Goal: Task Accomplishment & Management: Manage account settings

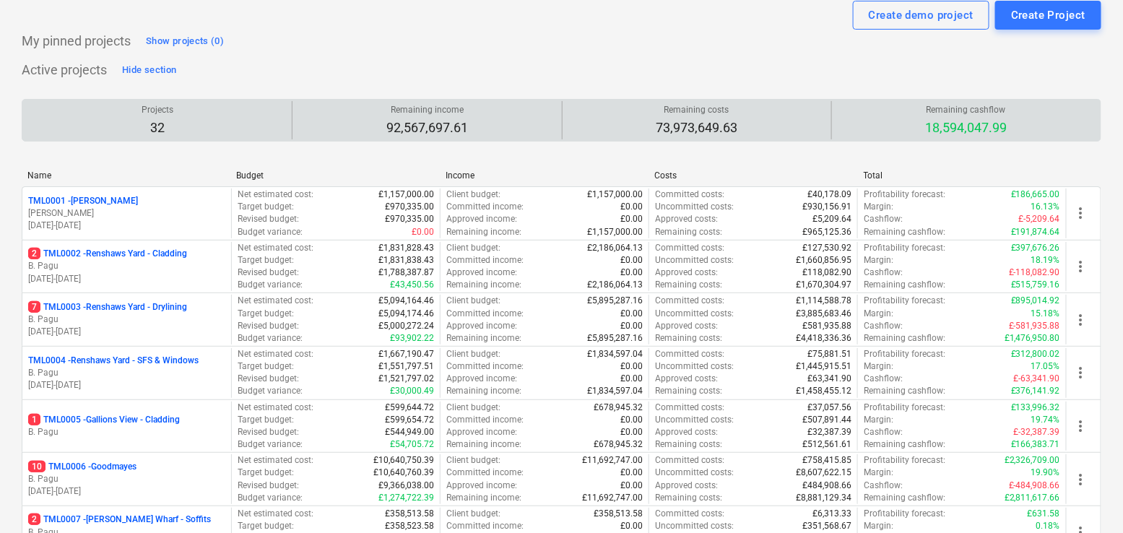
scroll to position [46, 0]
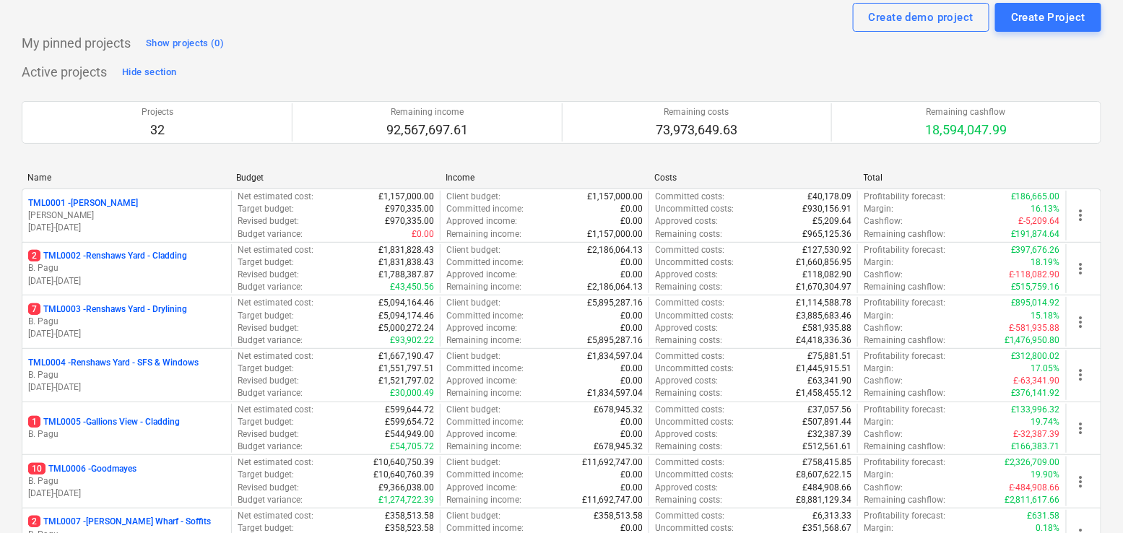
click at [486, 84] on div "Projects 32 Remaining income 92,567,697.61 Remaining costs 73,973,649.63 Remain…" at bounding box center [562, 122] width 1080 height 77
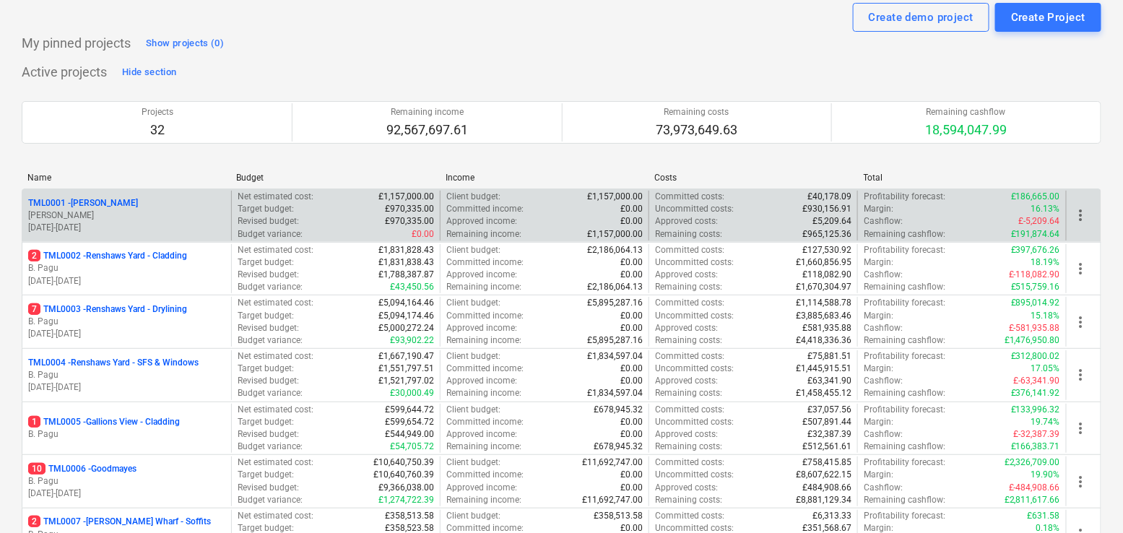
click at [183, 202] on div "TML0001 - [PERSON_NAME]" at bounding box center [126, 203] width 197 height 12
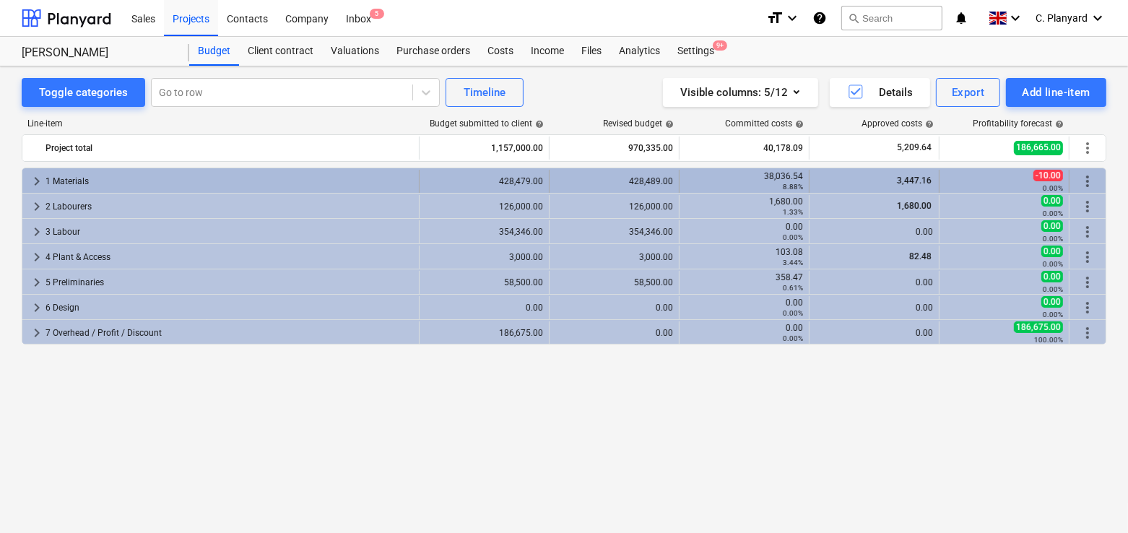
click at [36, 178] on span "keyboard_arrow_right" at bounding box center [36, 181] width 17 height 17
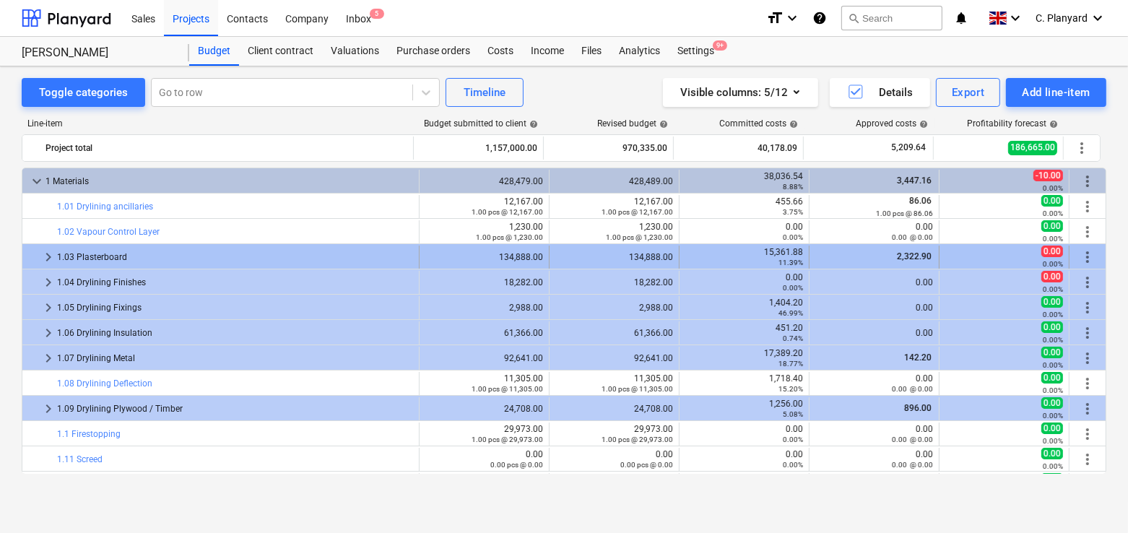
click at [48, 253] on span "keyboard_arrow_right" at bounding box center [48, 257] width 17 height 17
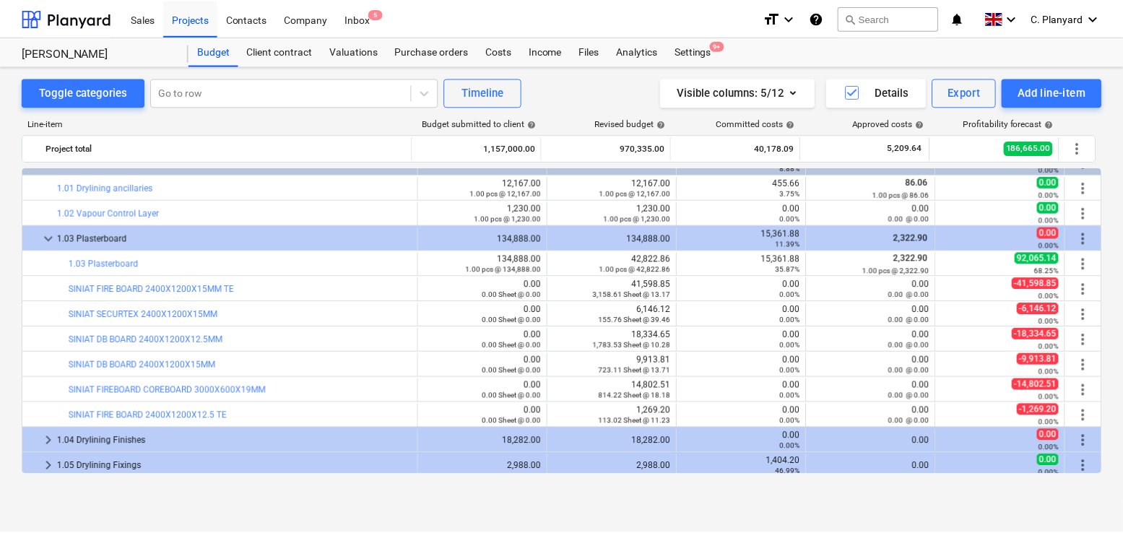
scroll to position [7, 0]
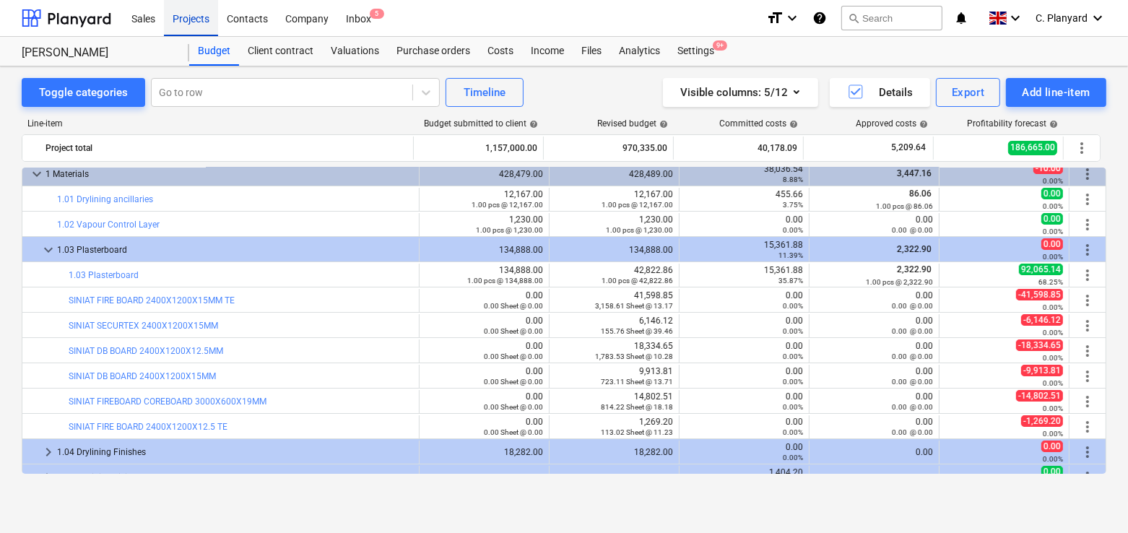
click at [199, 25] on div "Projects" at bounding box center [191, 17] width 54 height 37
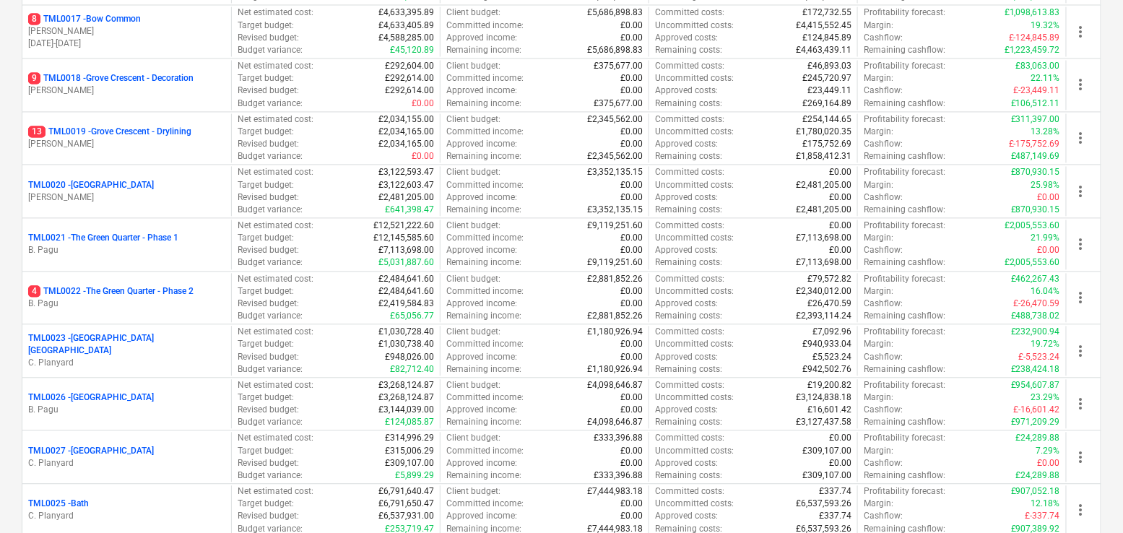
scroll to position [1026, 0]
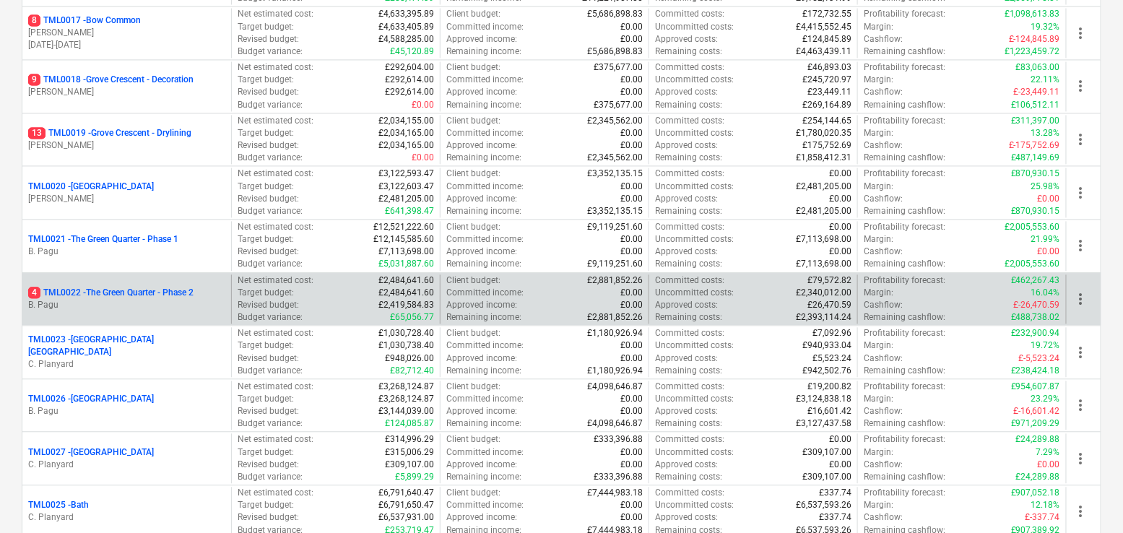
click at [116, 287] on p "4 TML0022 - The Green Quarter - Phase 2" at bounding box center [110, 293] width 165 height 12
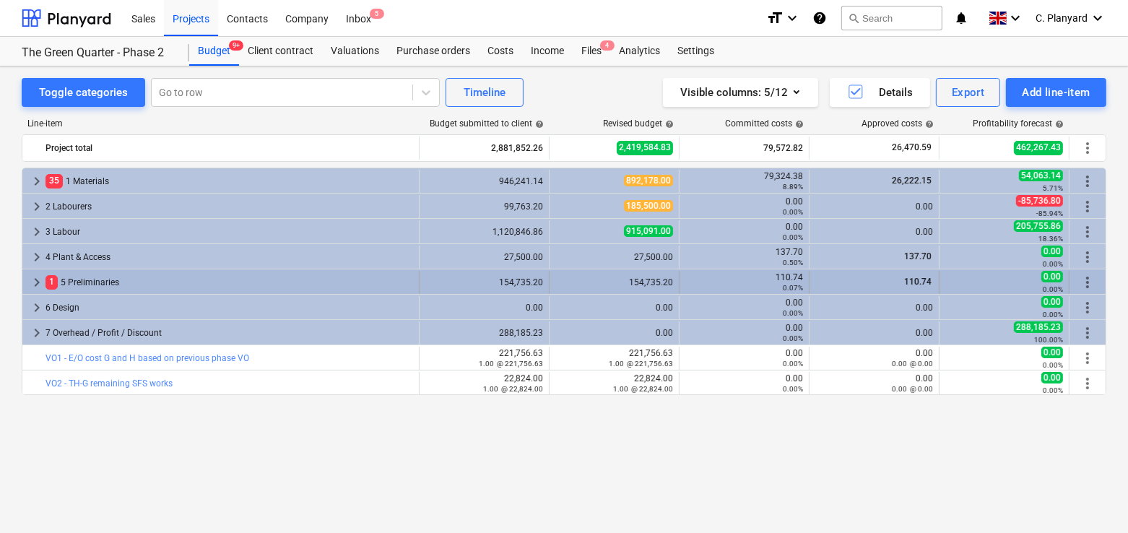
click at [28, 282] on span "keyboard_arrow_right" at bounding box center [36, 282] width 17 height 17
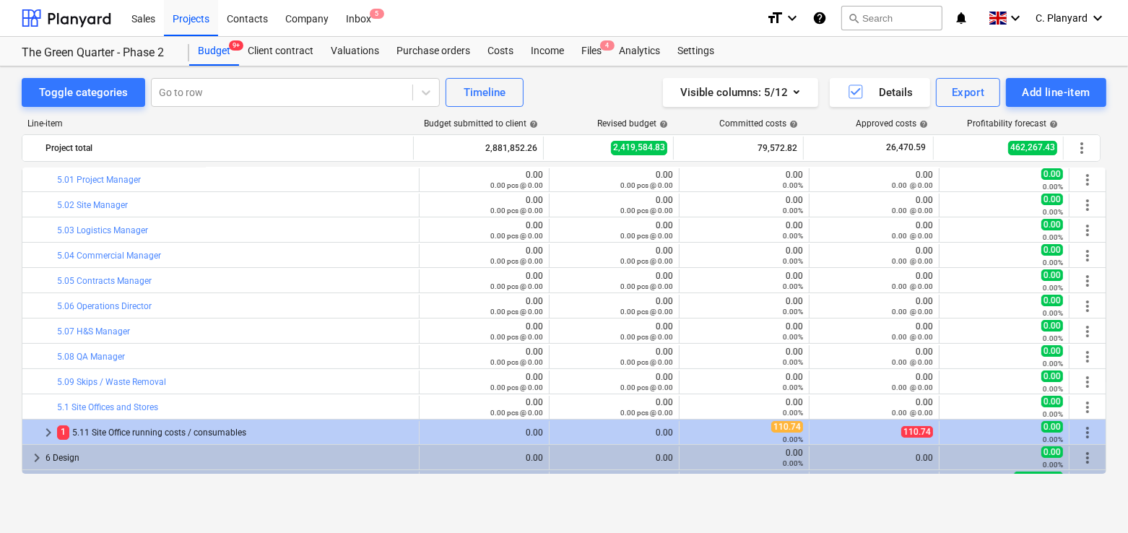
scroll to position [152, 0]
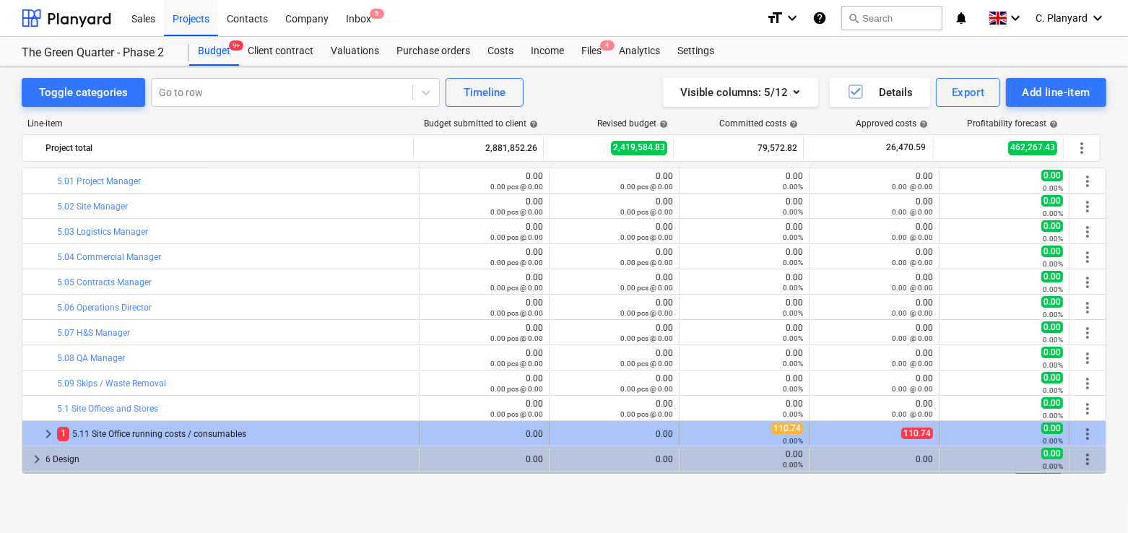
click at [46, 426] on span "keyboard_arrow_right" at bounding box center [48, 434] width 17 height 17
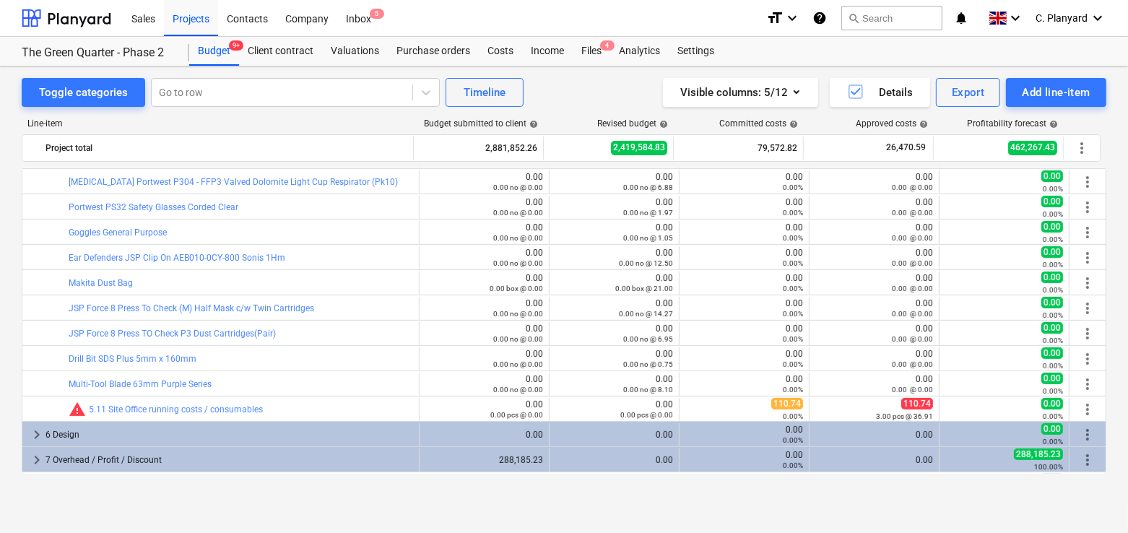
scroll to position [530, 0]
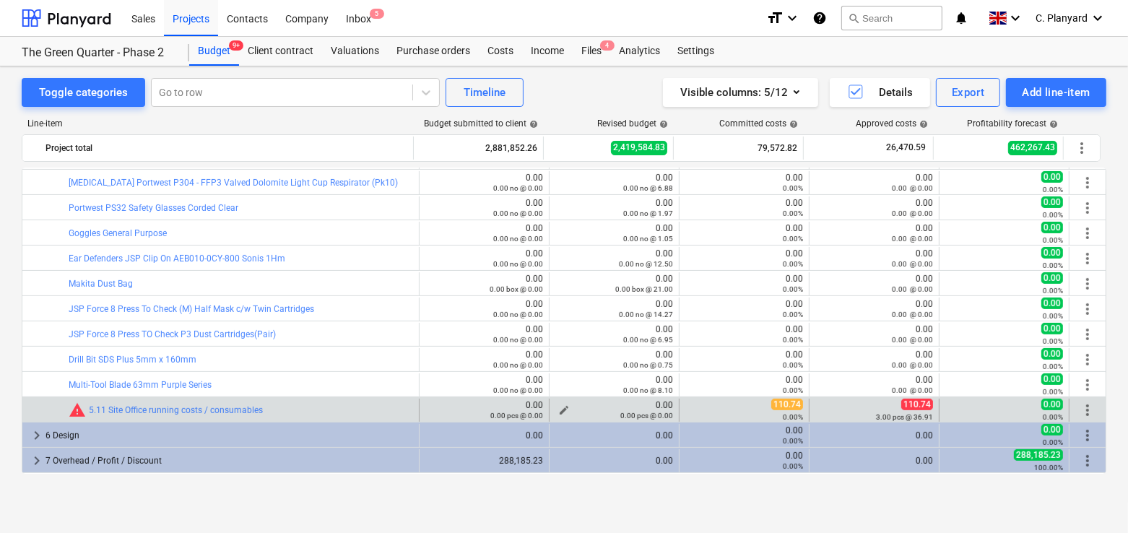
click at [558, 405] on span "edit" at bounding box center [564, 411] width 12 height 12
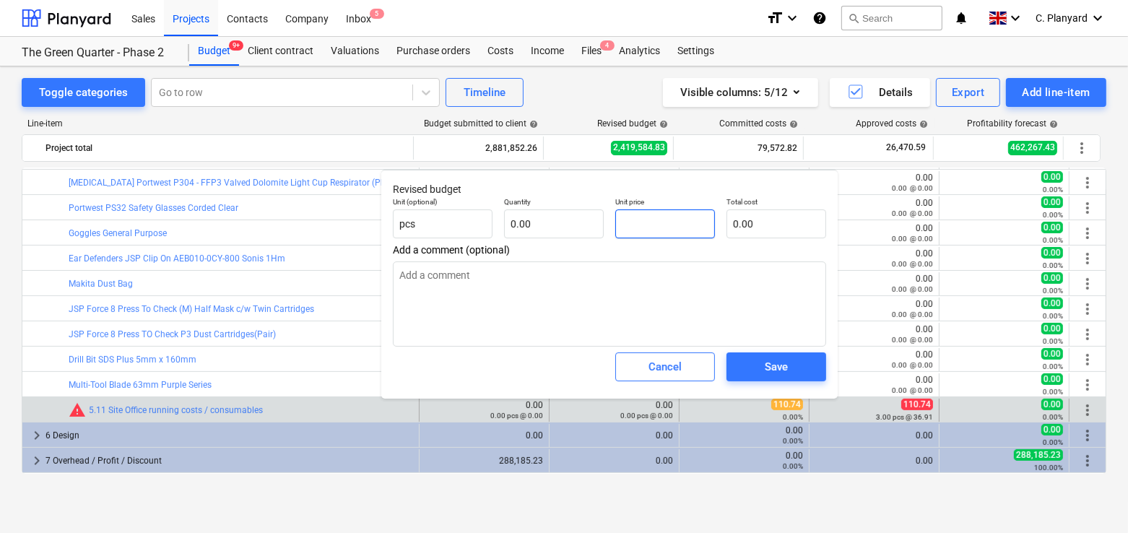
click at [683, 220] on input "text" at bounding box center [666, 224] width 100 height 29
type input "1"
type textarea "x"
type input "11"
type textarea "x"
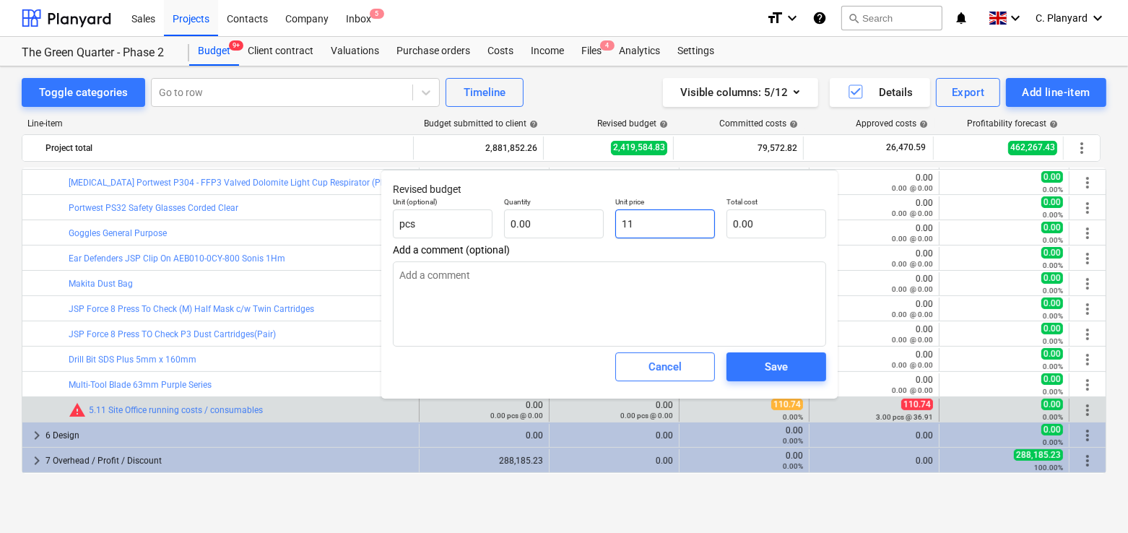
type input "110"
type textarea "x"
type input "110."
type textarea "x"
type input "110.7"
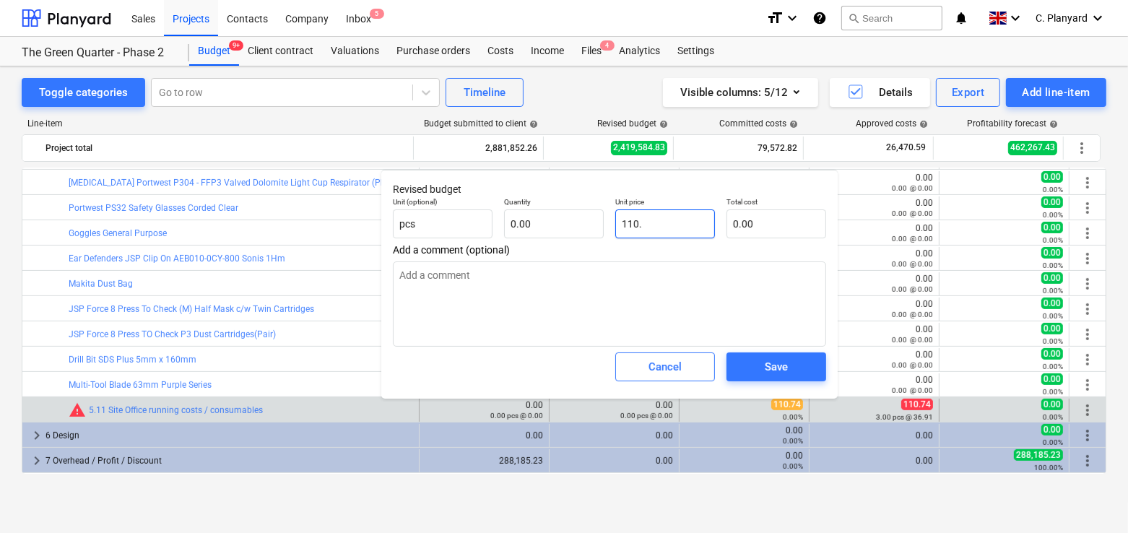
type textarea "x"
type input "110.74"
type textarea "x"
type input "110.74"
type textarea "x"
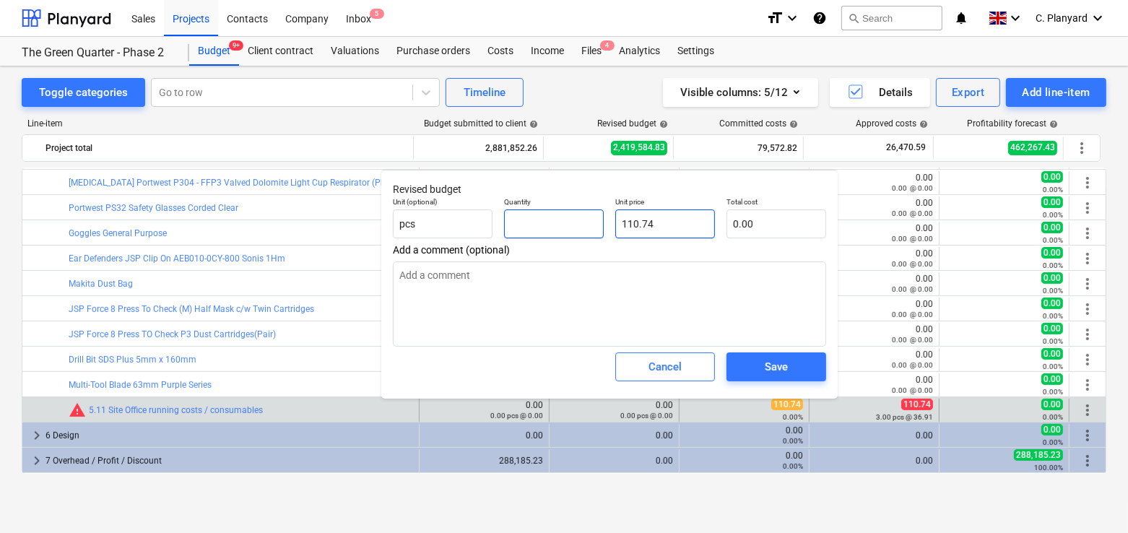
type input "1"
type textarea "x"
type input "110.74"
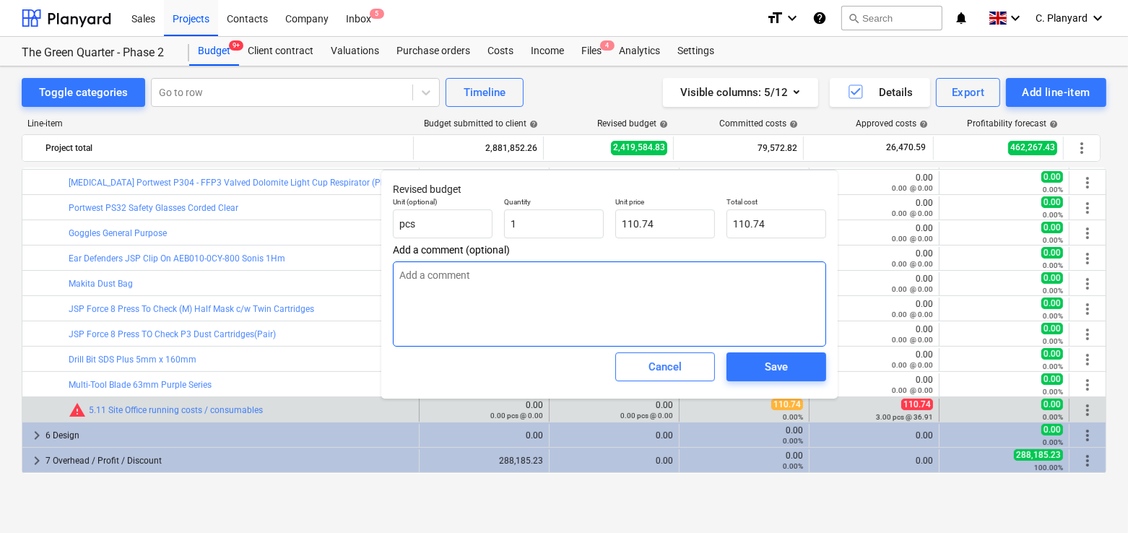
type input "1.00"
click at [684, 280] on textarea at bounding box center [609, 304] width 433 height 85
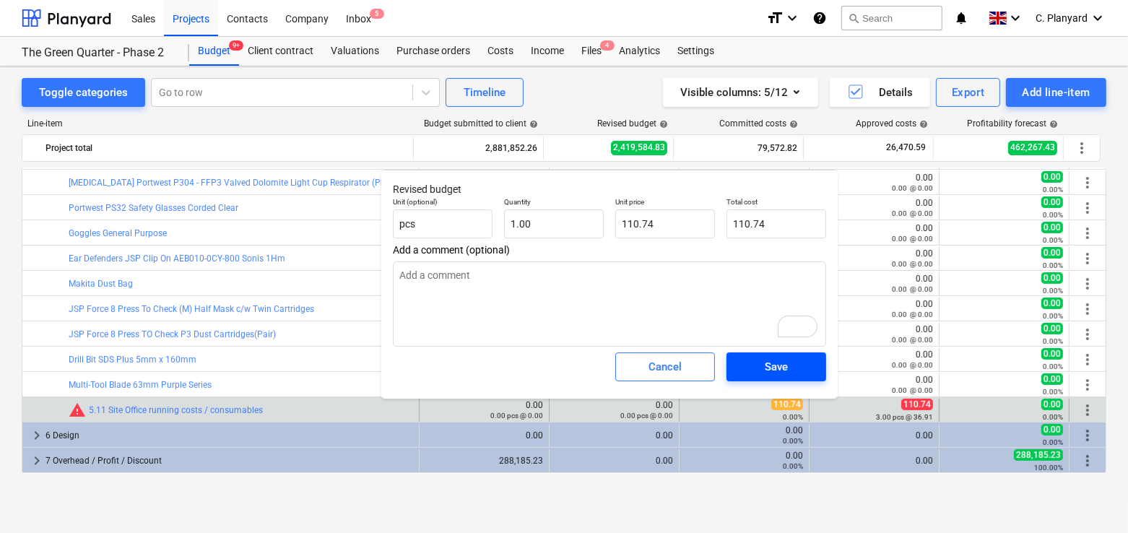
click at [743, 368] on button "Save" at bounding box center [777, 367] width 100 height 29
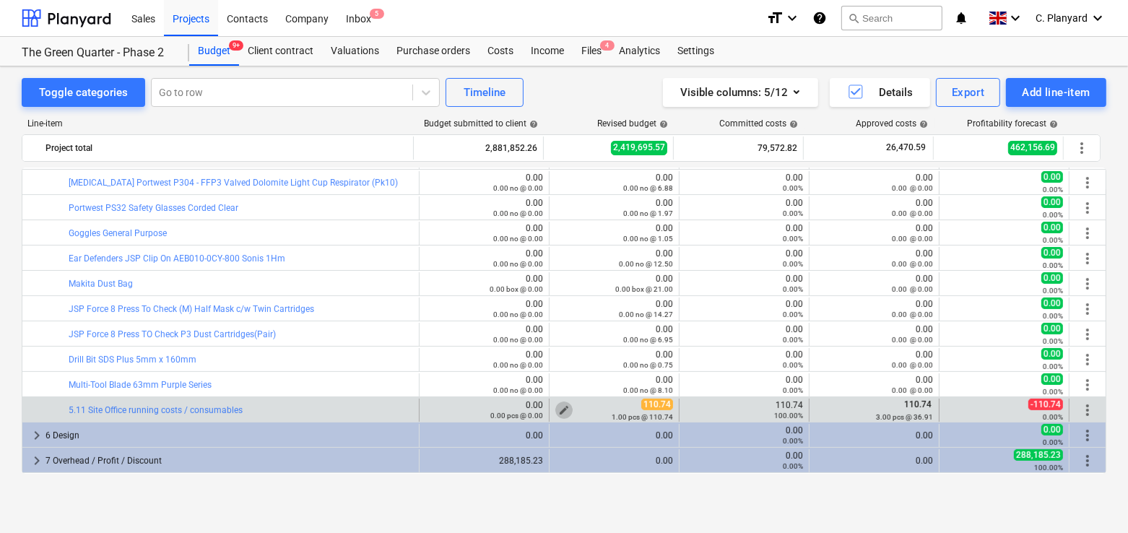
click at [562, 407] on span "edit" at bounding box center [564, 411] width 12 height 12
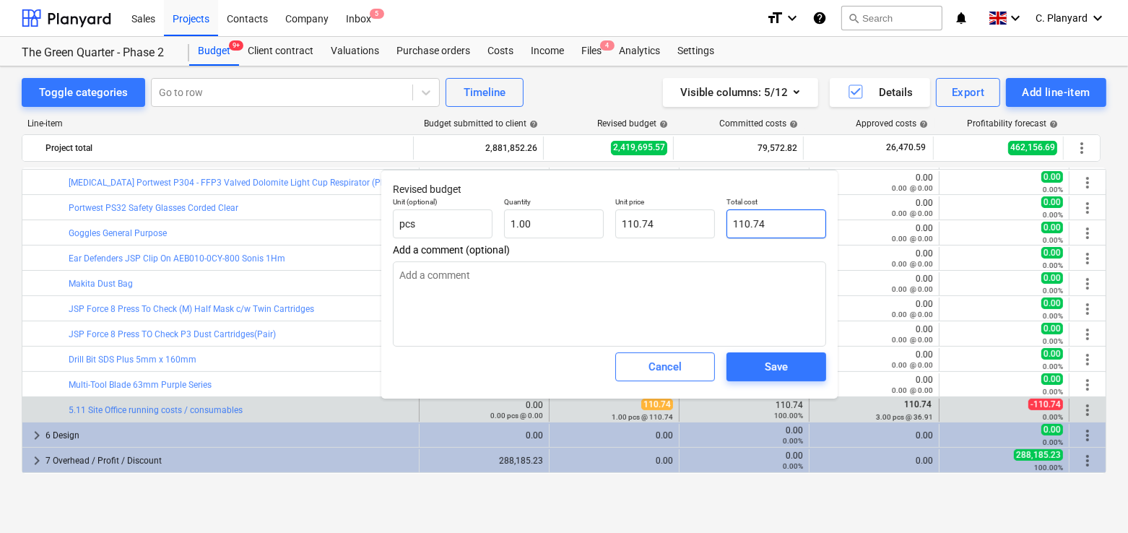
click at [749, 228] on input "110.74" at bounding box center [777, 224] width 100 height 29
type textarea "x"
type input "0"
type input "0.00"
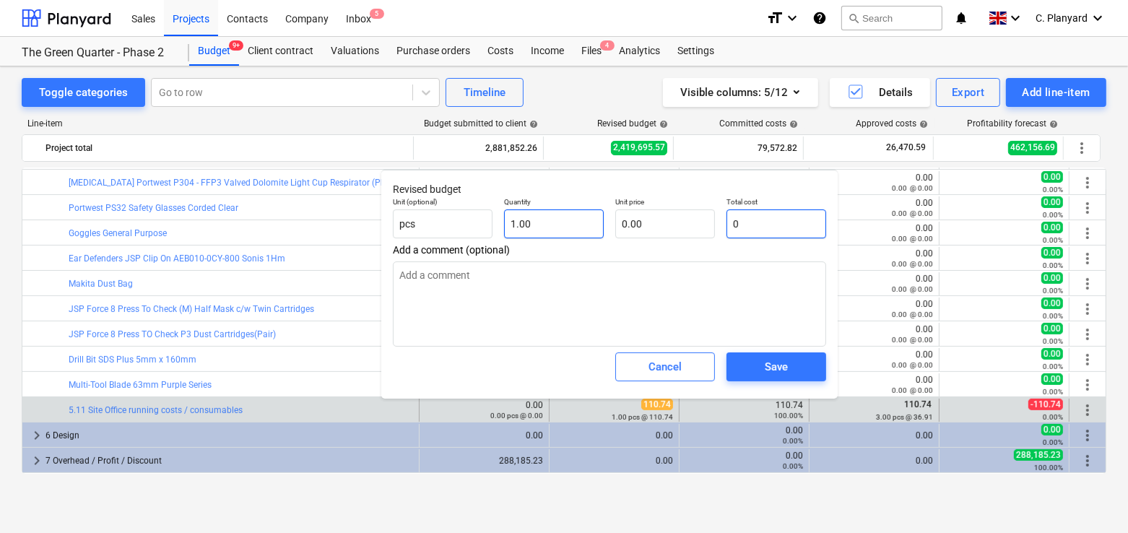
type input "0"
type textarea "x"
type input "1"
type input "0.00"
click at [566, 218] on input "1" at bounding box center [554, 224] width 100 height 29
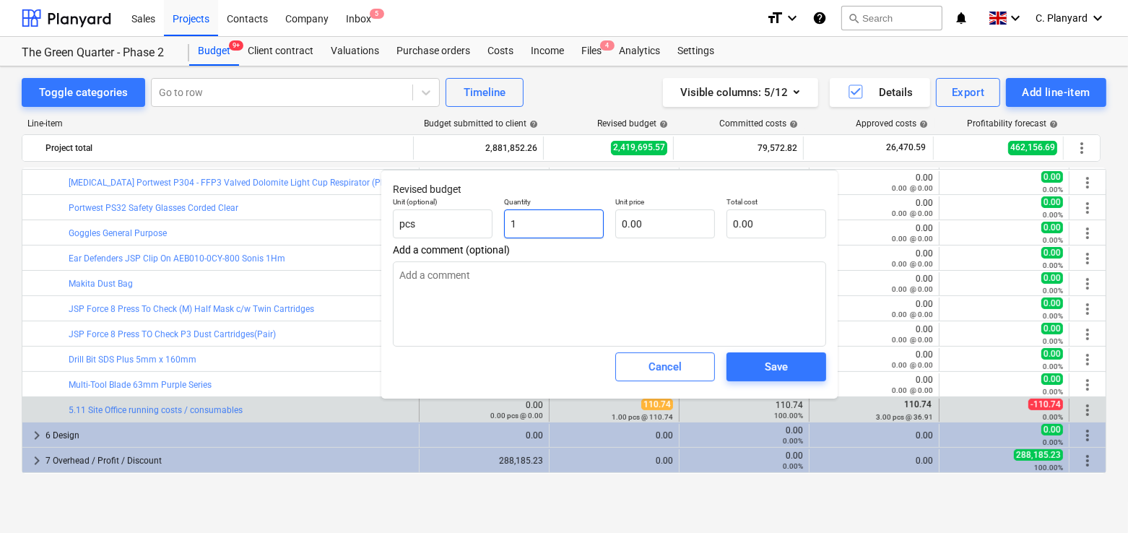
click at [566, 218] on input "1" at bounding box center [554, 224] width 100 height 29
type textarea "x"
type input "0"
type textarea "x"
type input "0.00"
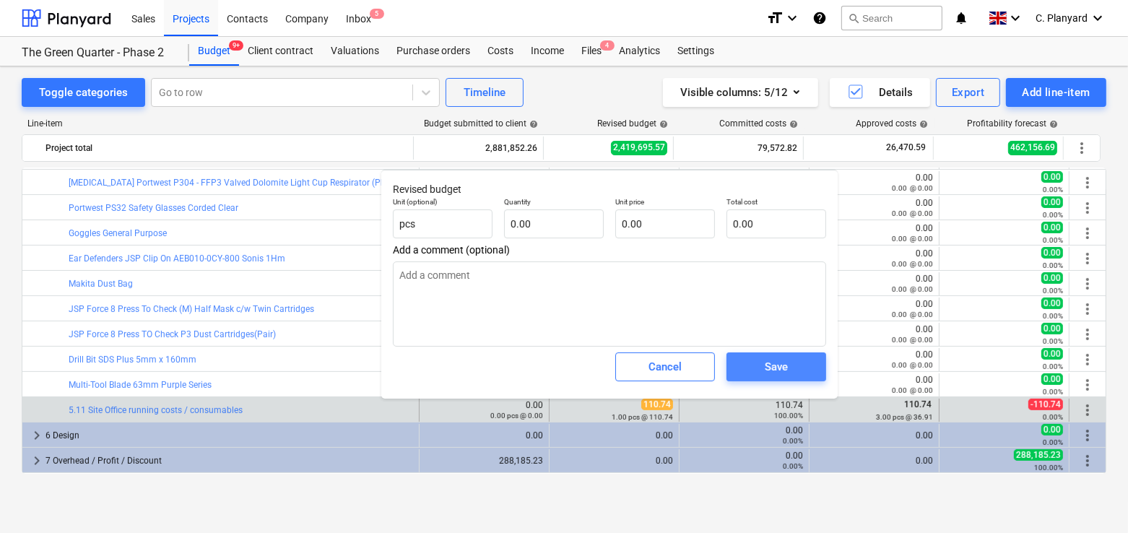
click at [769, 353] on button "Save" at bounding box center [777, 367] width 100 height 29
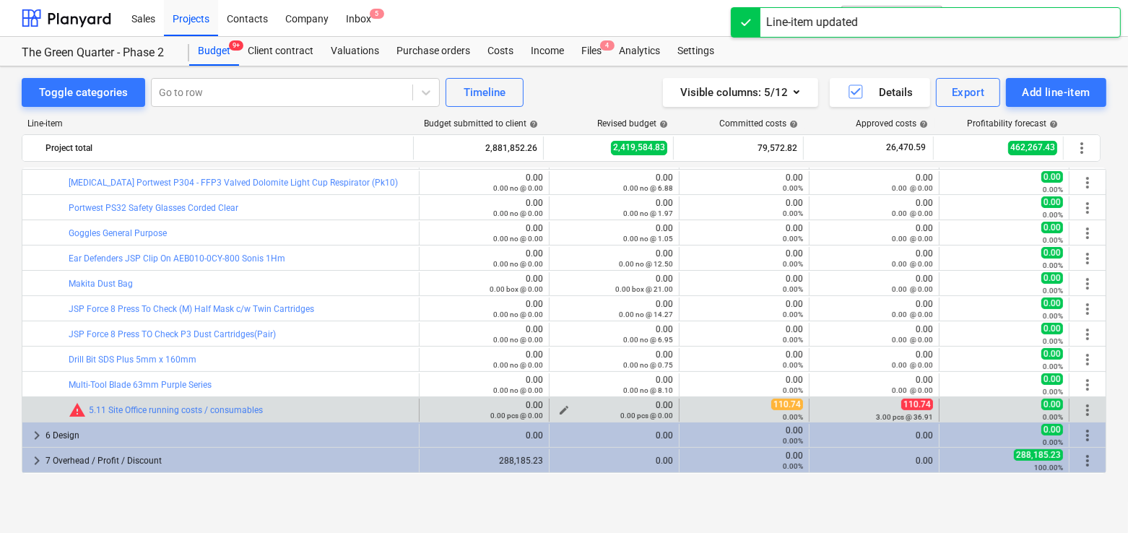
click at [561, 410] on div "0.00 pcs @ 0.00" at bounding box center [615, 415] width 118 height 10
click at [560, 402] on button "edit" at bounding box center [564, 410] width 17 height 17
type textarea "x"
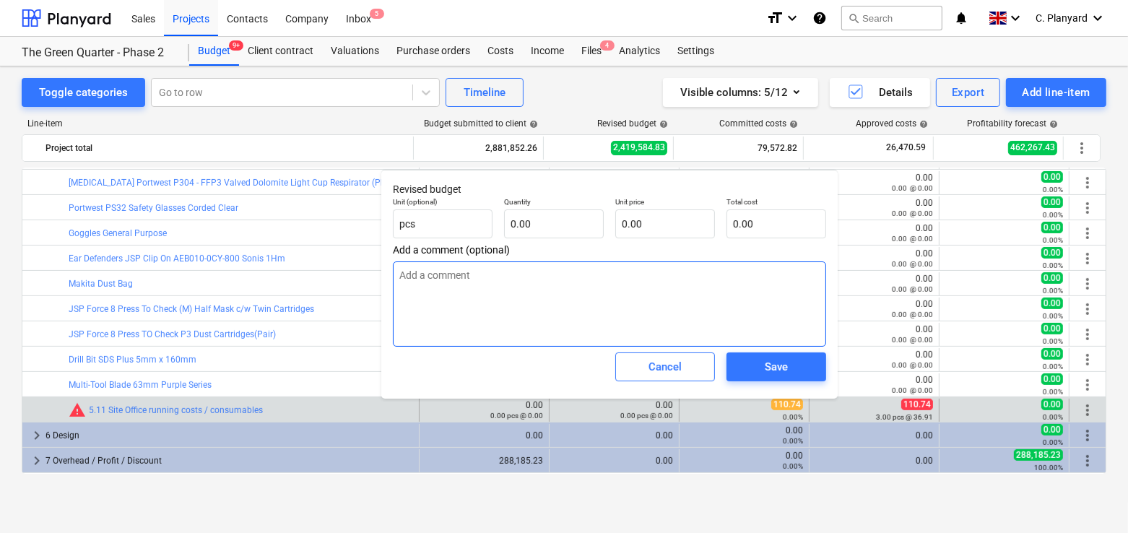
click at [504, 280] on textarea at bounding box center [609, 304] width 433 height 85
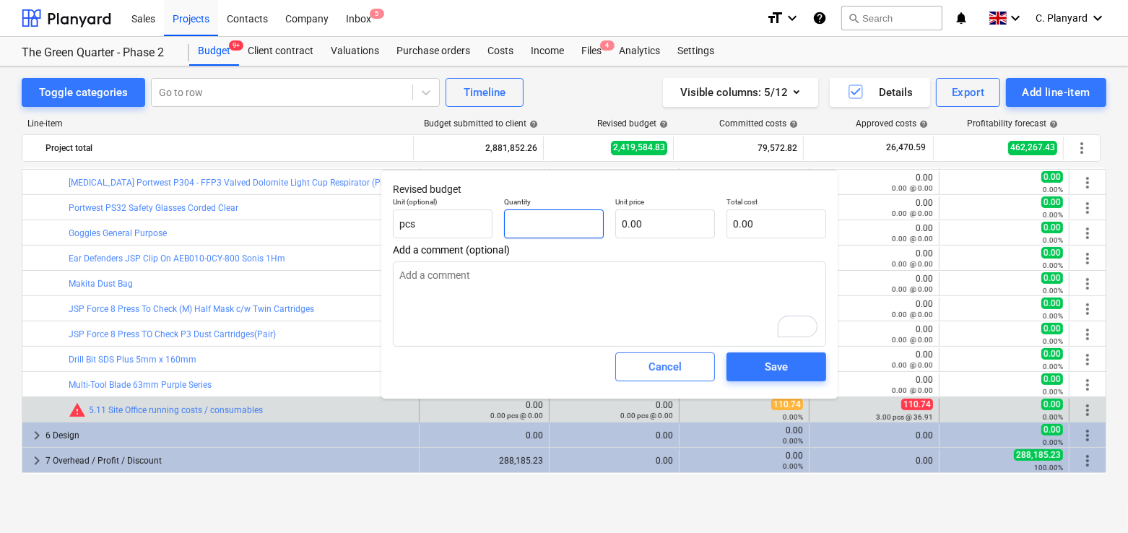
click at [578, 217] on input "text" at bounding box center [554, 224] width 100 height 29
type textarea "x"
type input "1"
type textarea "x"
type input "1.00"
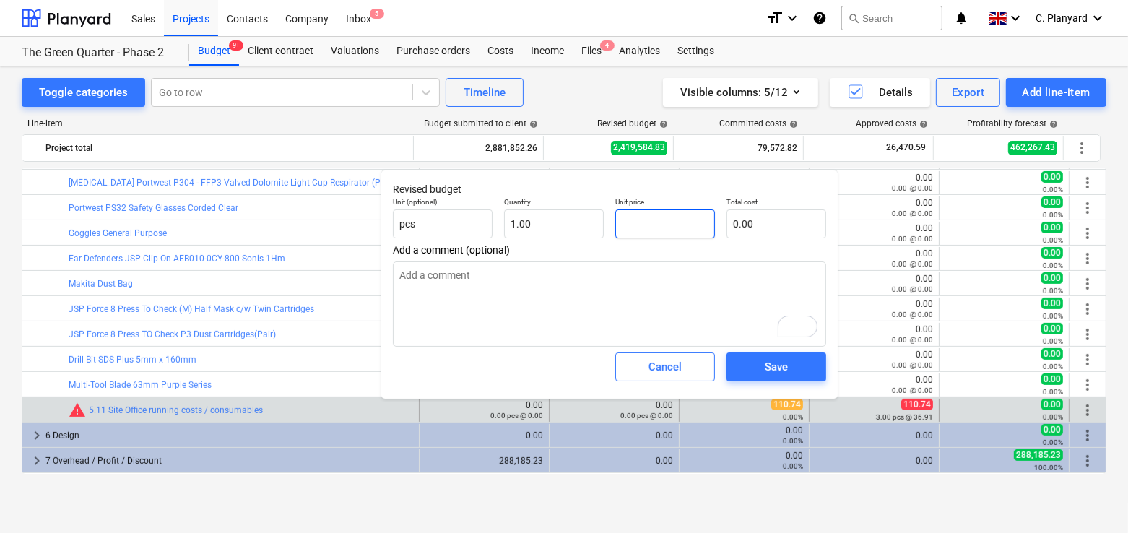
click at [665, 232] on input "text" at bounding box center [666, 224] width 100 height 29
type textarea "x"
type input "5"
type input "5.00"
type textarea "x"
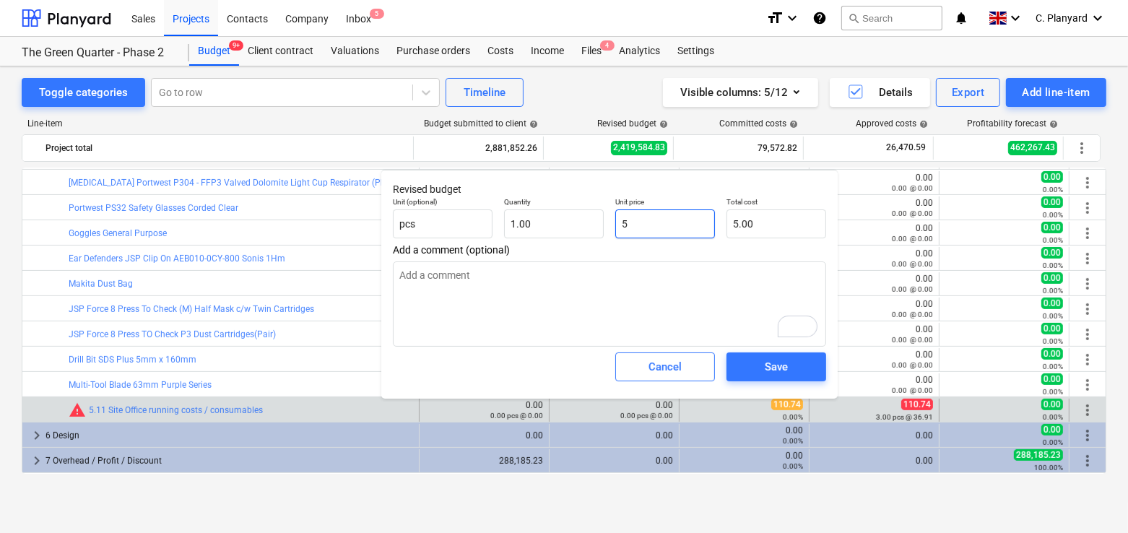
type input "50"
type input "50.00"
type textarea "x"
type input "500"
type input "500.00"
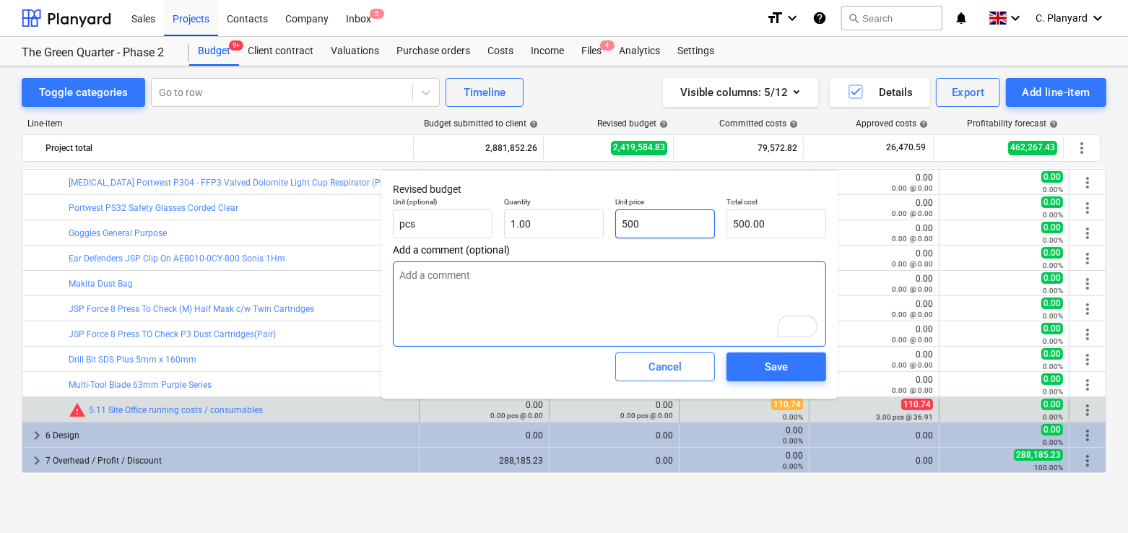
type input "500"
type textarea "x"
type input "500.00"
click at [641, 267] on textarea "To enrich screen reader interactions, please activate Accessibility in Grammarl…" at bounding box center [609, 304] width 433 height 85
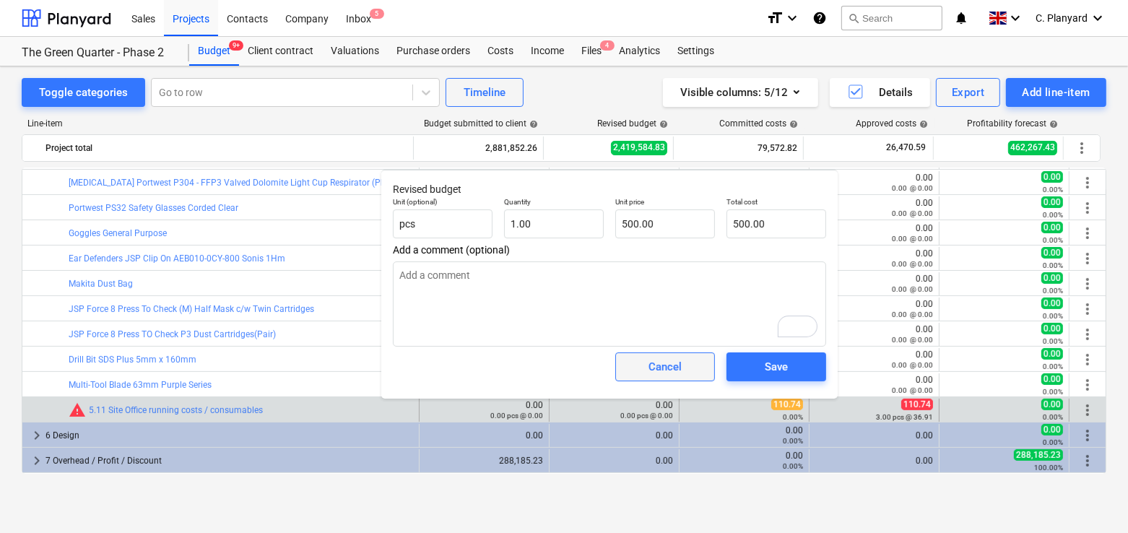
click at [661, 363] on div "Cancel" at bounding box center [665, 367] width 33 height 19
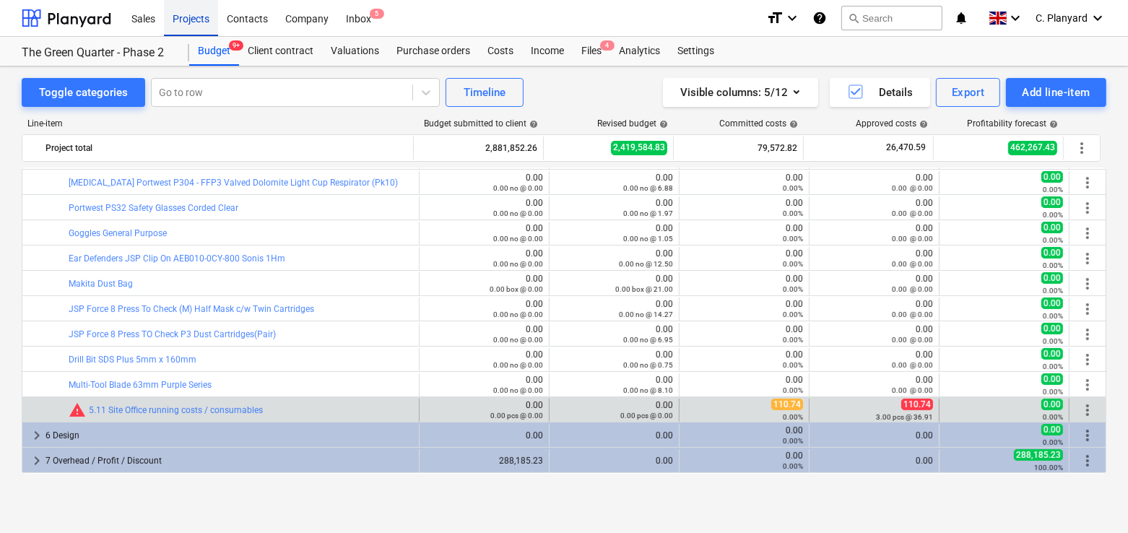
click at [191, 21] on div "Projects" at bounding box center [191, 17] width 54 height 37
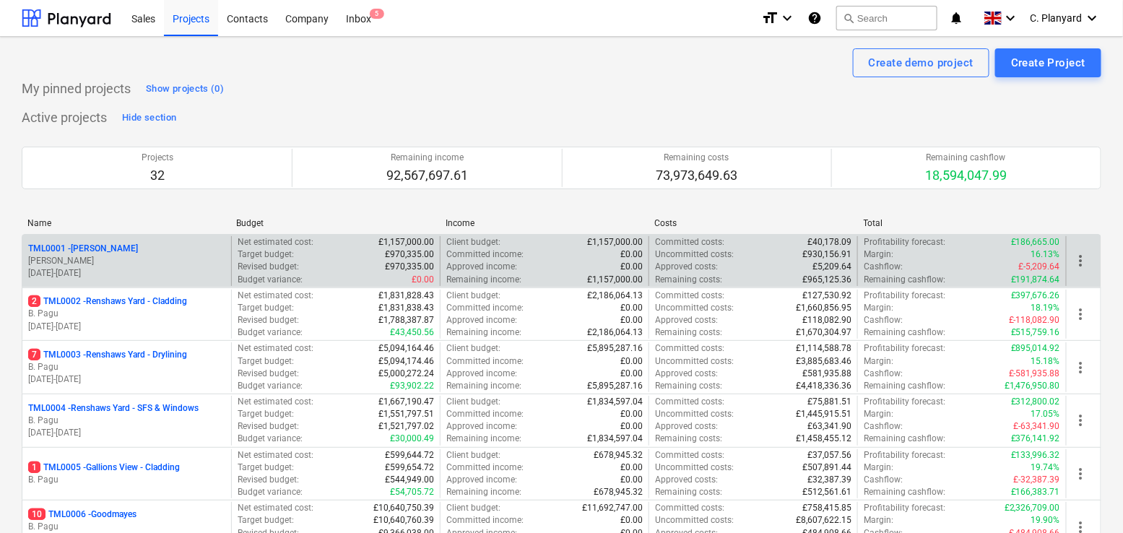
click at [116, 263] on p "[PERSON_NAME]" at bounding box center [126, 261] width 197 height 12
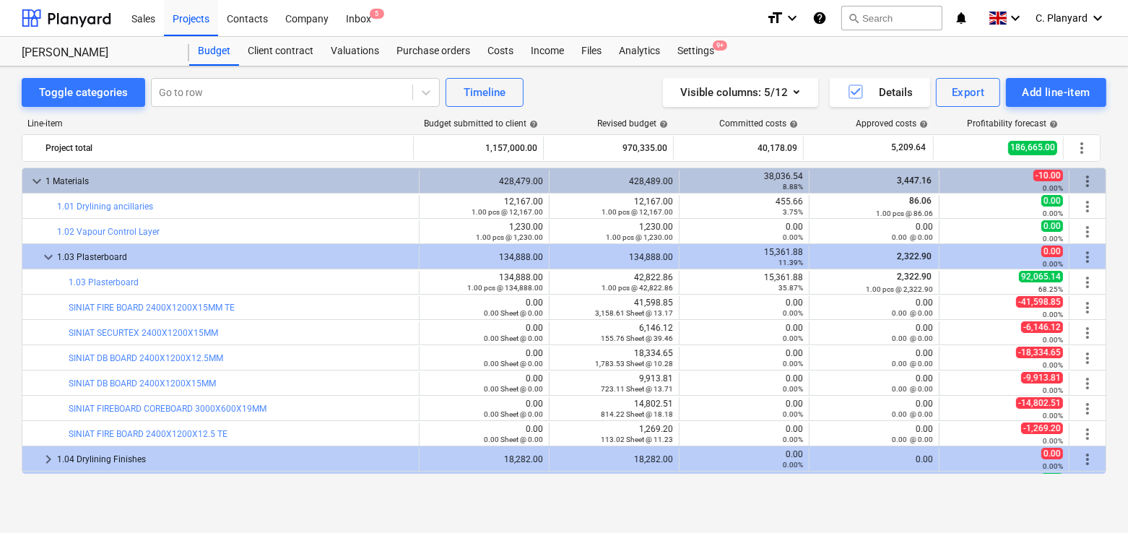
scroll to position [22, 0]
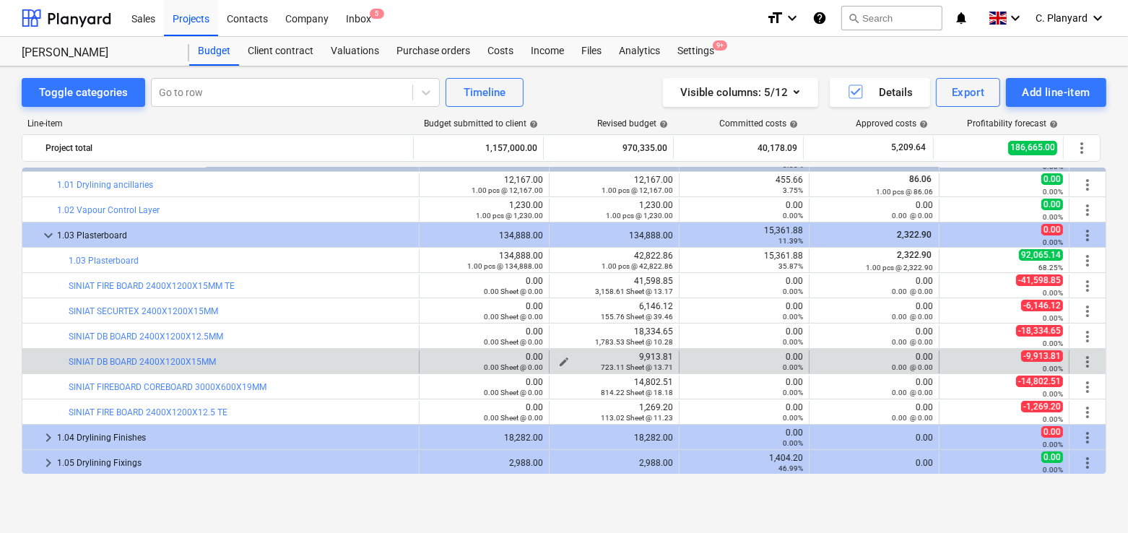
click at [559, 358] on span "edit" at bounding box center [564, 362] width 12 height 12
type textarea "x"
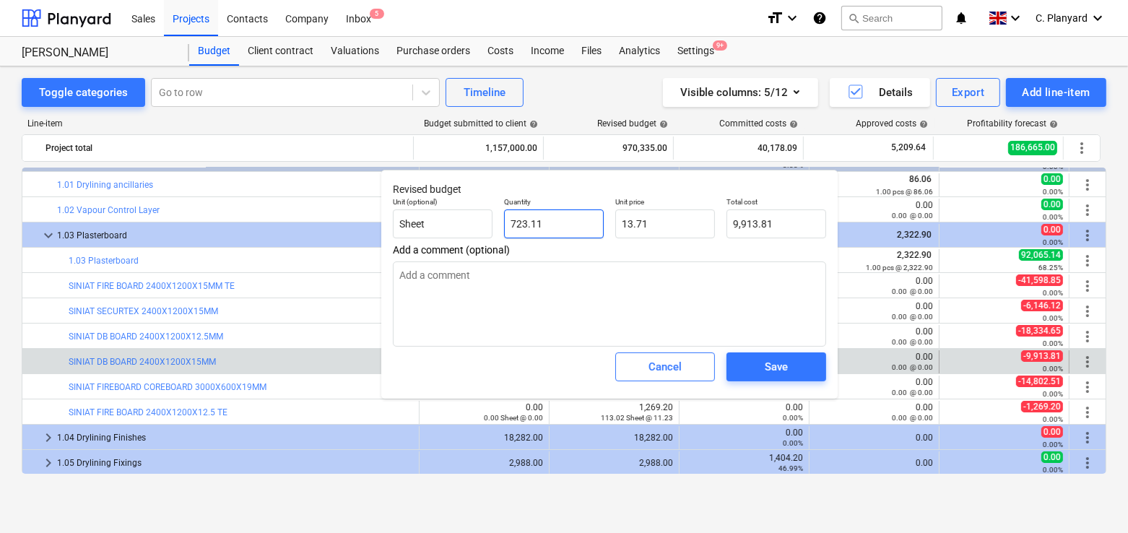
type input "723.1082"
drag, startPoint x: 568, startPoint y: 223, endPoint x: 465, endPoint y: 224, distance: 102.6
click at [465, 224] on div "Unit (optional) Sheet Quantity 723.1082 Unit price 13.71 Total cost 9,913.81" at bounding box center [609, 217] width 445 height 53
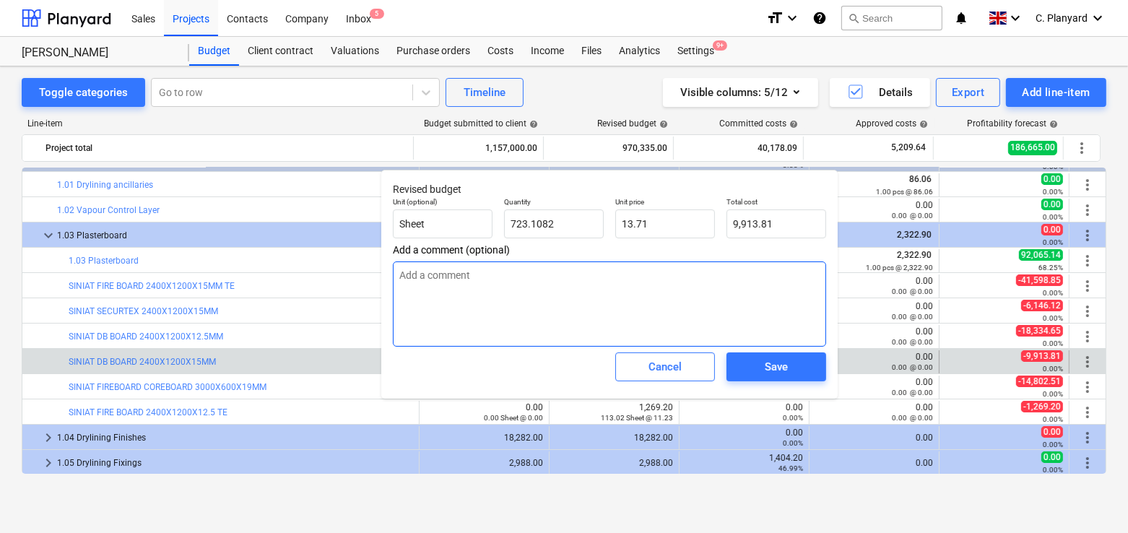
click at [530, 269] on textarea at bounding box center [609, 304] width 433 height 85
type textarea "x"
type input "723.11"
click at [645, 366] on span "Cancel" at bounding box center [666, 367] width 64 height 19
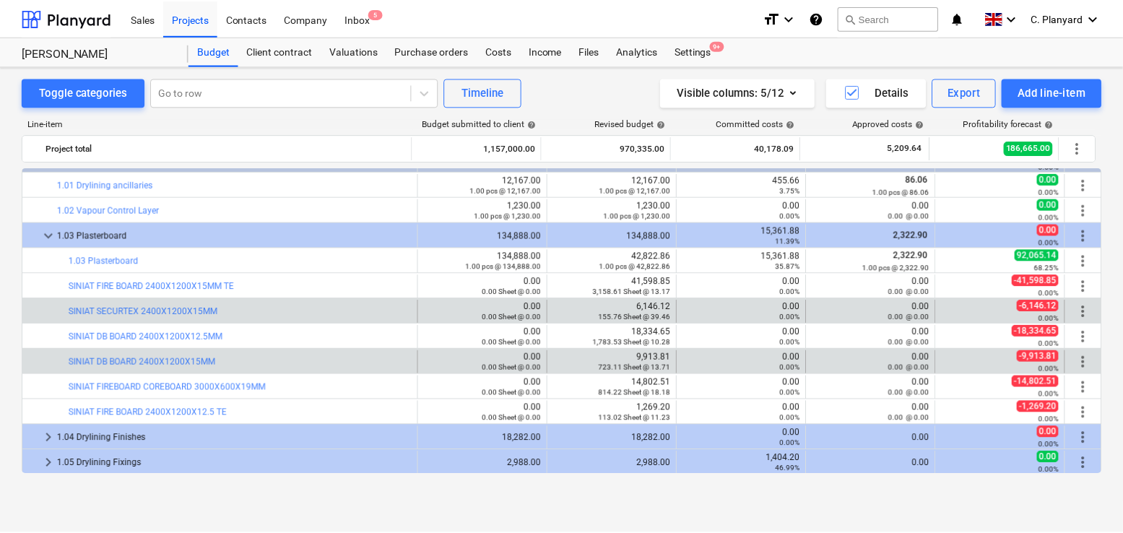
scroll to position [0, 0]
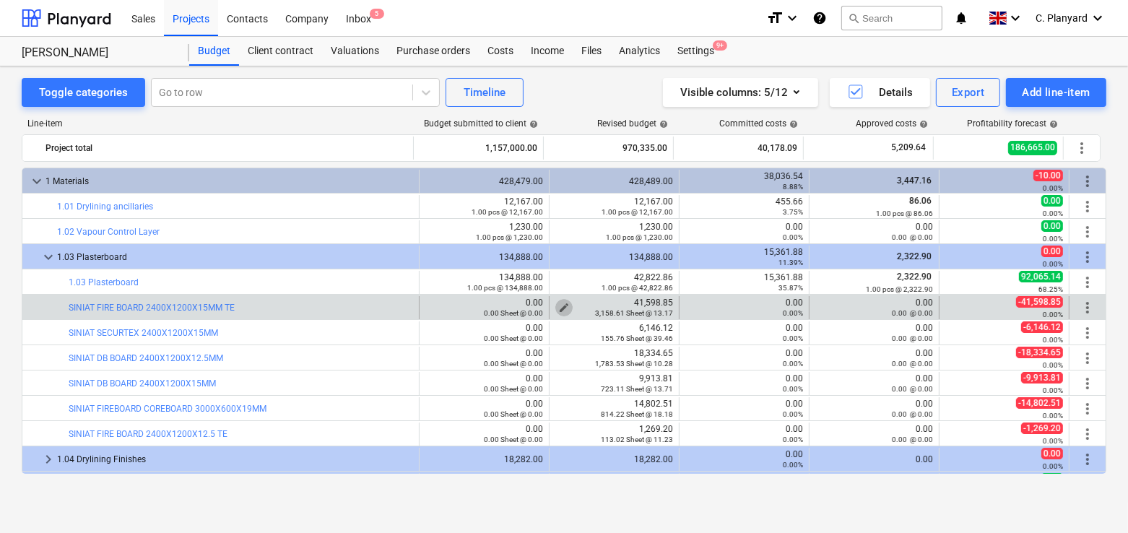
click at [559, 304] on span "edit" at bounding box center [564, 308] width 12 height 12
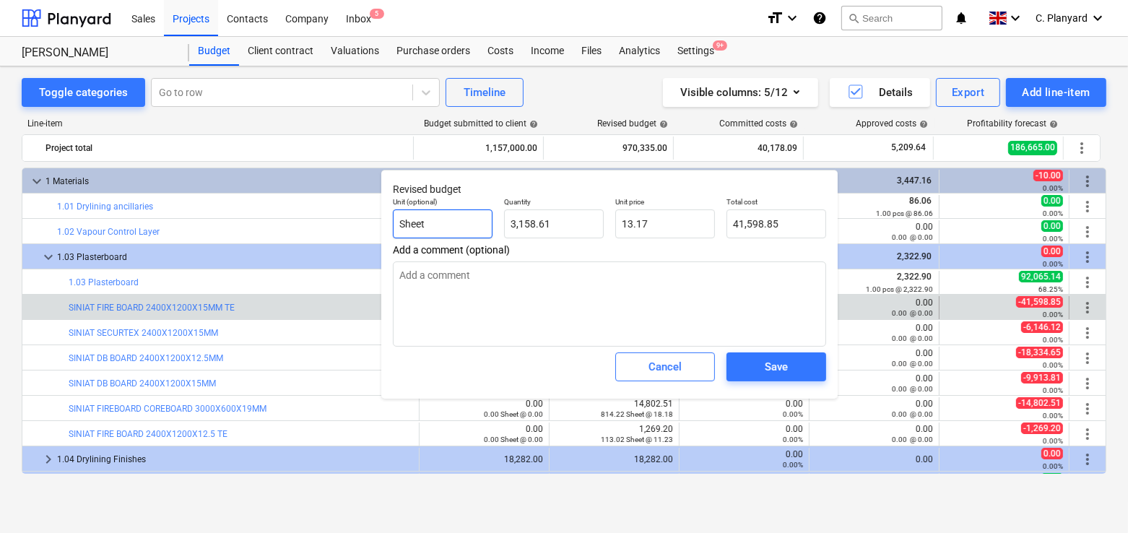
click at [441, 220] on input "Sheet" at bounding box center [443, 224] width 100 height 29
click at [662, 367] on div "Cancel" at bounding box center [665, 367] width 33 height 19
type textarea "x"
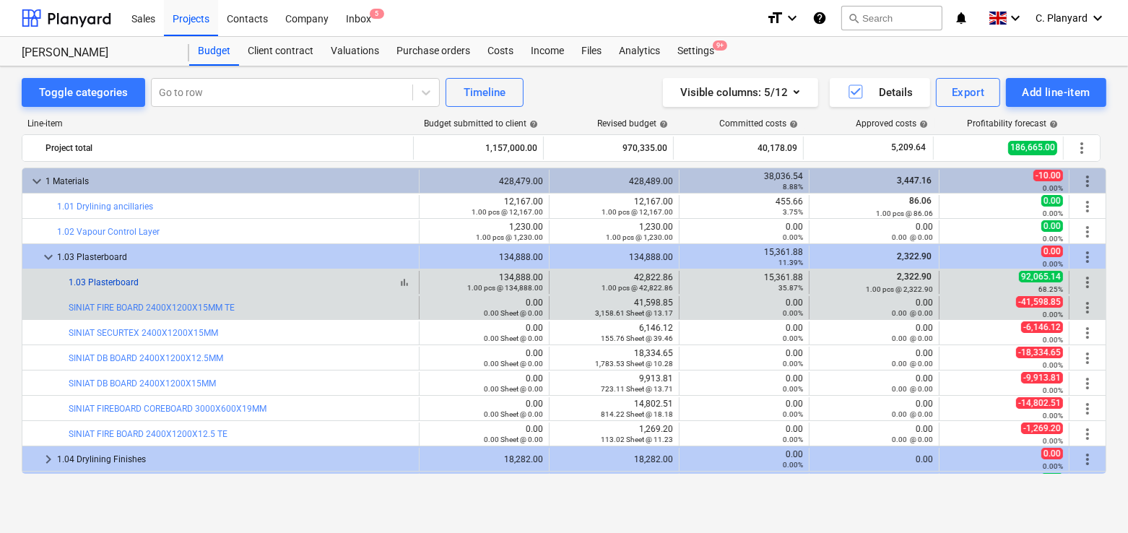
click at [126, 282] on link "1.03 Plasterboard" at bounding box center [104, 282] width 70 height 10
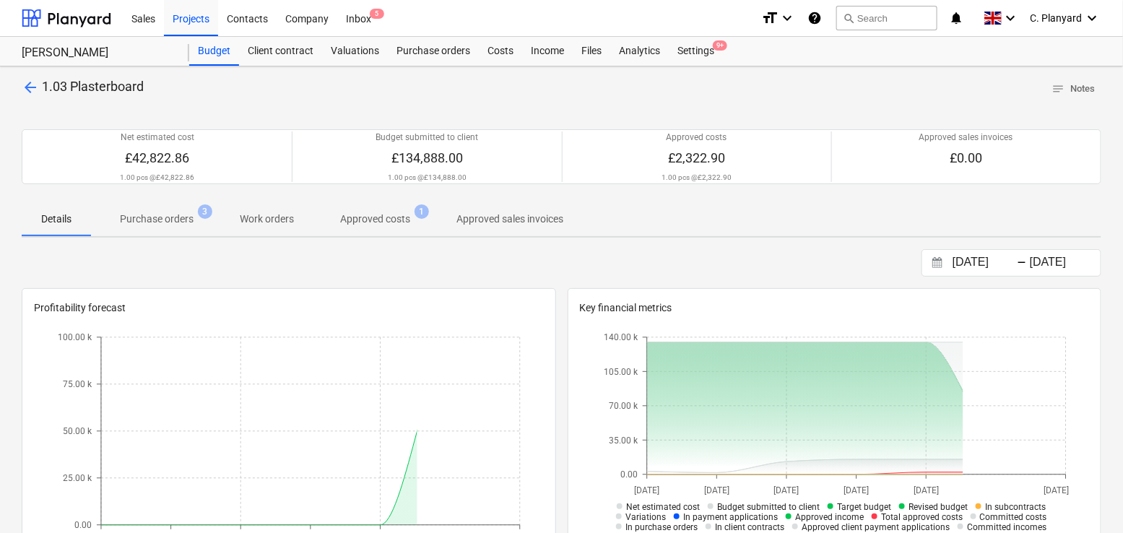
click at [183, 227] on span "Purchase orders 3" at bounding box center [156, 219] width 131 height 26
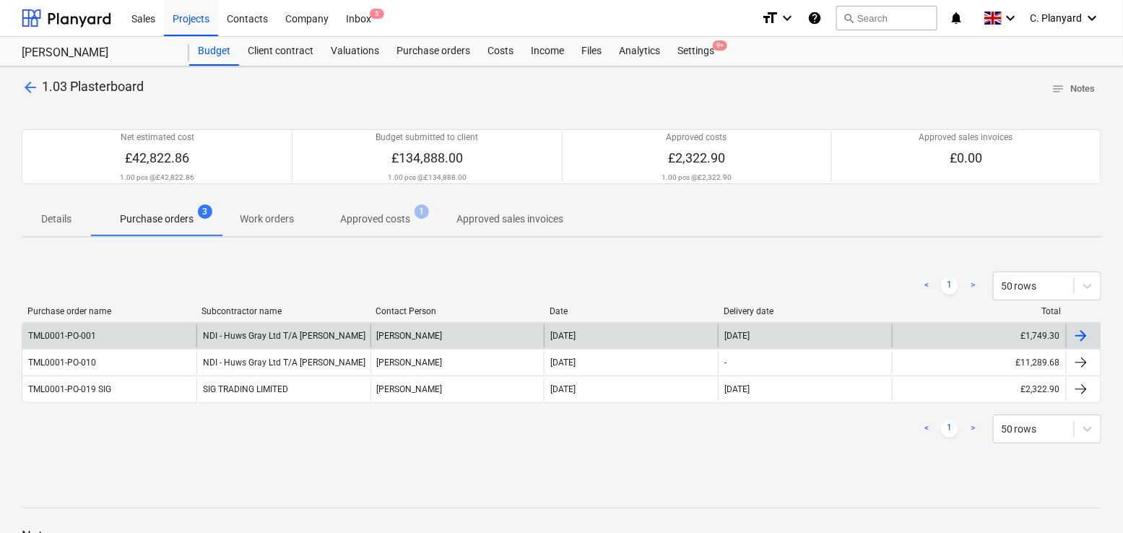
click at [194, 335] on div "TML0001-PO-001" at bounding box center [109, 335] width 174 height 23
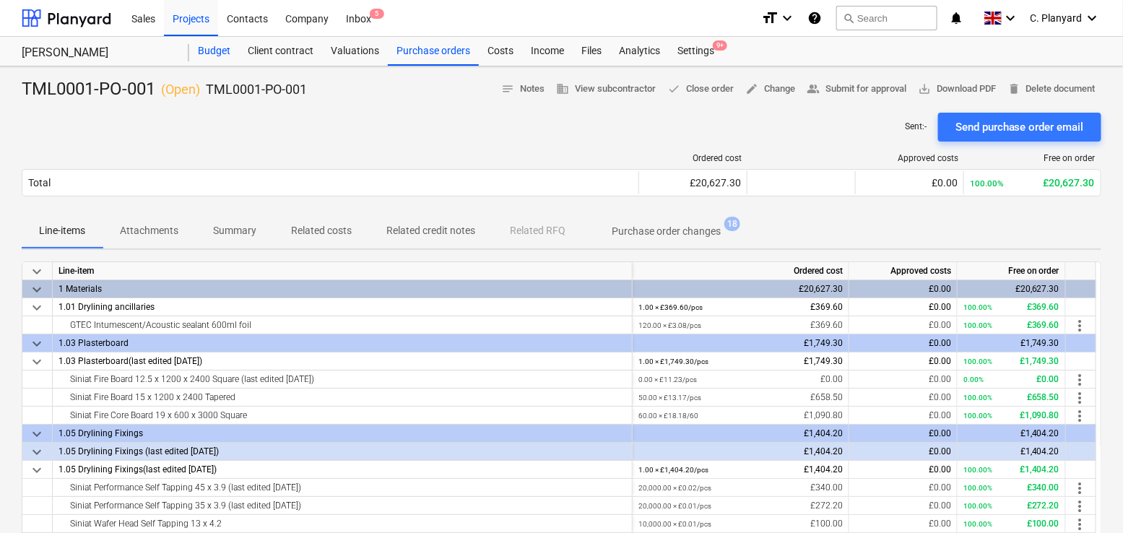
click at [206, 40] on div "Budget" at bounding box center [214, 51] width 50 height 29
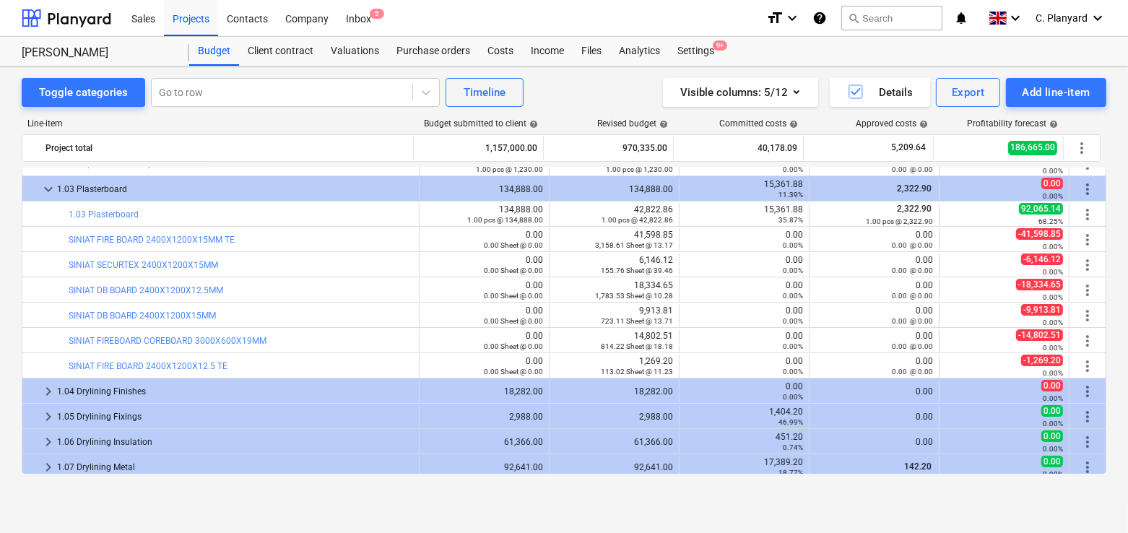
scroll to position [53, 0]
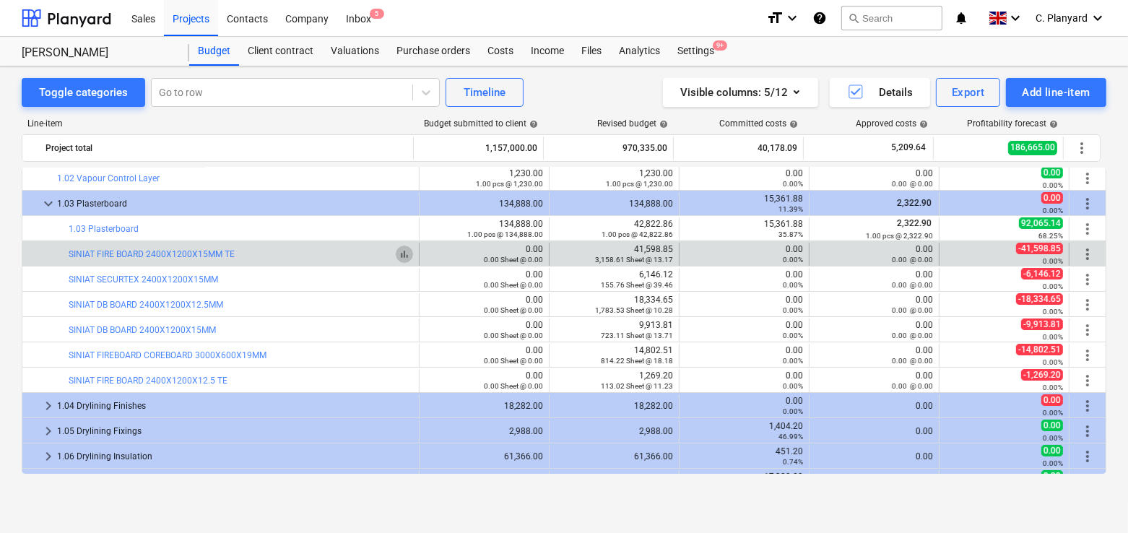
drag, startPoint x: 402, startPoint y: 245, endPoint x: 402, endPoint y: 257, distance: 12.3
click at [402, 257] on button "bar_chart" at bounding box center [404, 254] width 17 height 17
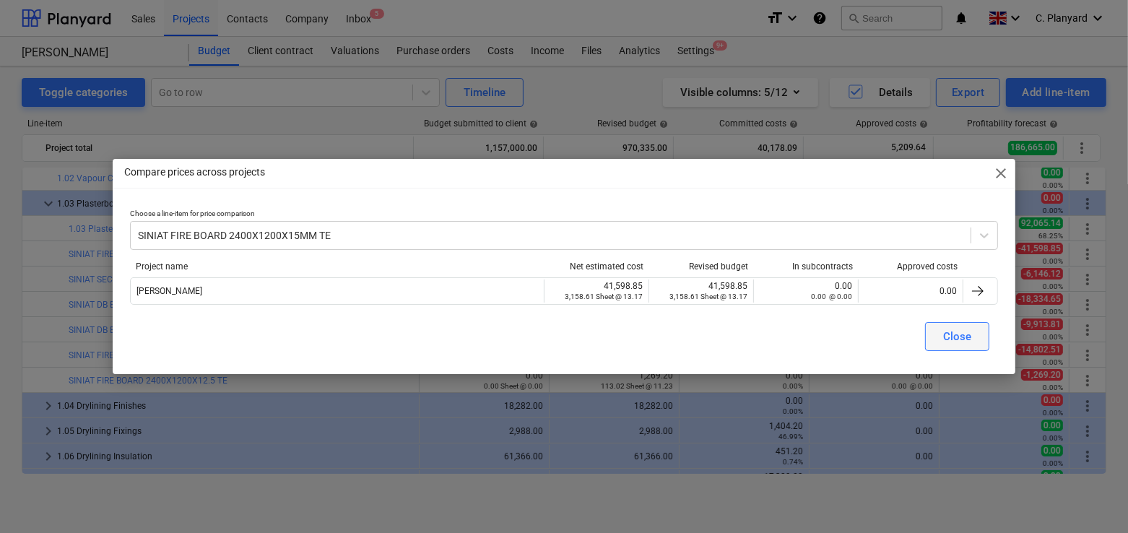
click at [943, 334] on button "Close" at bounding box center [957, 336] width 64 height 29
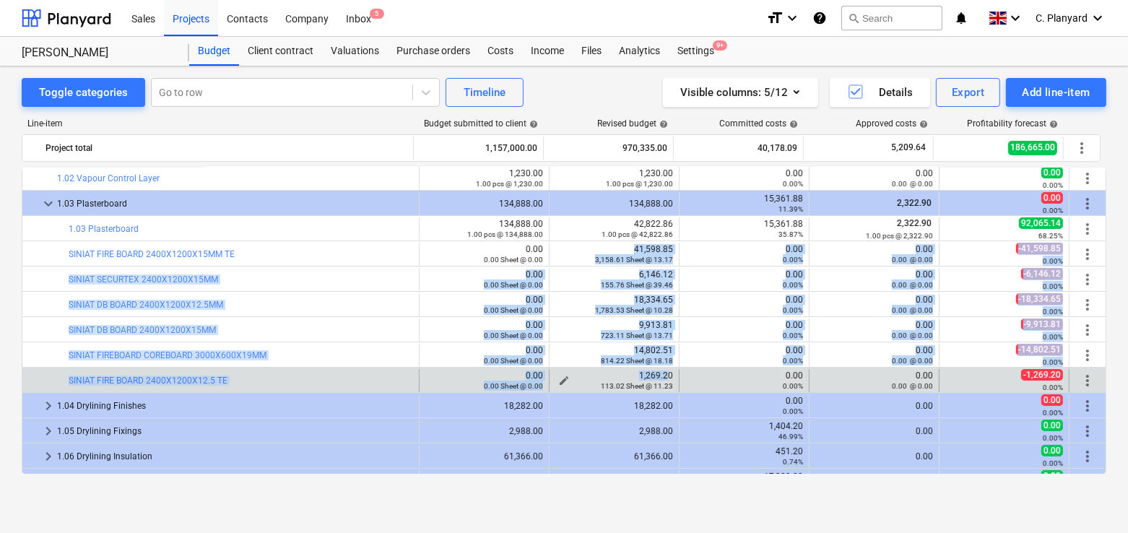
drag, startPoint x: 629, startPoint y: 247, endPoint x: 665, endPoint y: 373, distance: 130.8
click at [665, 373] on div "1,269.20 113.02 Sheet @ 11.23" at bounding box center [615, 381] width 118 height 20
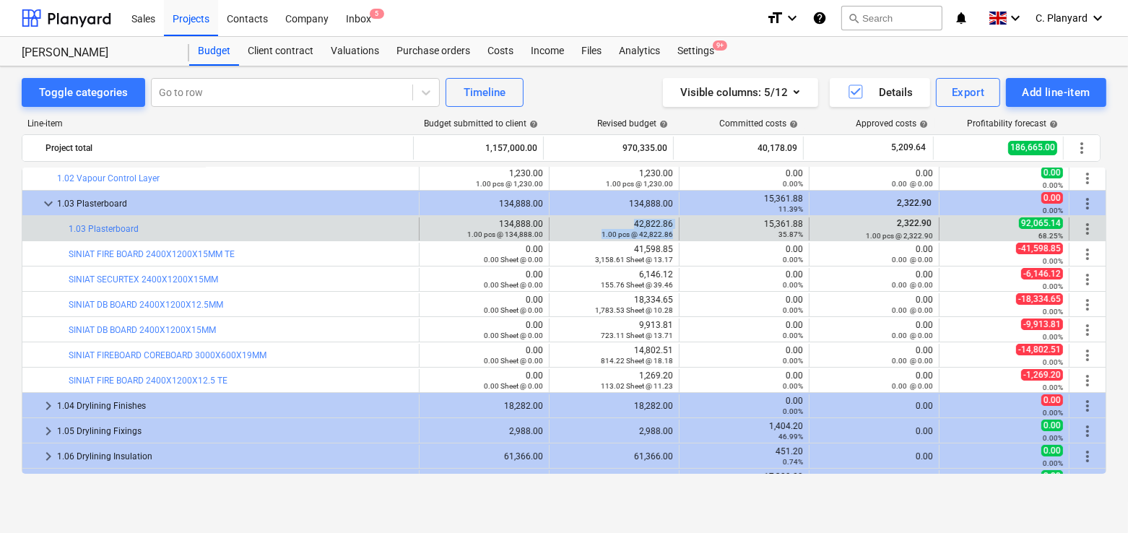
drag, startPoint x: 629, startPoint y: 217, endPoint x: 676, endPoint y: 223, distance: 48.1
click at [676, 223] on div "bar_chart 1.03 Plasterboard edit 134,888.00 1.00 pcs @ 134,888.00 edit 42,822.8…" at bounding box center [564, 228] width 1084 height 23
click at [657, 220] on div "42,822.86 1.00 pcs @ 42,822.86" at bounding box center [615, 229] width 118 height 20
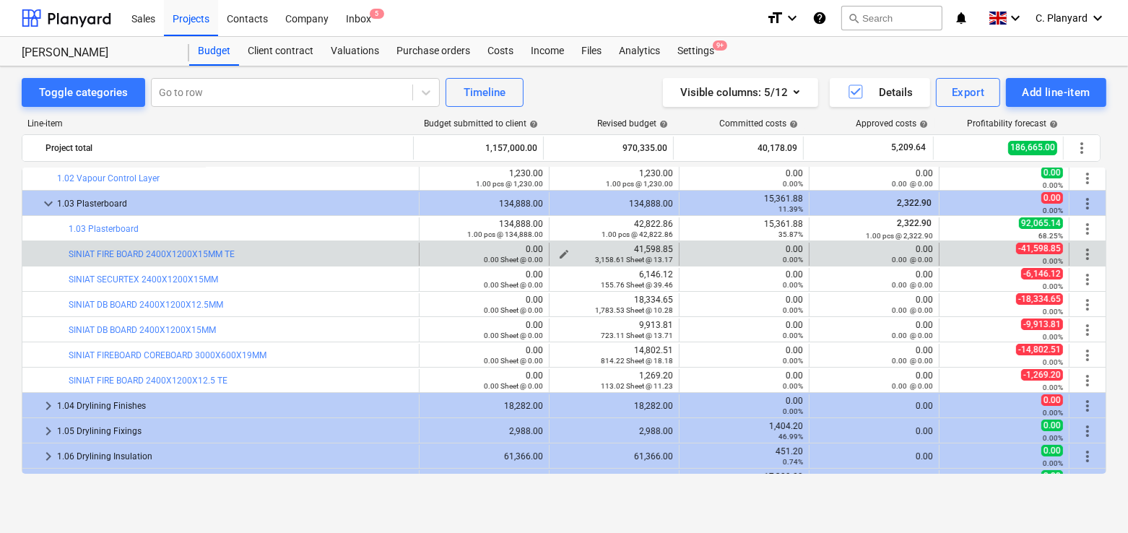
click at [631, 246] on div "41,598.85 3,158.61 Sheet @ 13.17" at bounding box center [615, 254] width 118 height 20
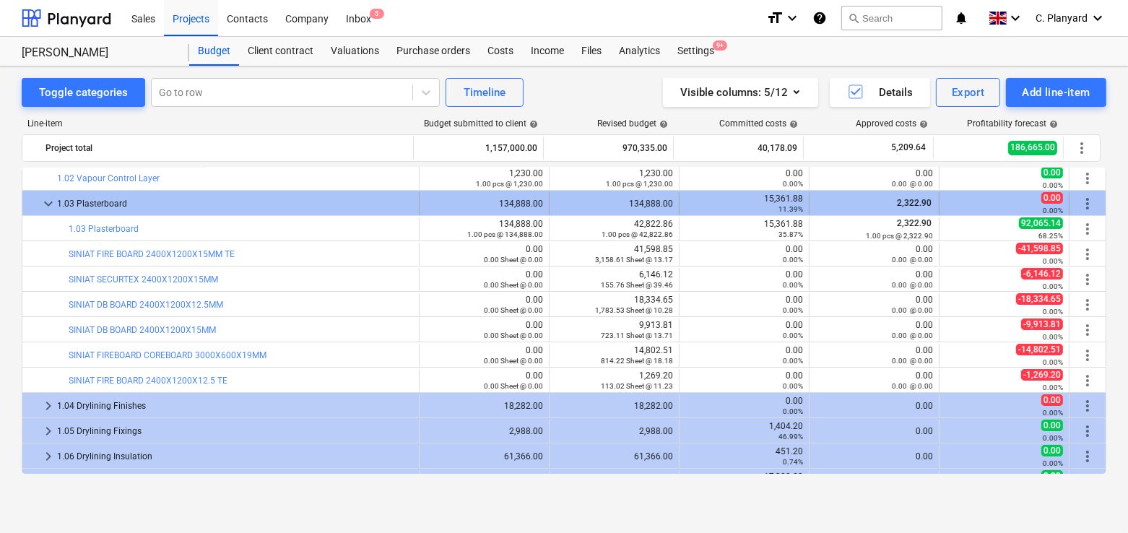
click at [52, 197] on span "keyboard_arrow_down" at bounding box center [48, 203] width 17 height 17
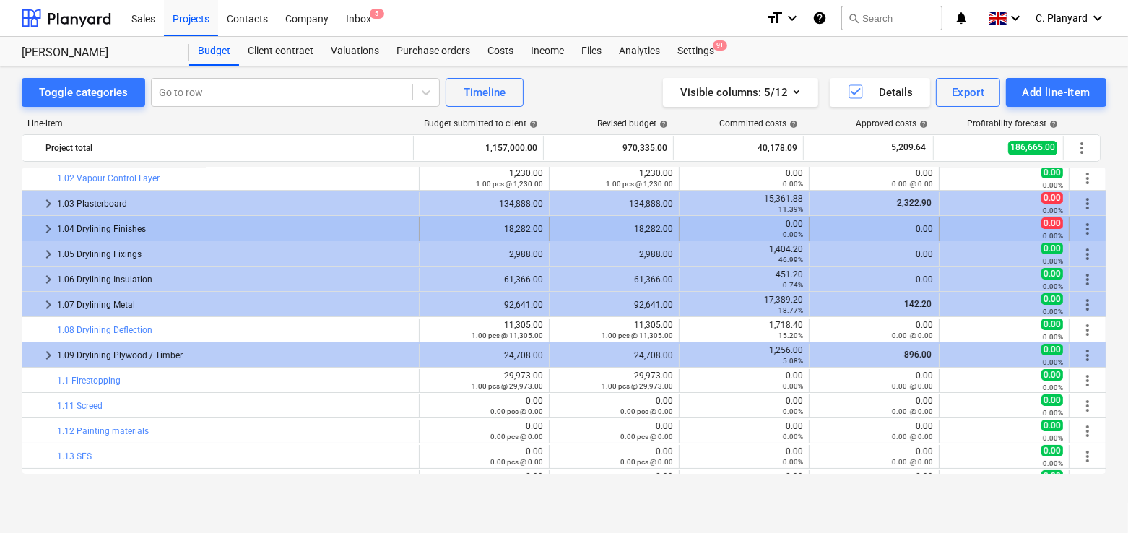
click at [45, 224] on span "keyboard_arrow_right" at bounding box center [48, 228] width 17 height 17
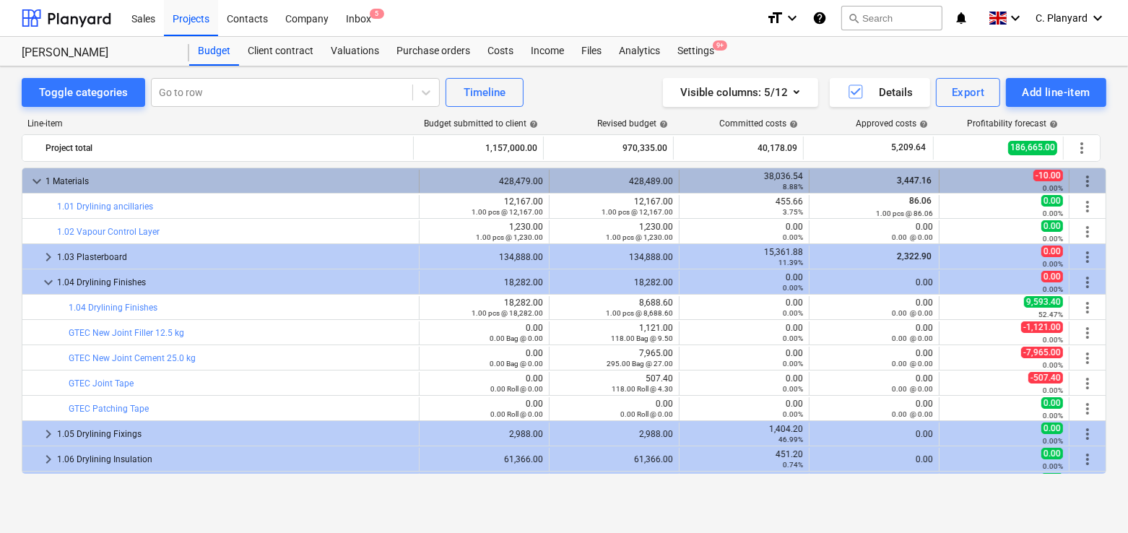
click at [40, 178] on span "keyboard_arrow_down" at bounding box center [36, 181] width 17 height 17
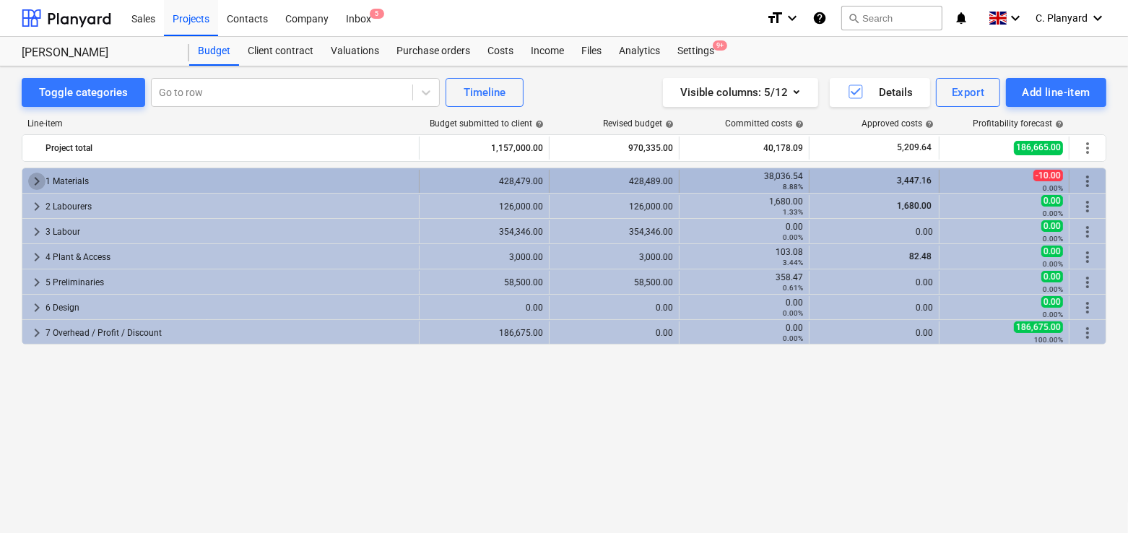
click at [40, 173] on span "keyboard_arrow_right" at bounding box center [36, 181] width 17 height 17
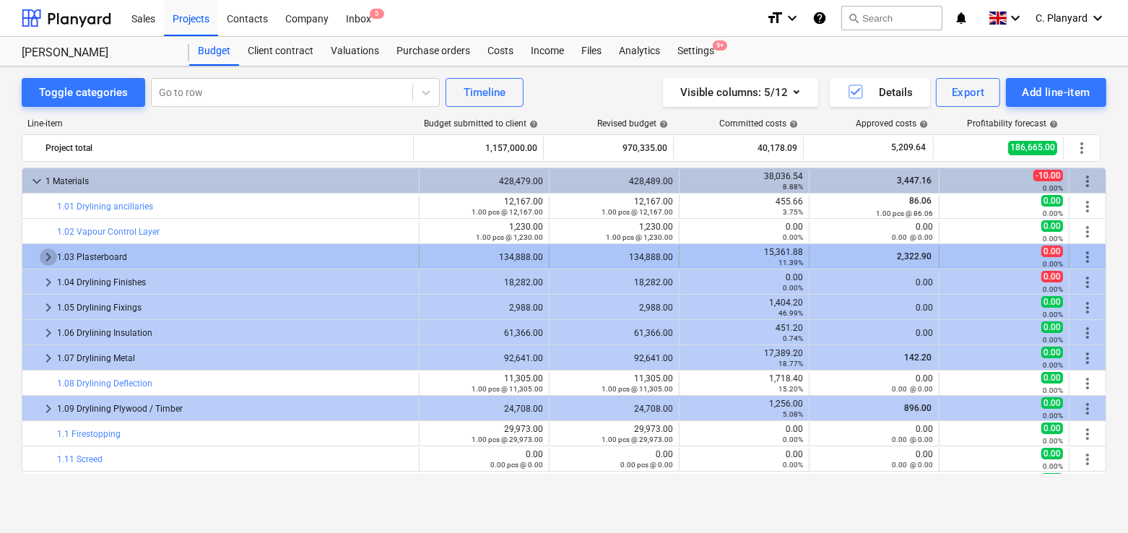
click at [44, 256] on span "keyboard_arrow_right" at bounding box center [48, 257] width 17 height 17
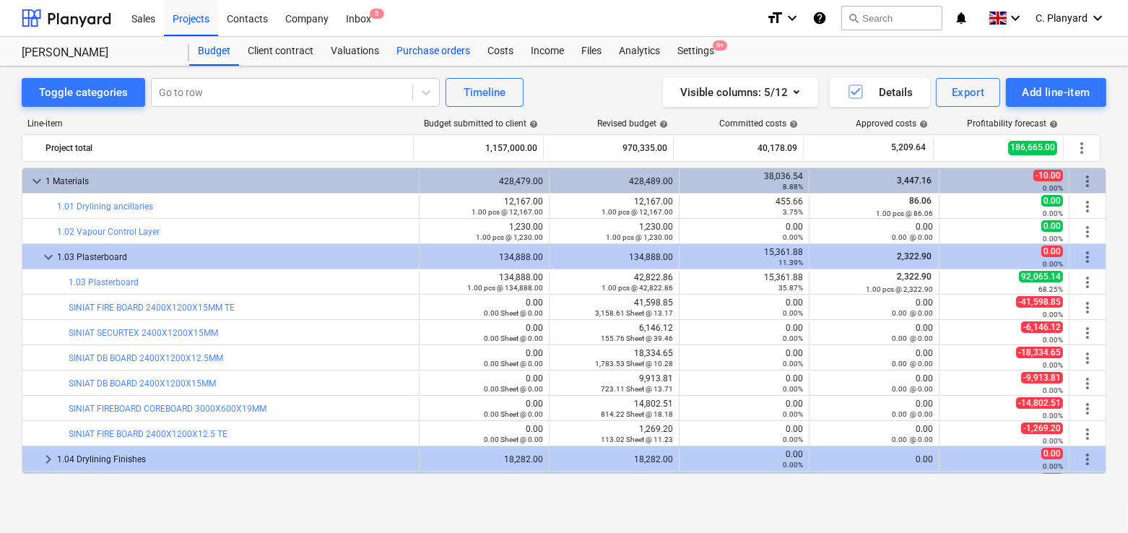
click at [440, 51] on div "Purchase orders" at bounding box center [433, 51] width 91 height 29
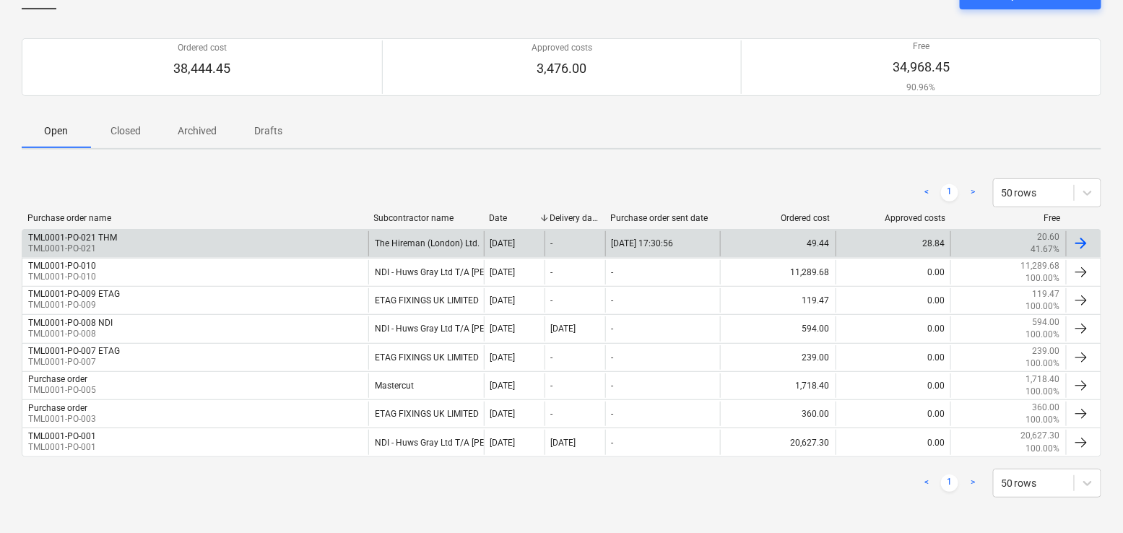
scroll to position [85, 0]
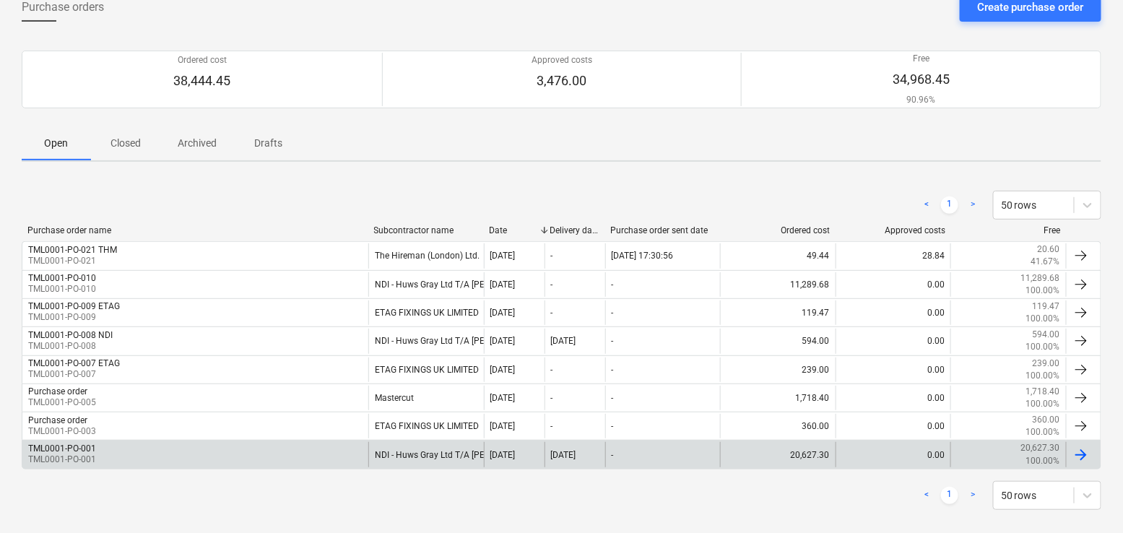
click at [274, 461] on div "TML0001-PO-001 TML0001-PO-001" at bounding box center [195, 454] width 346 height 25
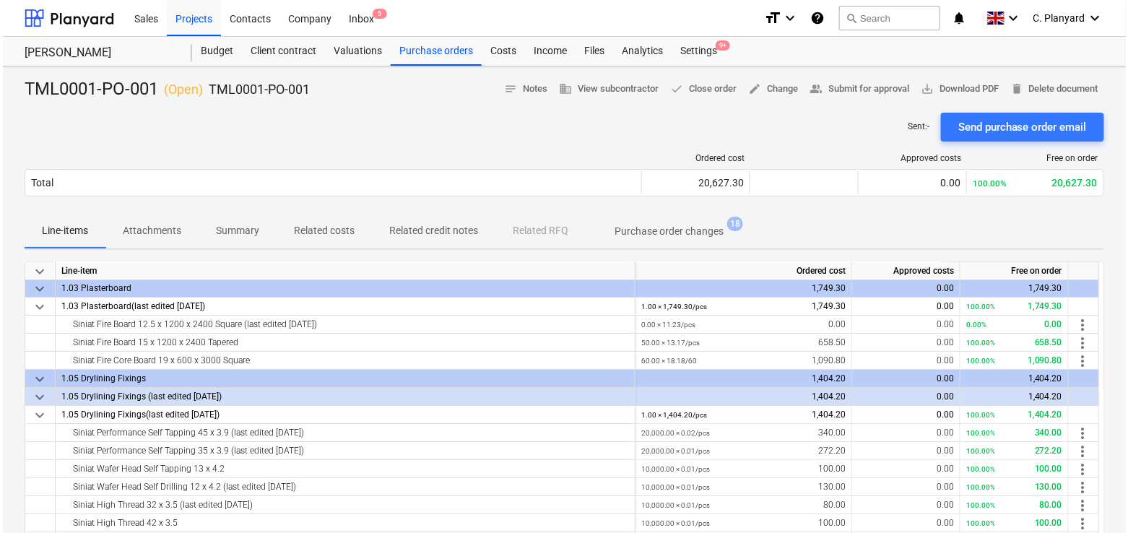
scroll to position [54, 0]
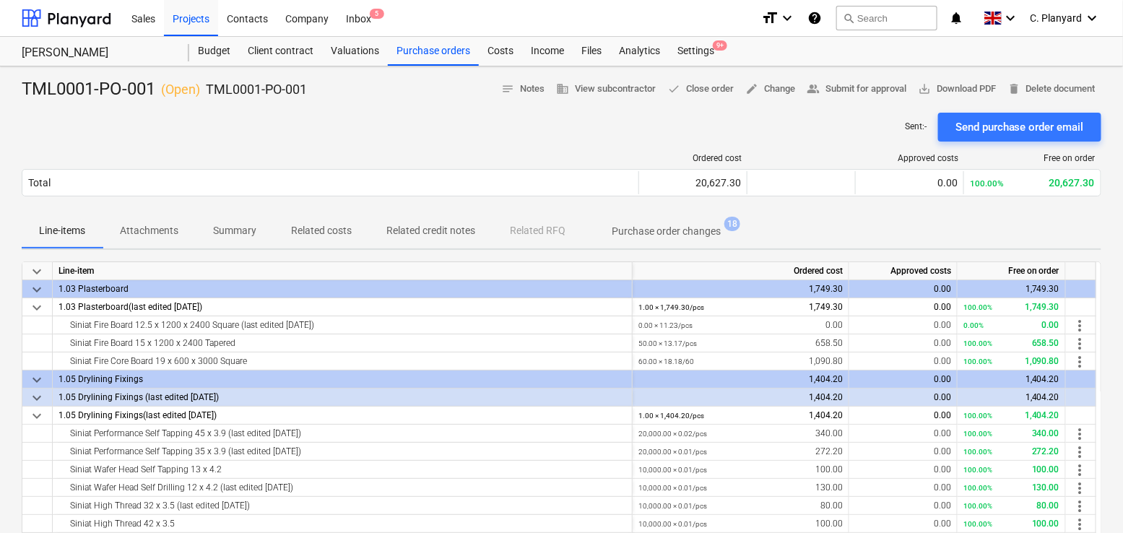
click at [178, 59] on div "[PERSON_NAME]" at bounding box center [106, 51] width 168 height 29
click at [194, 57] on div "Budget" at bounding box center [214, 51] width 50 height 29
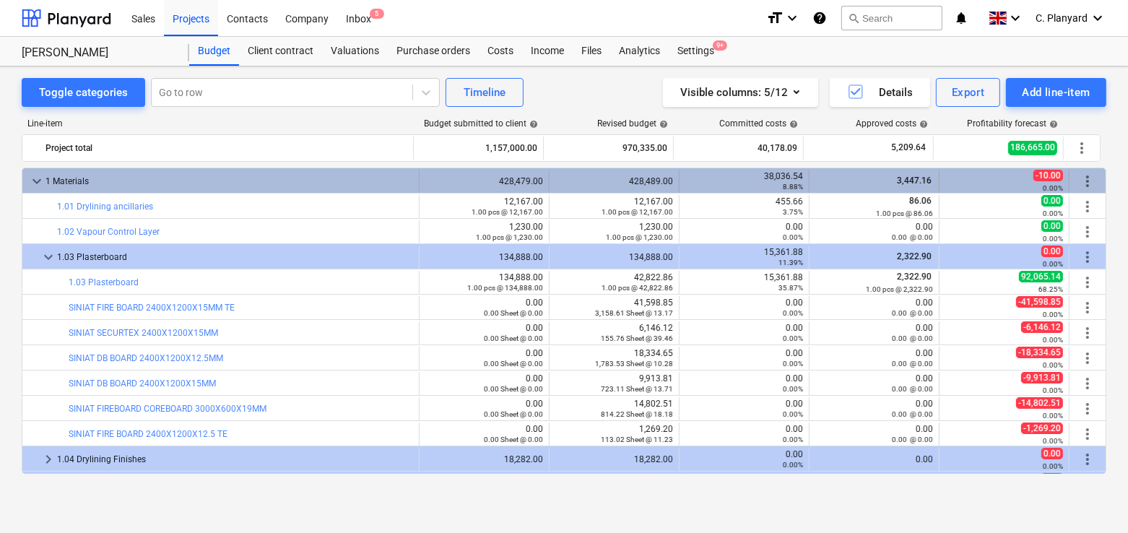
click at [42, 182] on span "keyboard_arrow_down" at bounding box center [36, 181] width 17 height 17
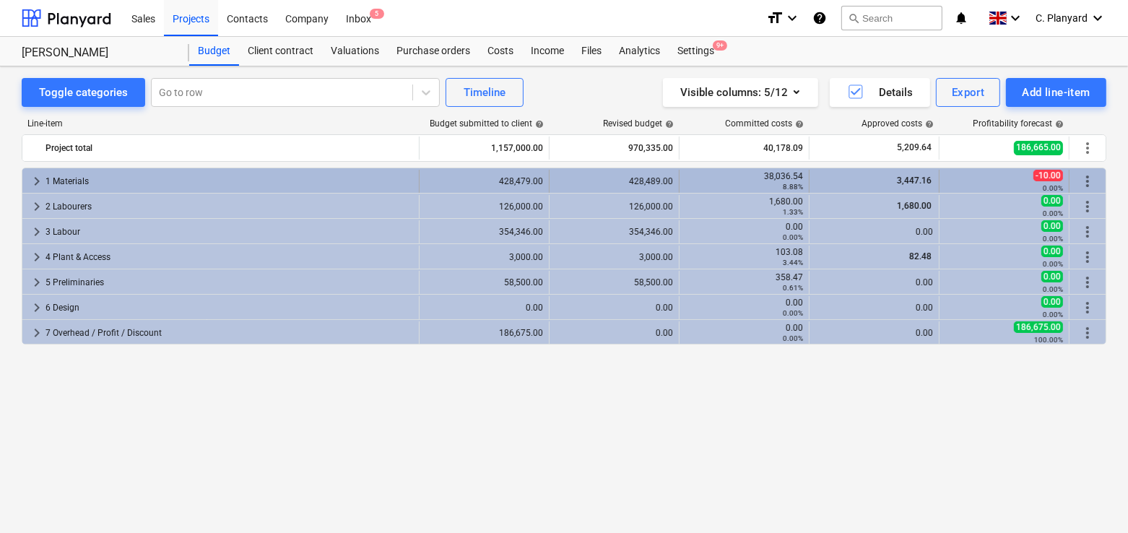
click at [35, 183] on span "keyboard_arrow_right" at bounding box center [36, 181] width 17 height 17
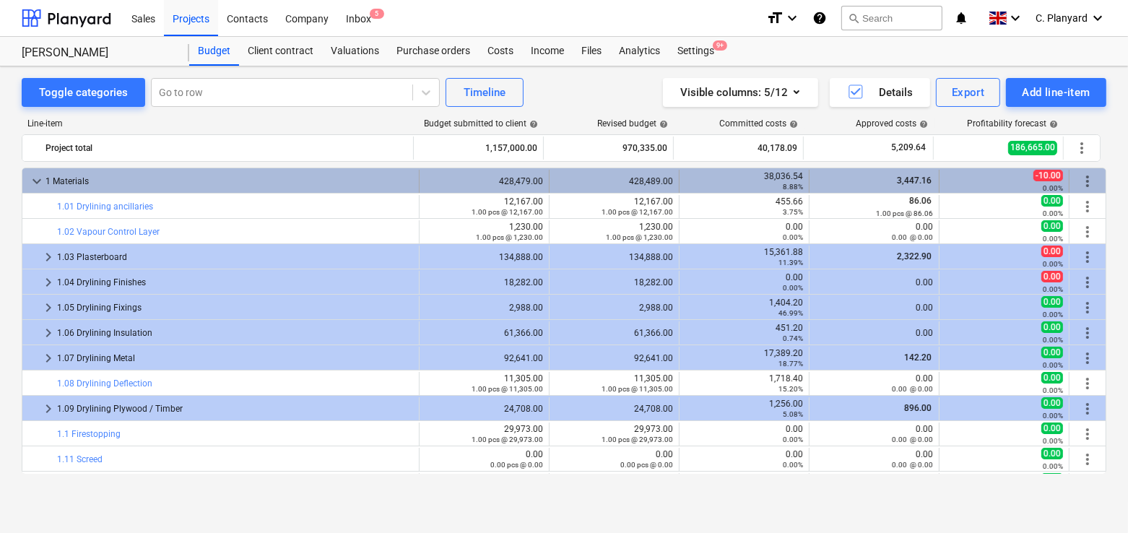
click at [34, 173] on span "keyboard_arrow_down" at bounding box center [36, 181] width 17 height 17
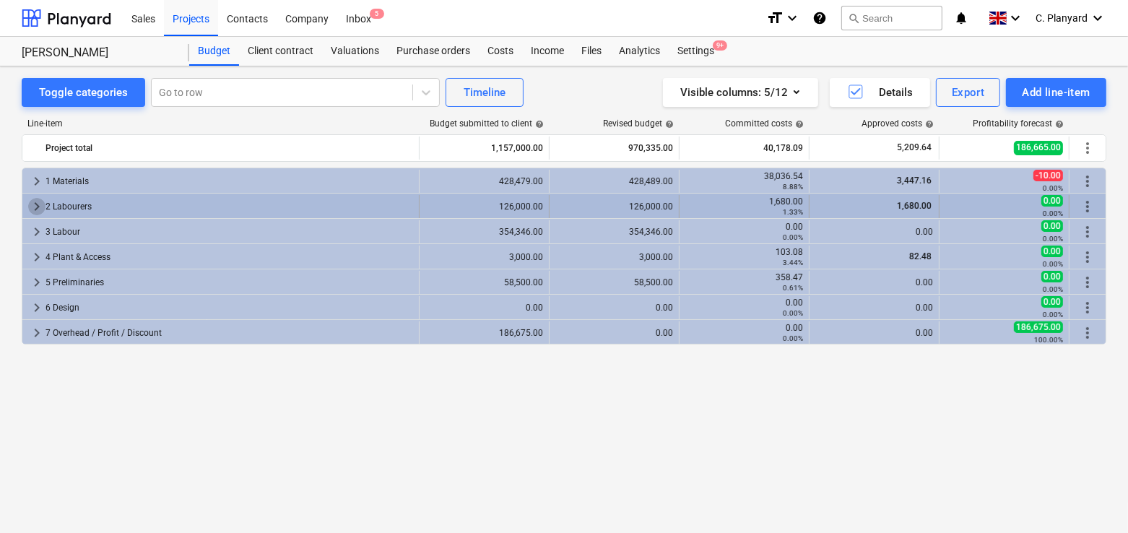
click at [33, 202] on span "keyboard_arrow_right" at bounding box center [36, 206] width 17 height 17
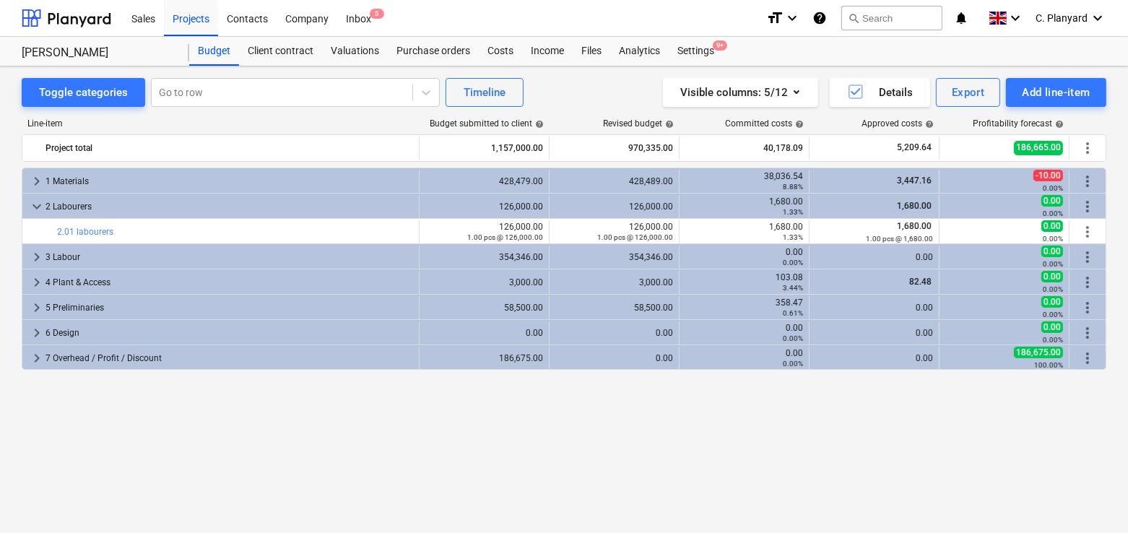
click at [33, 202] on span "keyboard_arrow_down" at bounding box center [36, 206] width 17 height 17
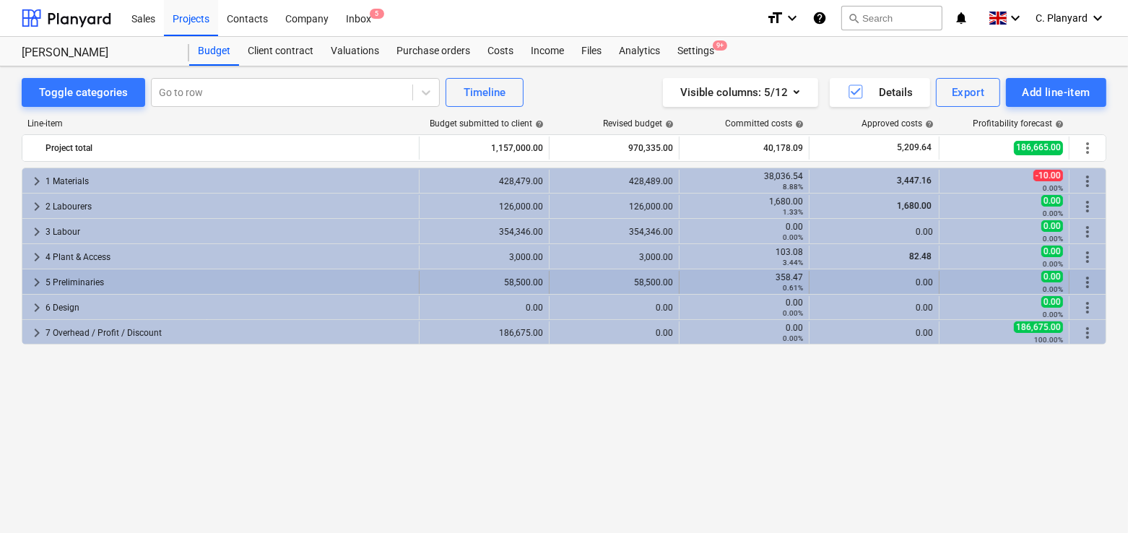
click at [42, 281] on span "keyboard_arrow_right" at bounding box center [36, 282] width 17 height 17
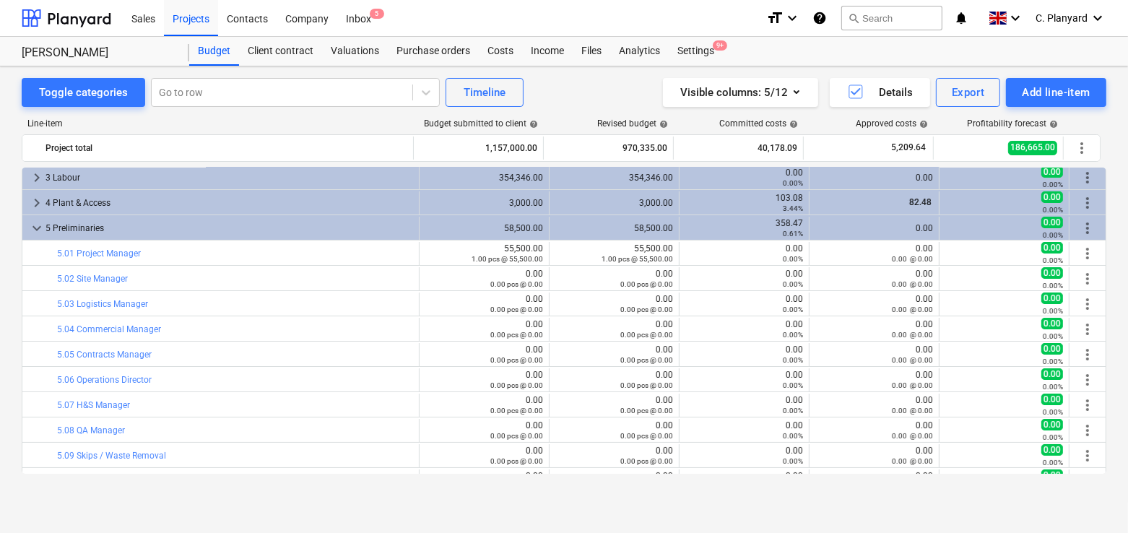
scroll to position [50, 0]
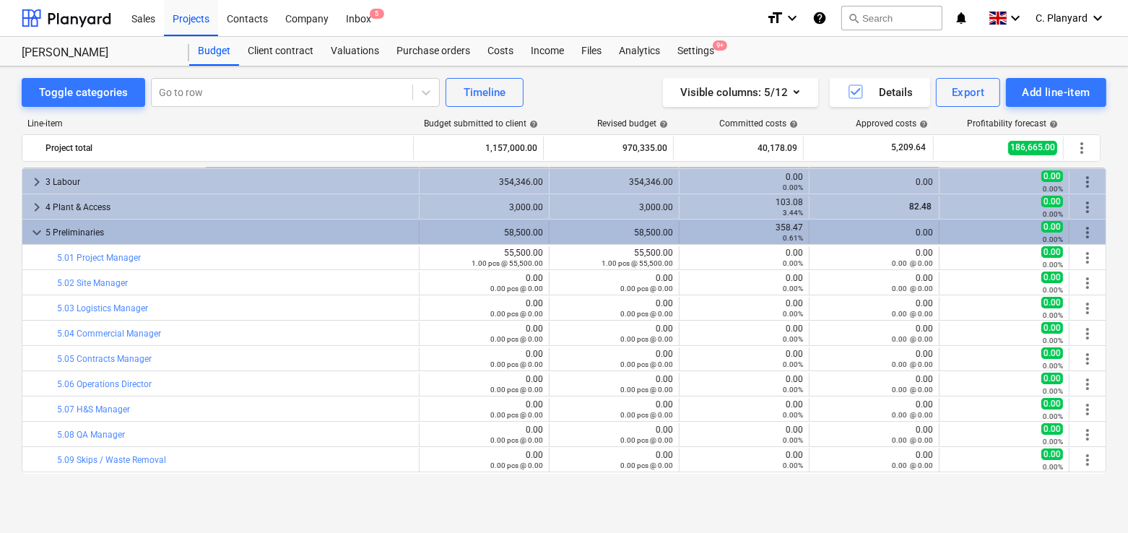
click at [36, 230] on span "keyboard_arrow_down" at bounding box center [36, 232] width 17 height 17
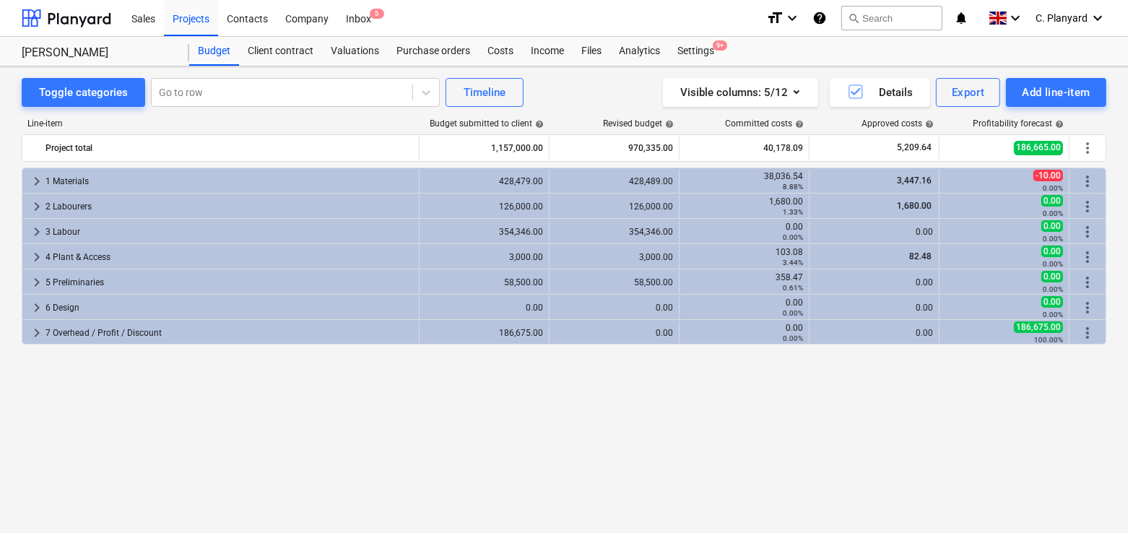
scroll to position [0, 0]
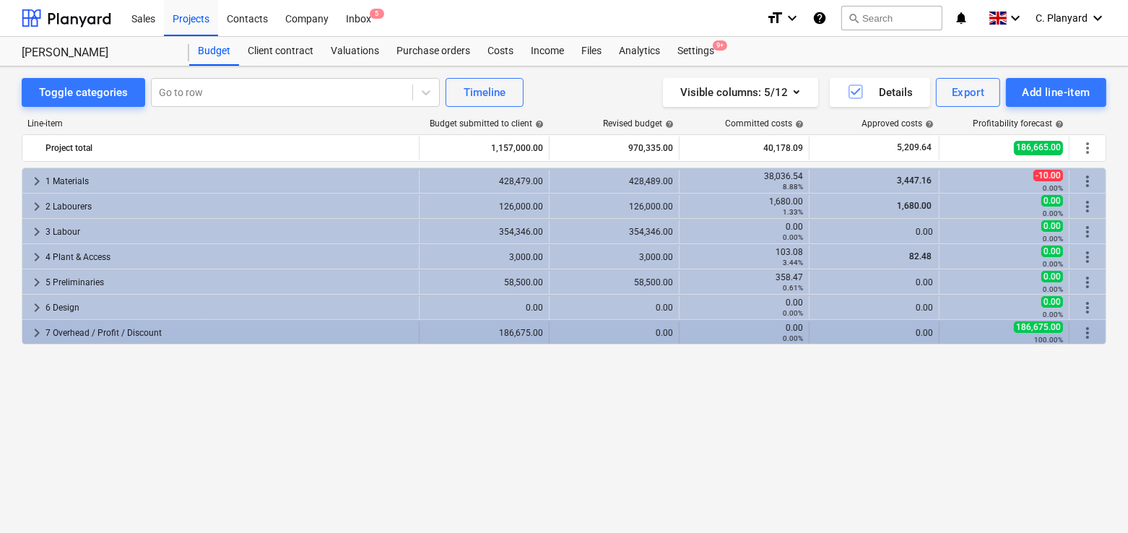
click at [38, 332] on span "keyboard_arrow_right" at bounding box center [36, 332] width 17 height 17
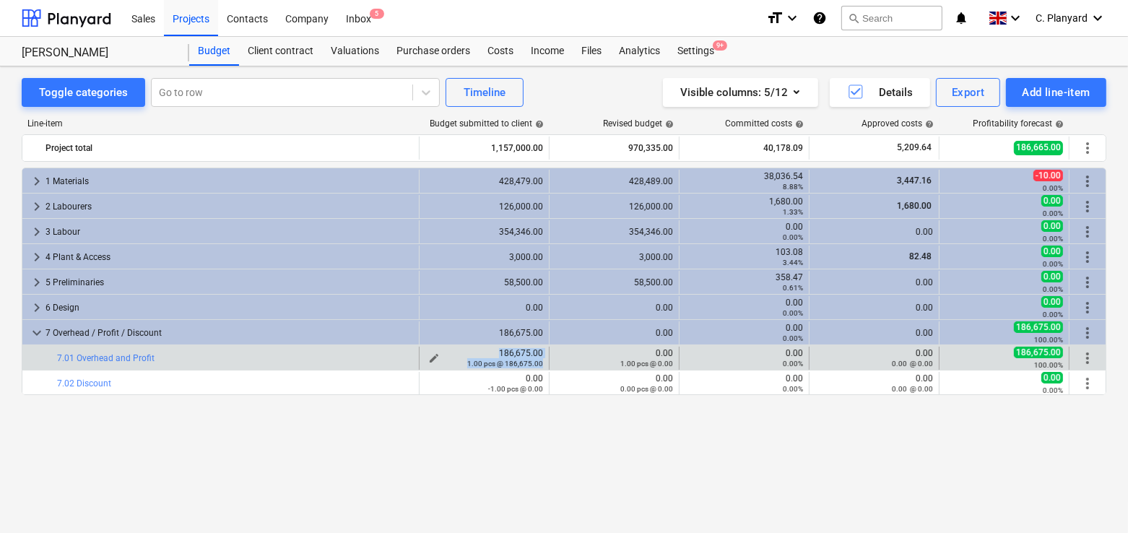
drag, startPoint x: 493, startPoint y: 350, endPoint x: 543, endPoint y: 362, distance: 51.2
click at [543, 362] on div "186,675.00 1.00 pcs @ 186,675.00" at bounding box center [485, 358] width 118 height 20
click at [543, 362] on small "1.00 pcs @ 186,675.00" at bounding box center [505, 364] width 76 height 8
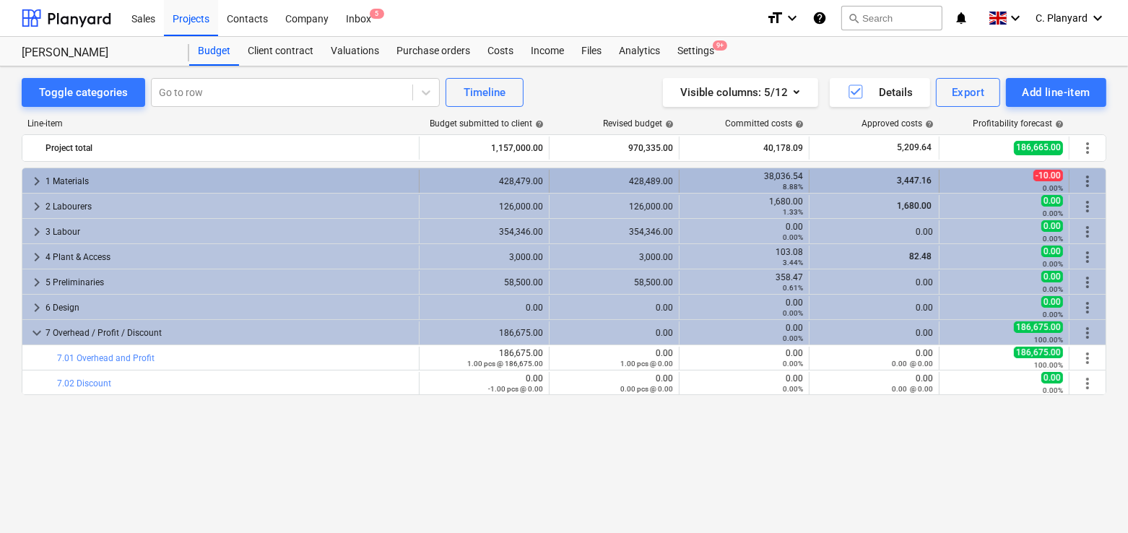
click at [33, 175] on span "keyboard_arrow_right" at bounding box center [36, 181] width 17 height 17
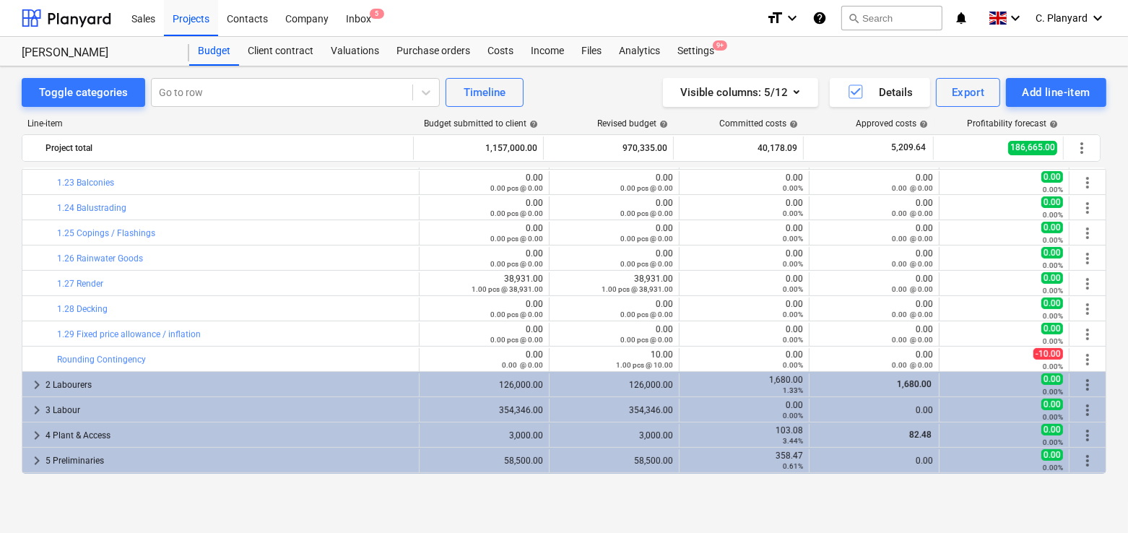
scroll to position [680, 0]
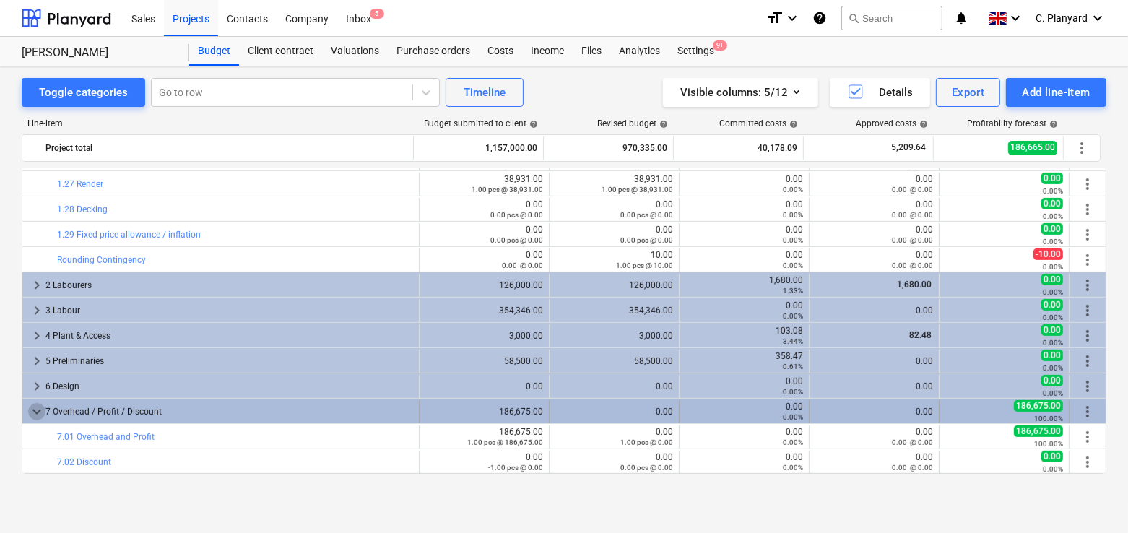
click at [36, 413] on span "keyboard_arrow_down" at bounding box center [36, 411] width 17 height 17
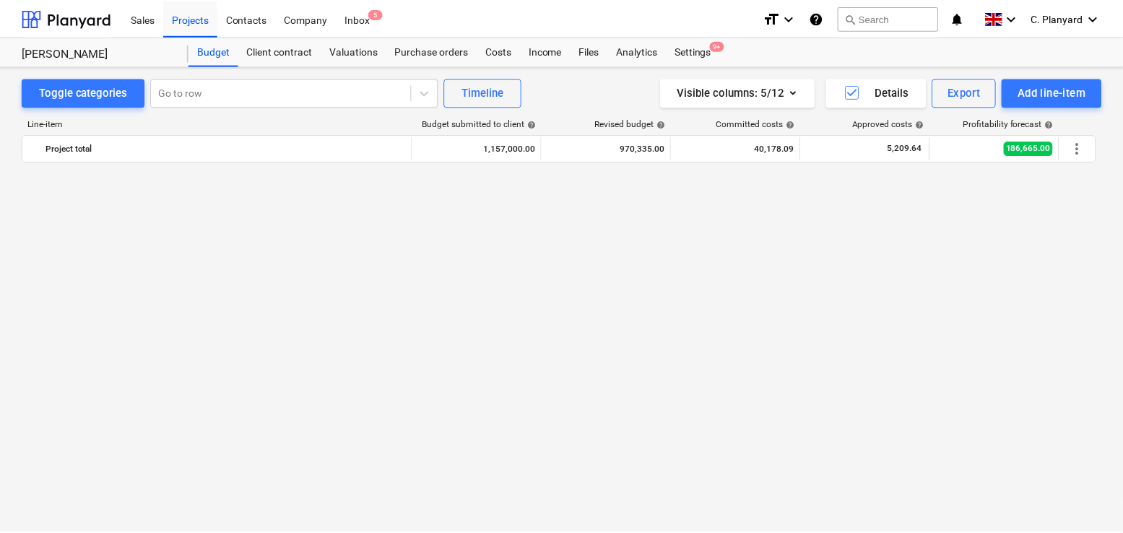
scroll to position [0, 0]
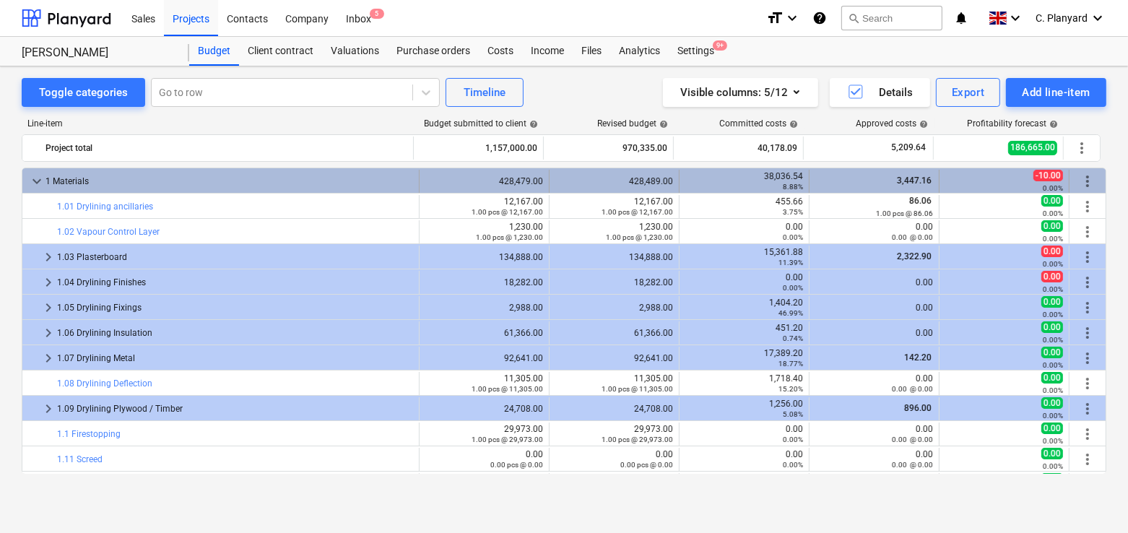
click at [43, 173] on span "keyboard_arrow_down" at bounding box center [36, 181] width 17 height 17
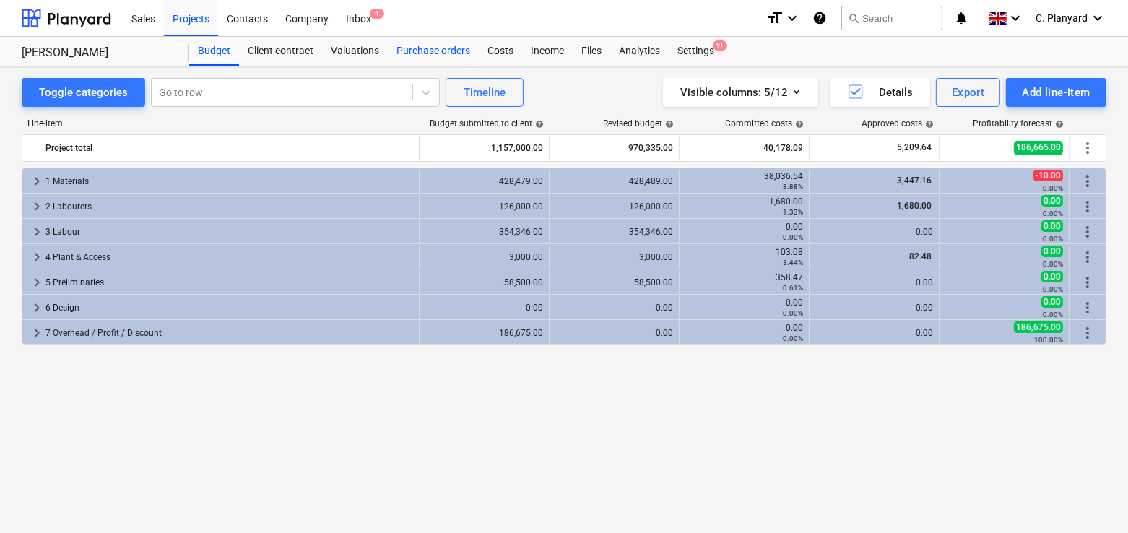
click at [414, 54] on div "Purchase orders" at bounding box center [433, 51] width 91 height 29
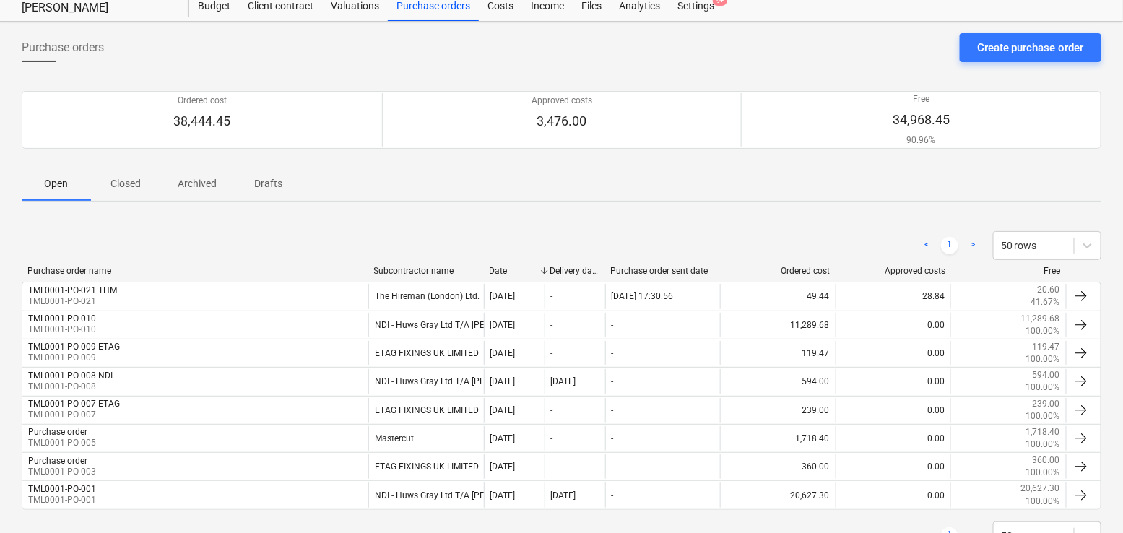
scroll to position [48, 0]
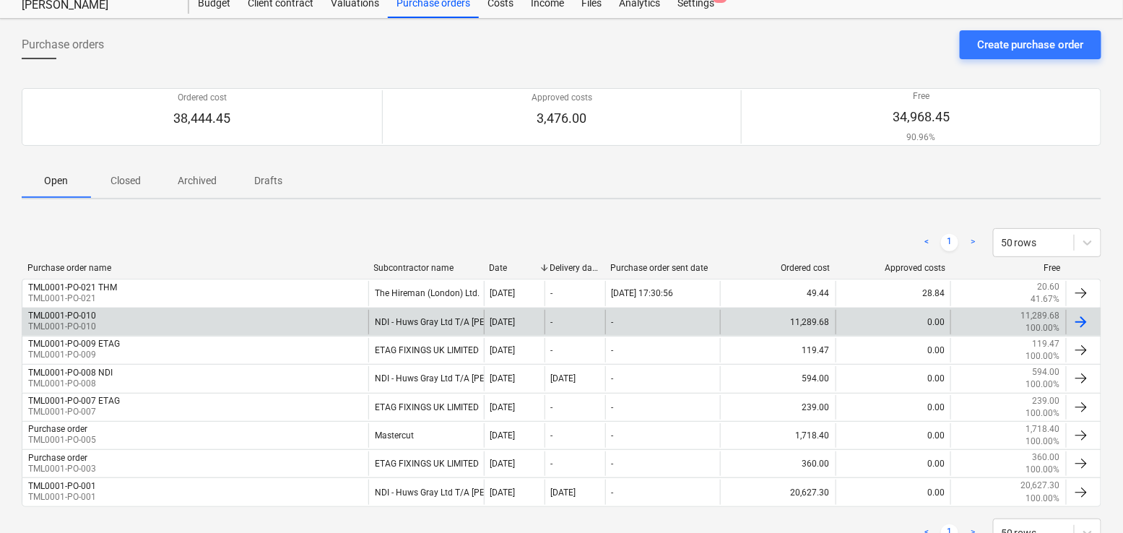
click at [269, 316] on div "TML0001-PO-010 TML0001-PO-010" at bounding box center [195, 322] width 346 height 25
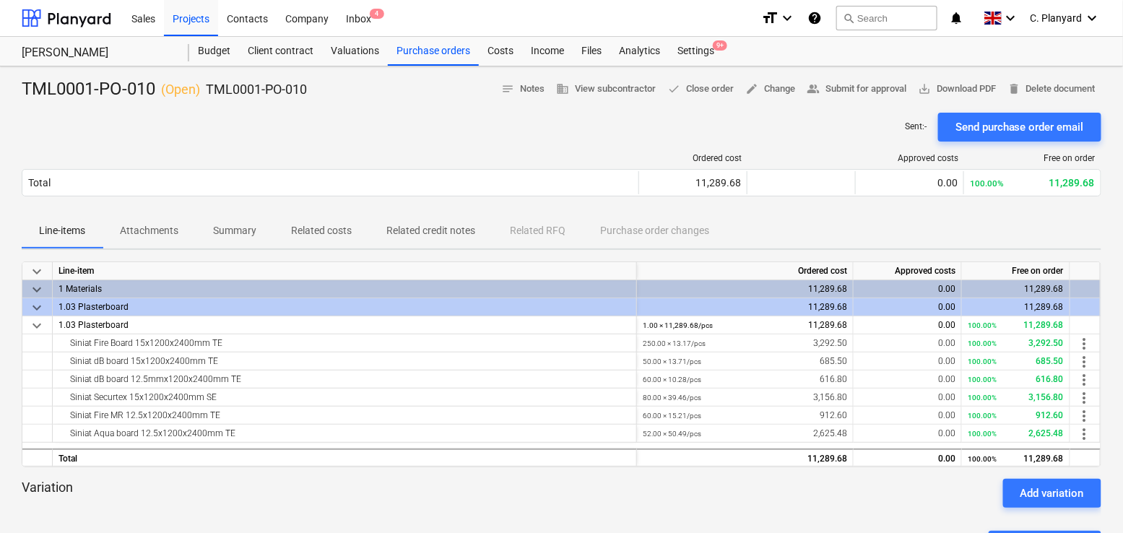
click at [232, 230] on p "Summary" at bounding box center [234, 230] width 43 height 15
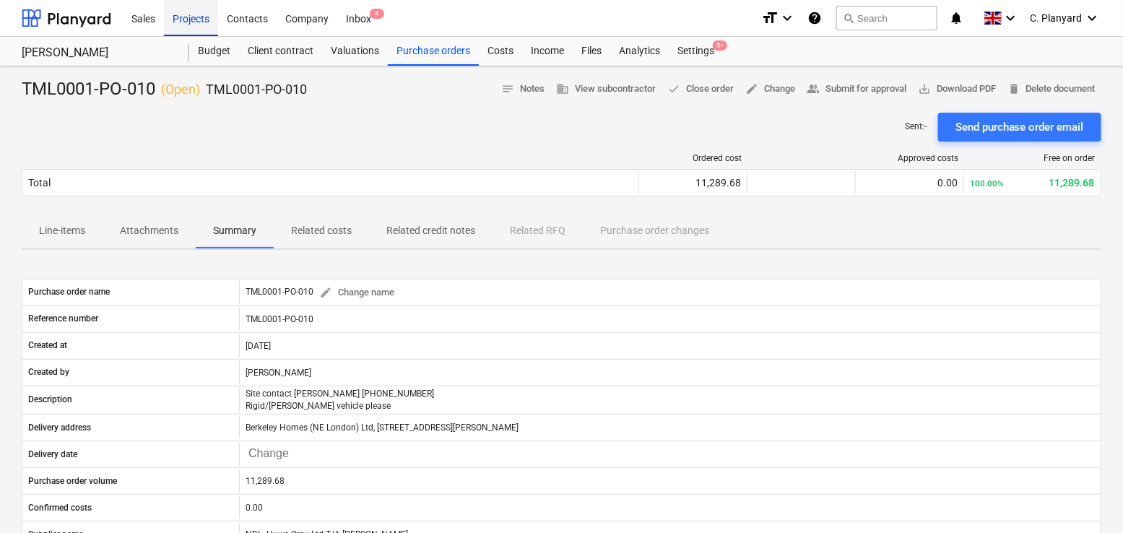
click at [187, 18] on div "Projects" at bounding box center [191, 17] width 54 height 37
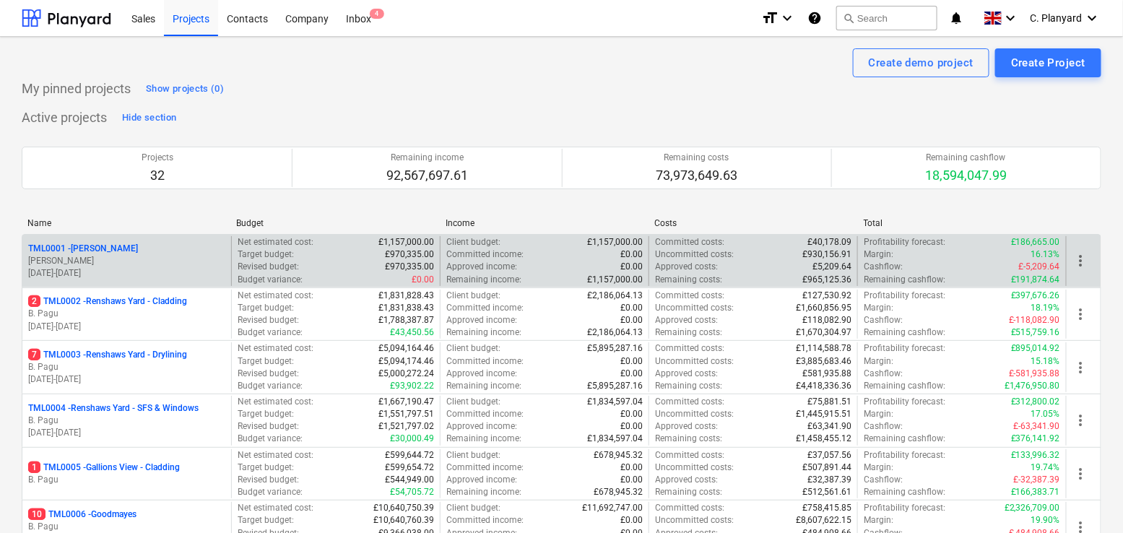
click at [167, 245] on div "TML0001 - [PERSON_NAME]" at bounding box center [126, 249] width 197 height 12
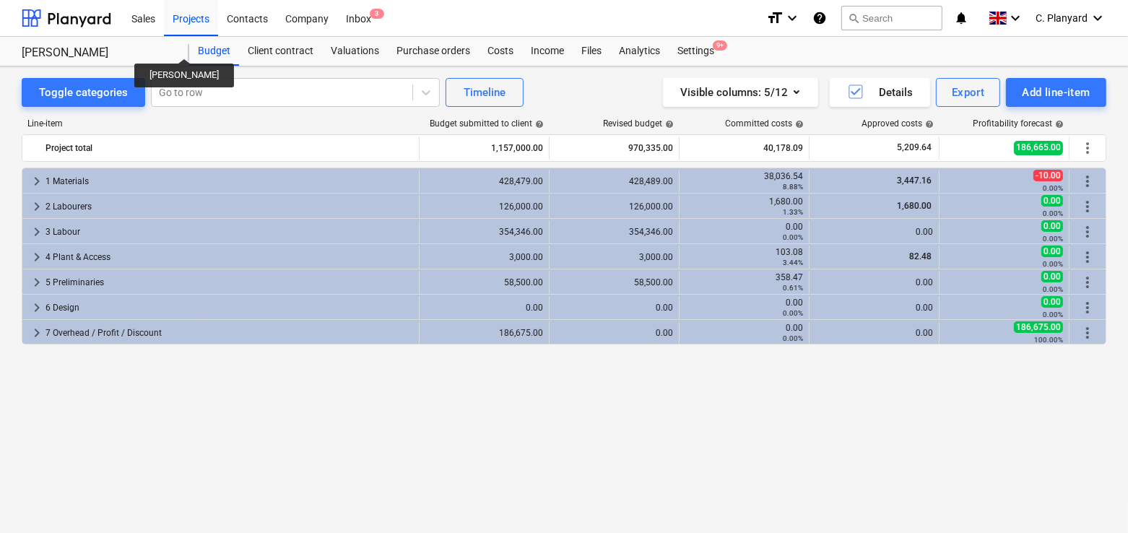
click at [177, 41] on div "[PERSON_NAME][GEOGRAPHIC_DATA][PERSON_NAME]" at bounding box center [106, 51] width 168 height 29
click at [180, 30] on div "Projects" at bounding box center [191, 17] width 54 height 37
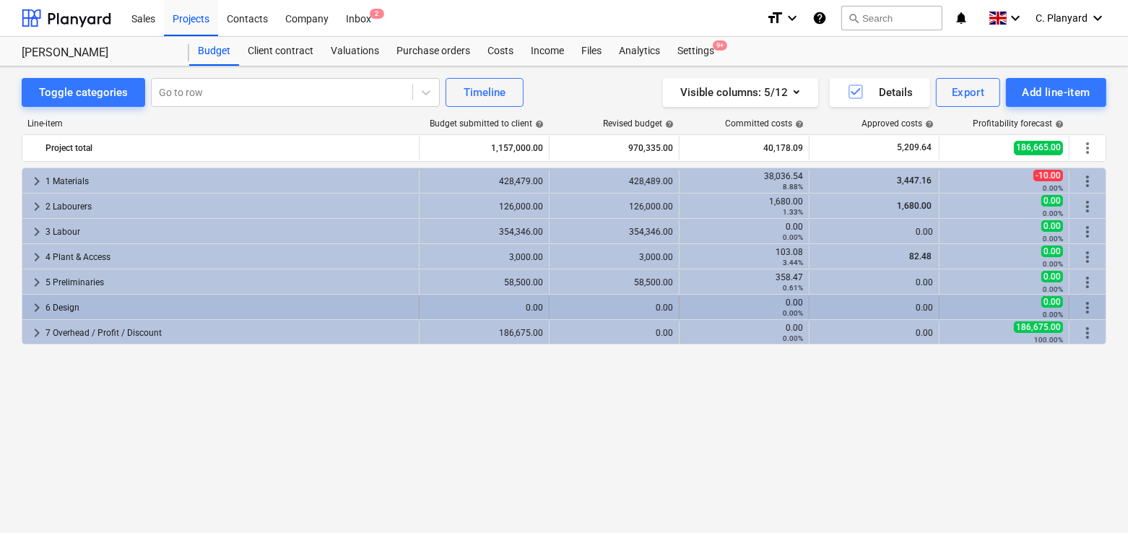
click at [32, 306] on span "keyboard_arrow_right" at bounding box center [36, 307] width 17 height 17
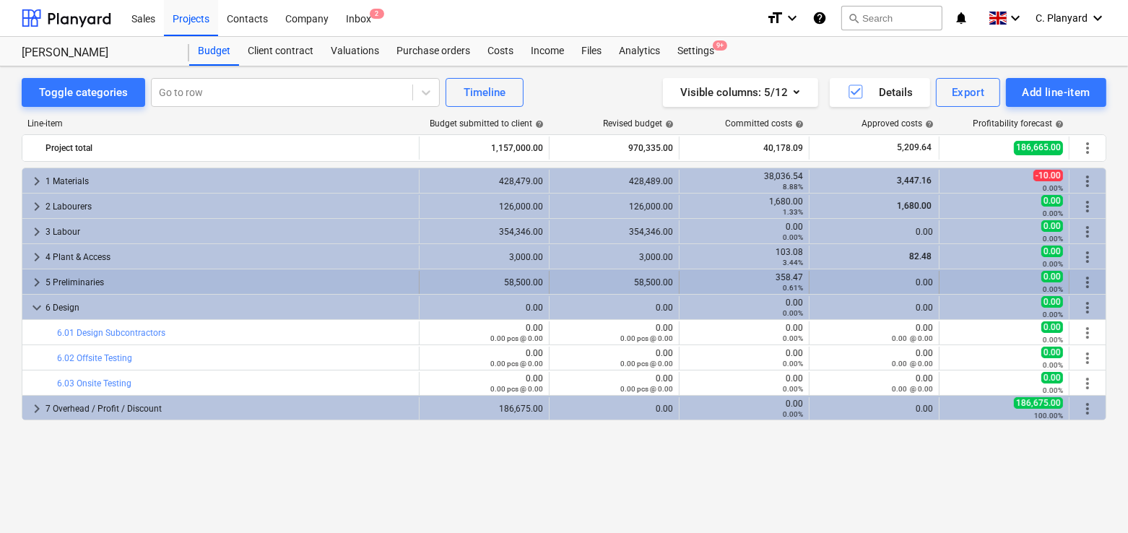
click at [31, 284] on span "keyboard_arrow_right" at bounding box center [36, 282] width 17 height 17
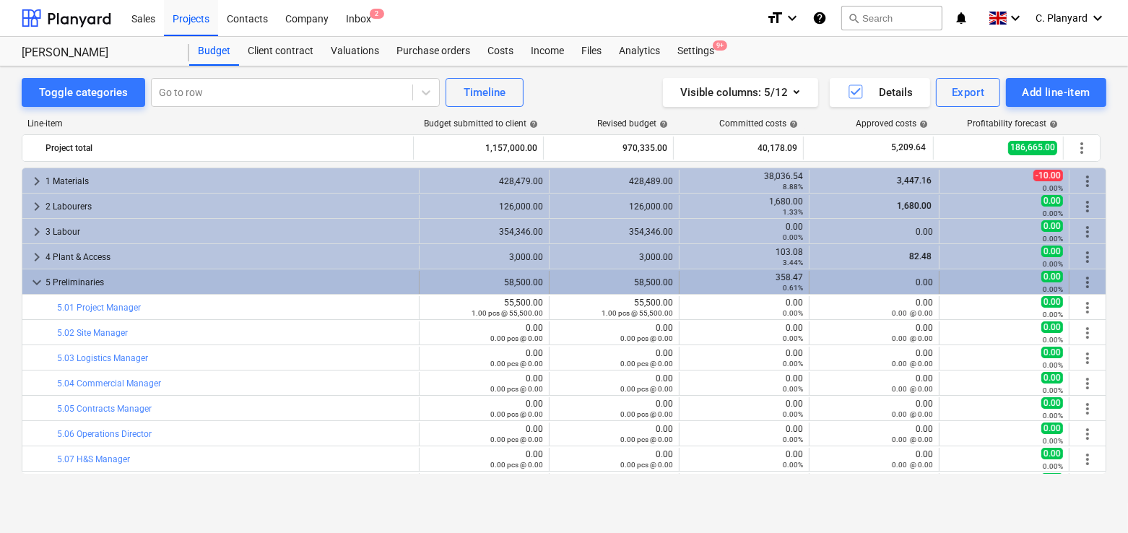
click at [35, 279] on span "keyboard_arrow_down" at bounding box center [36, 282] width 17 height 17
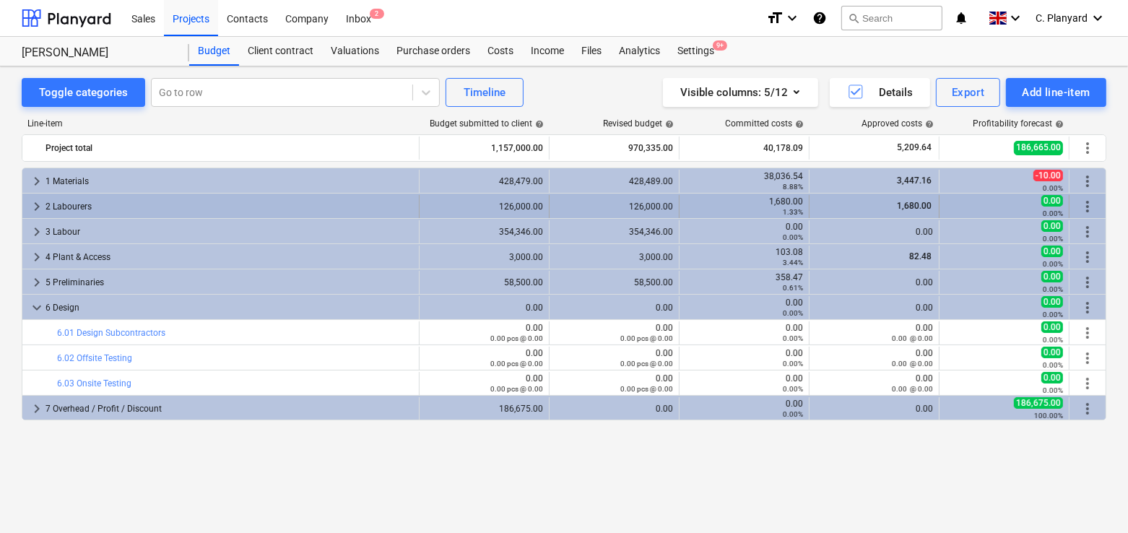
click at [33, 207] on span "keyboard_arrow_right" at bounding box center [36, 206] width 17 height 17
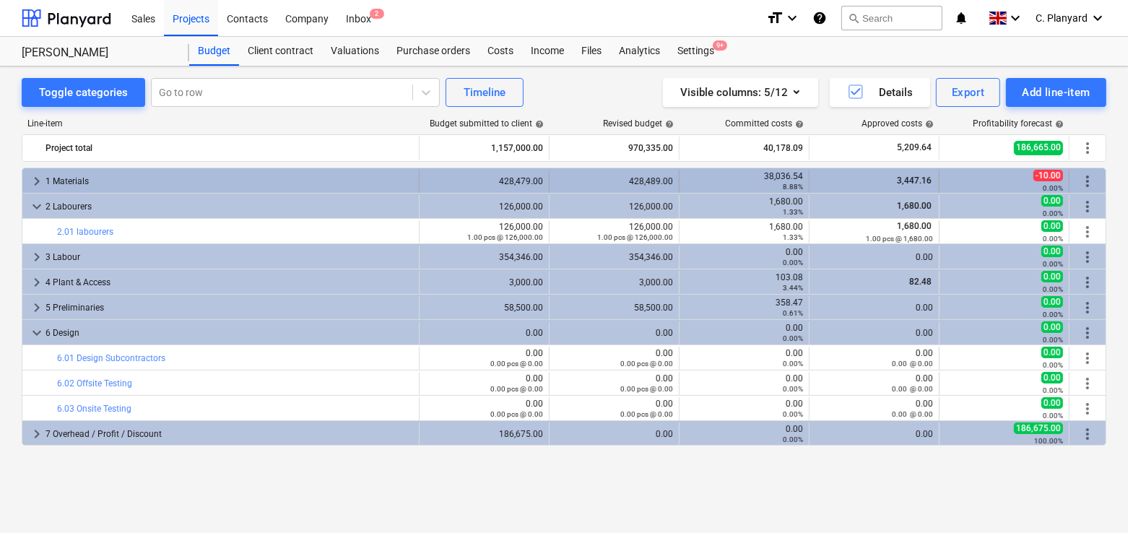
click at [36, 173] on span "keyboard_arrow_right" at bounding box center [36, 181] width 17 height 17
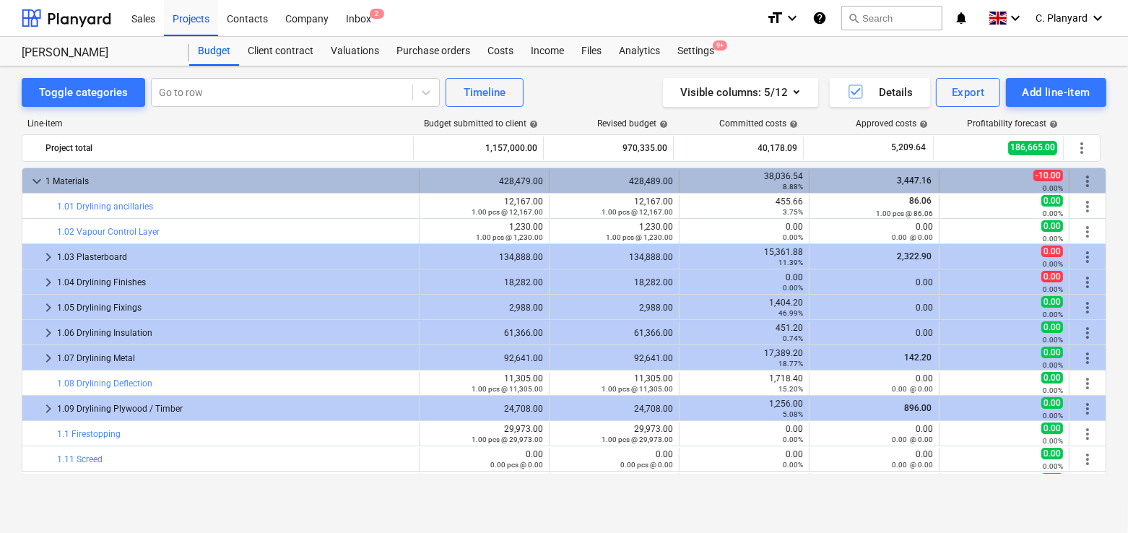
click at [32, 174] on span "keyboard_arrow_down" at bounding box center [36, 181] width 17 height 17
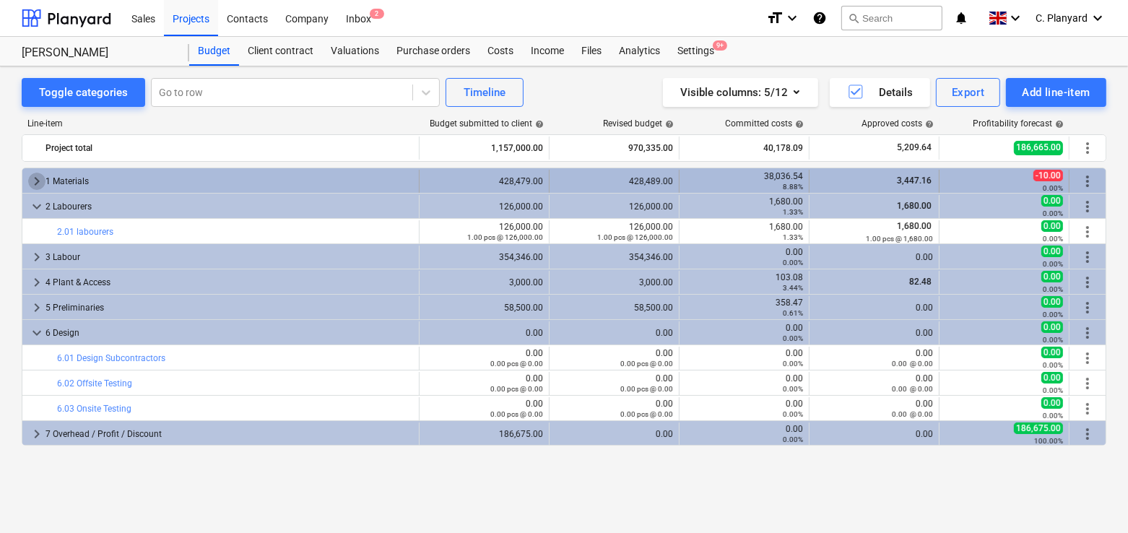
click at [33, 180] on span "keyboard_arrow_right" at bounding box center [36, 181] width 17 height 17
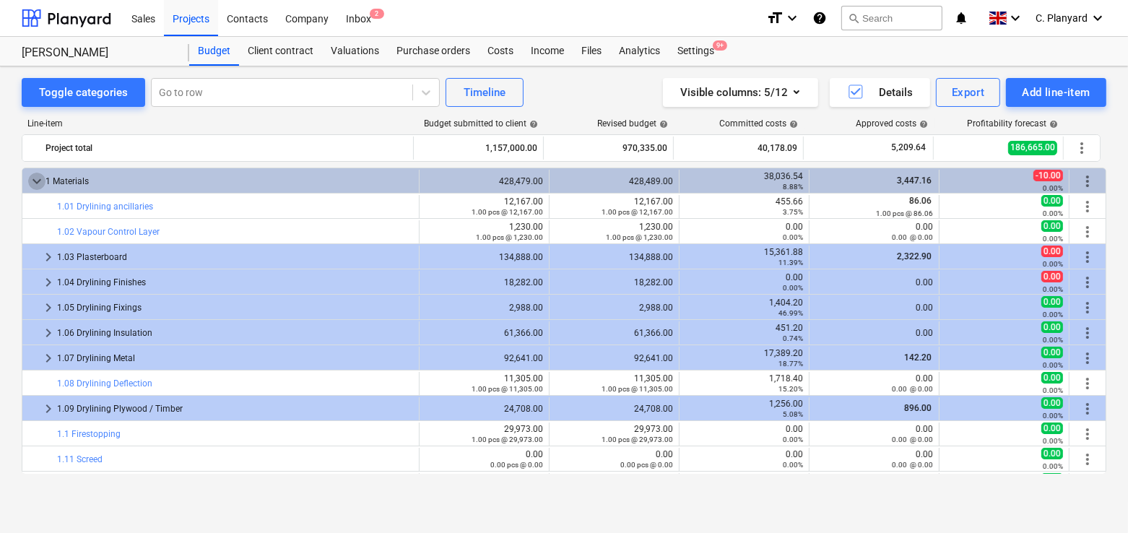
click at [33, 180] on span "keyboard_arrow_down" at bounding box center [36, 181] width 17 height 17
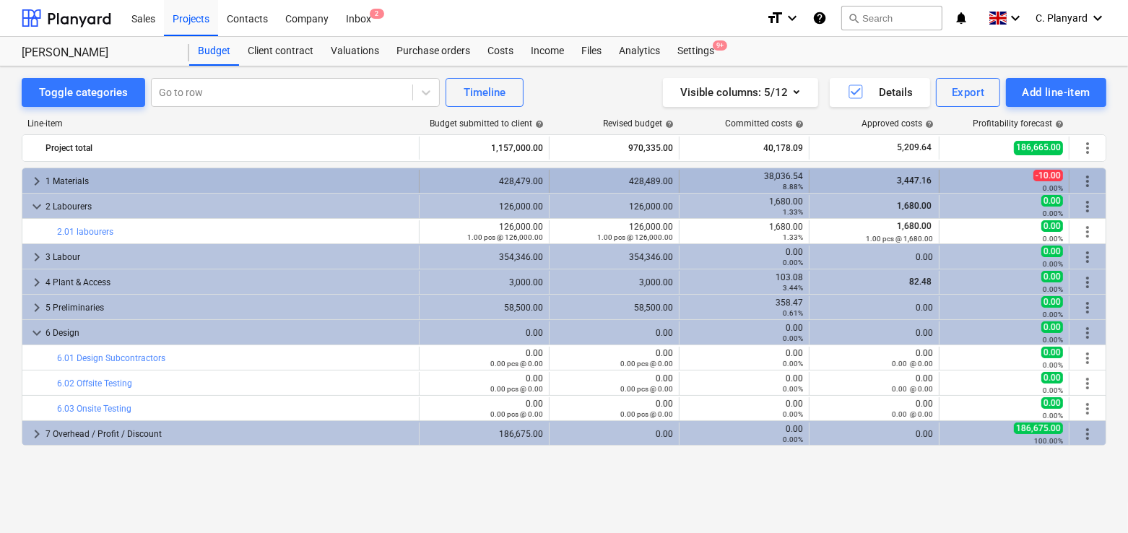
click at [38, 180] on span "keyboard_arrow_right" at bounding box center [36, 181] width 17 height 17
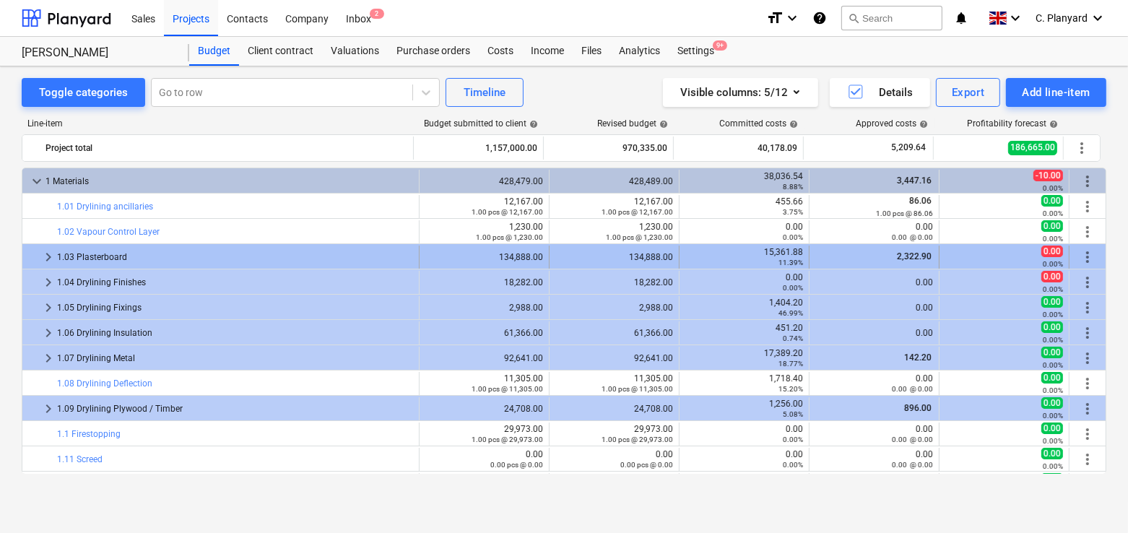
click at [41, 251] on span "keyboard_arrow_right" at bounding box center [48, 257] width 17 height 17
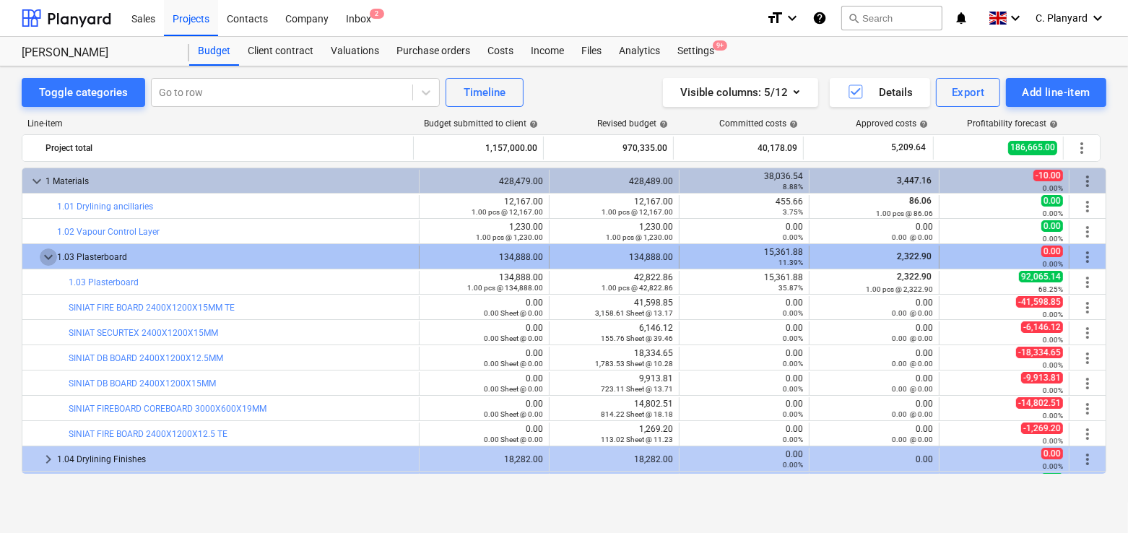
click at [41, 251] on span "keyboard_arrow_down" at bounding box center [48, 257] width 17 height 17
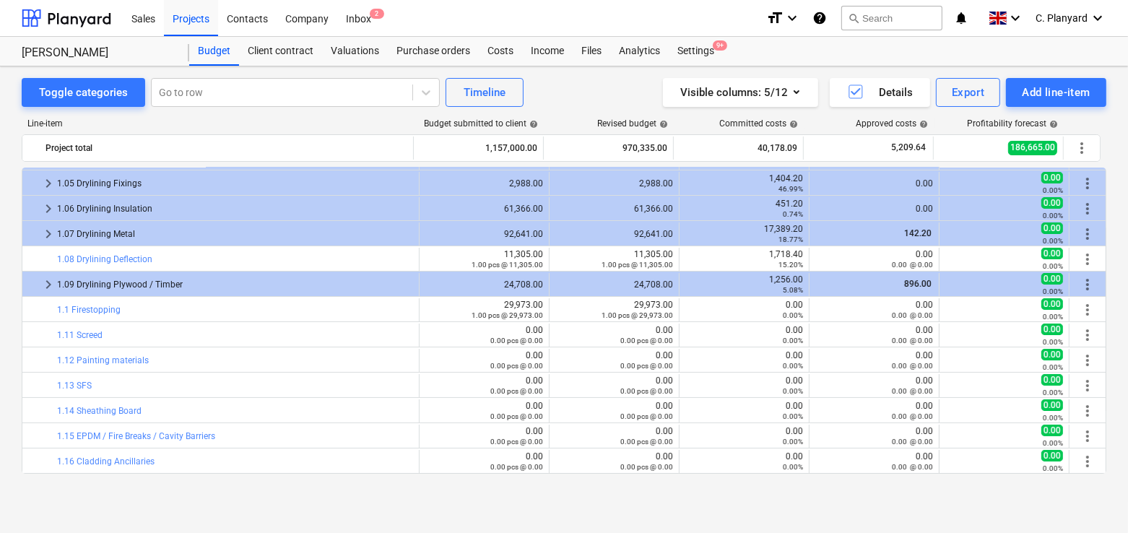
scroll to position [121, 0]
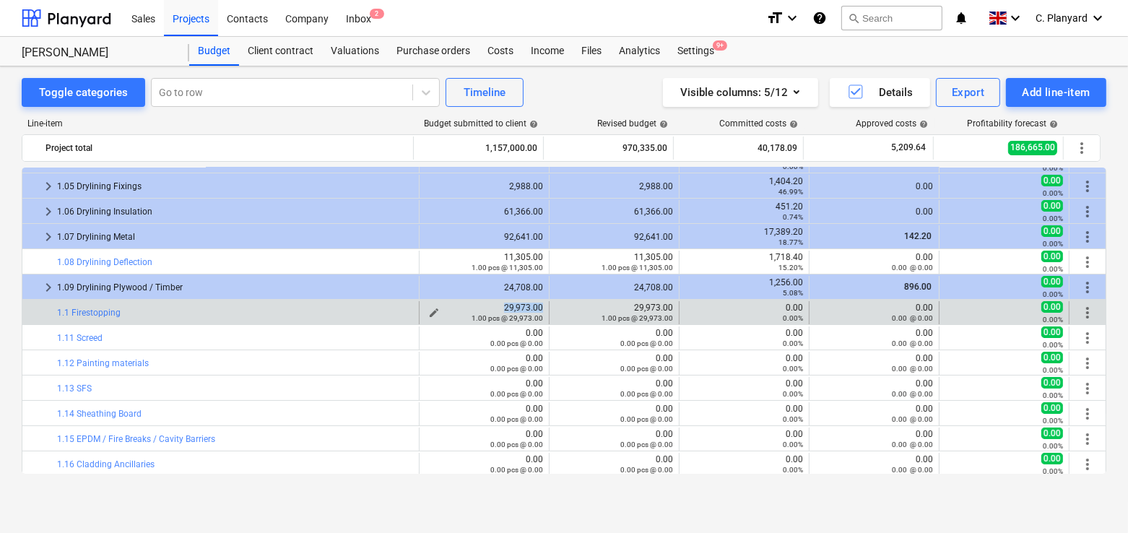
drag, startPoint x: 497, startPoint y: 306, endPoint x: 538, endPoint y: 306, distance: 41.2
click at [538, 306] on div "29,973.00 1.00 pcs @ 29,973.00" at bounding box center [485, 313] width 118 height 20
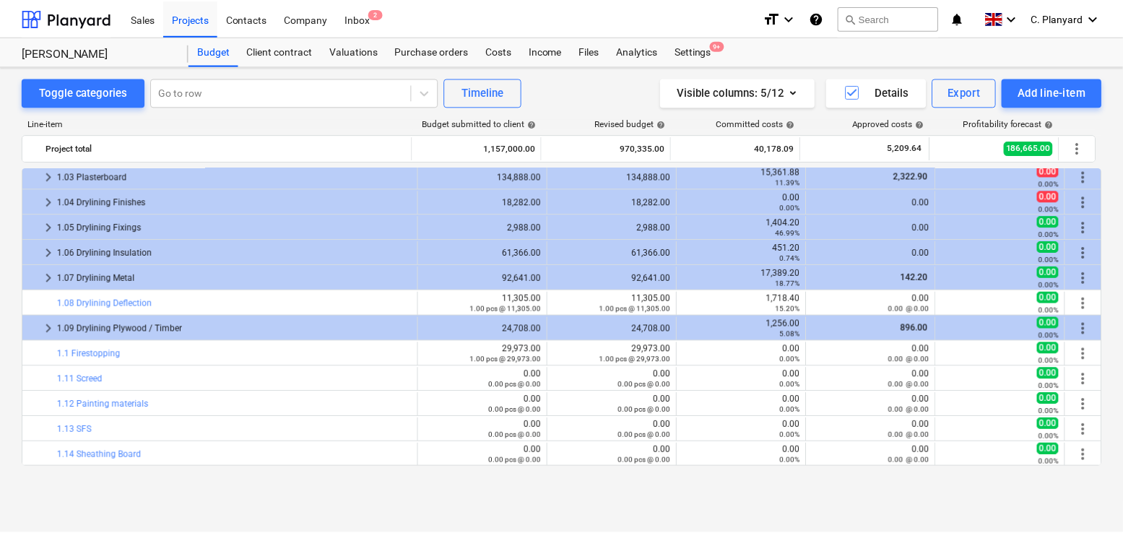
scroll to position [0, 0]
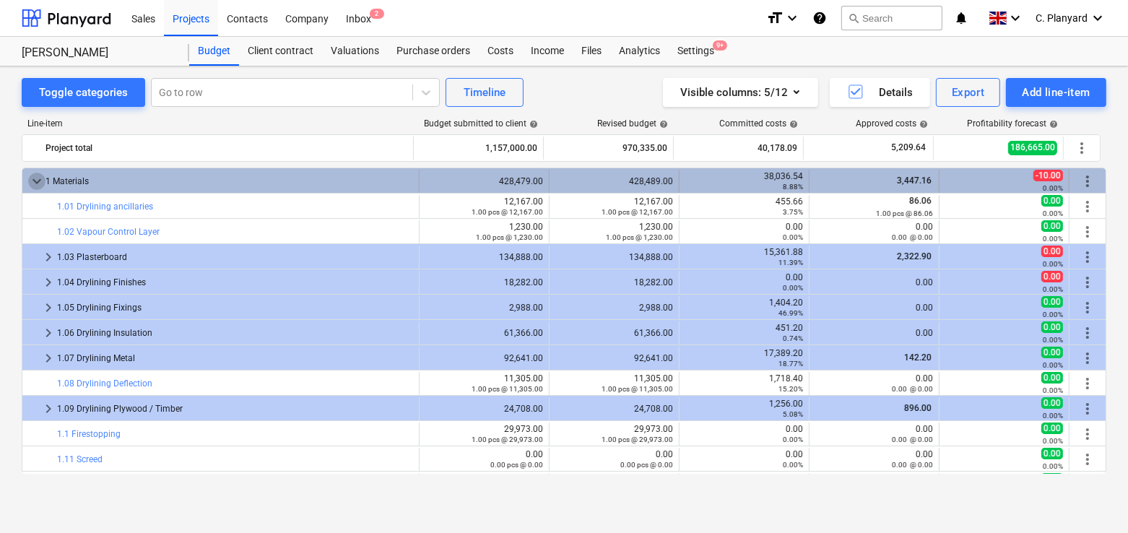
click at [37, 181] on span "keyboard_arrow_down" at bounding box center [36, 181] width 17 height 17
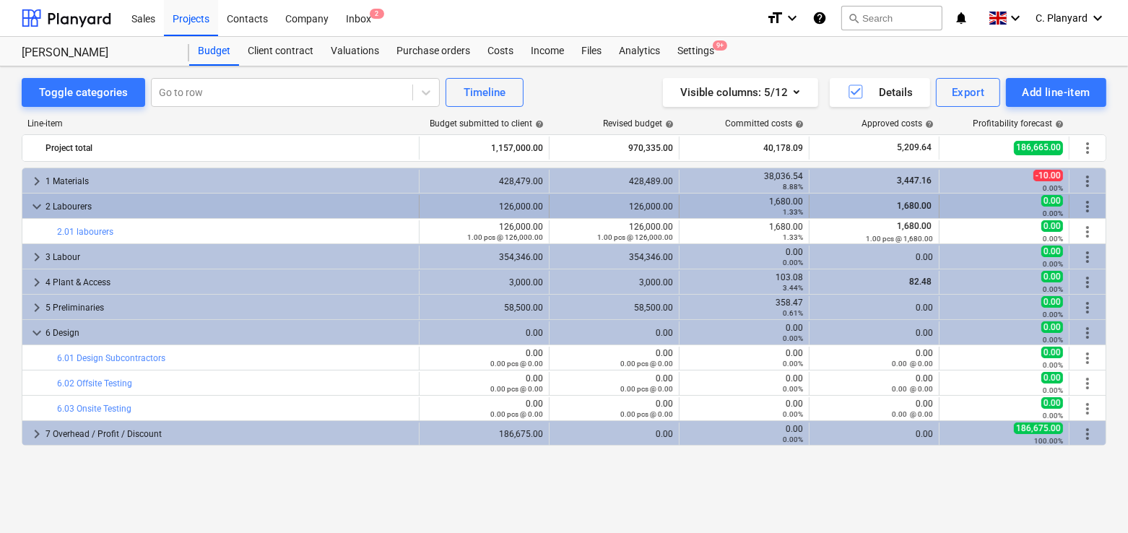
click at [39, 204] on span "keyboard_arrow_down" at bounding box center [36, 206] width 17 height 17
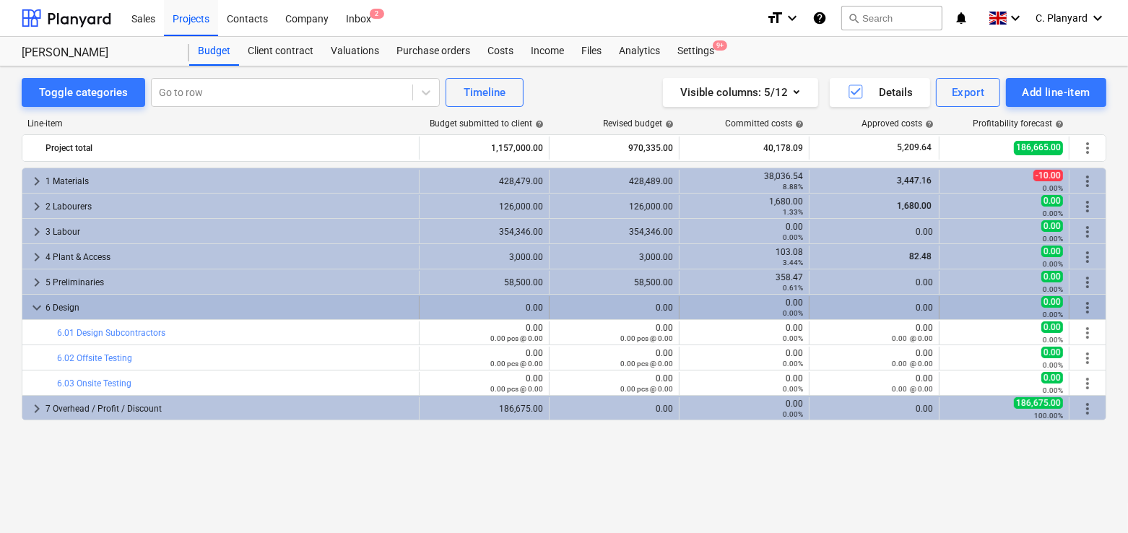
click at [31, 306] on span "keyboard_arrow_down" at bounding box center [36, 307] width 17 height 17
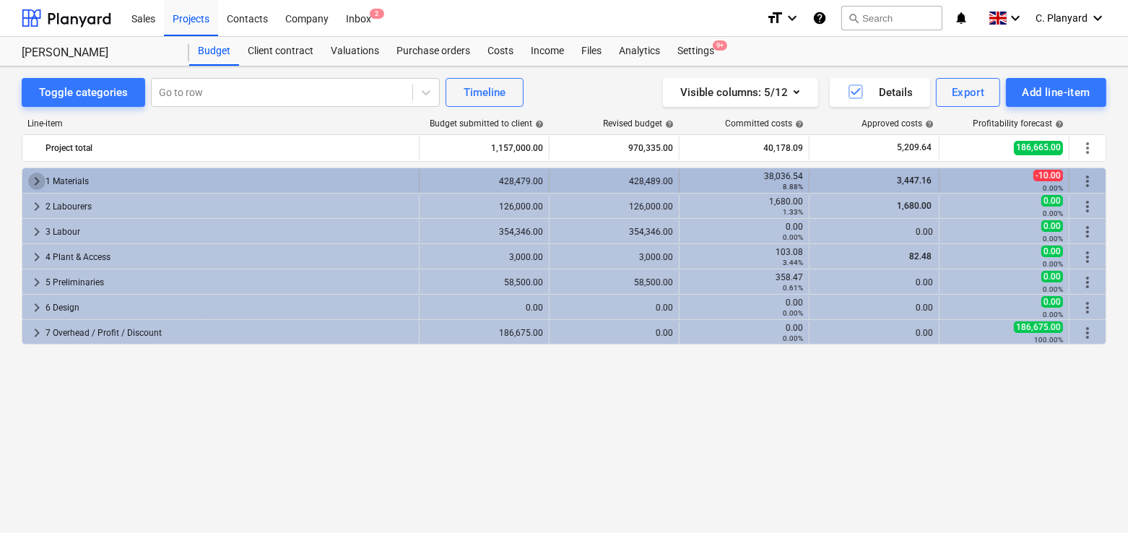
click at [33, 178] on span "keyboard_arrow_right" at bounding box center [36, 181] width 17 height 17
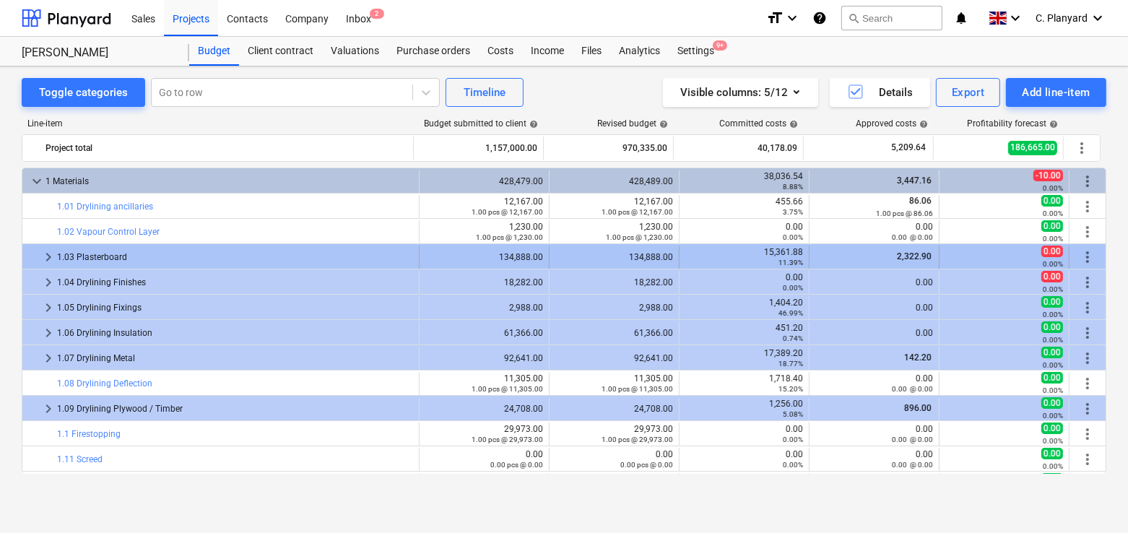
click at [46, 249] on span "keyboard_arrow_right" at bounding box center [48, 257] width 17 height 17
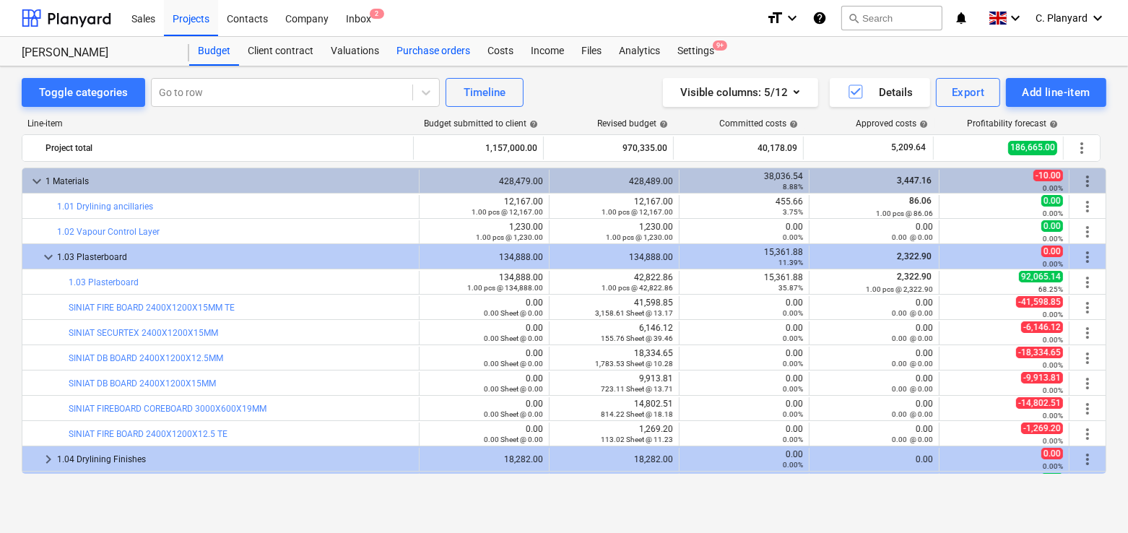
click at [421, 43] on div "Purchase orders" at bounding box center [433, 51] width 91 height 29
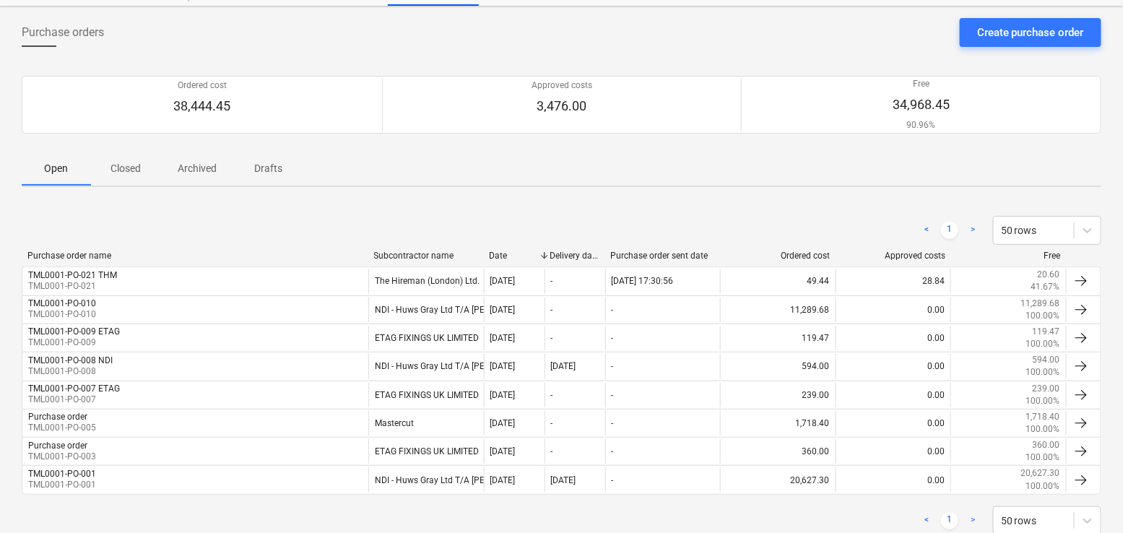
scroll to position [69, 0]
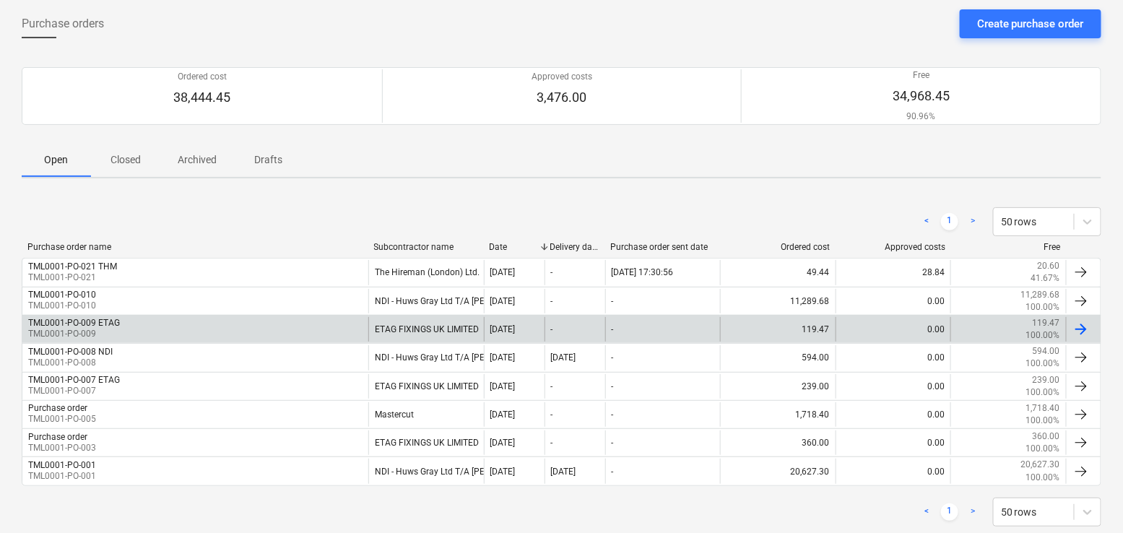
click at [357, 320] on div "TML0001-PO-009 ETAG TML0001-PO-009" at bounding box center [195, 329] width 346 height 25
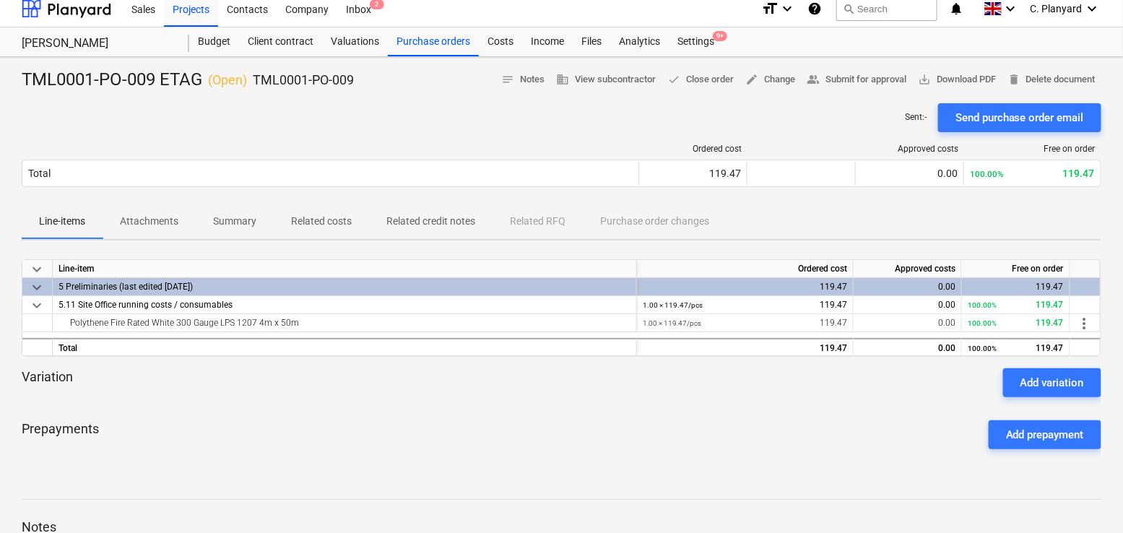
scroll to position [13, 0]
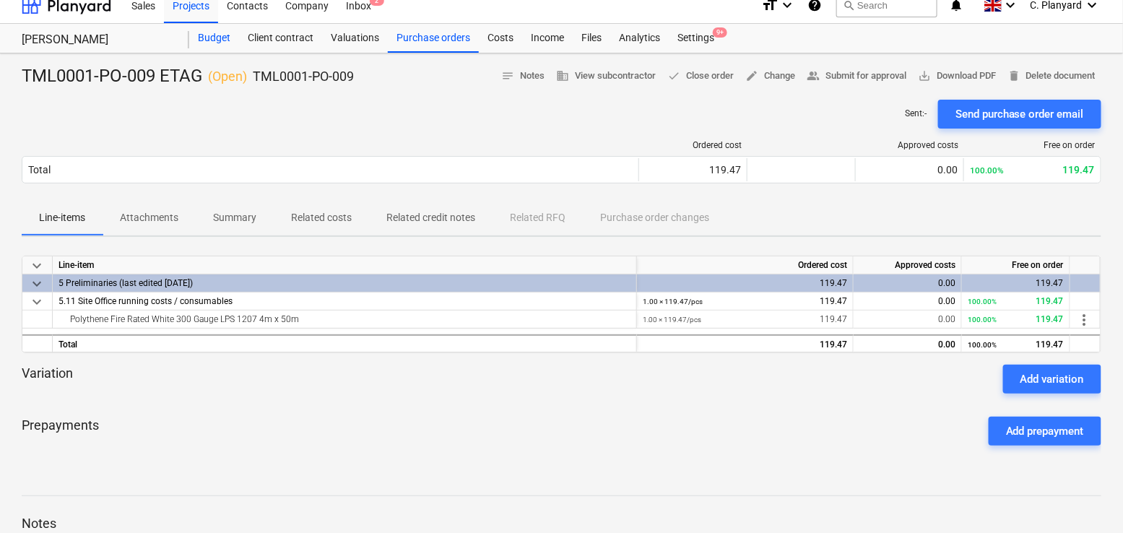
click at [230, 37] on div "Budget" at bounding box center [214, 38] width 50 height 29
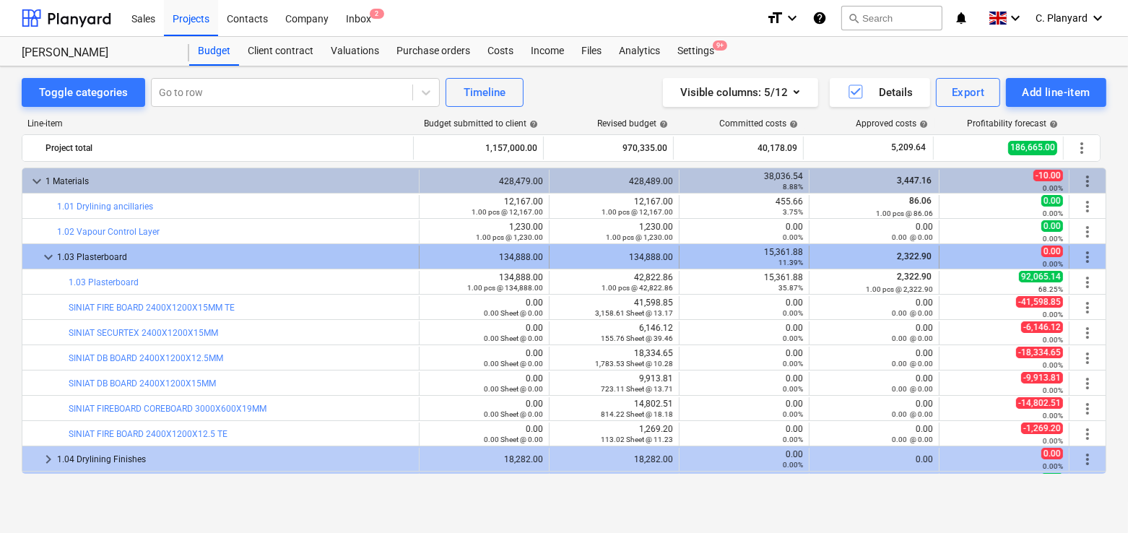
click at [48, 251] on span "keyboard_arrow_down" at bounding box center [48, 257] width 17 height 17
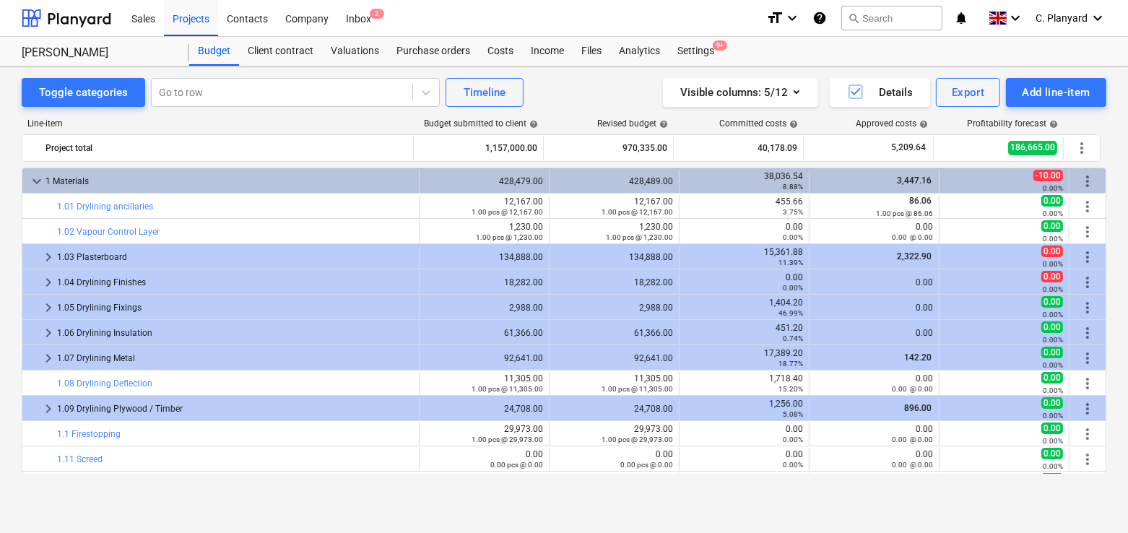
scroll to position [26, 0]
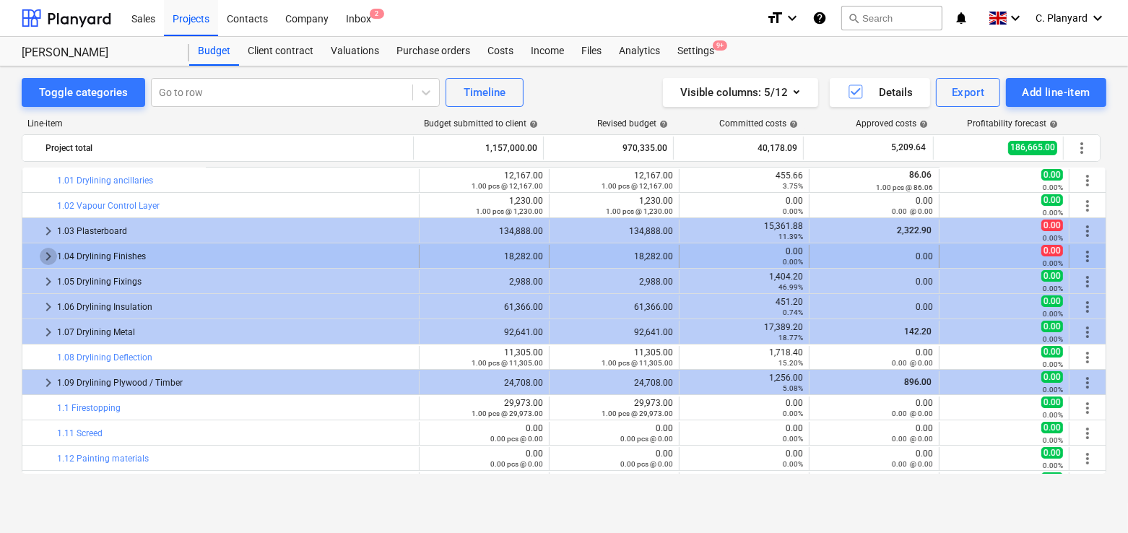
click at [47, 255] on span "keyboard_arrow_right" at bounding box center [48, 256] width 17 height 17
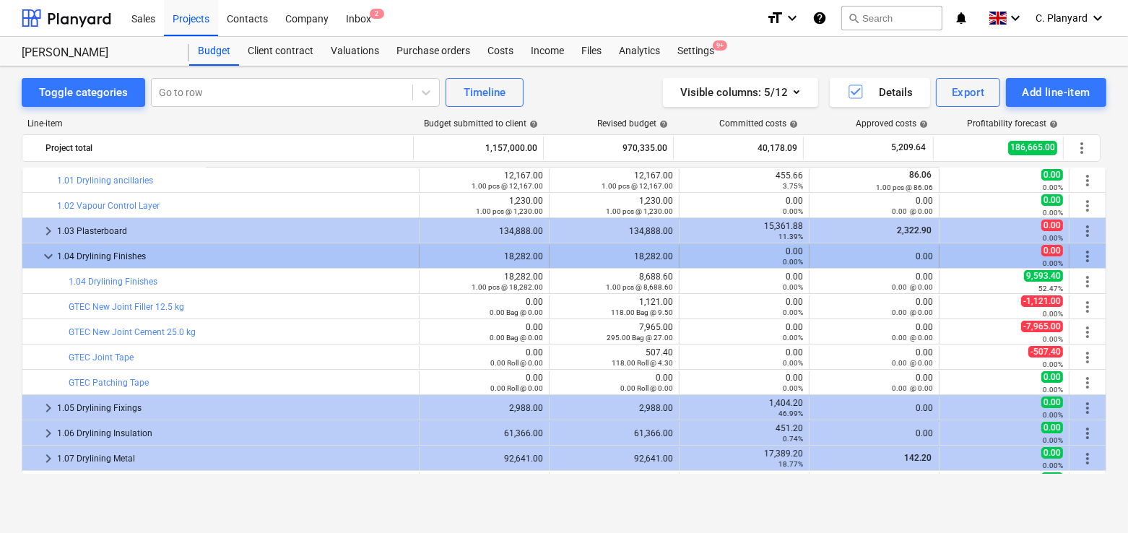
click at [40, 251] on span "keyboard_arrow_down" at bounding box center [48, 256] width 17 height 17
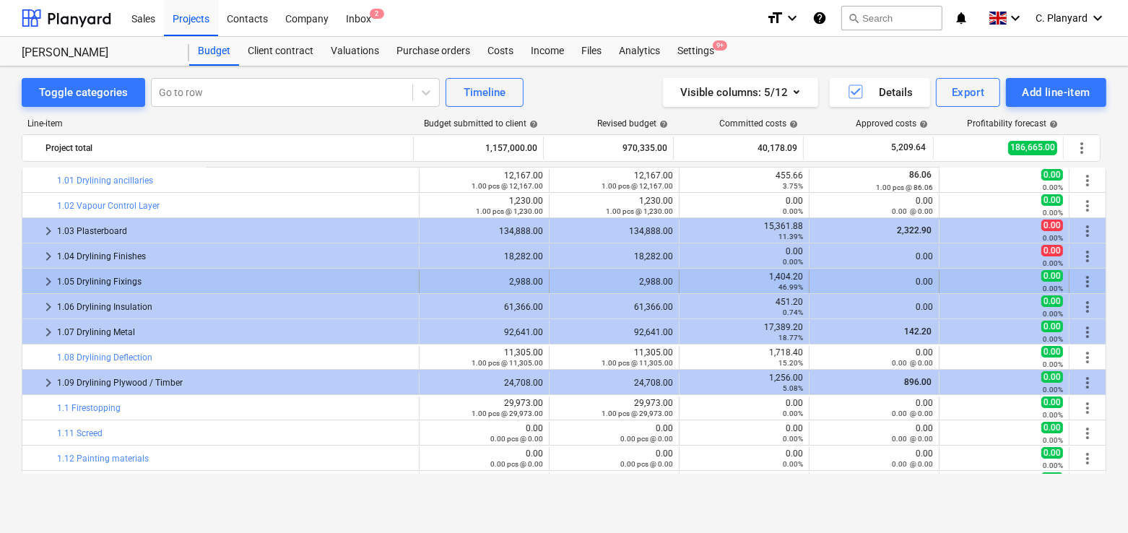
click at [36, 280] on div at bounding box center [34, 281] width 12 height 23
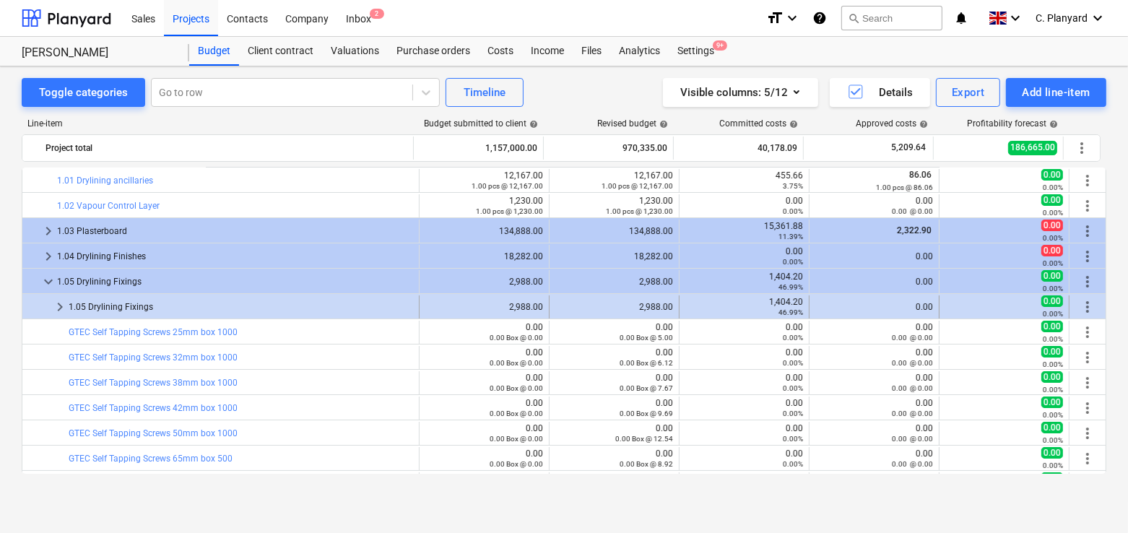
click at [61, 301] on span "keyboard_arrow_right" at bounding box center [59, 306] width 17 height 17
click at [61, 301] on span "keyboard_arrow_down" at bounding box center [59, 306] width 17 height 17
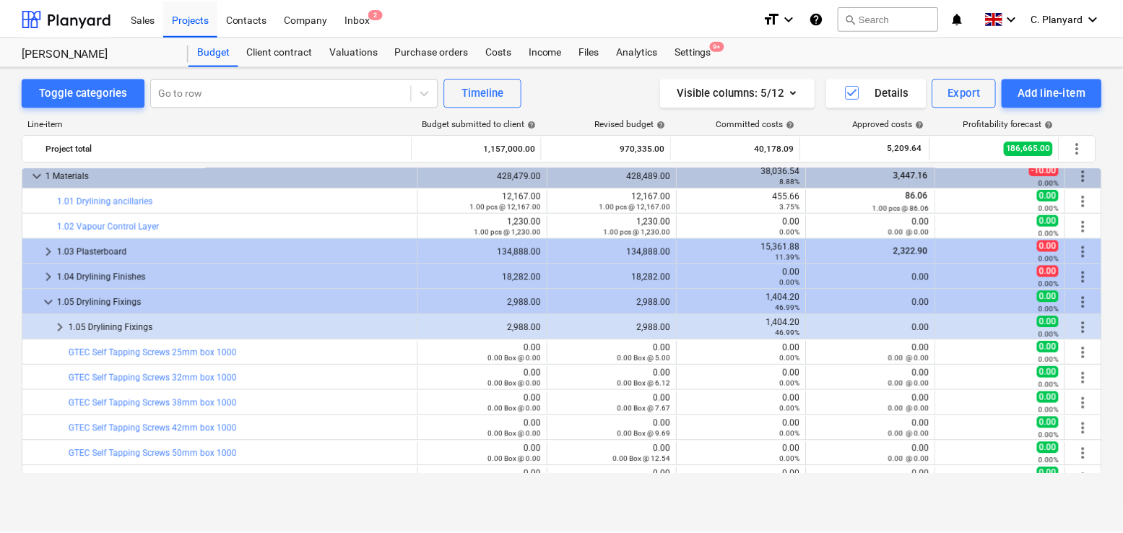
scroll to position [4, 0]
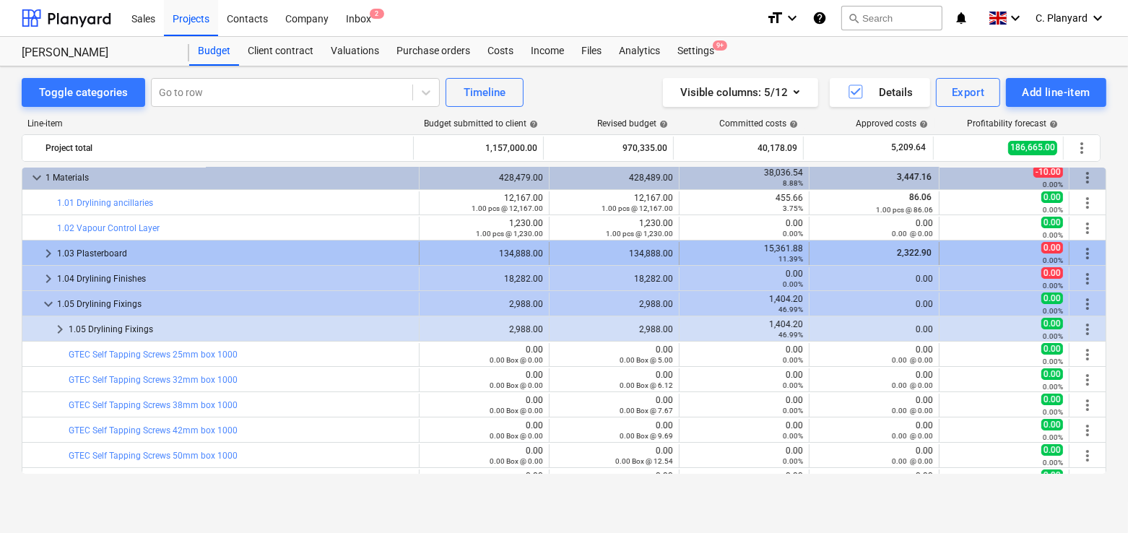
click at [45, 251] on span "keyboard_arrow_right" at bounding box center [48, 253] width 17 height 17
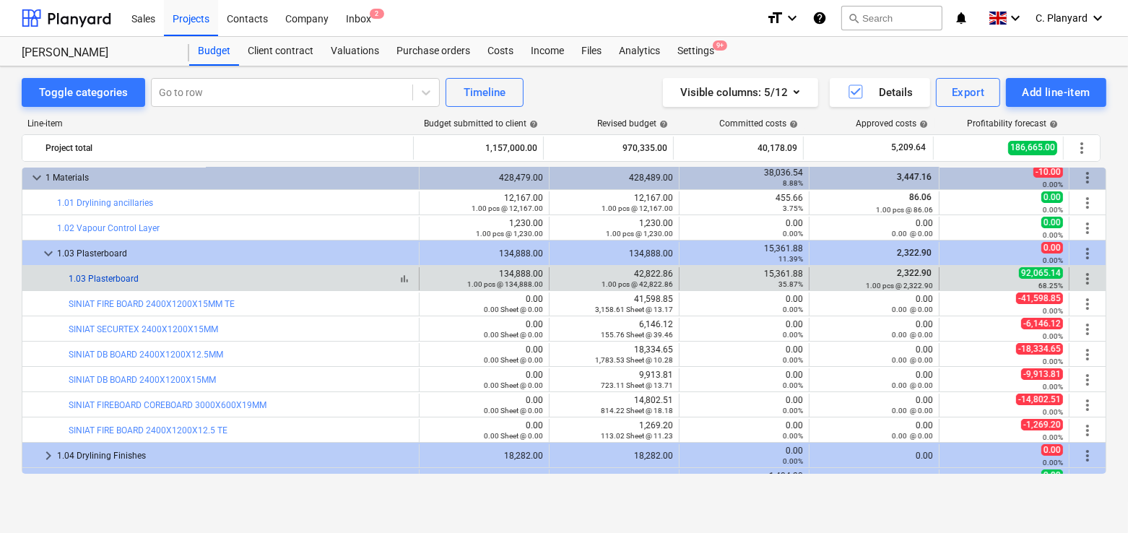
click at [114, 274] on link "1.03 Plasterboard" at bounding box center [104, 279] width 70 height 10
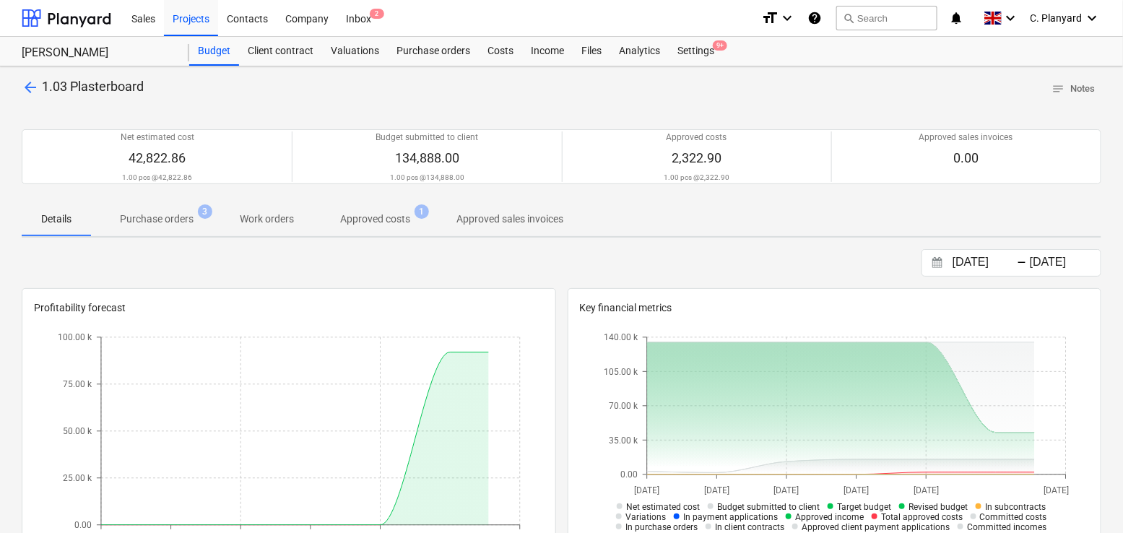
click at [183, 221] on p "Purchase orders" at bounding box center [157, 219] width 74 height 15
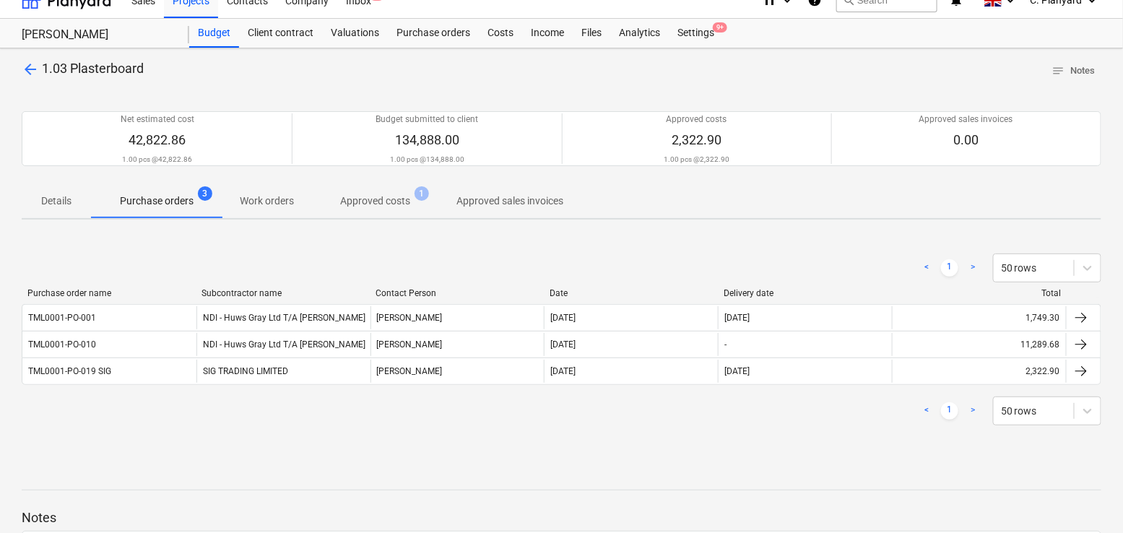
scroll to position [17, 0]
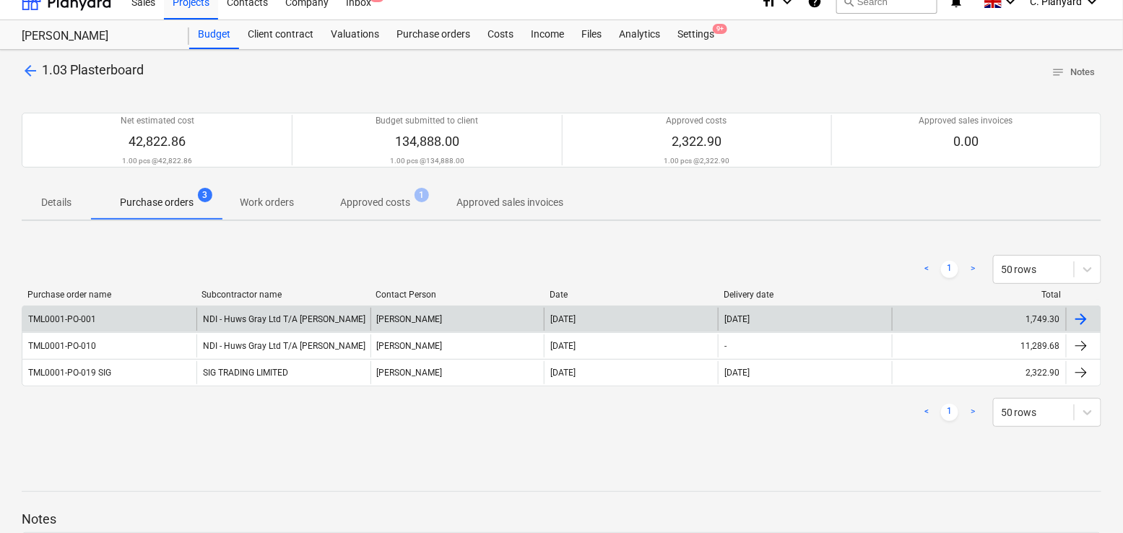
click at [306, 319] on div "NDI - Huws Gray Ltd T/A [PERSON_NAME]" at bounding box center [284, 319] width 174 height 23
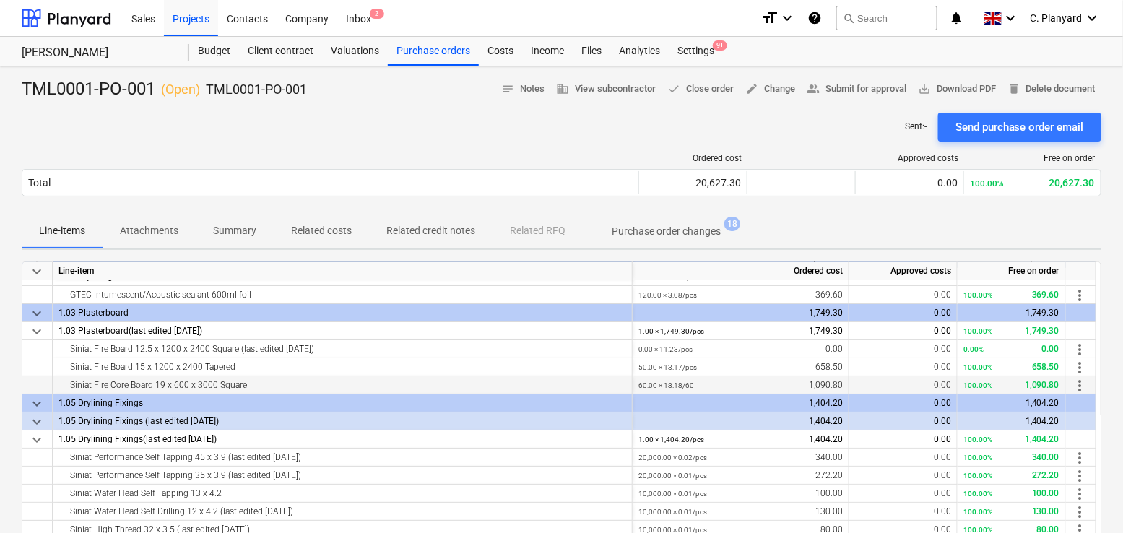
scroll to position [30, 0]
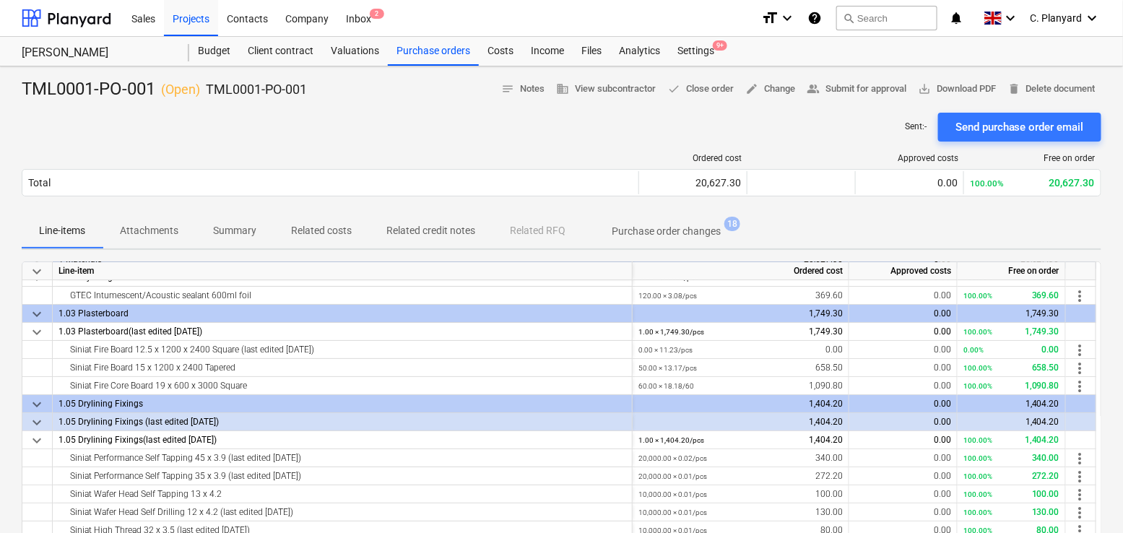
click at [304, 161] on div at bounding box center [331, 158] width 618 height 10
click at [212, 51] on div "Budget" at bounding box center [214, 51] width 50 height 29
click at [218, 59] on div "Budget" at bounding box center [214, 51] width 50 height 29
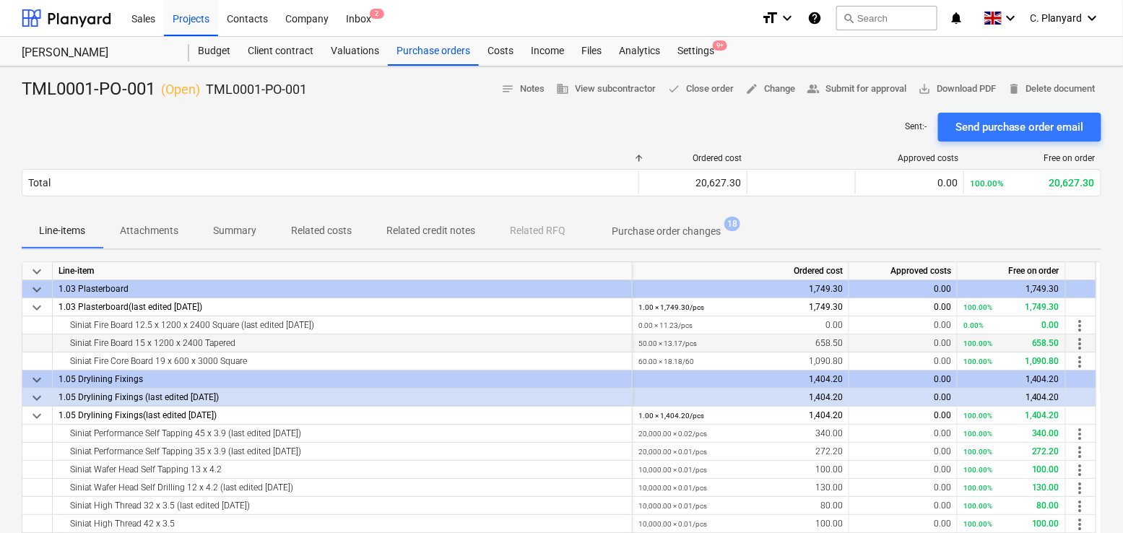
scroll to position [48, 0]
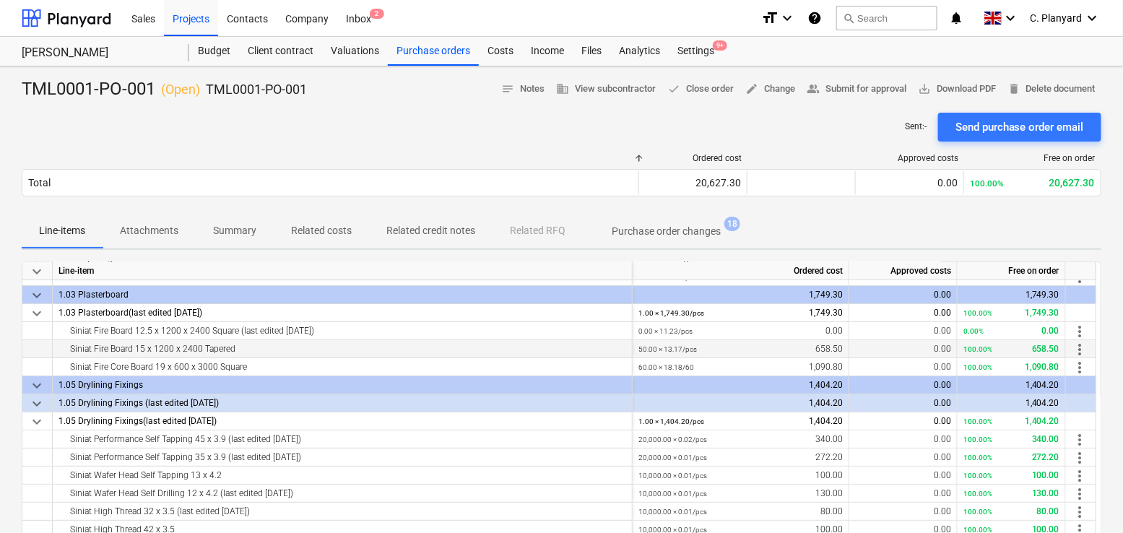
drag, startPoint x: 243, startPoint y: 346, endPoint x: 66, endPoint y: 347, distance: 177.0
click at [66, 347] on div "Siniat Fire Board 15 x 1200 x 2400 Tapered" at bounding box center [343, 348] width 568 height 17
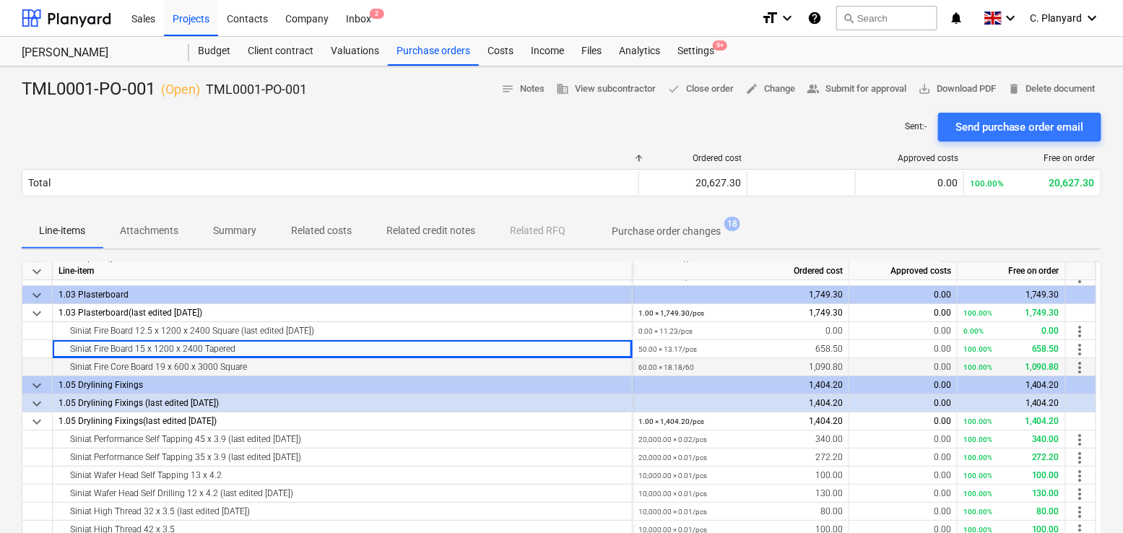
click at [213, 360] on div "Siniat Fire Core Board 19 x 600 x 3000 Square" at bounding box center [343, 366] width 568 height 17
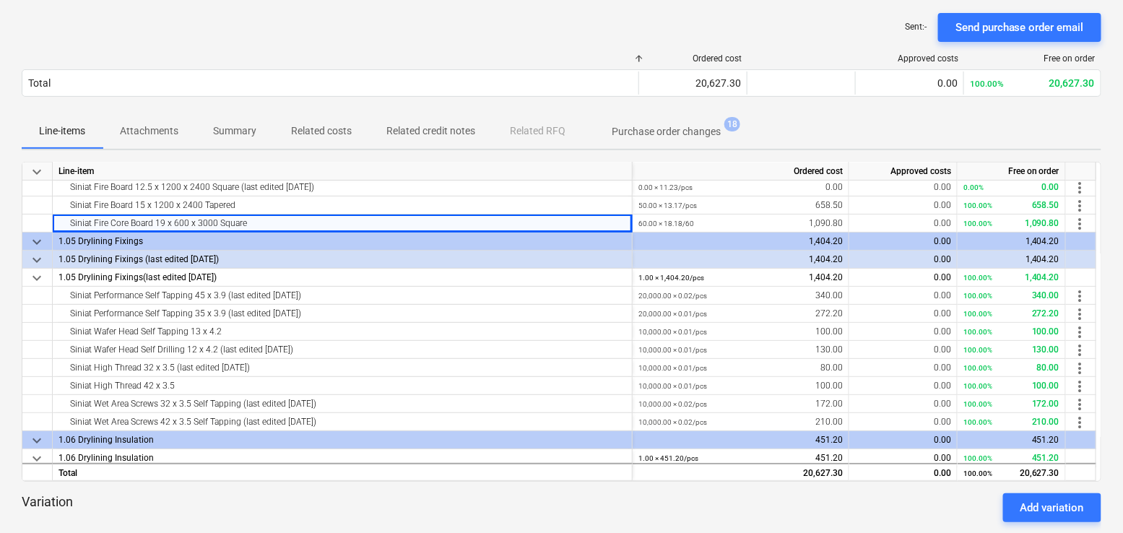
scroll to position [0, 0]
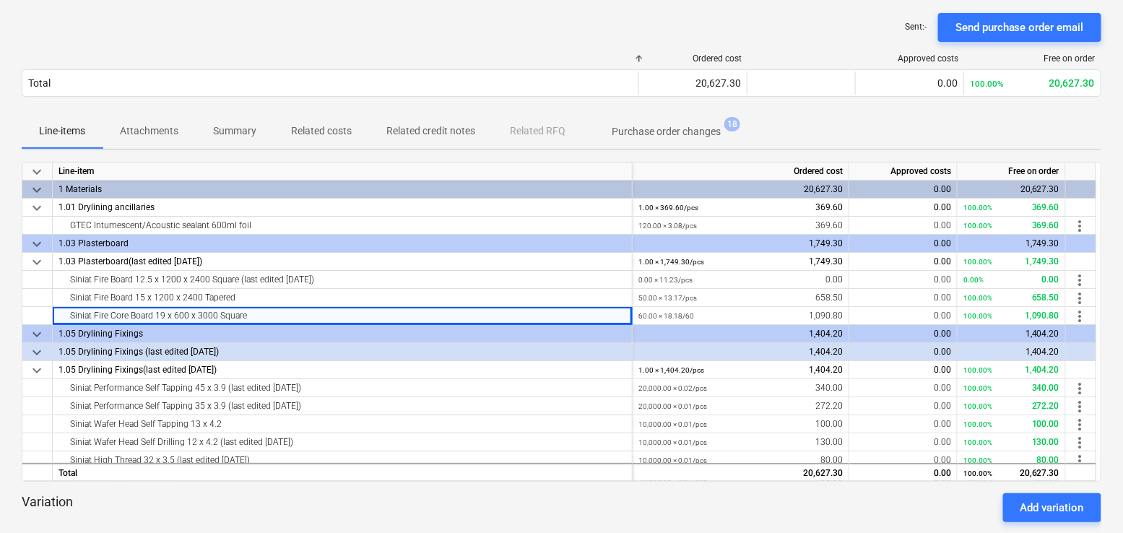
click at [241, 136] on p "Summary" at bounding box center [234, 131] width 43 height 15
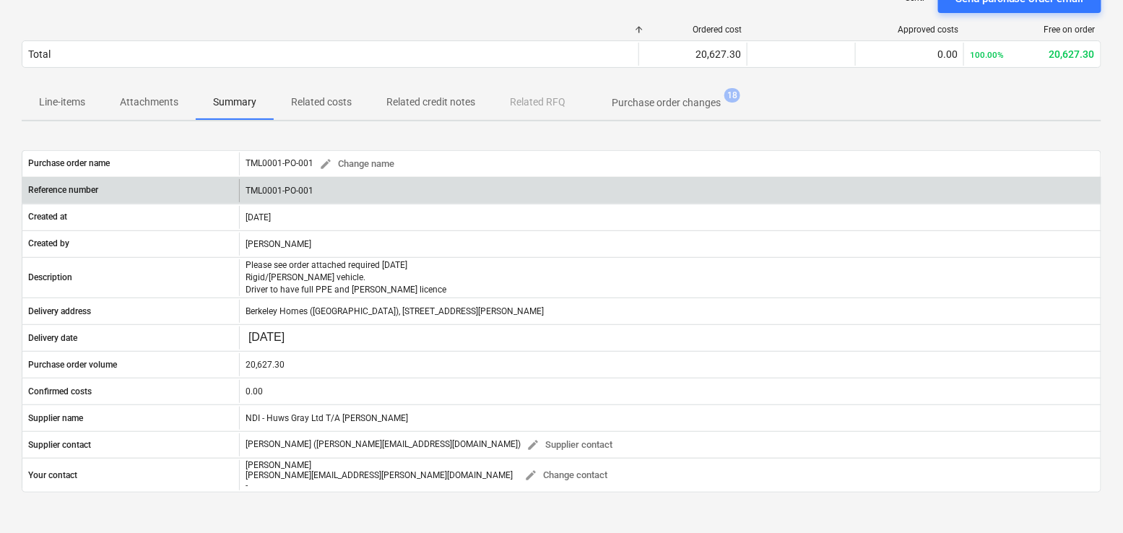
scroll to position [127, 0]
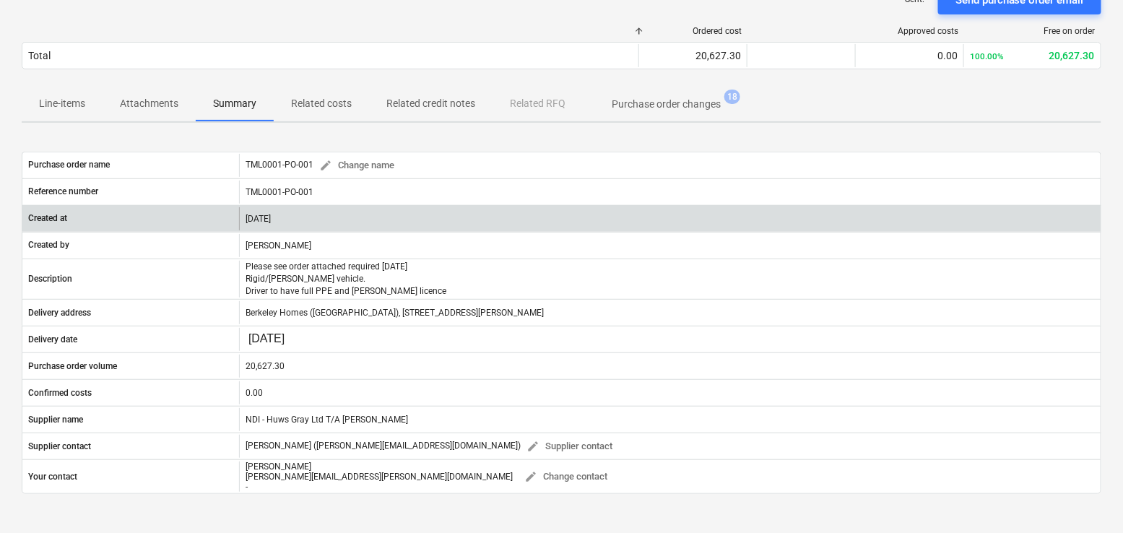
drag, startPoint x: 324, startPoint y: 216, endPoint x: 223, endPoint y: 217, distance: 100.4
click at [223, 217] on div "Created at [DATE]" at bounding box center [561, 218] width 1079 height 23
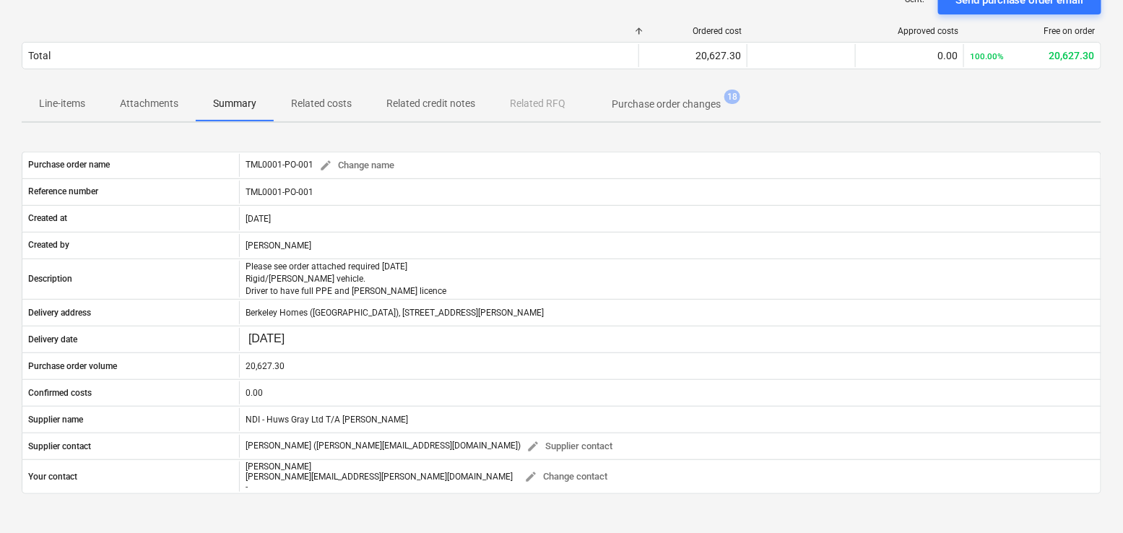
click at [65, 117] on button "Line-items" at bounding box center [62, 104] width 81 height 35
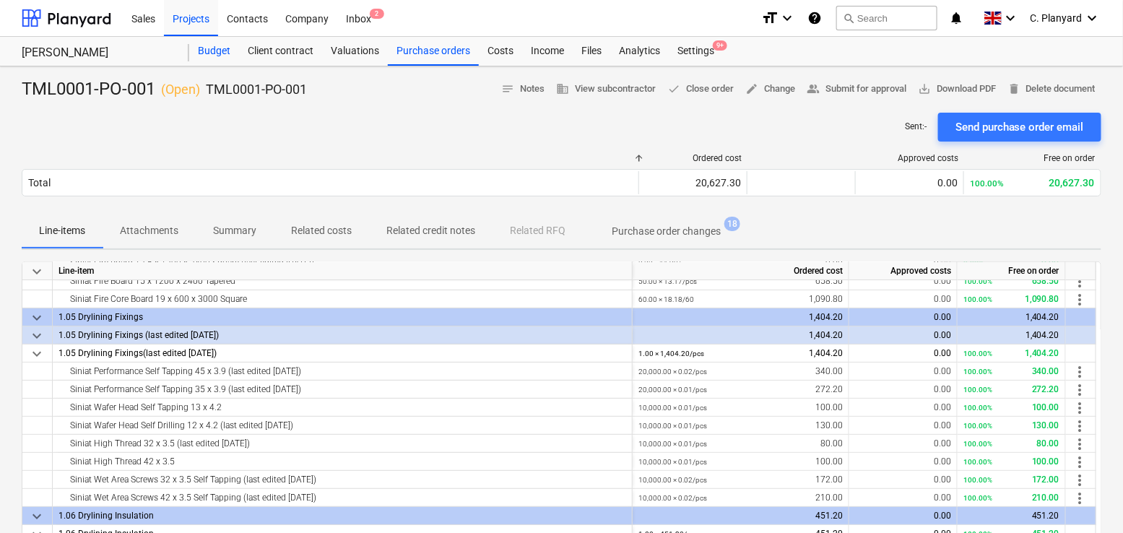
click at [215, 48] on div "Budget" at bounding box center [214, 51] width 50 height 29
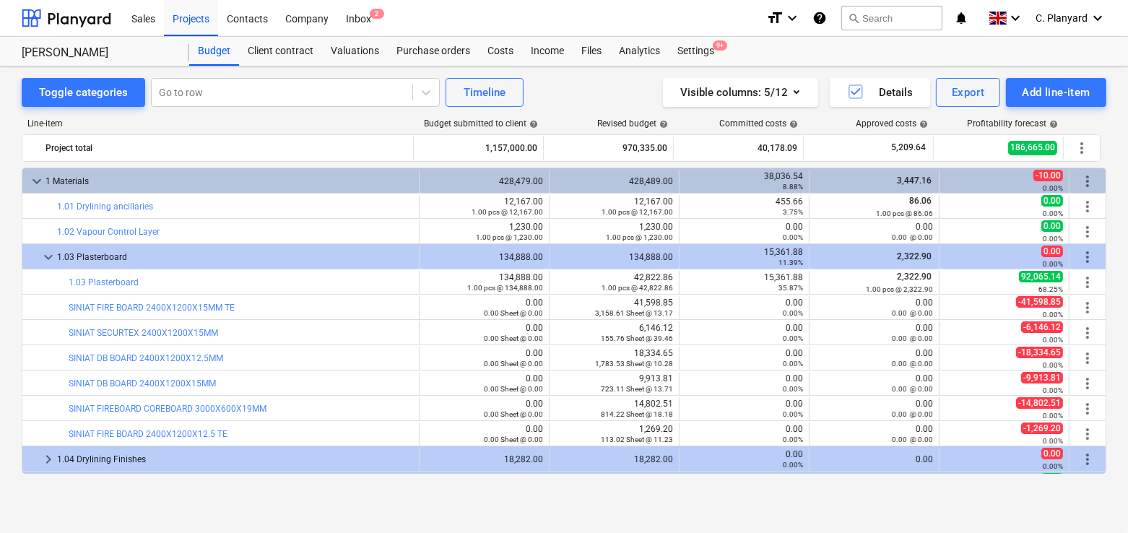
scroll to position [4, 0]
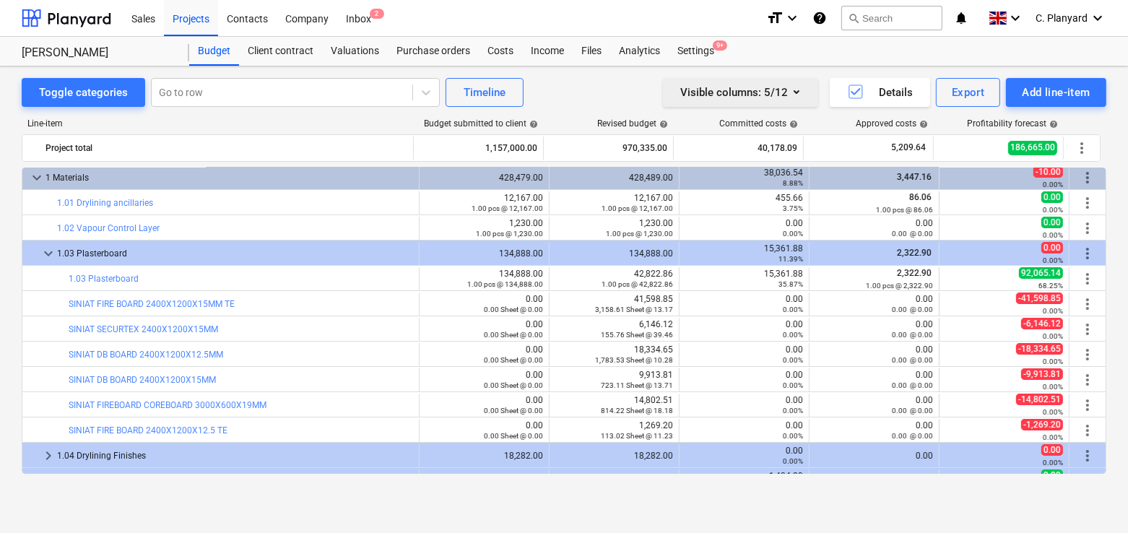
click at [761, 83] on div "Visible columns : 5/12" at bounding box center [741, 92] width 121 height 19
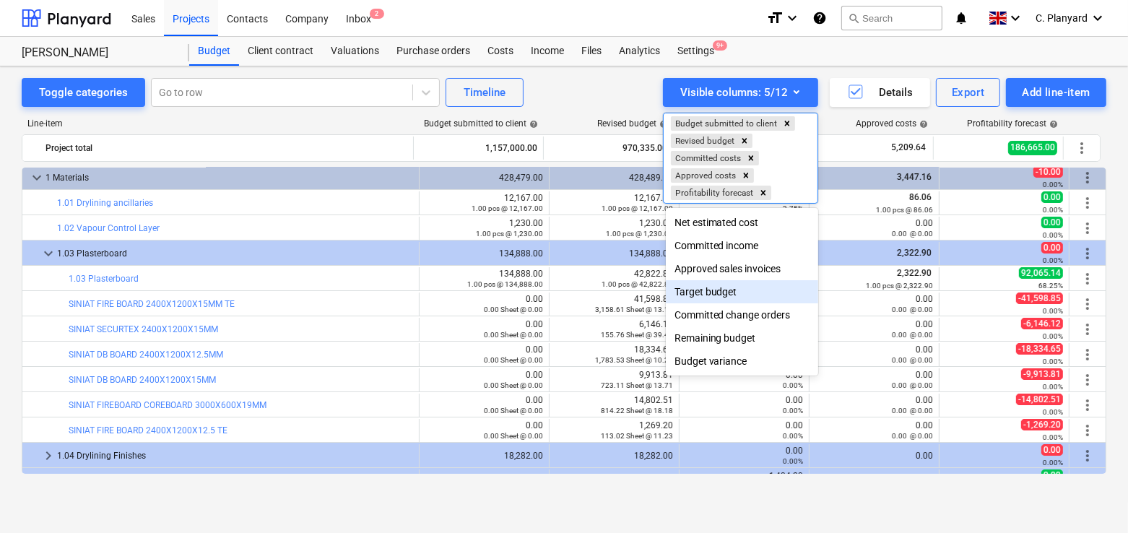
click at [740, 291] on div "Target budget" at bounding box center [742, 291] width 153 height 23
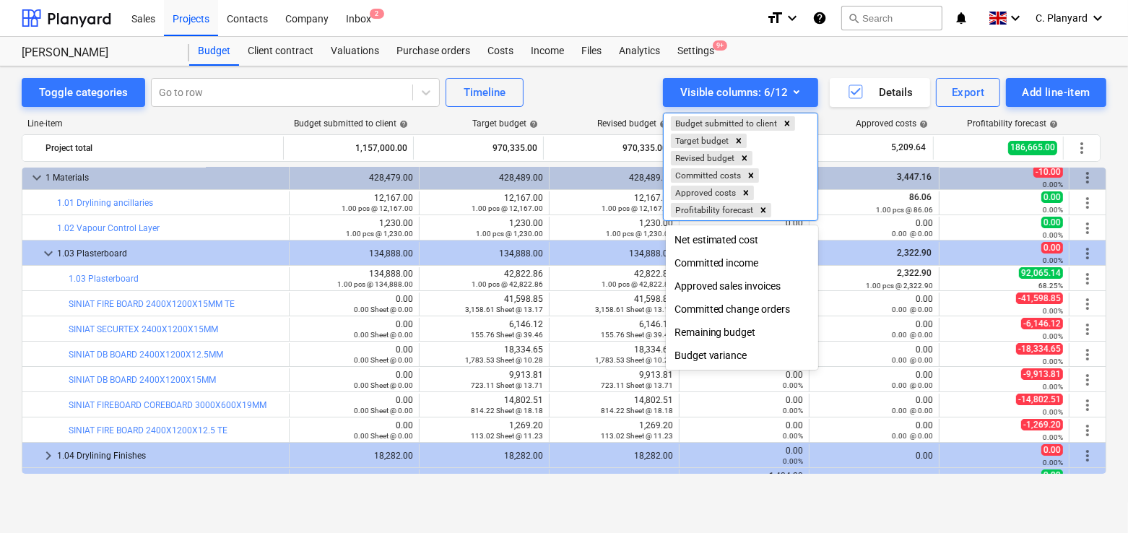
click at [579, 94] on div at bounding box center [564, 266] width 1128 height 533
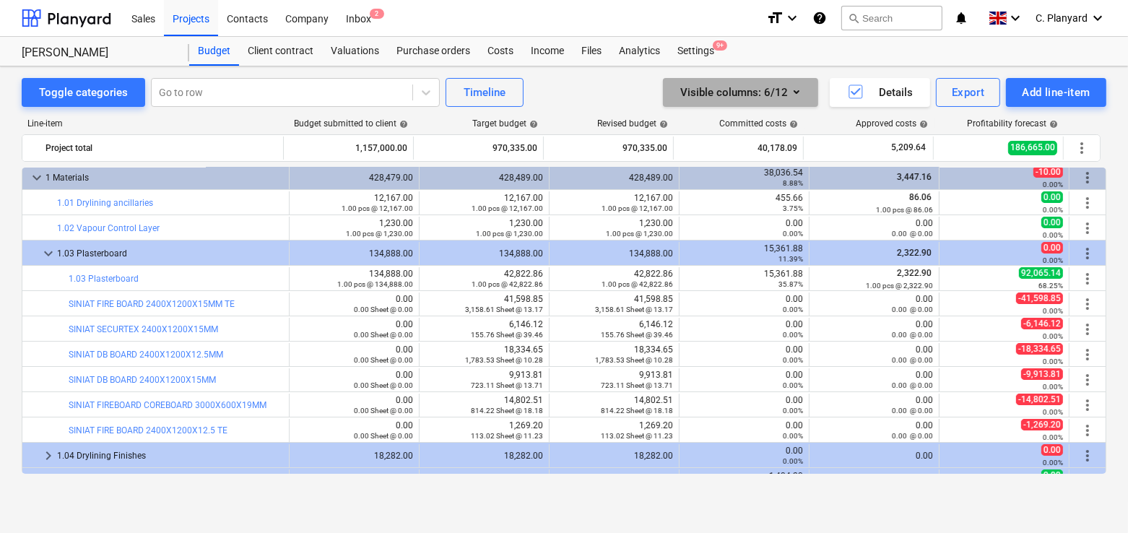
click at [772, 101] on button "Visible columns : 6/12" at bounding box center [740, 92] width 155 height 29
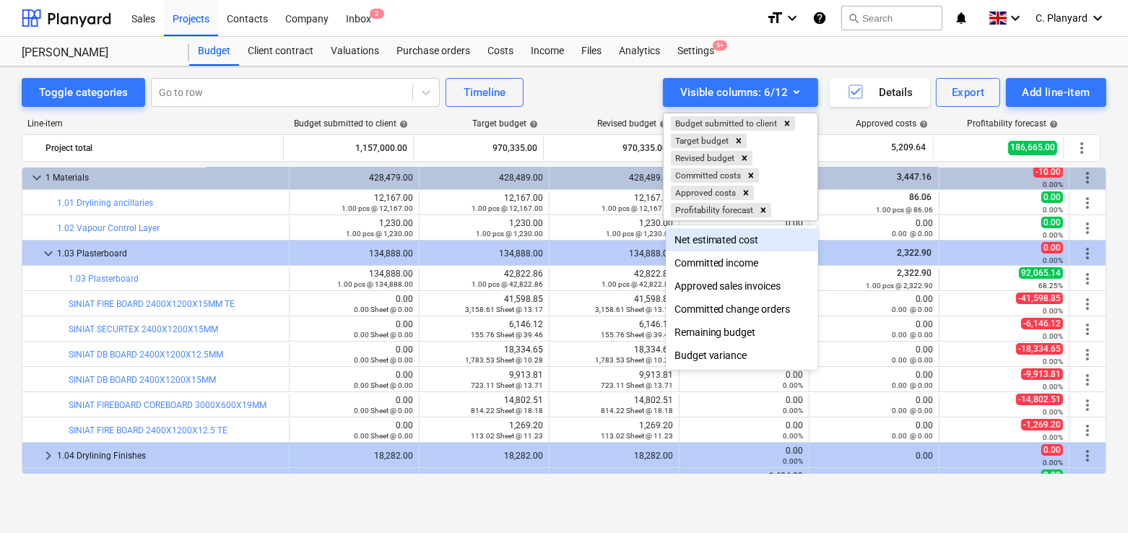
click at [596, 90] on div at bounding box center [564, 266] width 1128 height 533
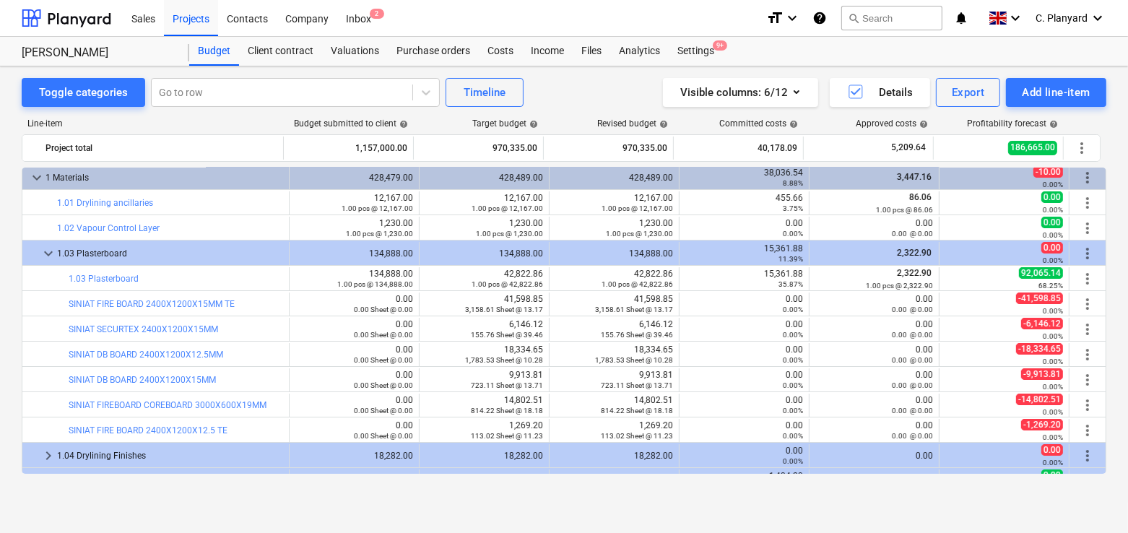
scroll to position [0, 0]
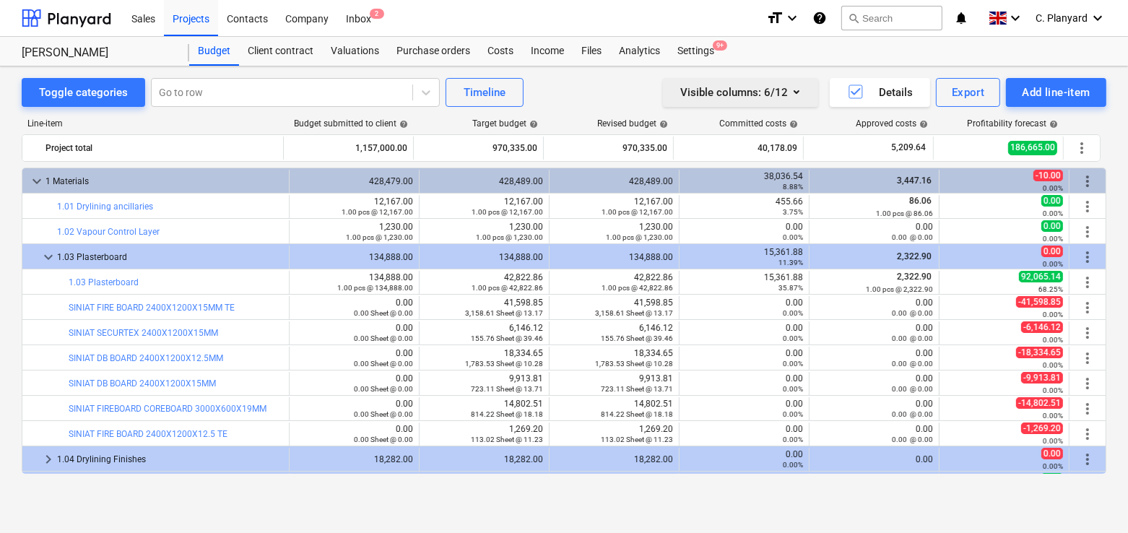
click at [756, 94] on div "Visible columns : 6/12" at bounding box center [741, 92] width 121 height 19
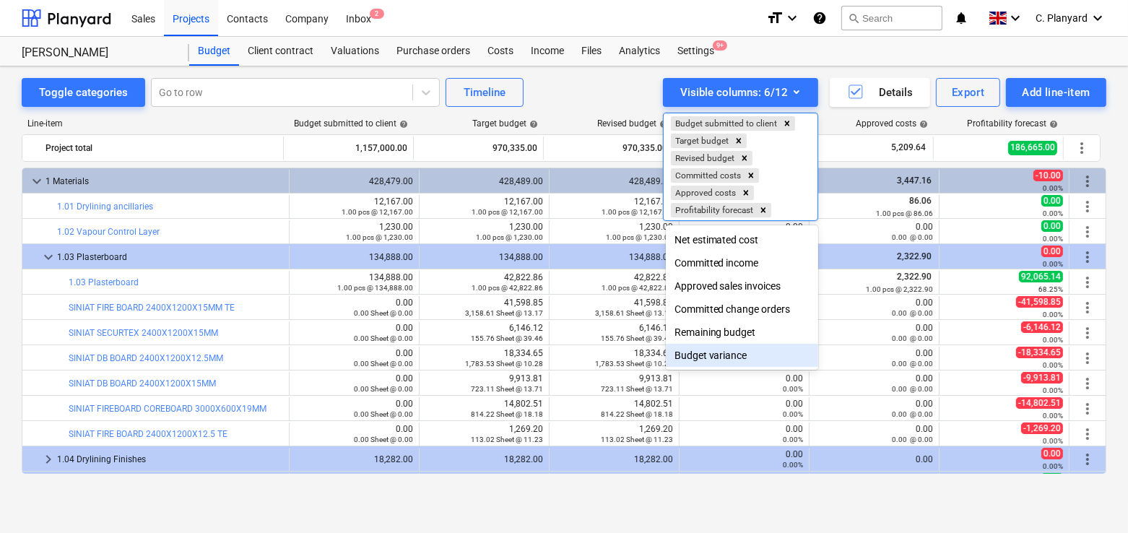
click at [699, 348] on div "Budget variance" at bounding box center [742, 355] width 153 height 23
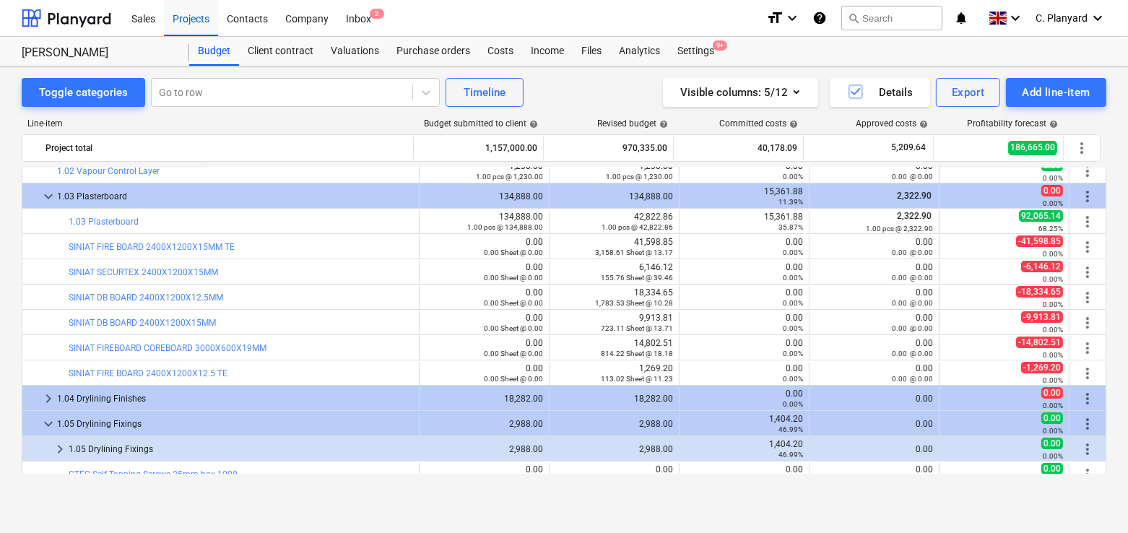
scroll to position [60, 0]
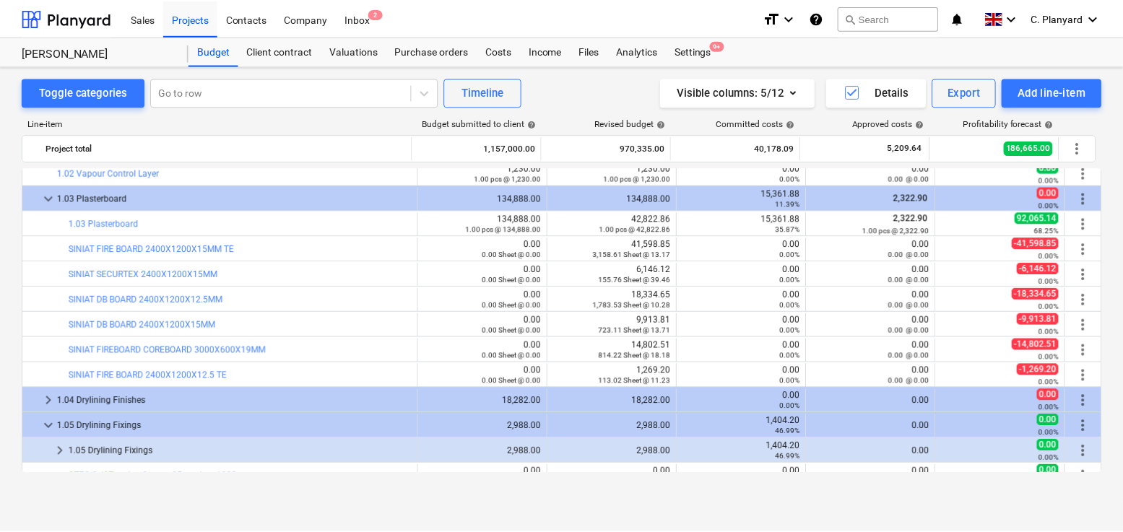
scroll to position [38, 0]
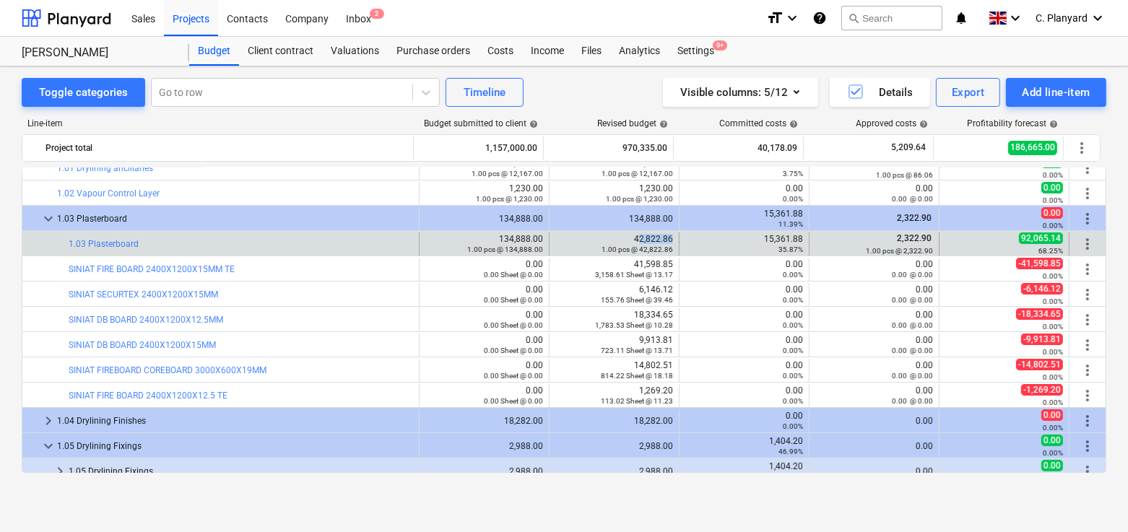
drag, startPoint x: 634, startPoint y: 240, endPoint x: 670, endPoint y: 240, distance: 36.8
click at [670, 240] on div "edit 42,822.86 1.00 pcs @ 42,822.86" at bounding box center [615, 244] width 130 height 23
drag, startPoint x: 666, startPoint y: 236, endPoint x: 616, endPoint y: 237, distance: 49.9
click at [616, 237] on div "42,822.86 1.00 pcs @ 42,822.86" at bounding box center [615, 244] width 118 height 20
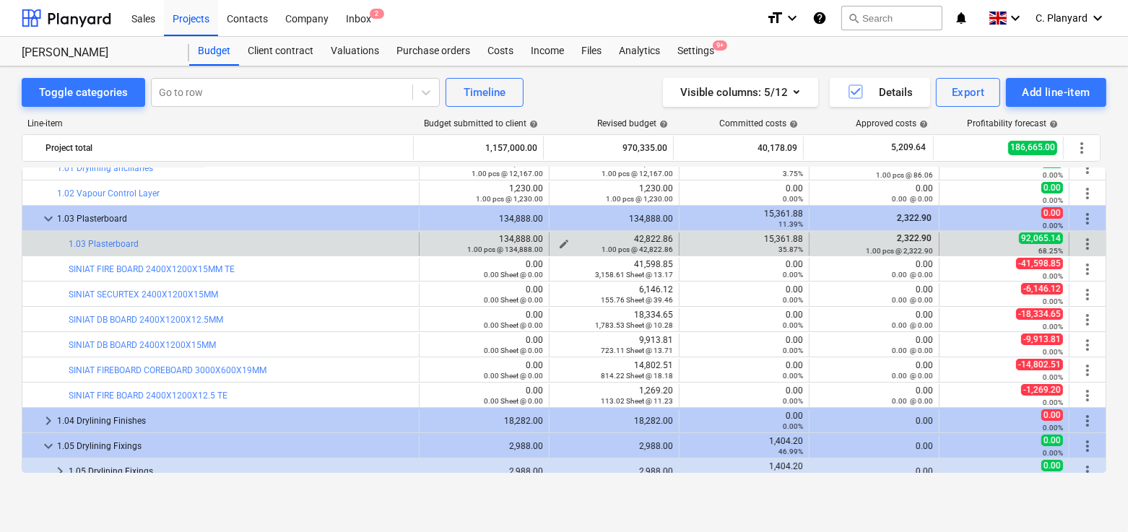
click at [632, 240] on div "42,822.86 1.00 pcs @ 42,822.86" at bounding box center [615, 244] width 118 height 20
drag, startPoint x: 632, startPoint y: 240, endPoint x: 667, endPoint y: 239, distance: 34.7
click at [667, 239] on div "42,822.86 1.00 pcs @ 42,822.86" at bounding box center [615, 244] width 118 height 20
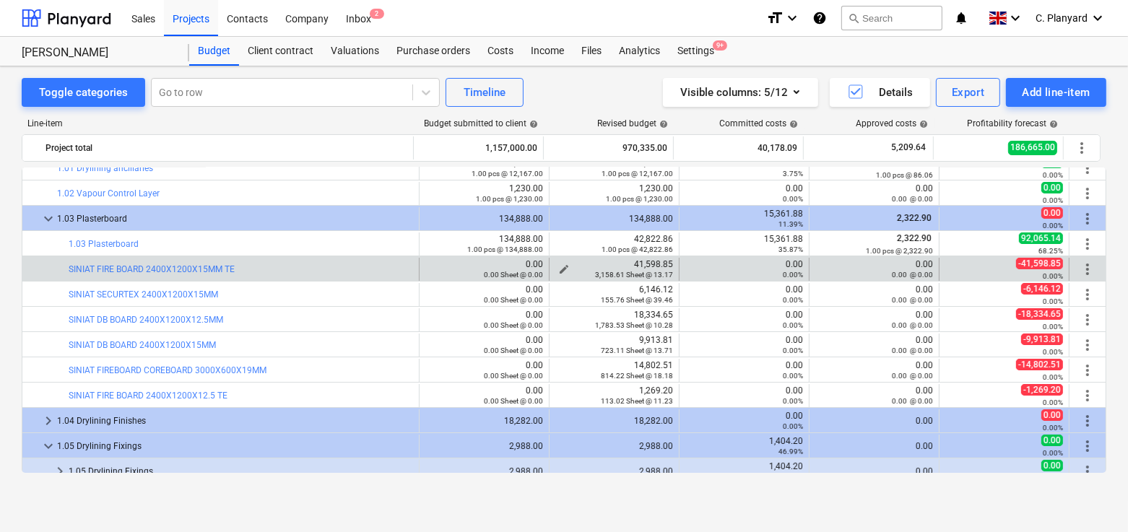
click at [596, 278] on small "3,158.61 Sheet @ 13.17" at bounding box center [634, 275] width 78 height 8
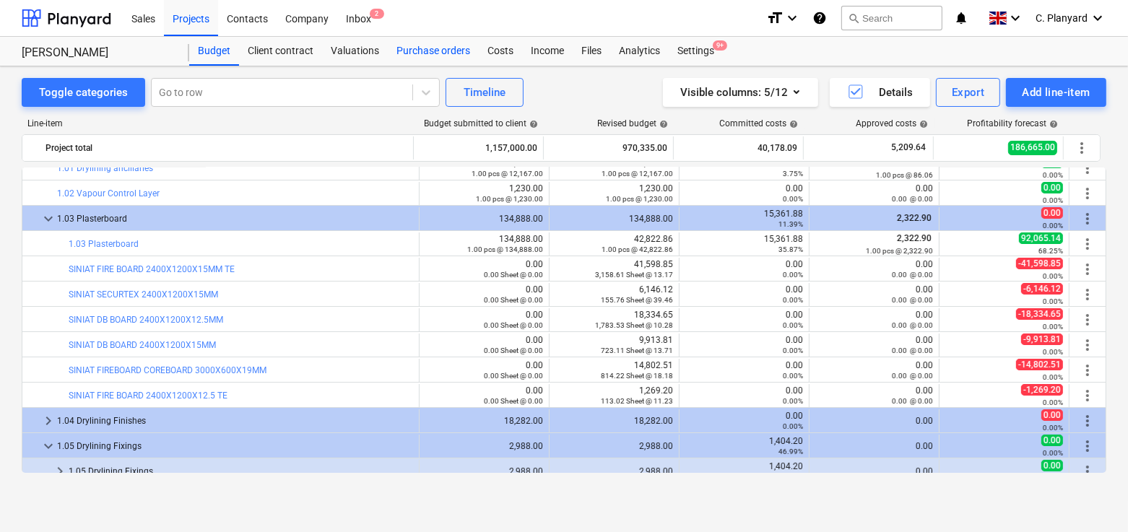
click at [453, 45] on div "Purchase orders" at bounding box center [433, 51] width 91 height 29
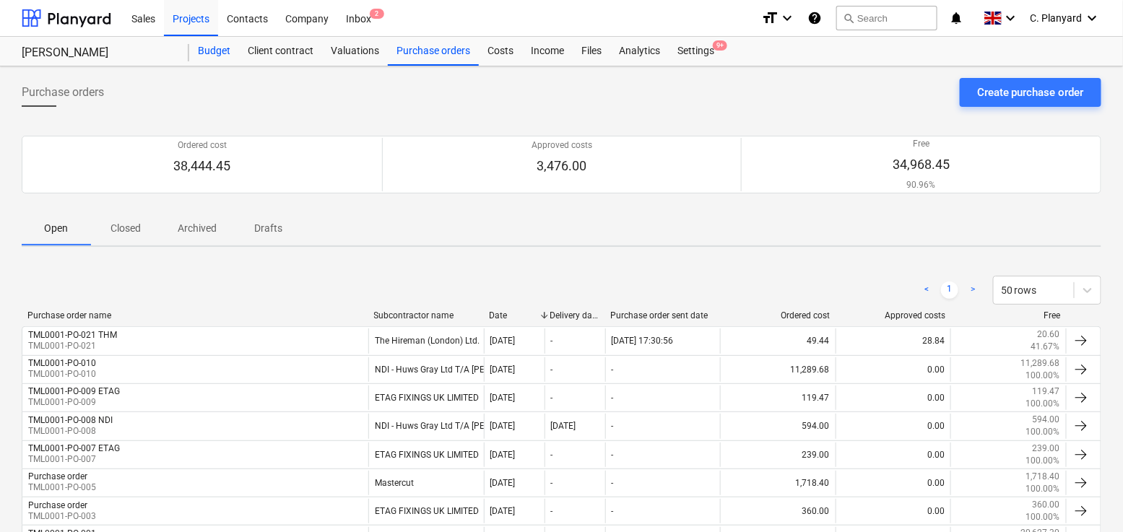
click at [201, 43] on div "Budget" at bounding box center [214, 51] width 50 height 29
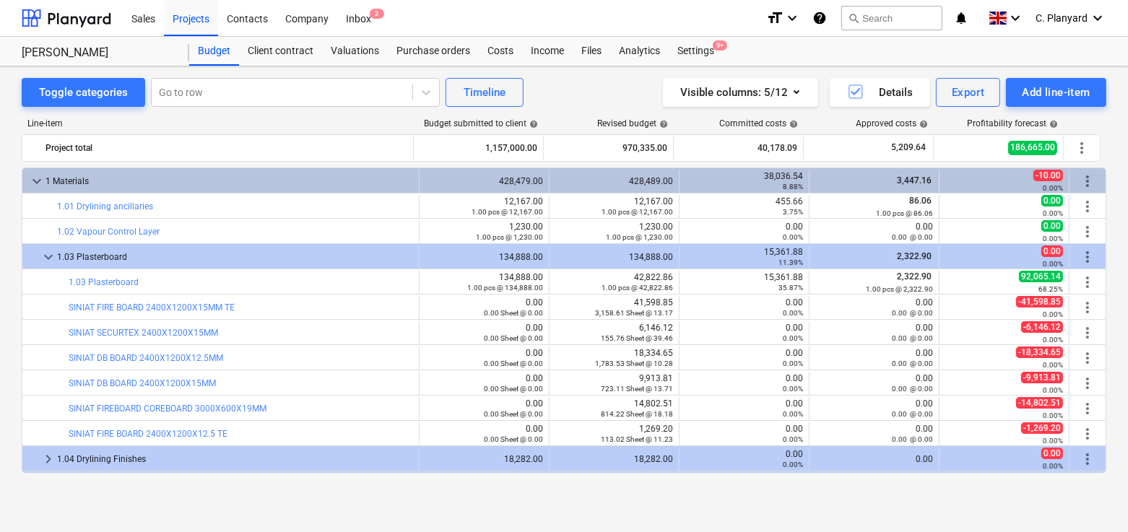
scroll to position [38, 0]
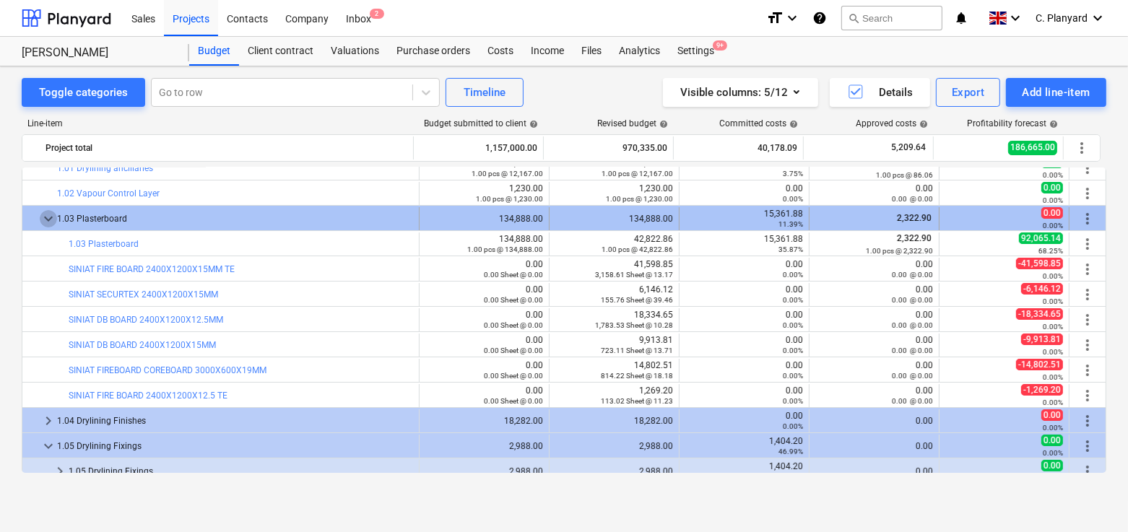
click at [43, 217] on span "keyboard_arrow_down" at bounding box center [48, 218] width 17 height 17
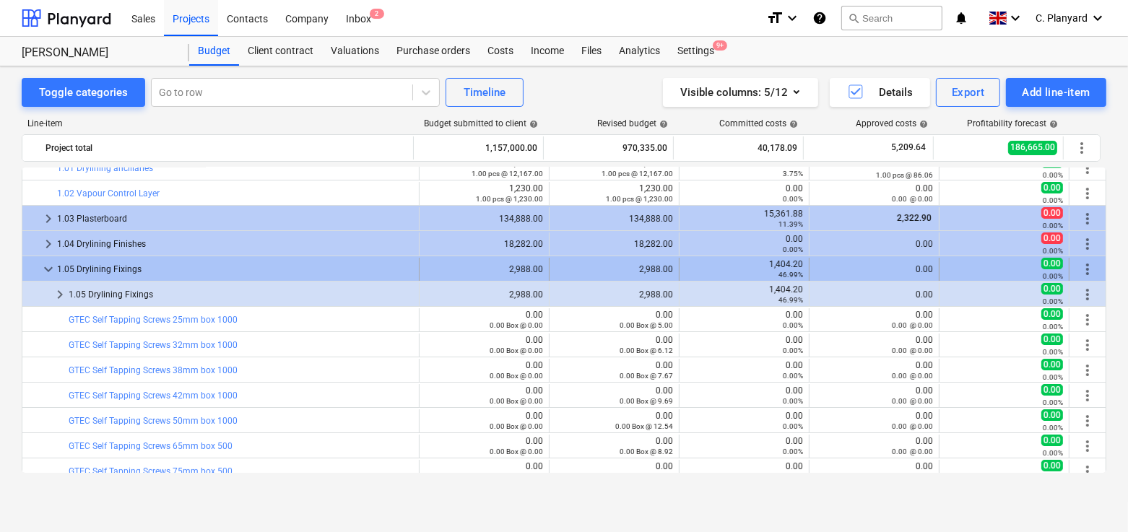
click at [50, 269] on span "keyboard_arrow_down" at bounding box center [48, 269] width 17 height 17
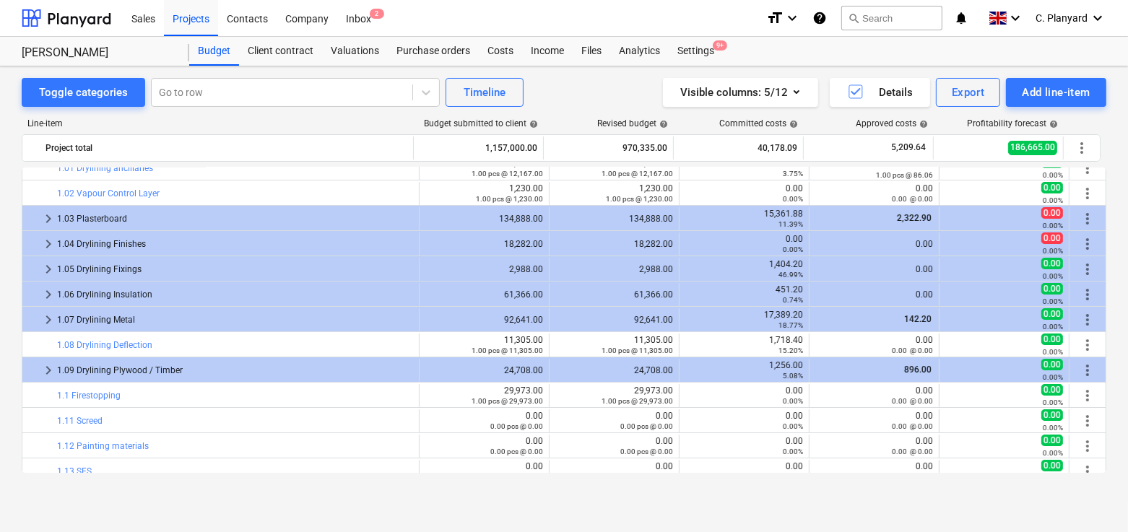
click at [50, 269] on span "keyboard_arrow_right" at bounding box center [48, 269] width 17 height 17
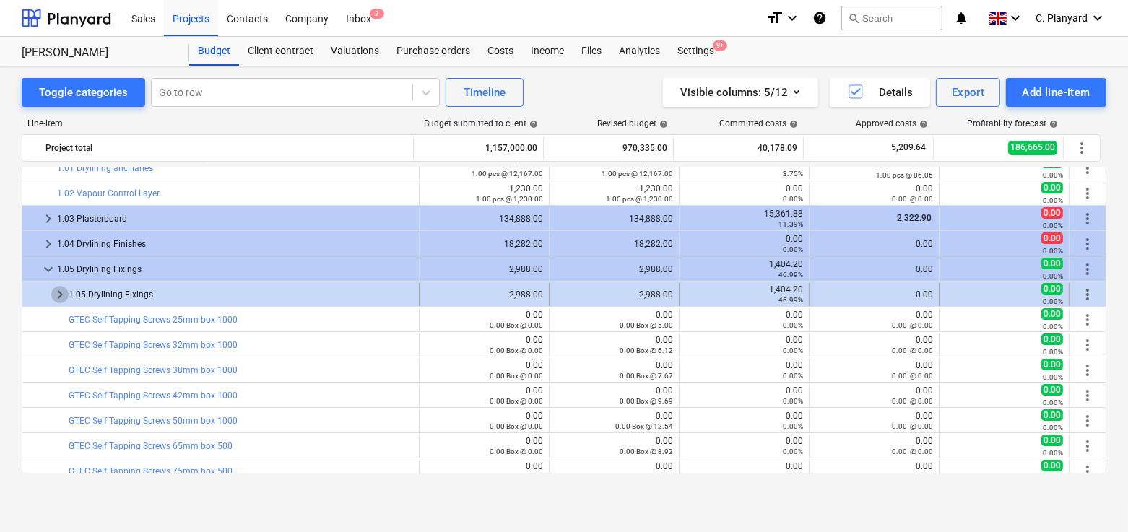
click at [61, 295] on span "keyboard_arrow_right" at bounding box center [59, 294] width 17 height 17
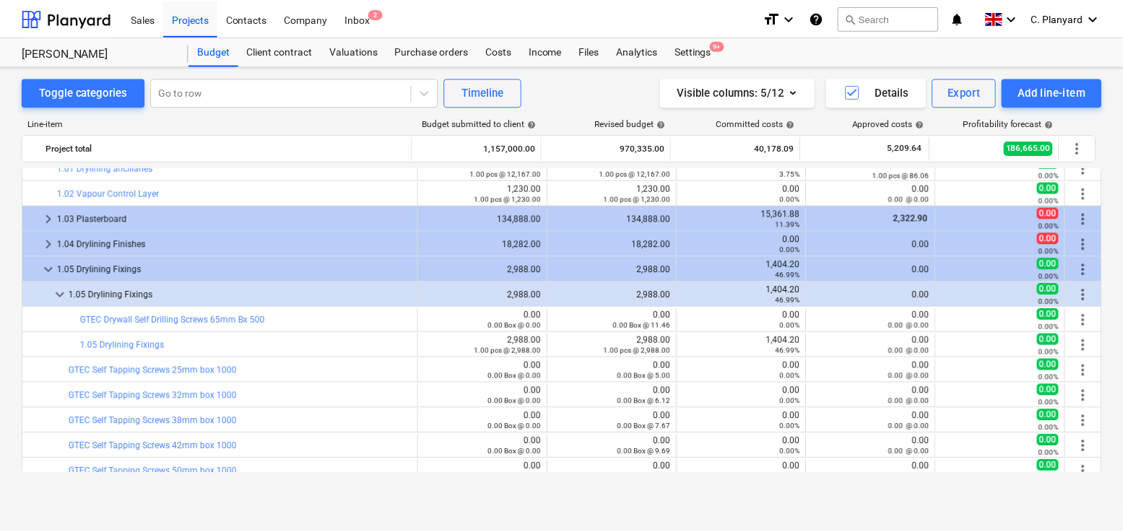
scroll to position [48, 0]
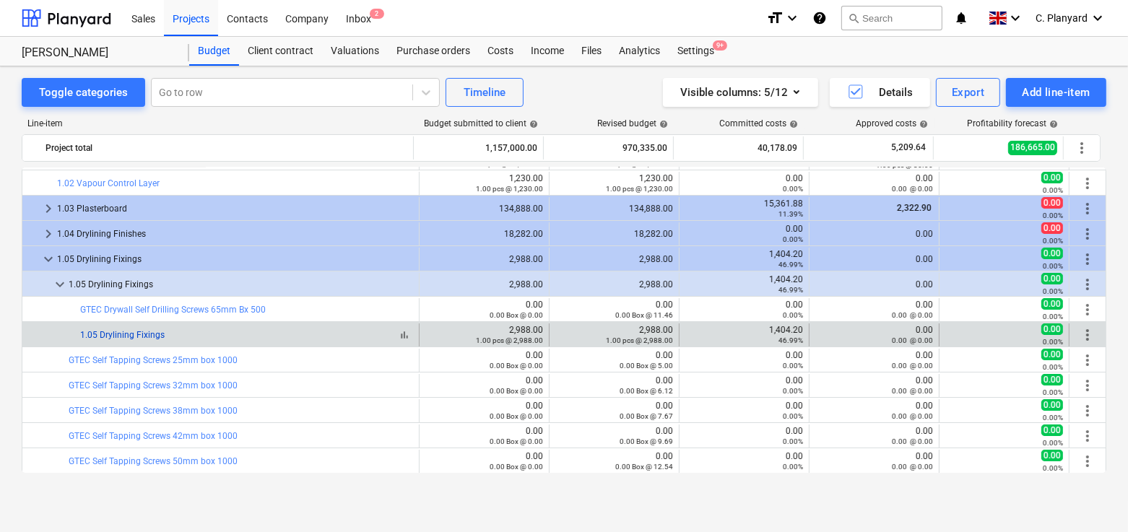
click at [143, 336] on link "1.05 Drylining Fixings" at bounding box center [122, 335] width 85 height 10
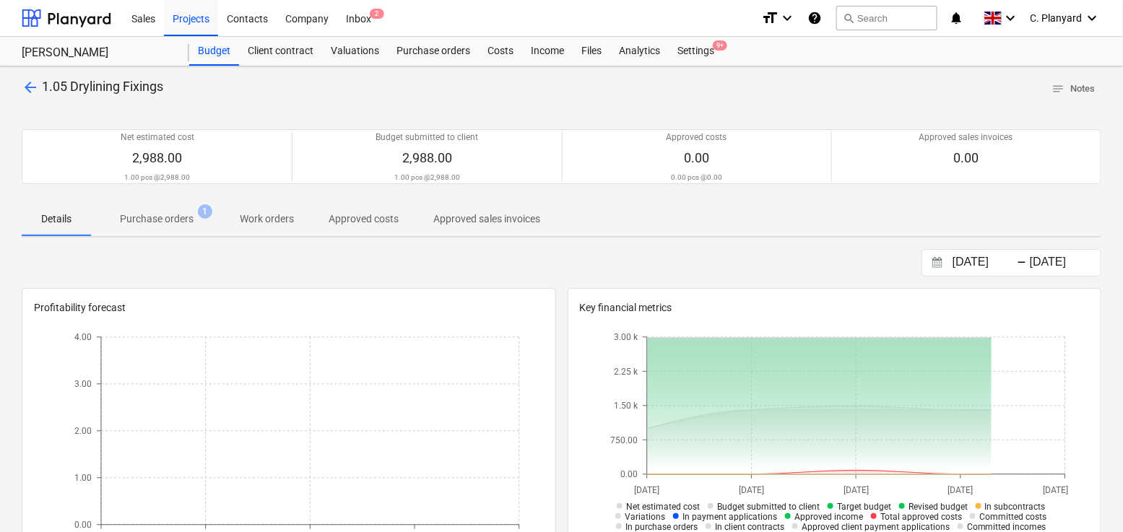
click at [195, 220] on span "Purchase orders 1" at bounding box center [156, 219] width 97 height 15
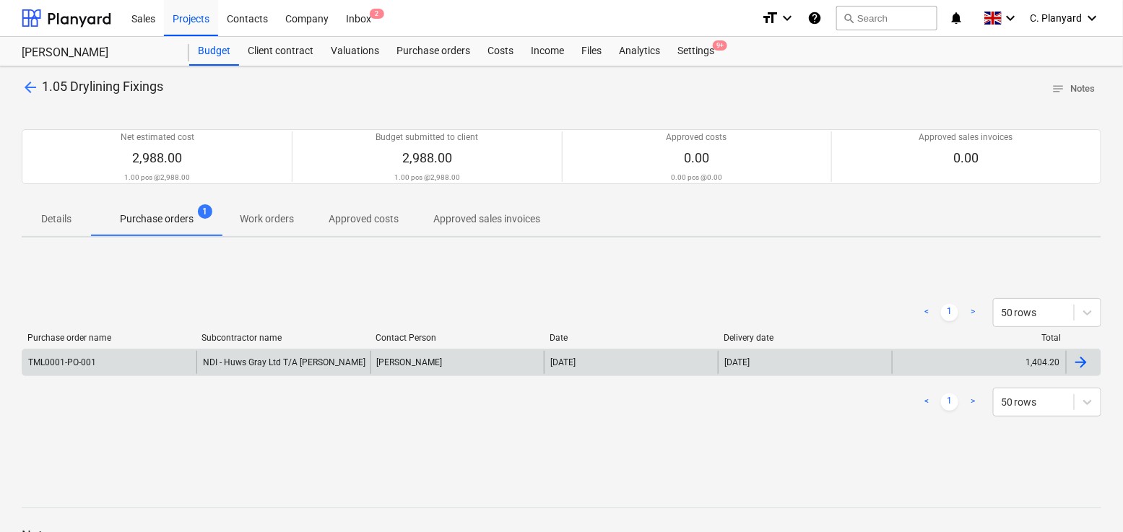
click at [176, 371] on div "TML0001-PO-001" at bounding box center [109, 362] width 174 height 23
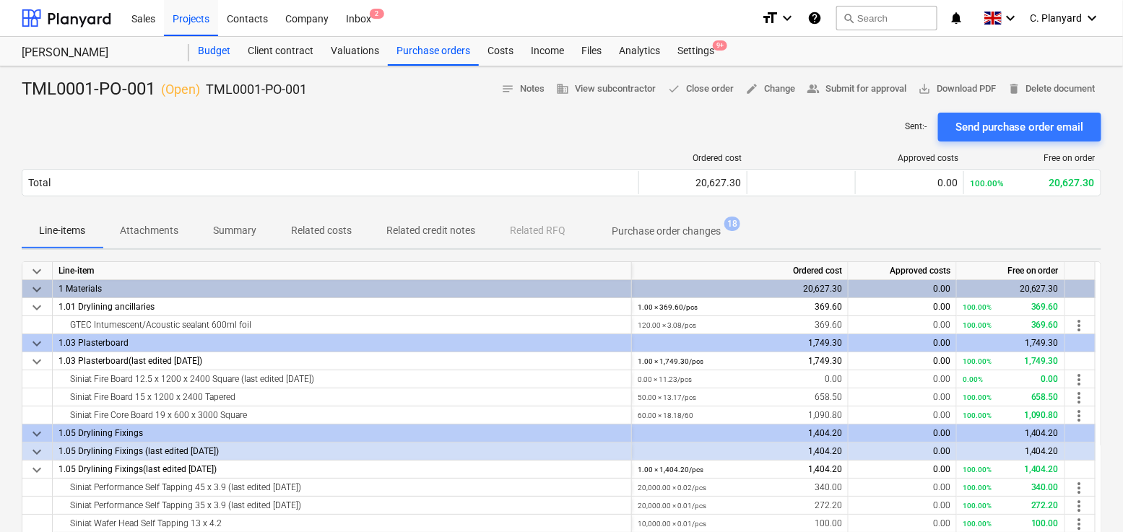
click at [209, 51] on div "Budget" at bounding box center [214, 51] width 50 height 29
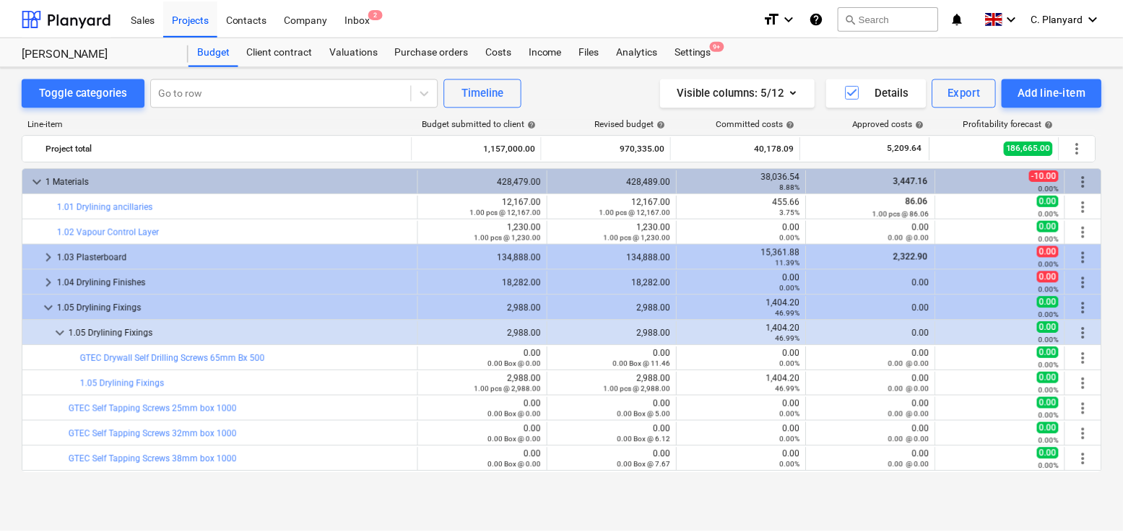
scroll to position [48, 0]
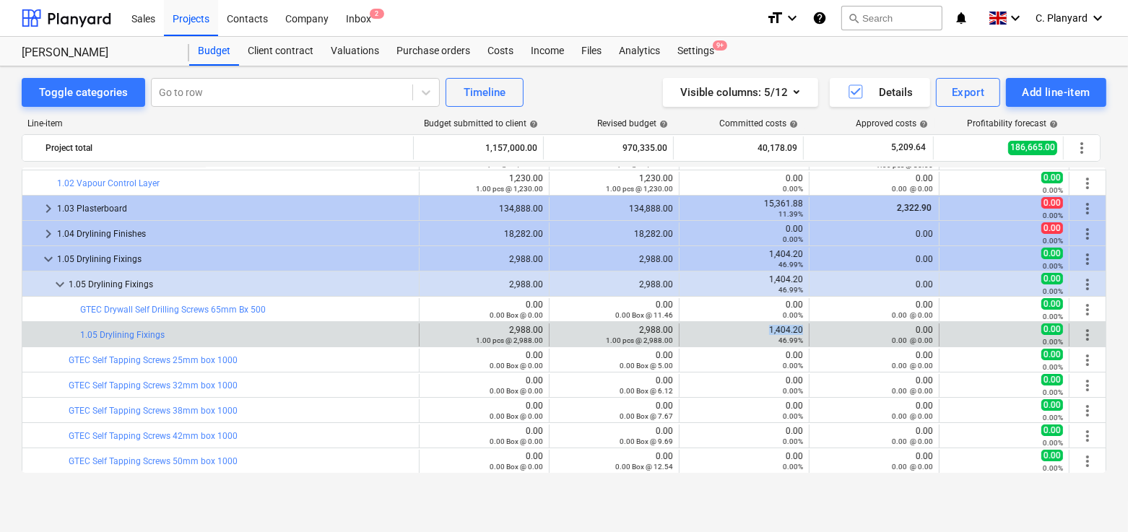
drag, startPoint x: 761, startPoint y: 330, endPoint x: 798, endPoint y: 329, distance: 36.9
click at [798, 329] on div "1,404.20 46.99%" at bounding box center [745, 335] width 130 height 23
click at [780, 331] on div "1,404.20 46.99%" at bounding box center [745, 335] width 118 height 20
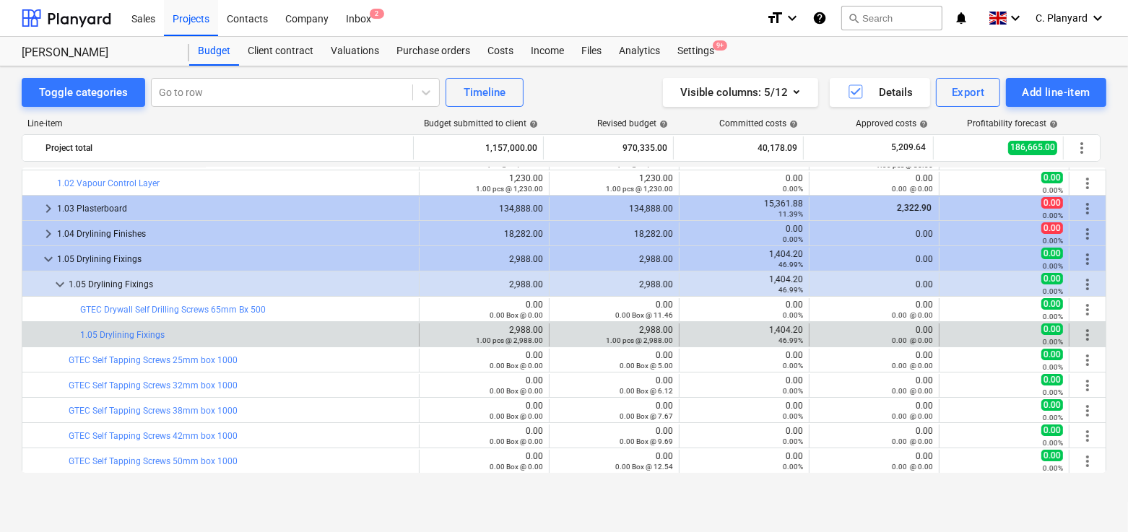
click at [777, 327] on div "1,404.20 46.99%" at bounding box center [745, 335] width 118 height 20
click at [922, 331] on div "0.00 0.00 @ 0.00" at bounding box center [875, 335] width 118 height 20
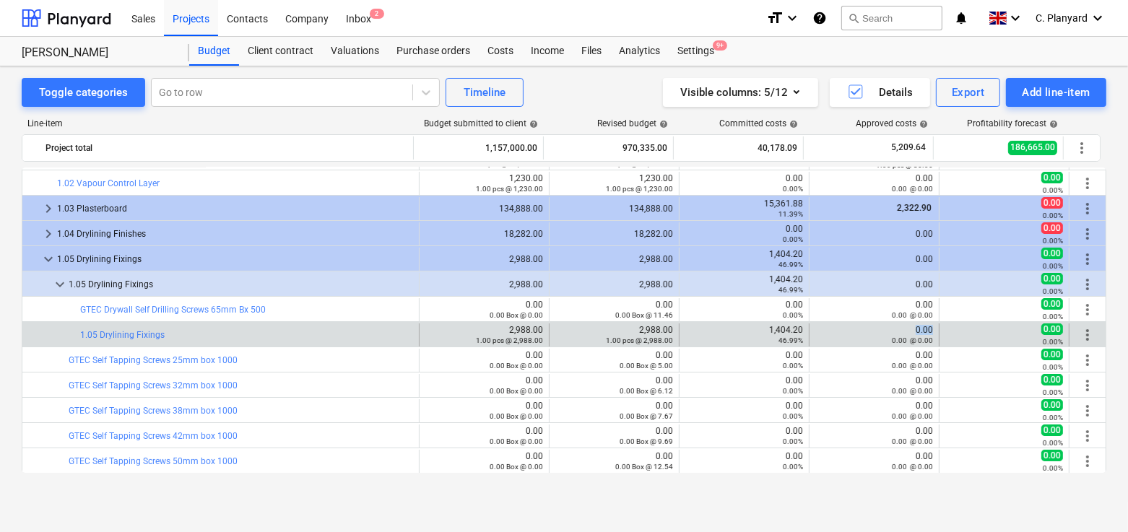
click at [922, 331] on div "0.00 0.00 @ 0.00" at bounding box center [875, 335] width 118 height 20
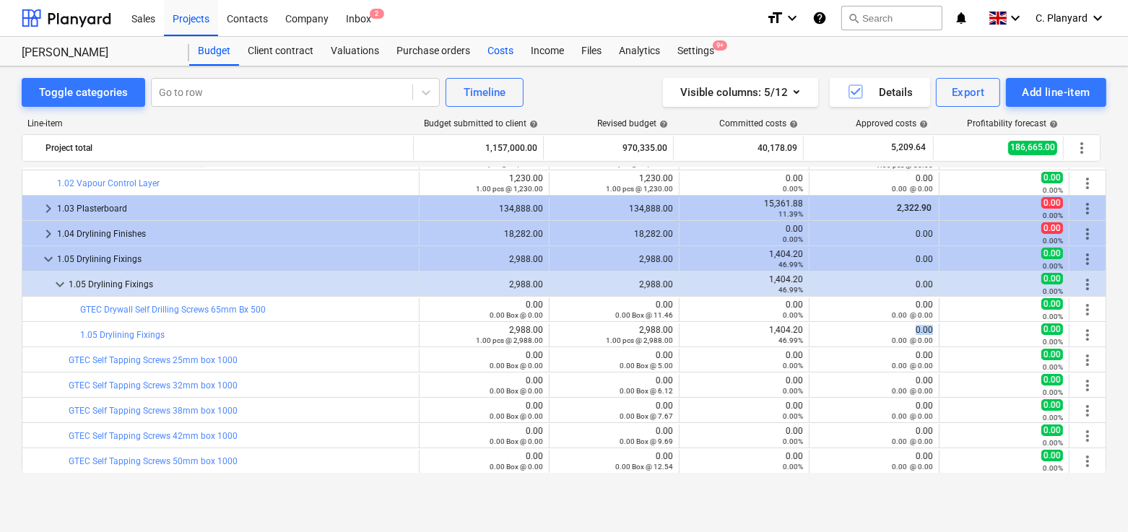
click at [499, 53] on div "Costs" at bounding box center [500, 51] width 43 height 29
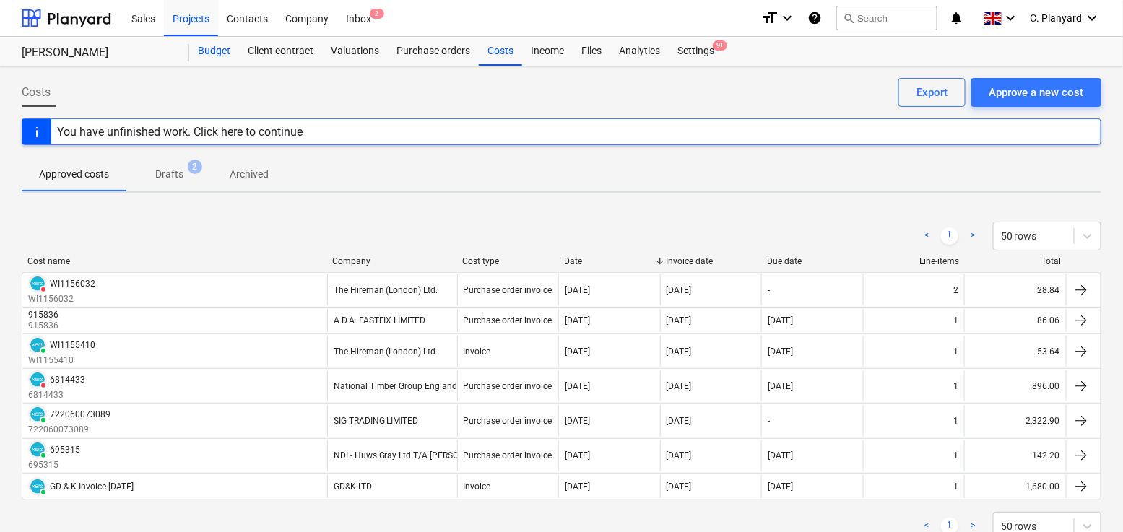
click at [210, 57] on div "Budget" at bounding box center [214, 51] width 50 height 29
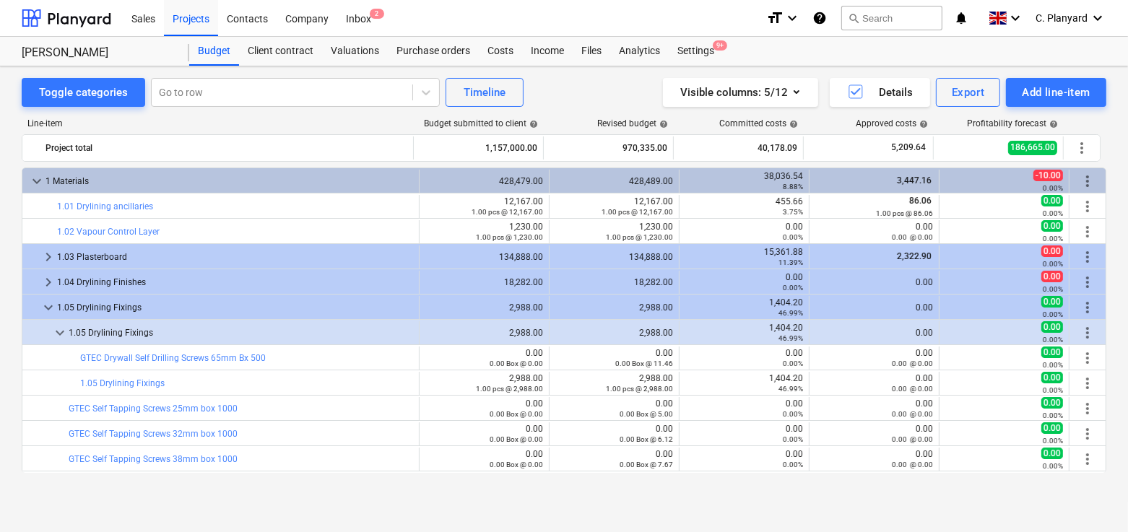
scroll to position [48, 0]
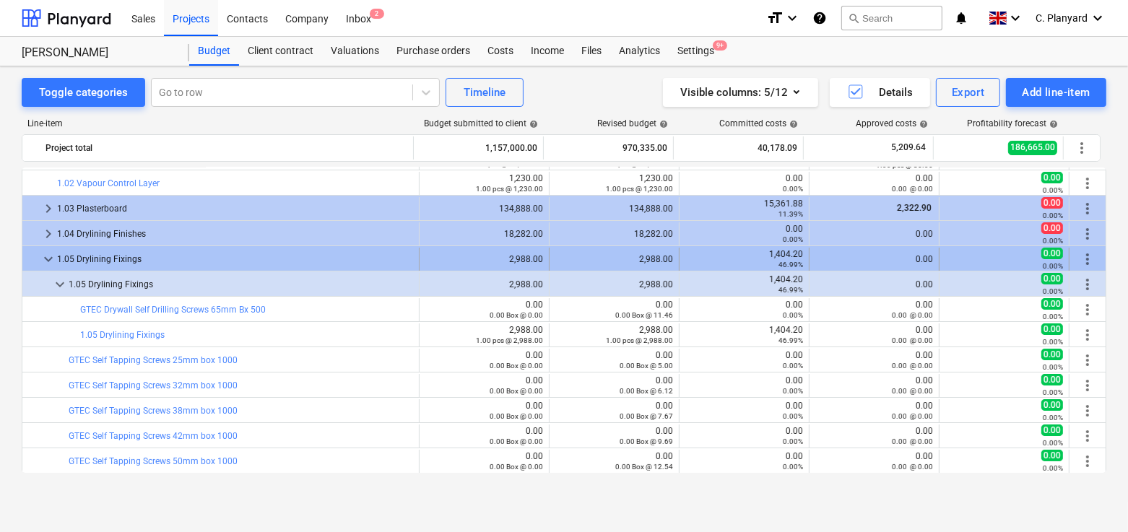
click at [43, 256] on span "keyboard_arrow_down" at bounding box center [48, 259] width 17 height 17
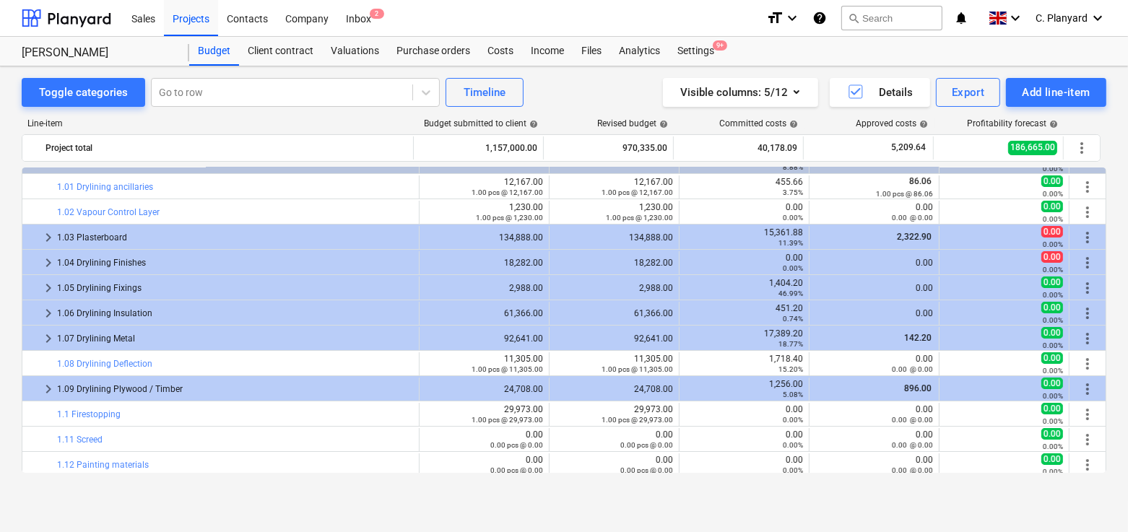
scroll to position [0, 0]
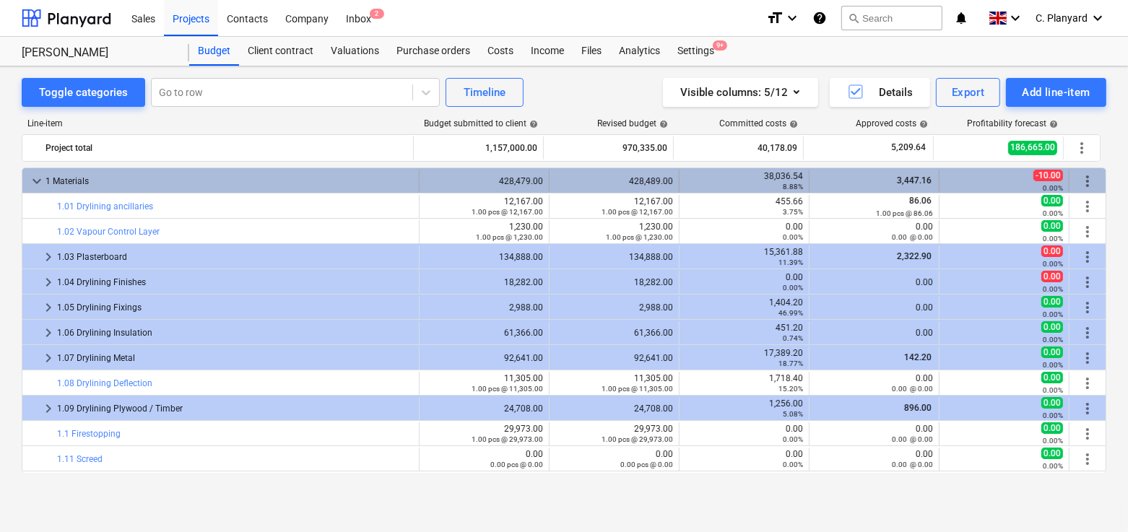
click at [33, 178] on span "keyboard_arrow_down" at bounding box center [36, 181] width 17 height 17
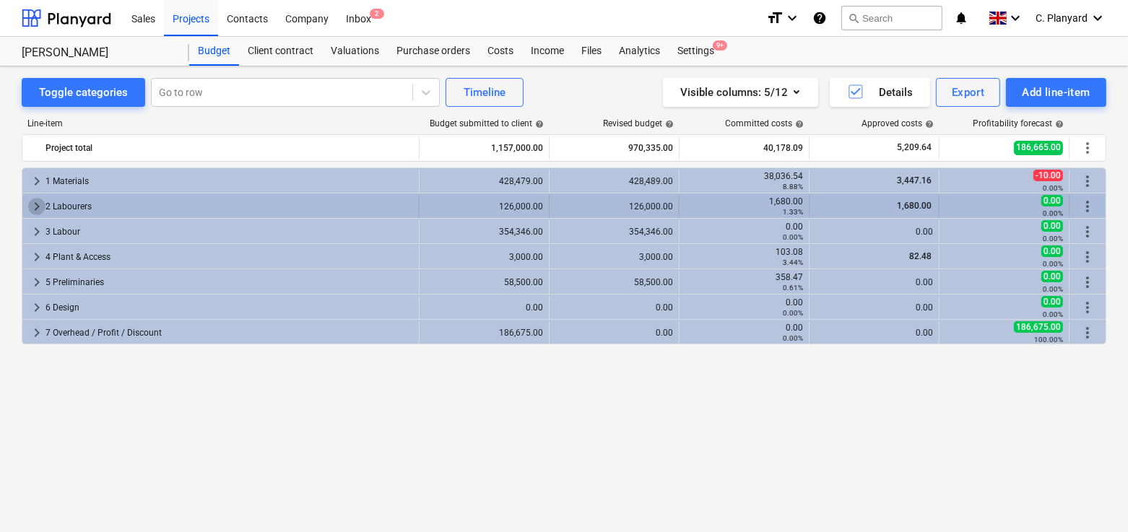
click at [34, 210] on span "keyboard_arrow_right" at bounding box center [36, 206] width 17 height 17
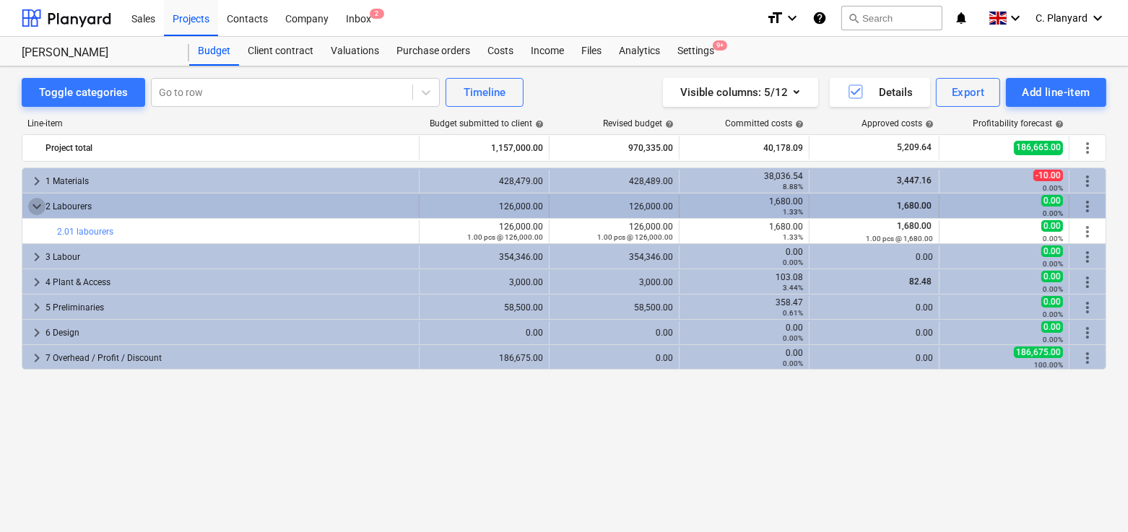
click at [37, 208] on span "keyboard_arrow_down" at bounding box center [36, 206] width 17 height 17
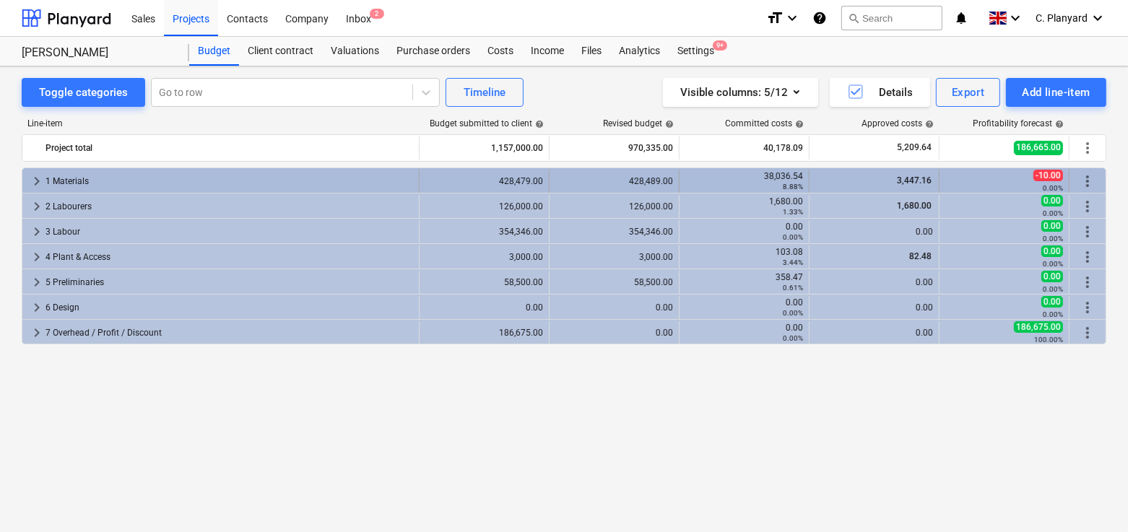
click at [35, 181] on span "keyboard_arrow_right" at bounding box center [36, 181] width 17 height 17
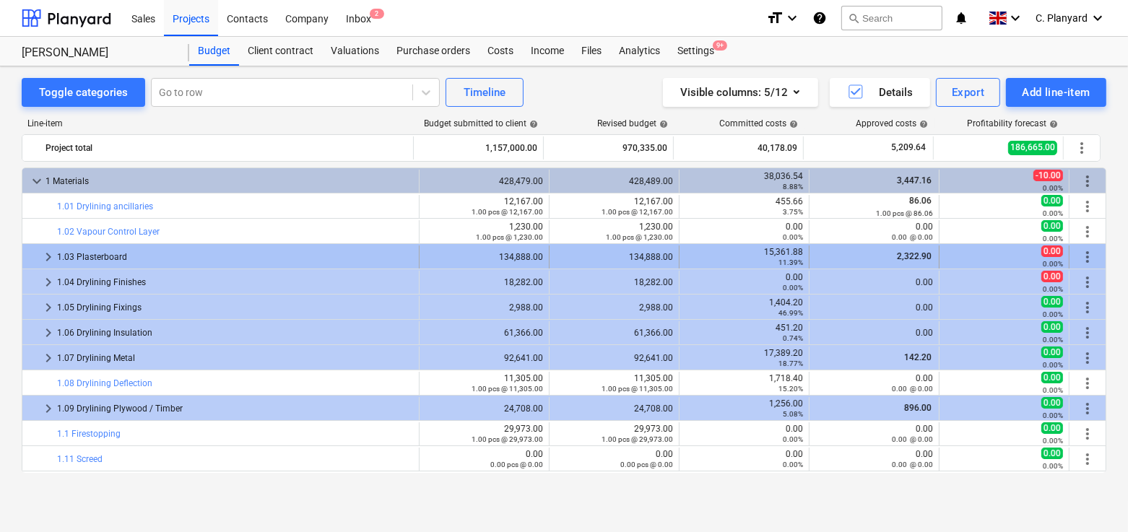
click at [51, 259] on span "keyboard_arrow_right" at bounding box center [48, 257] width 17 height 17
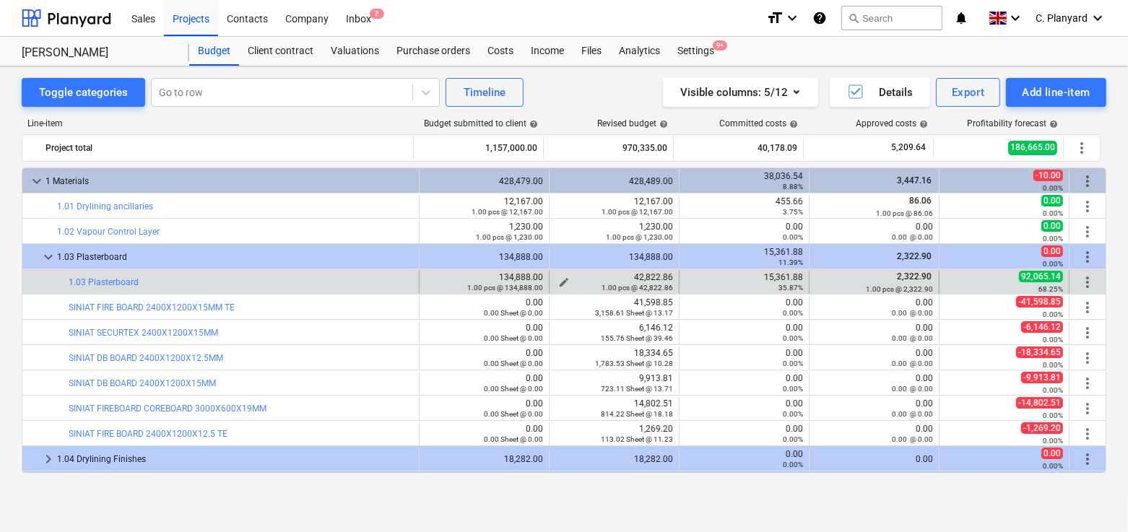
click at [561, 282] on span "edit" at bounding box center [564, 283] width 12 height 12
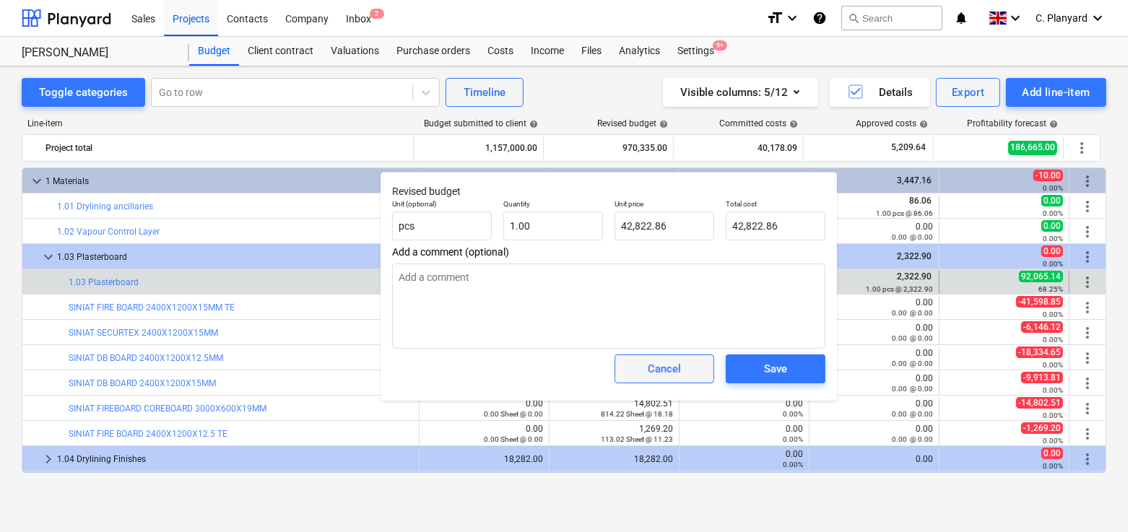
click at [662, 378] on div "Cancel" at bounding box center [664, 369] width 33 height 19
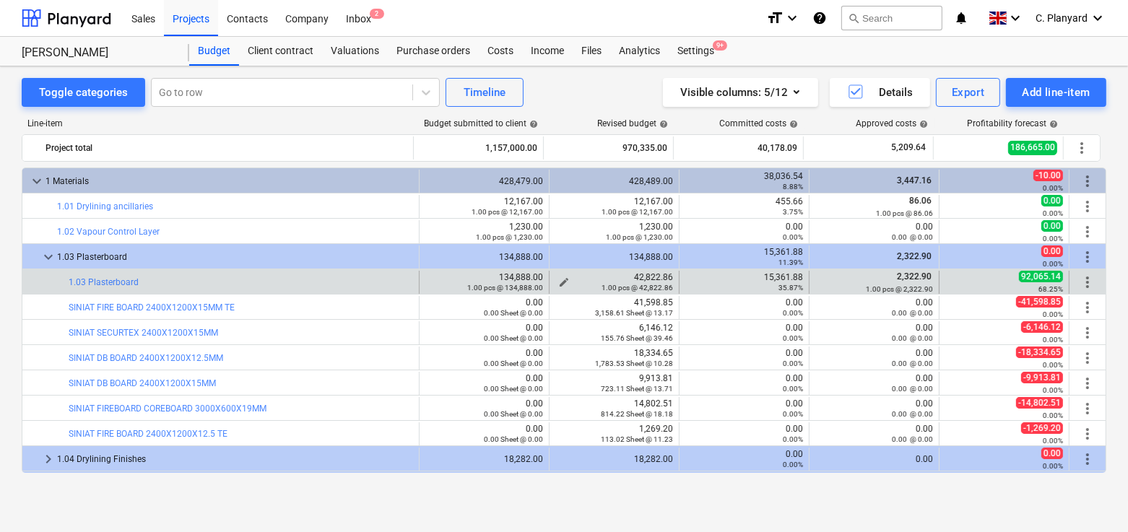
click at [562, 280] on span "edit" at bounding box center [564, 283] width 12 height 12
type textarea "x"
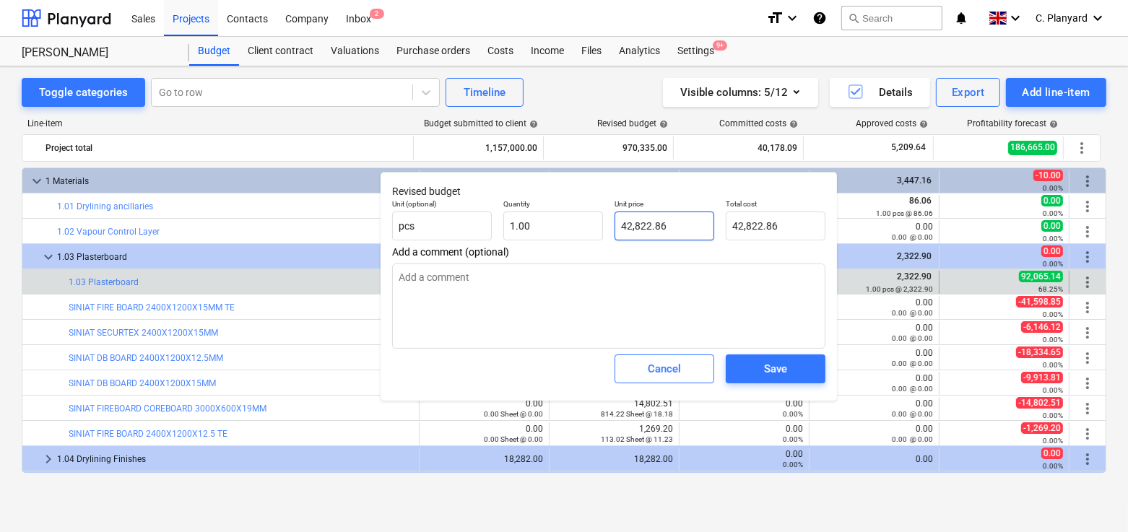
type input "42822.86"
drag, startPoint x: 681, startPoint y: 226, endPoint x: 580, endPoint y: 226, distance: 100.4
click at [580, 226] on div "Unit (optional) pcs Quantity 1.00 Unit price 42822.86 Total cost 42,822.86" at bounding box center [608, 220] width 445 height 53
type textarea "x"
type input "42,822.86"
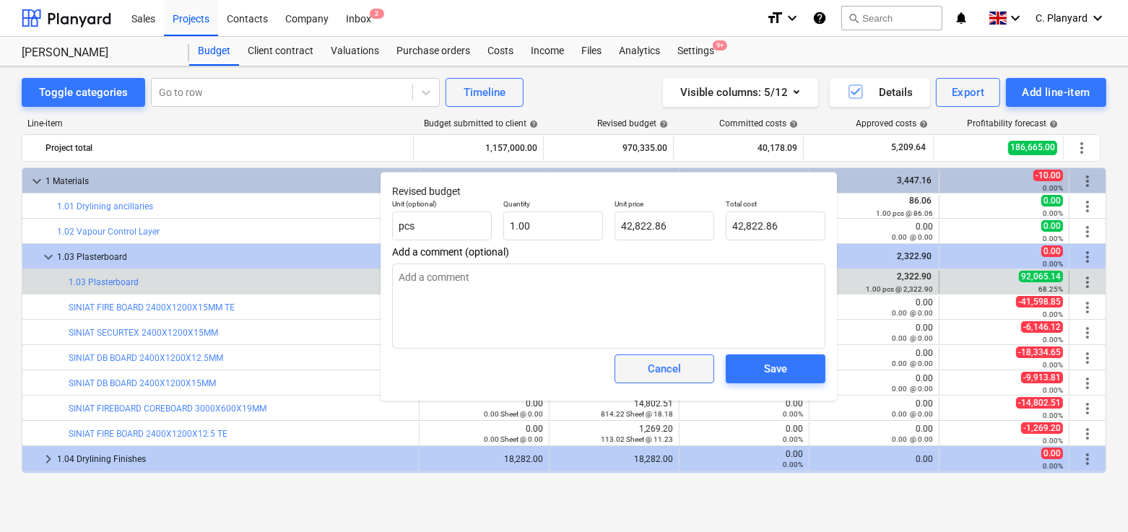
click at [655, 368] on div "Cancel" at bounding box center [664, 369] width 33 height 19
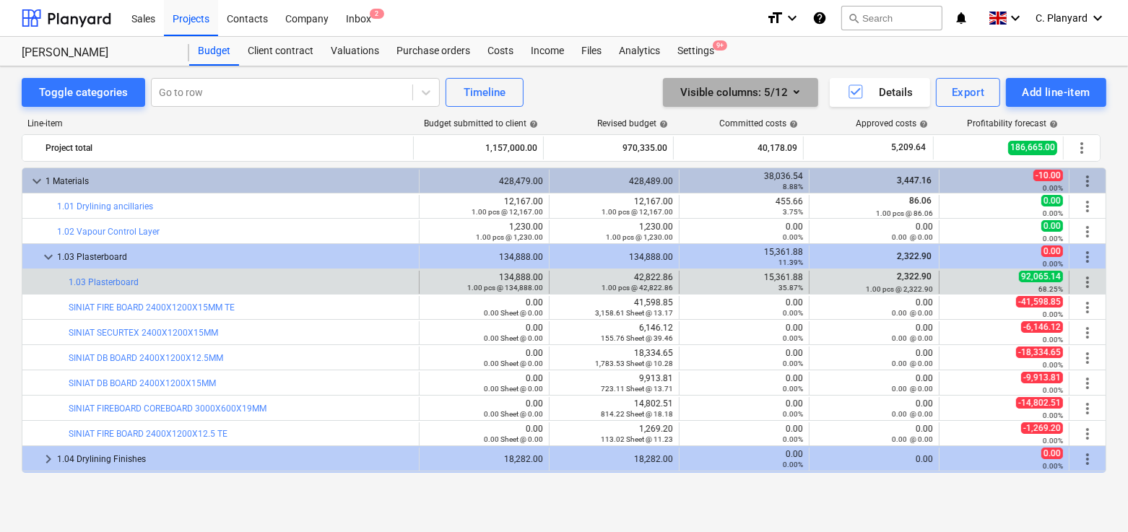
click at [774, 95] on div "Visible columns : 5/12" at bounding box center [741, 92] width 121 height 19
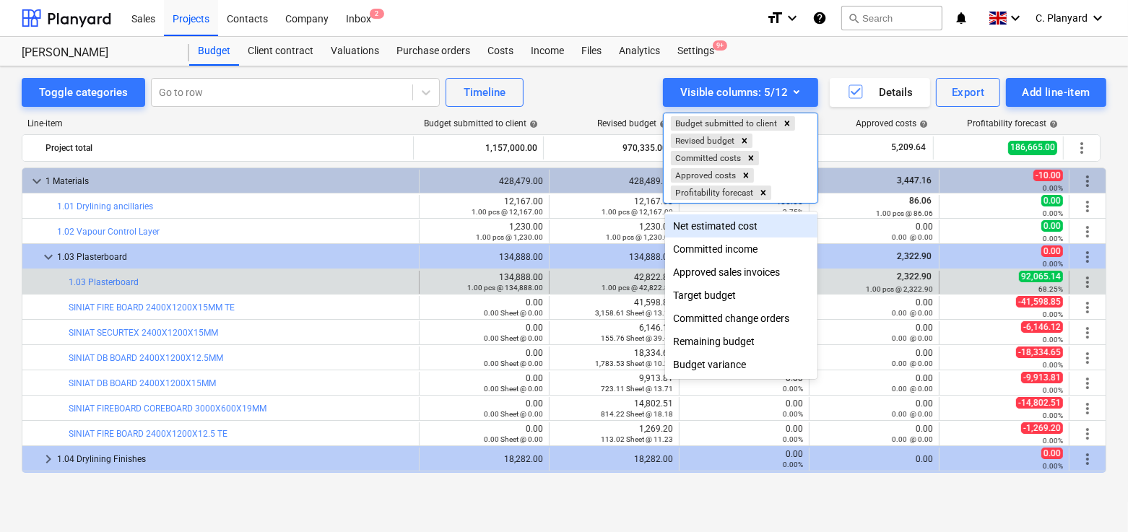
click at [735, 224] on div "Net estimated cost" at bounding box center [741, 226] width 153 height 23
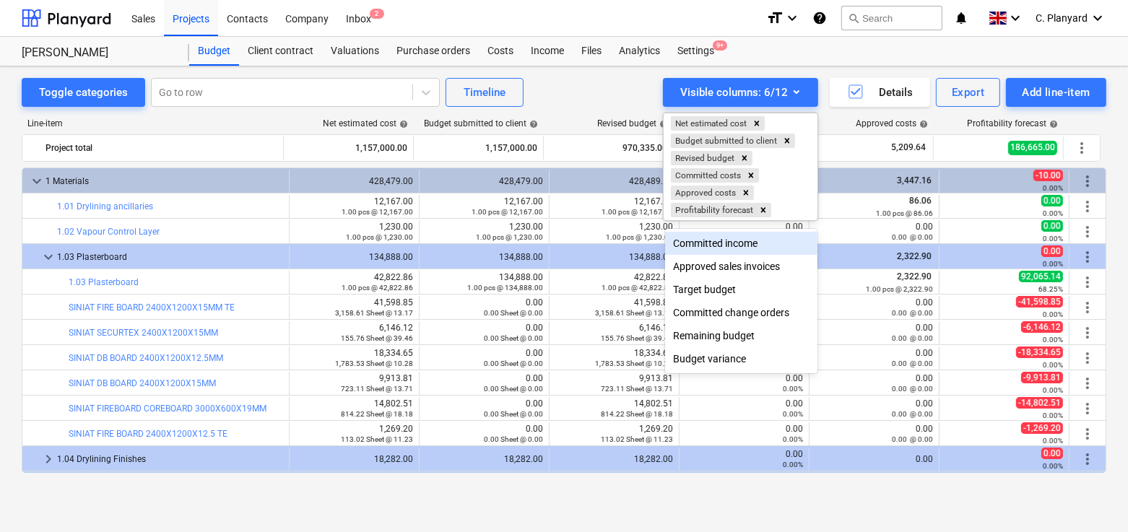
click at [579, 105] on div at bounding box center [564, 266] width 1128 height 532
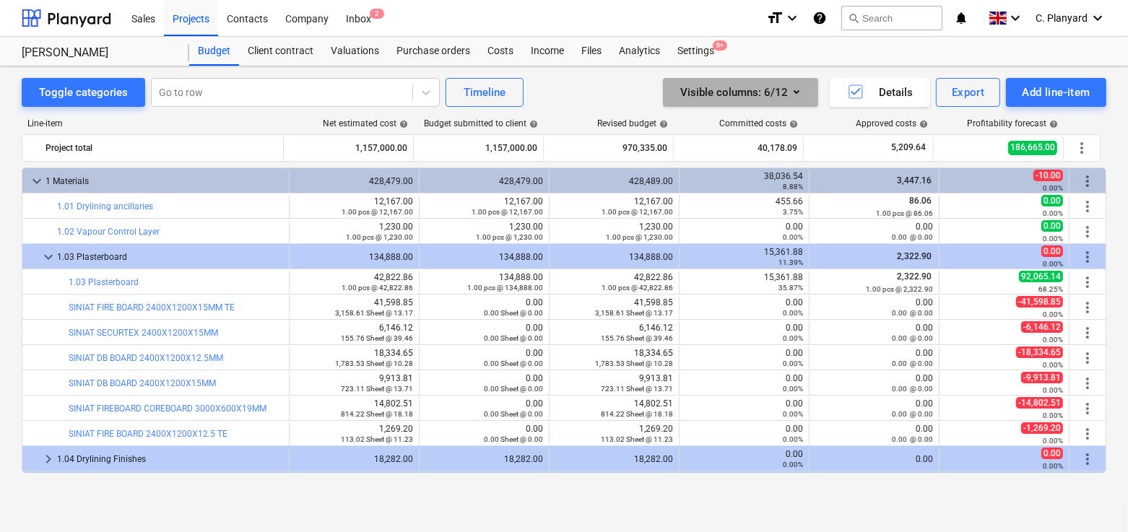
click at [783, 95] on div "Visible columns : 6/12" at bounding box center [741, 92] width 121 height 19
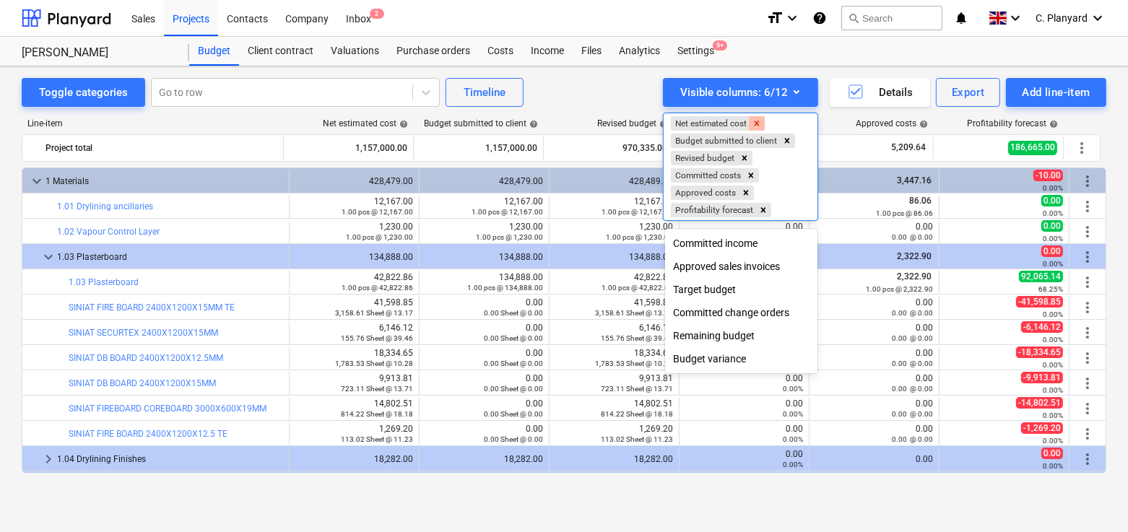
click at [761, 124] on icon "Remove Net estimated cost" at bounding box center [757, 123] width 10 height 10
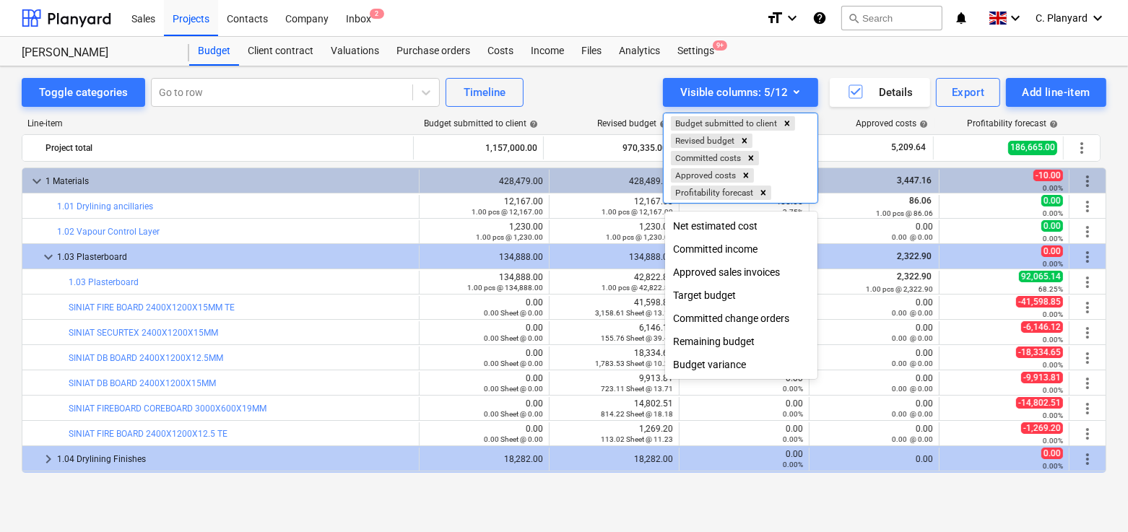
click at [803, 90] on div at bounding box center [564, 266] width 1128 height 532
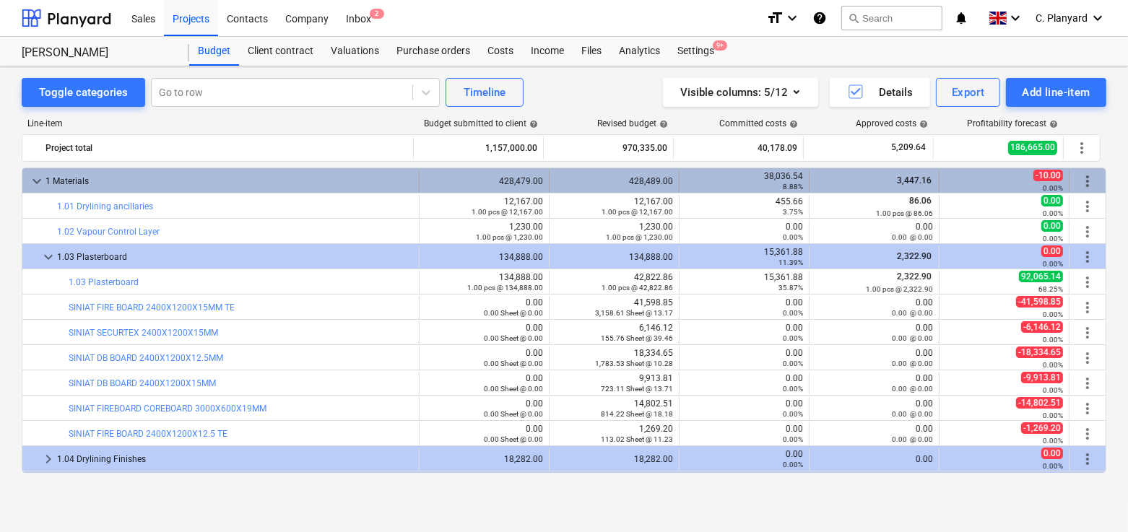
click at [37, 182] on span "keyboard_arrow_down" at bounding box center [36, 181] width 17 height 17
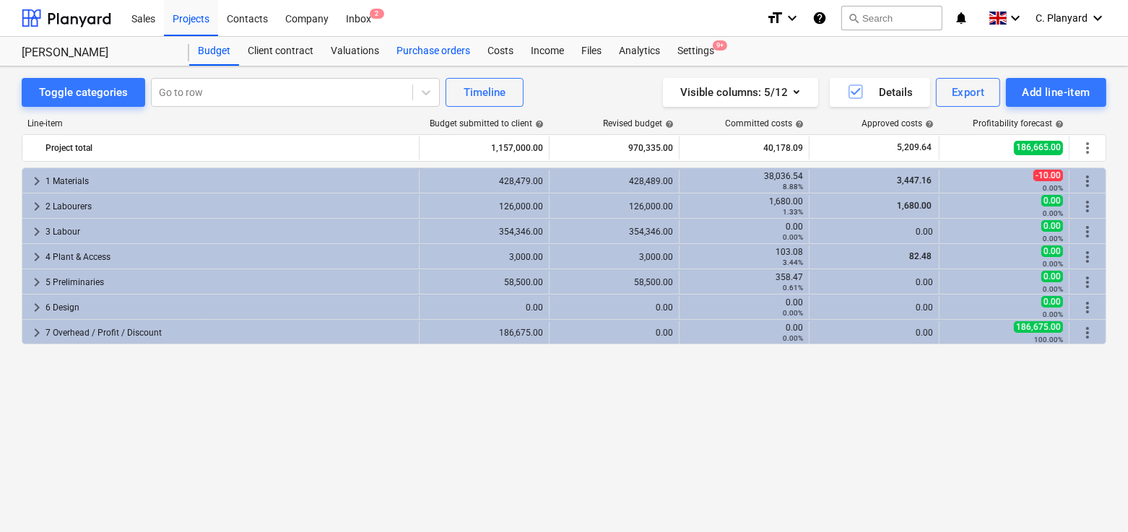
click at [433, 53] on div "Purchase orders" at bounding box center [433, 51] width 91 height 29
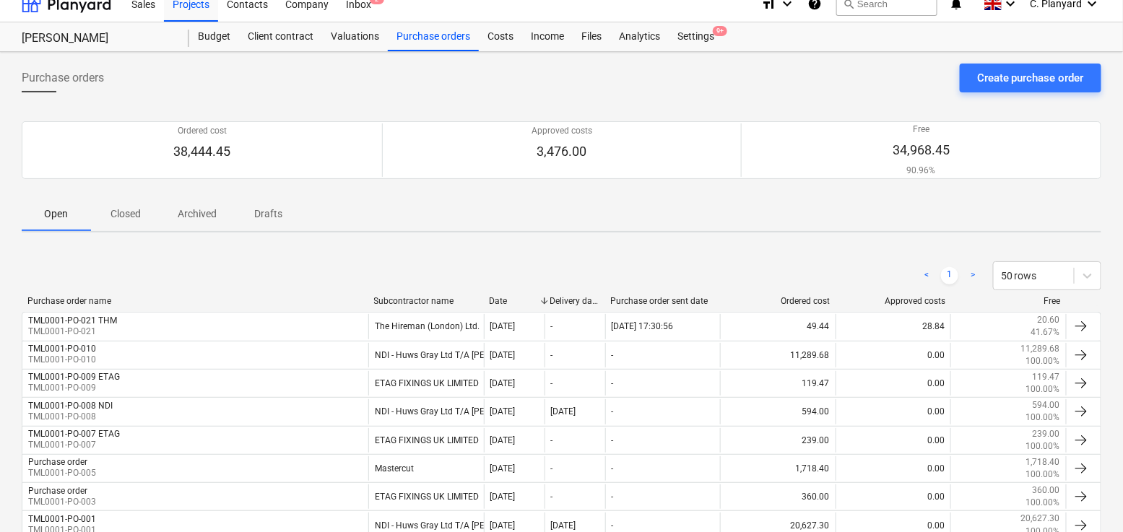
scroll to position [13, 0]
click at [500, 40] on div "Costs" at bounding box center [500, 38] width 43 height 29
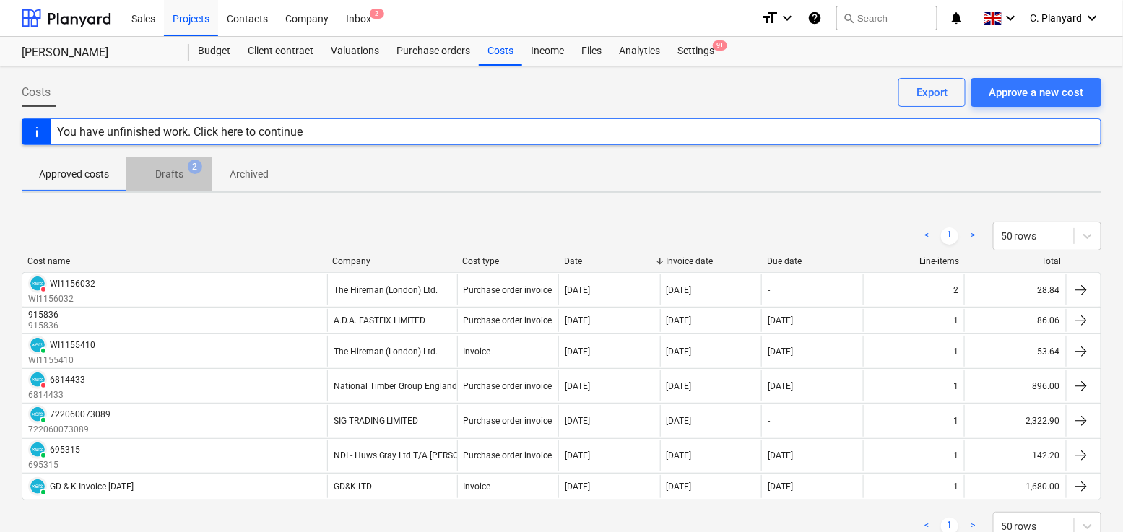
click at [142, 168] on span "Drafts 2" at bounding box center [169, 174] width 86 height 26
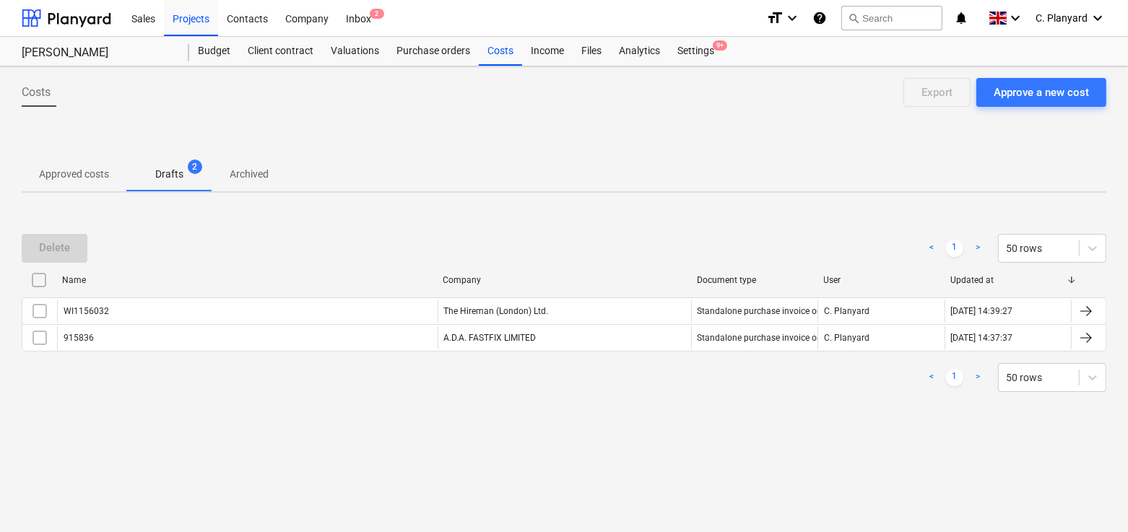
click at [77, 181] on p "Approved costs" at bounding box center [74, 174] width 70 height 15
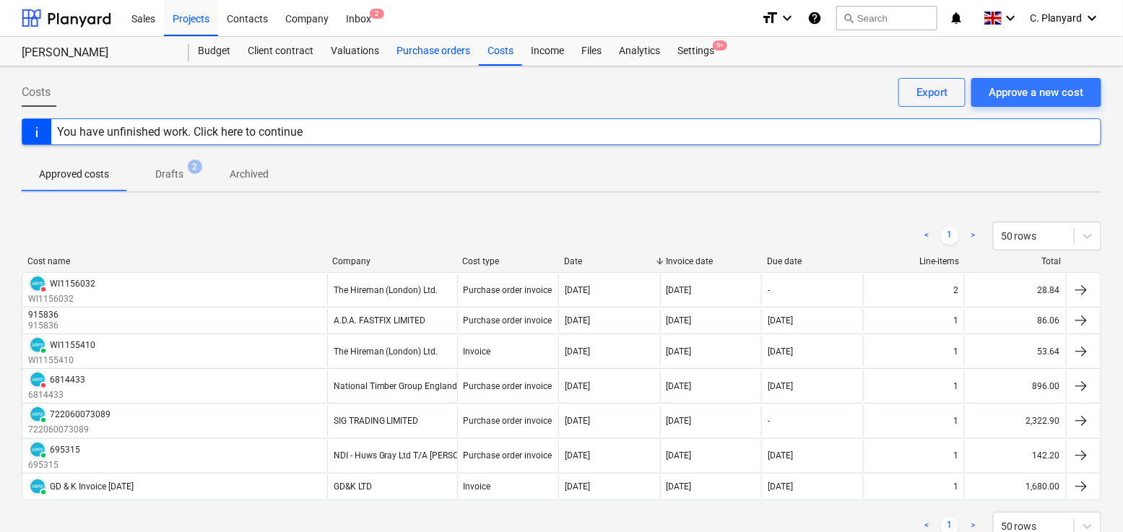
click at [437, 49] on div "Purchase orders" at bounding box center [433, 51] width 91 height 29
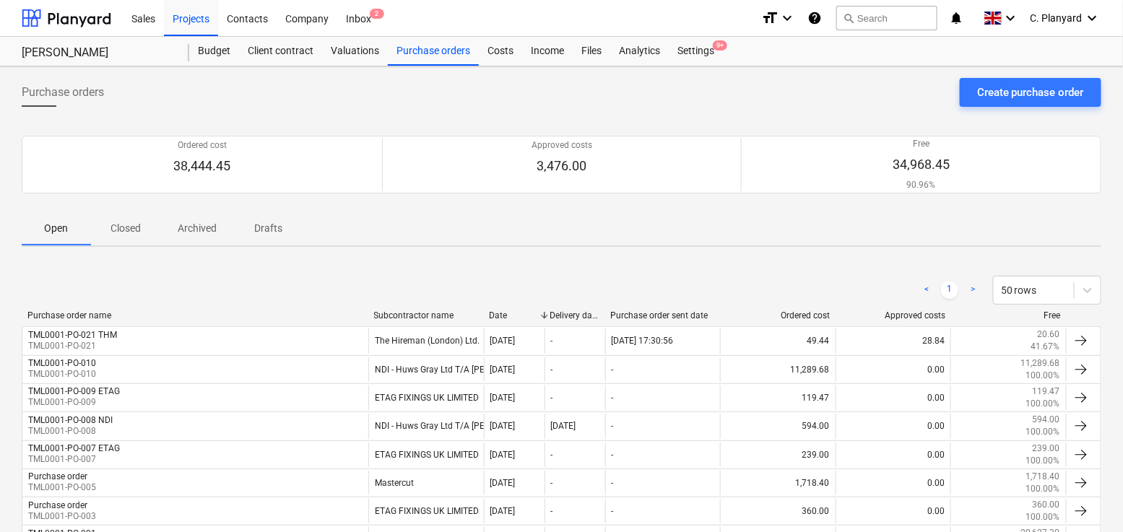
click at [145, 225] on span "Closed" at bounding box center [125, 229] width 69 height 24
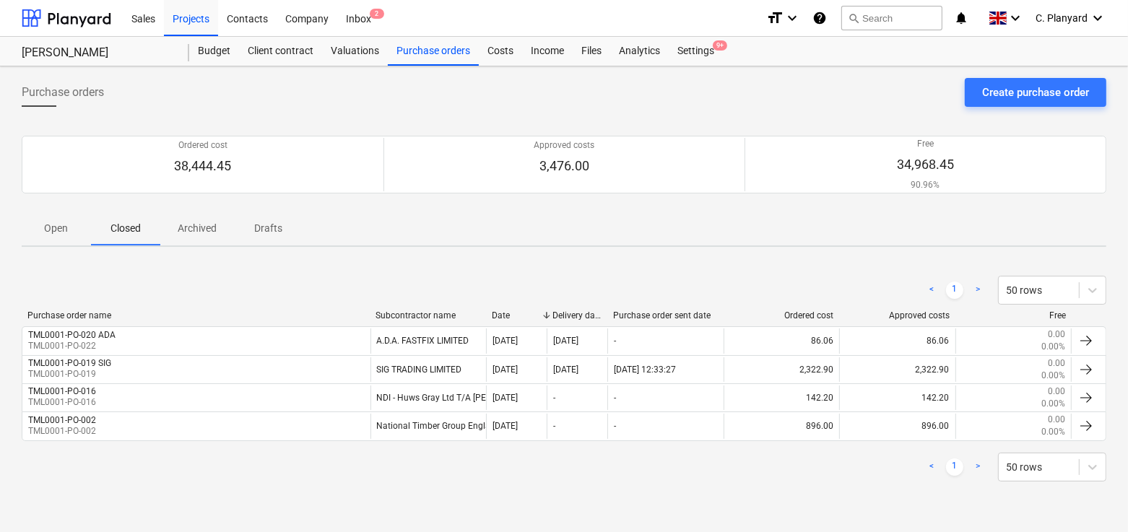
click at [66, 234] on p "Open" at bounding box center [56, 228] width 35 height 15
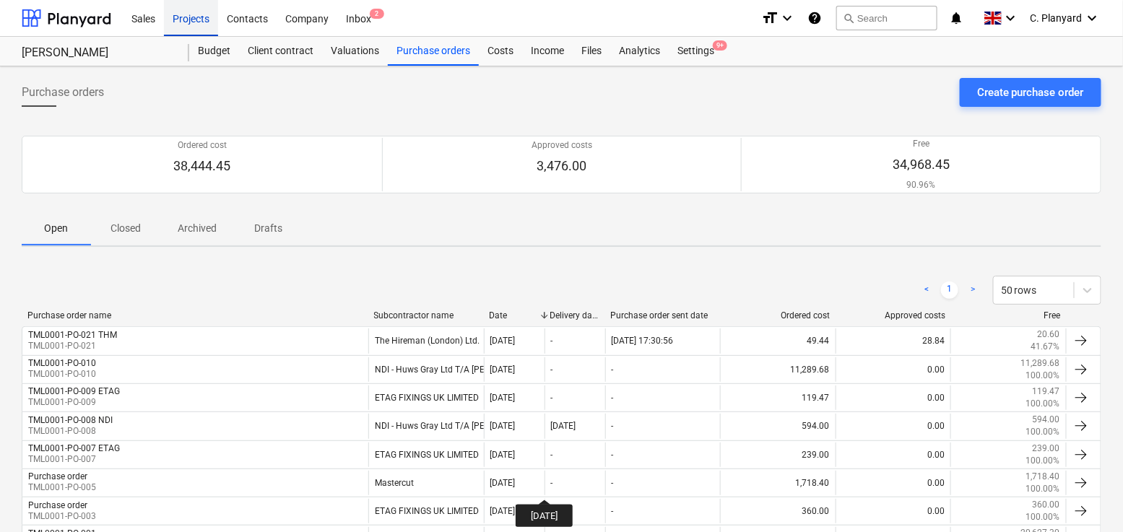
click at [202, 17] on div "Projects" at bounding box center [191, 17] width 54 height 37
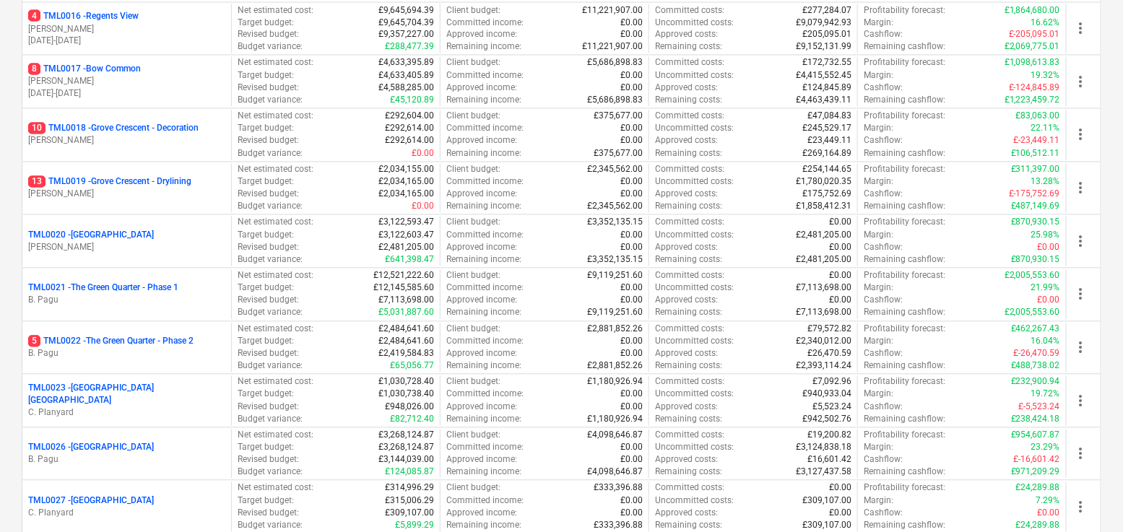
scroll to position [976, 0]
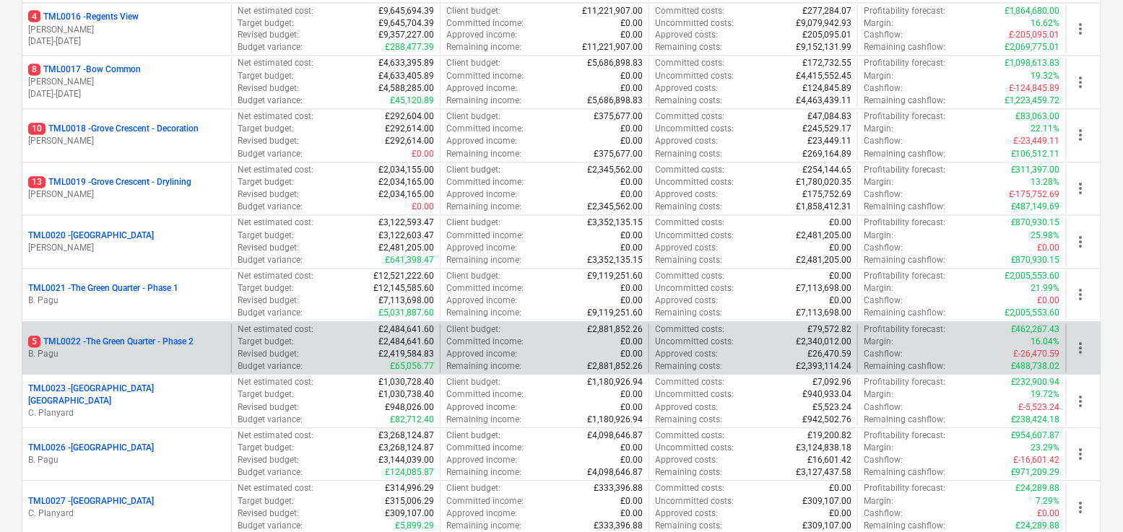
click at [168, 344] on p "5 TML0022 - The Green Quarter - Phase 2" at bounding box center [110, 343] width 165 height 12
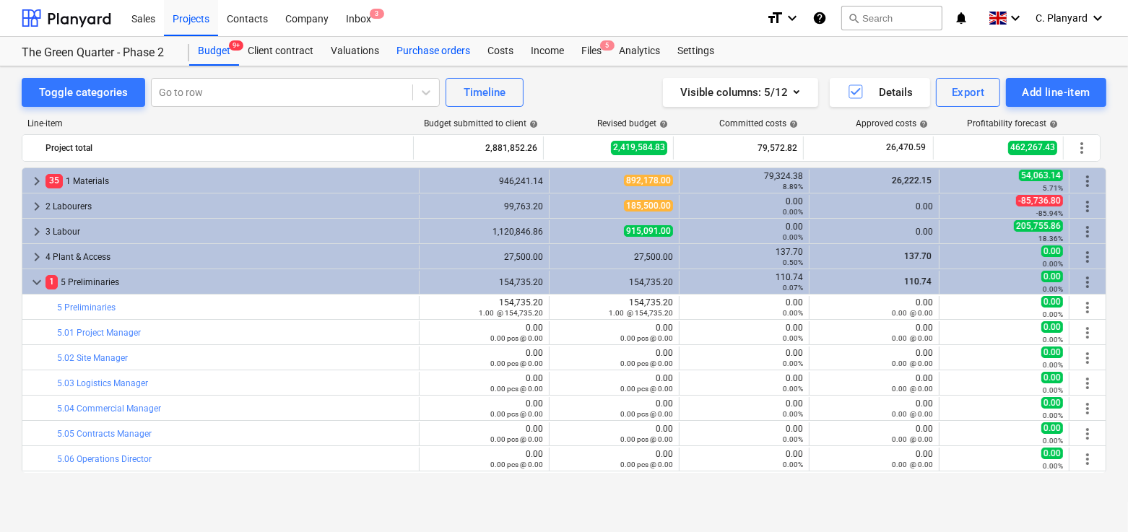
click at [436, 47] on div "Purchase orders" at bounding box center [433, 51] width 91 height 29
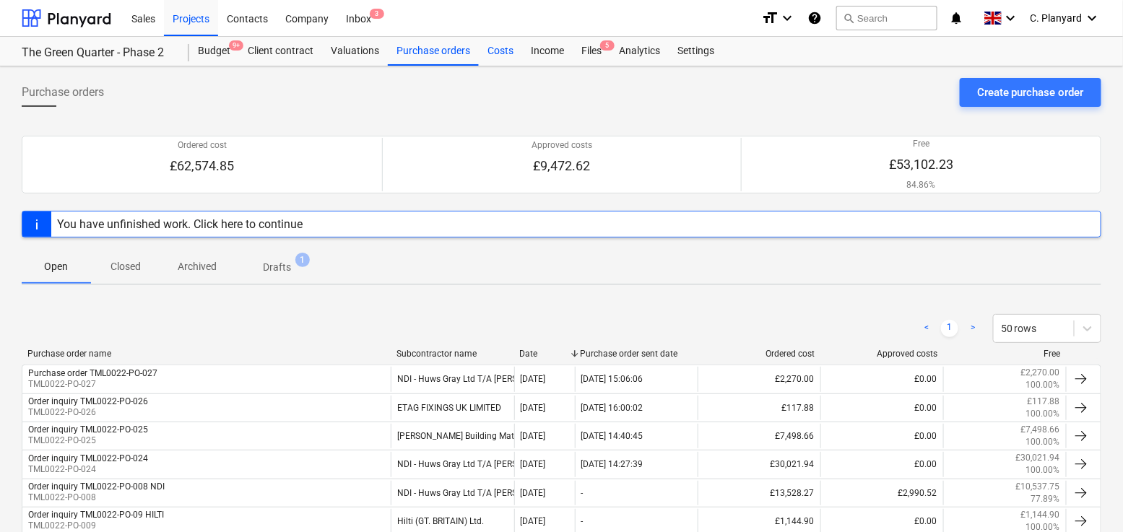
click at [483, 47] on div "Costs" at bounding box center [500, 51] width 43 height 29
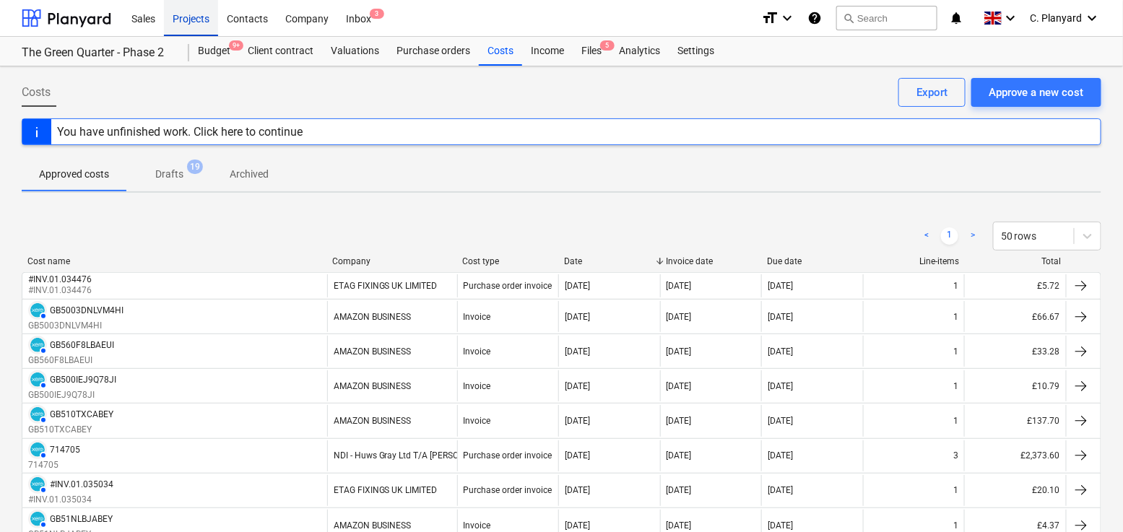
click at [182, 24] on div "Projects" at bounding box center [191, 17] width 54 height 37
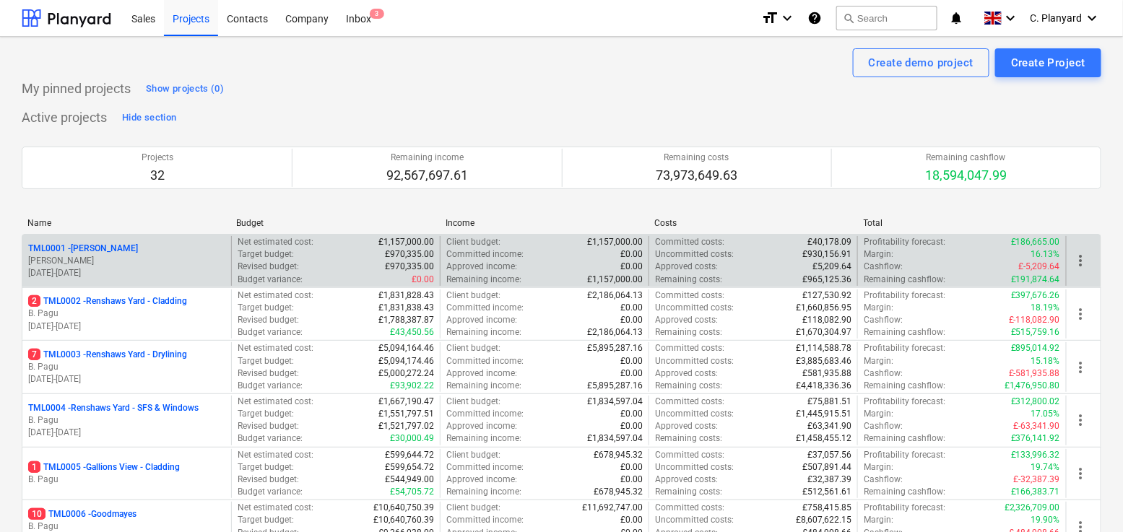
click at [126, 249] on div "TML0001 - [PERSON_NAME]" at bounding box center [126, 249] width 197 height 12
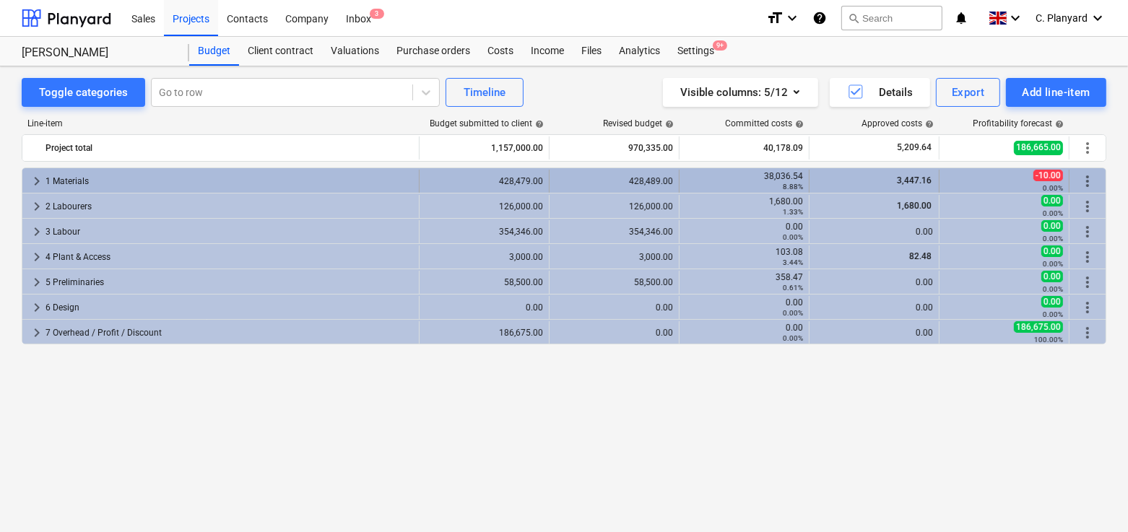
click at [34, 182] on span "keyboard_arrow_right" at bounding box center [36, 181] width 17 height 17
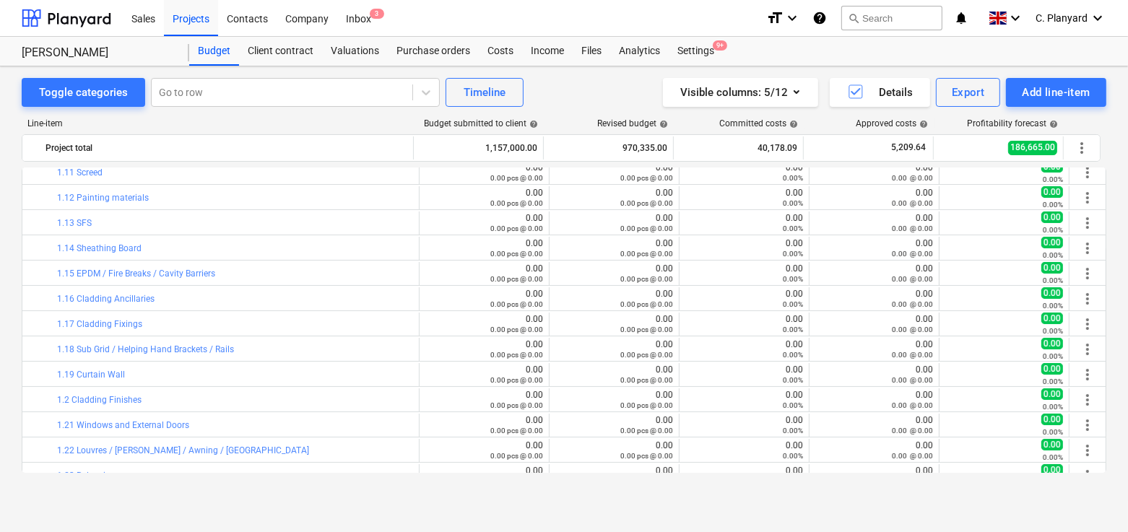
scroll to position [630, 0]
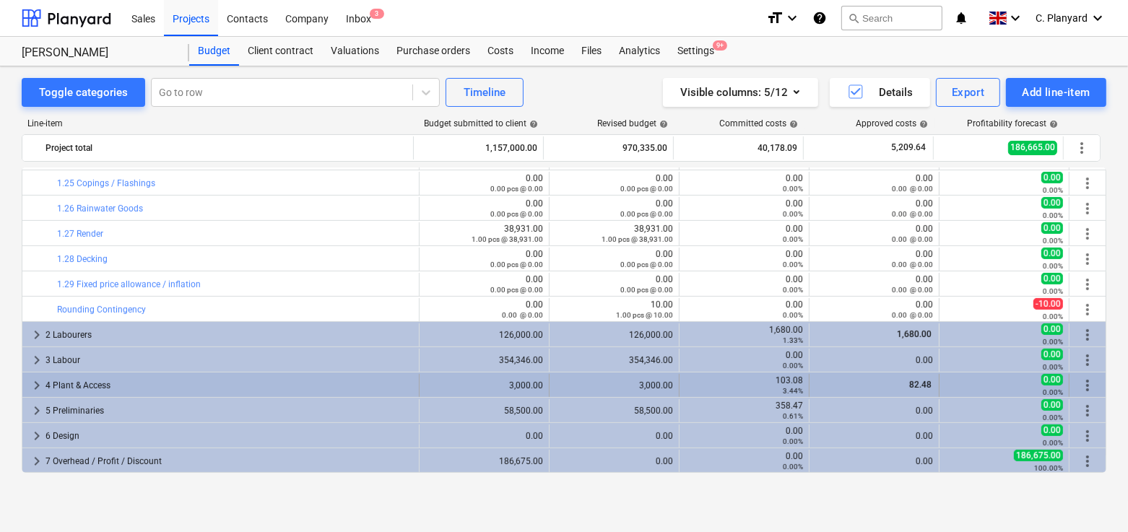
click at [36, 386] on span "keyboard_arrow_right" at bounding box center [36, 385] width 17 height 17
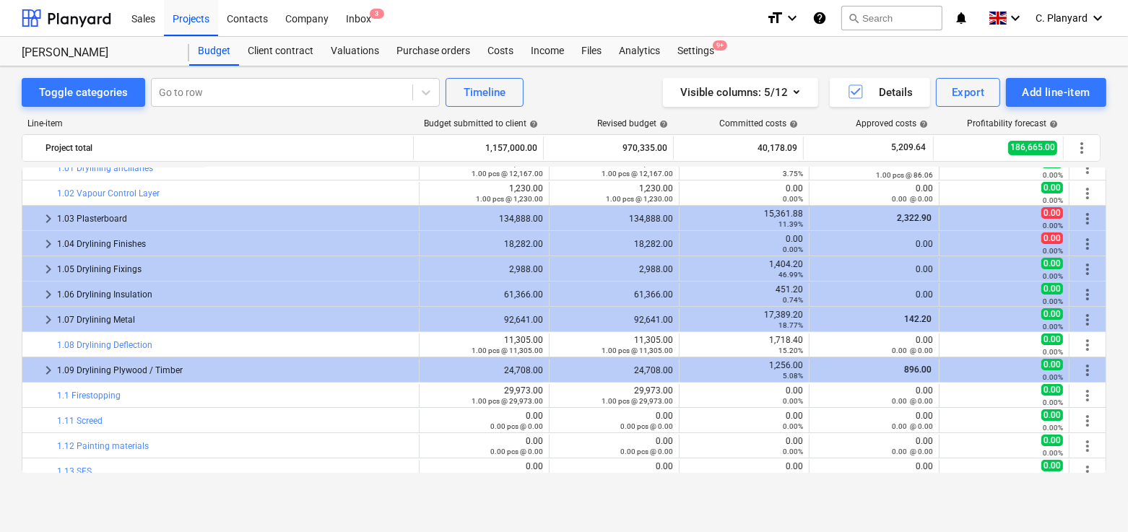
scroll to position [0, 0]
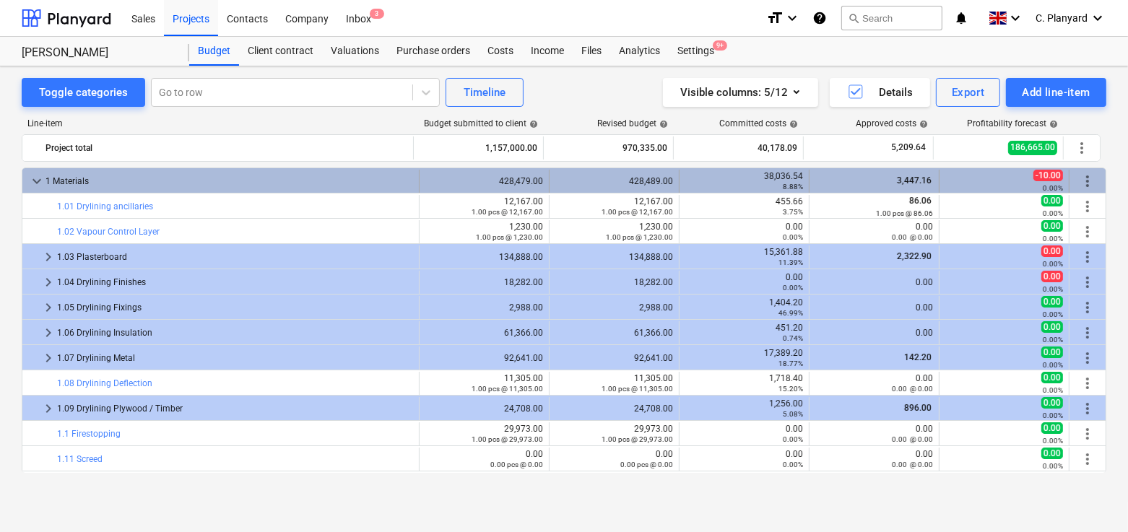
click at [38, 180] on span "keyboard_arrow_down" at bounding box center [36, 181] width 17 height 17
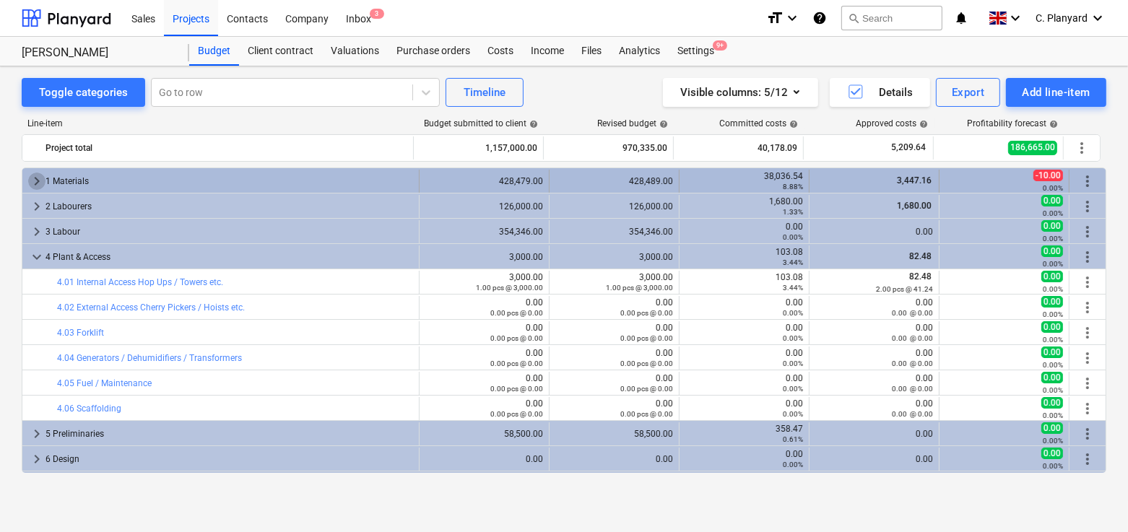
click at [34, 183] on span "keyboard_arrow_right" at bounding box center [36, 181] width 17 height 17
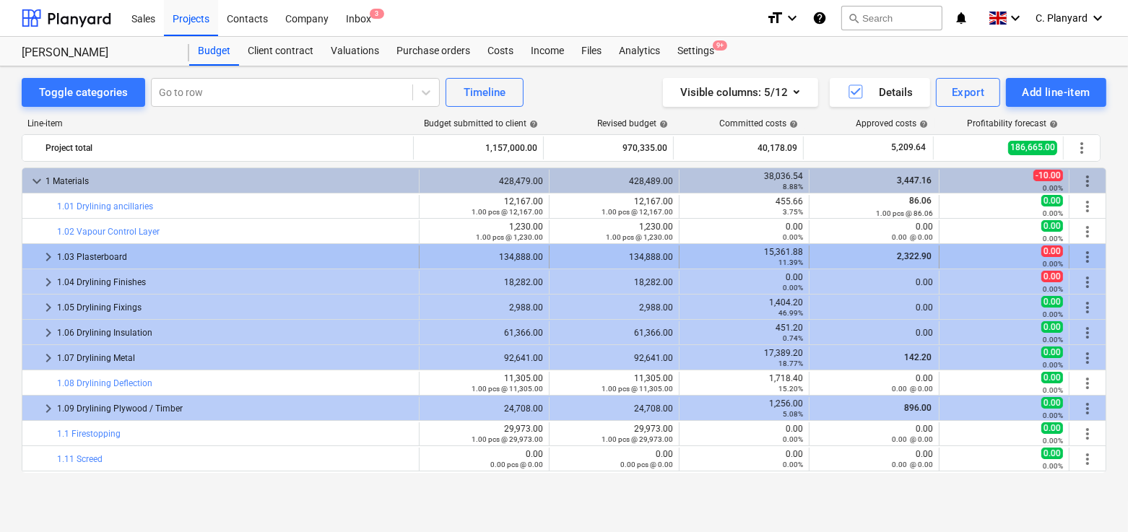
click at [48, 259] on span "keyboard_arrow_right" at bounding box center [48, 257] width 17 height 17
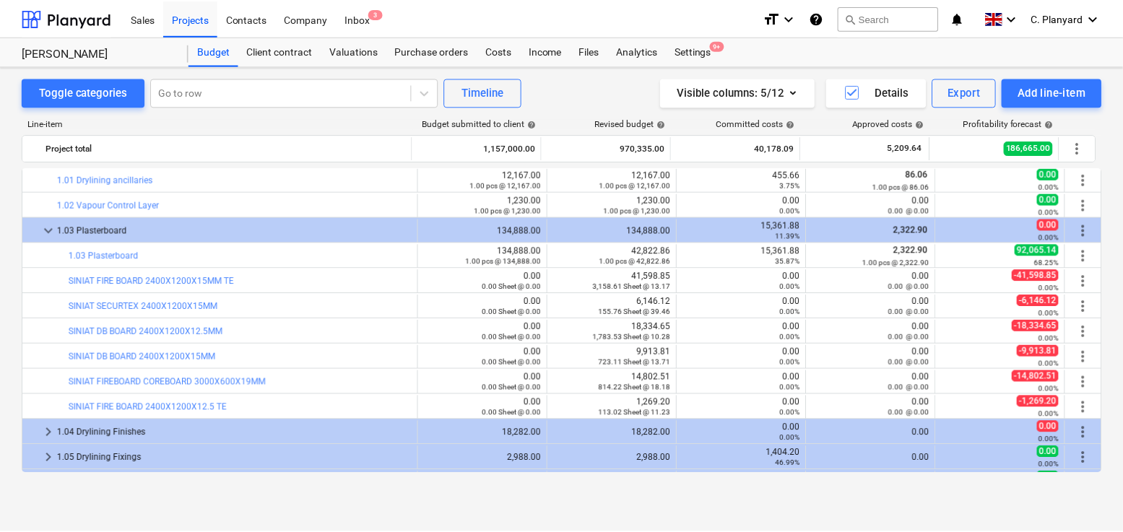
scroll to position [26, 0]
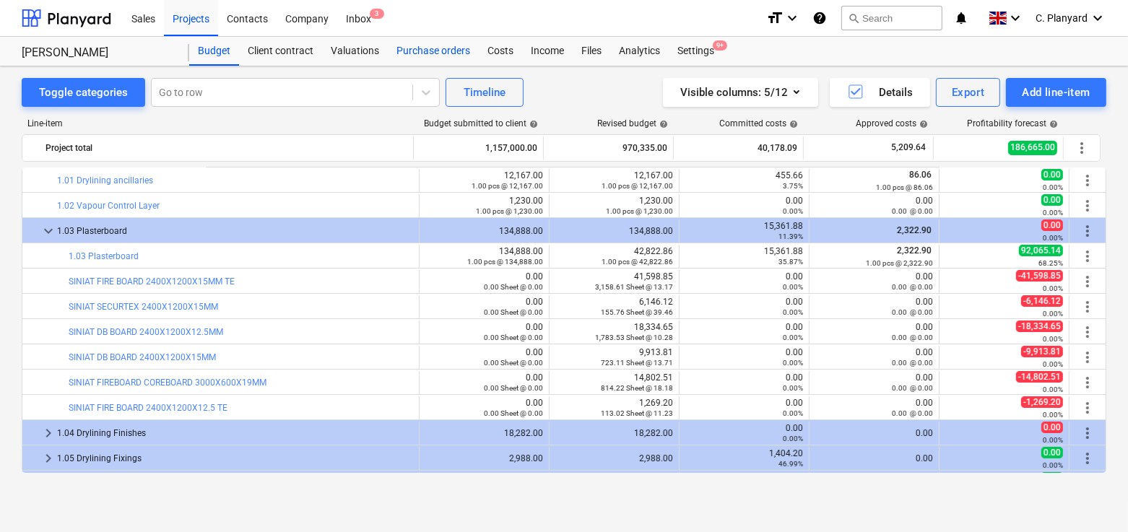
click at [418, 51] on div "Purchase orders" at bounding box center [433, 51] width 91 height 29
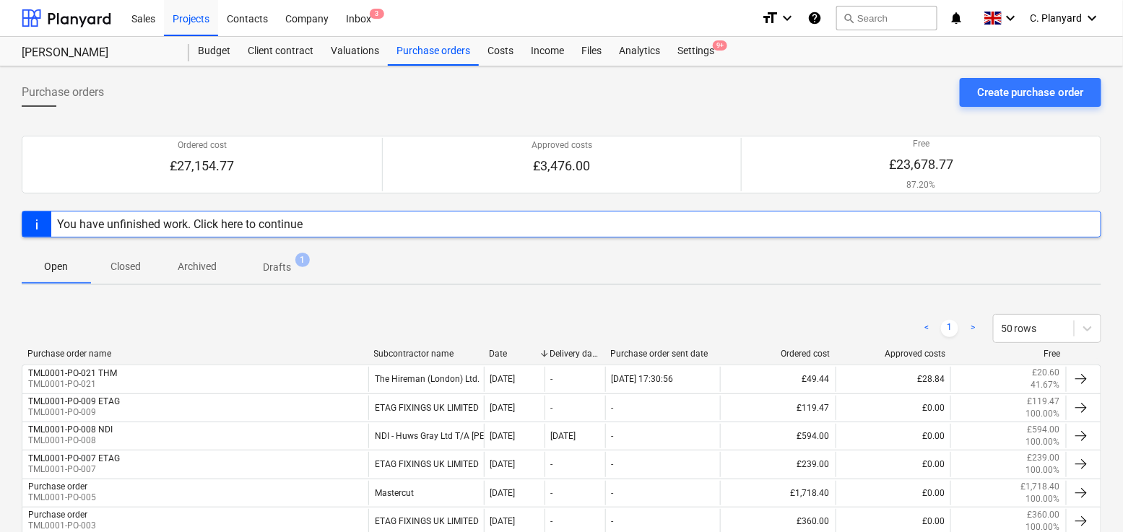
click at [199, 264] on p "Archived" at bounding box center [197, 266] width 39 height 15
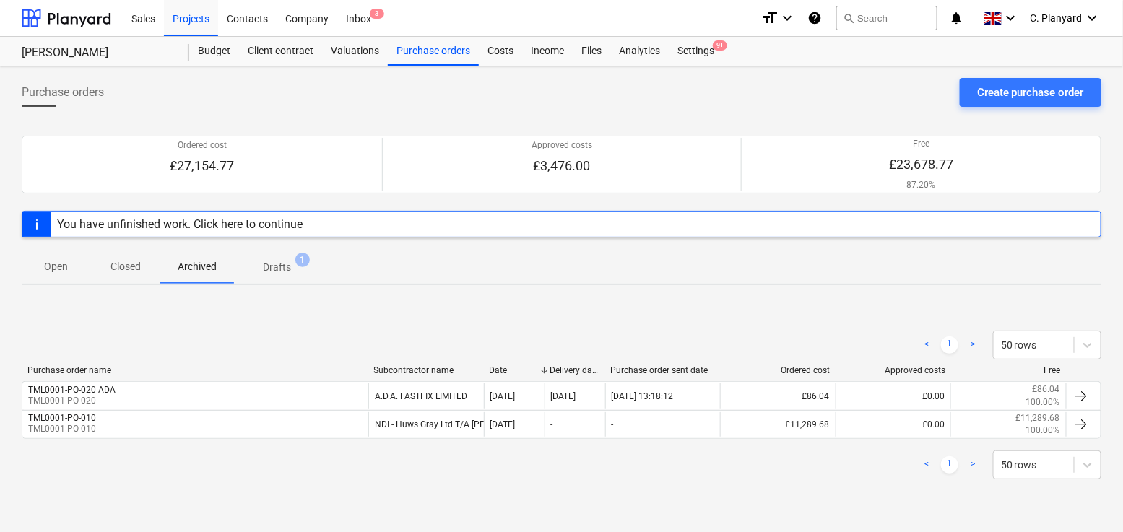
scroll to position [3, 0]
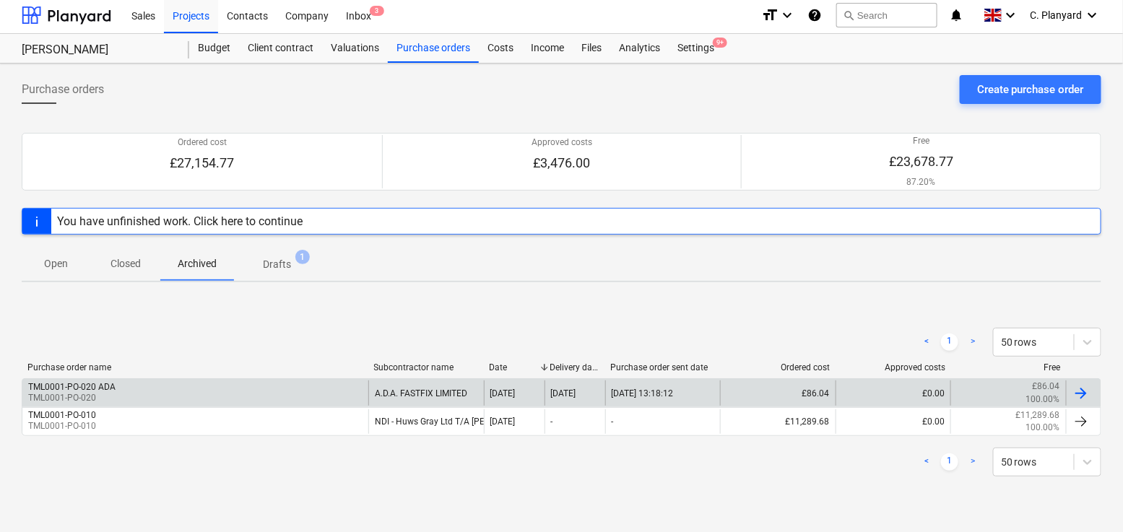
click at [223, 393] on div "TML0001-PO-020 ADA TML0001-PO-020" at bounding box center [195, 393] width 346 height 25
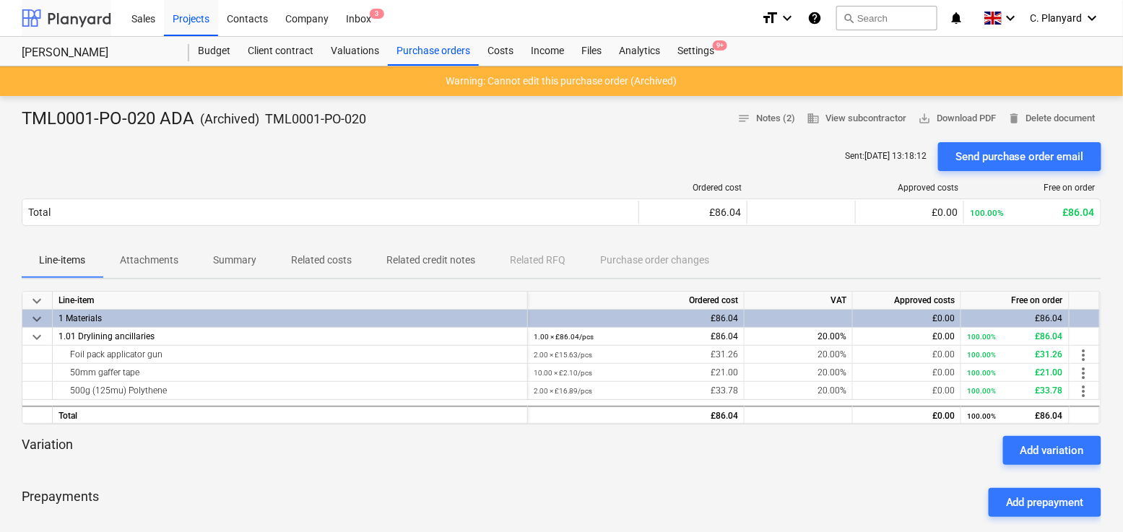
scroll to position [3, 0]
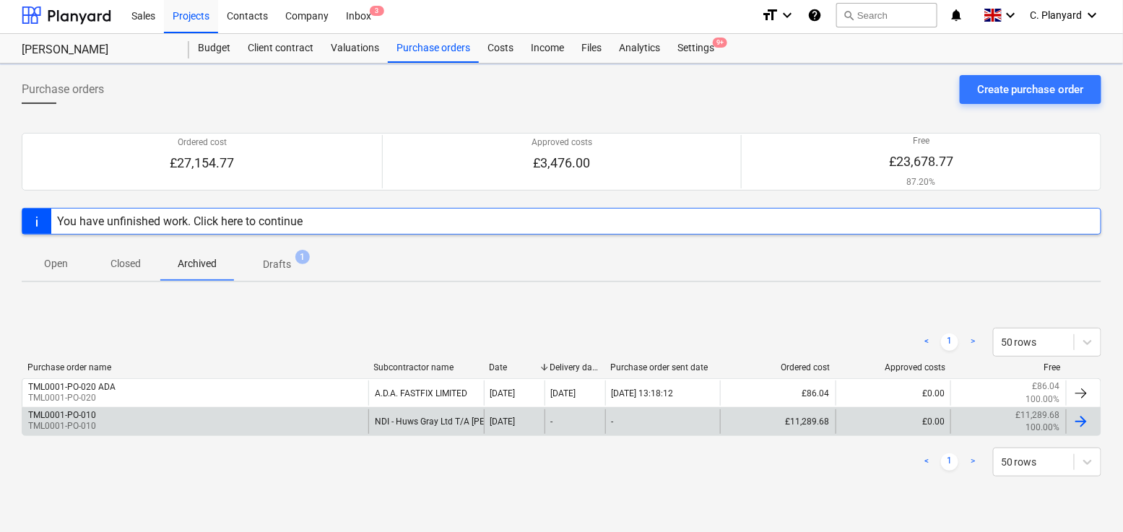
click at [152, 421] on div "TML0001-PO-010 TML0001-PO-010" at bounding box center [195, 422] width 346 height 25
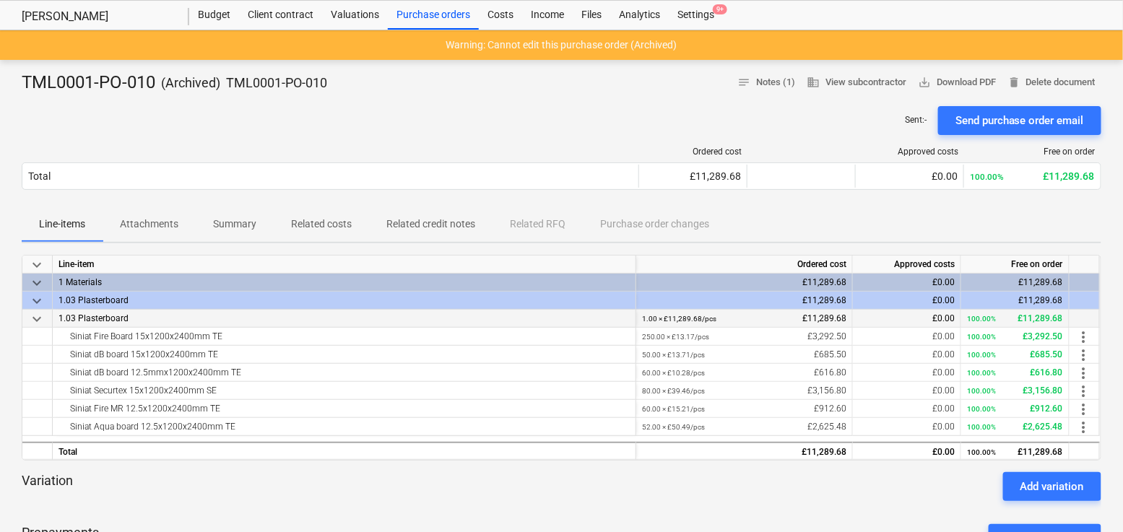
scroll to position [38, 0]
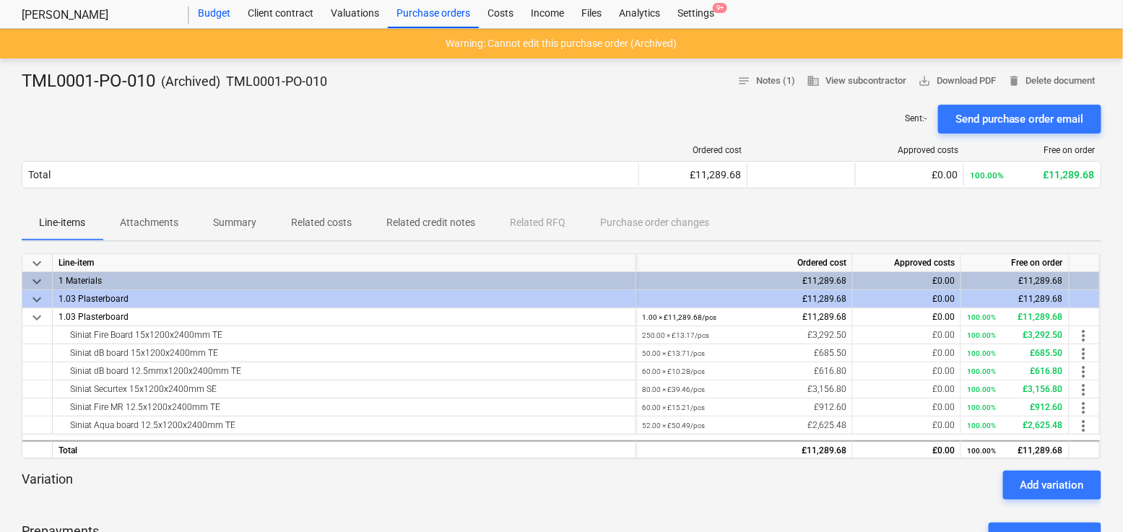
click at [215, 13] on div "Budget" at bounding box center [214, 13] width 50 height 29
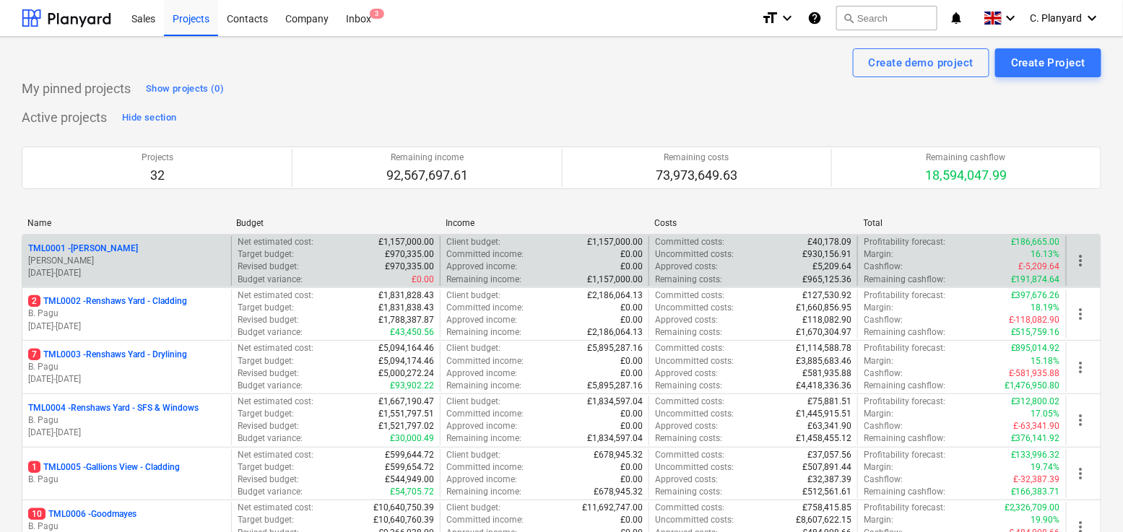
click at [135, 275] on p "21.04.2025 - 17.11.2025" at bounding box center [126, 273] width 197 height 12
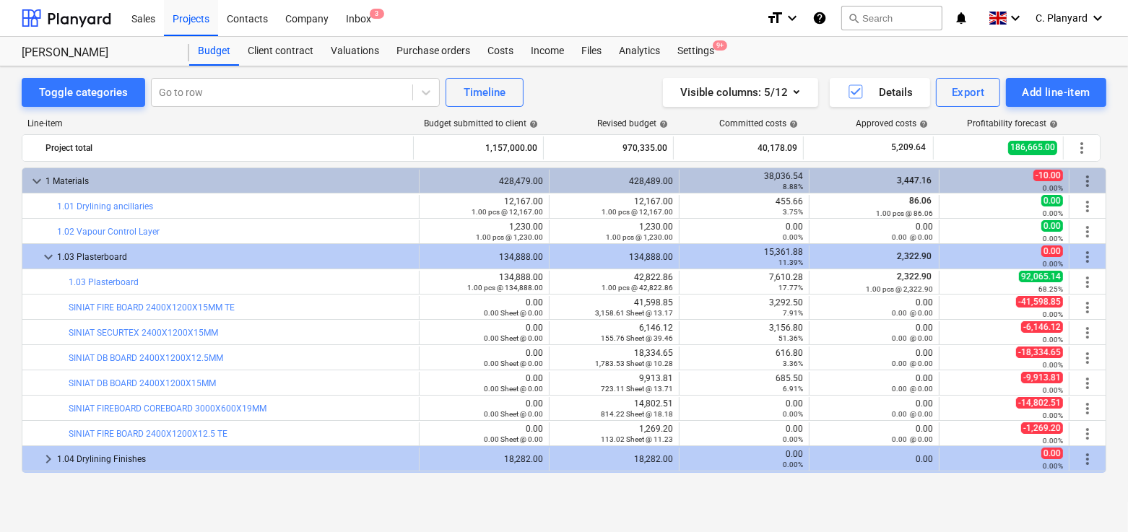
scroll to position [26, 0]
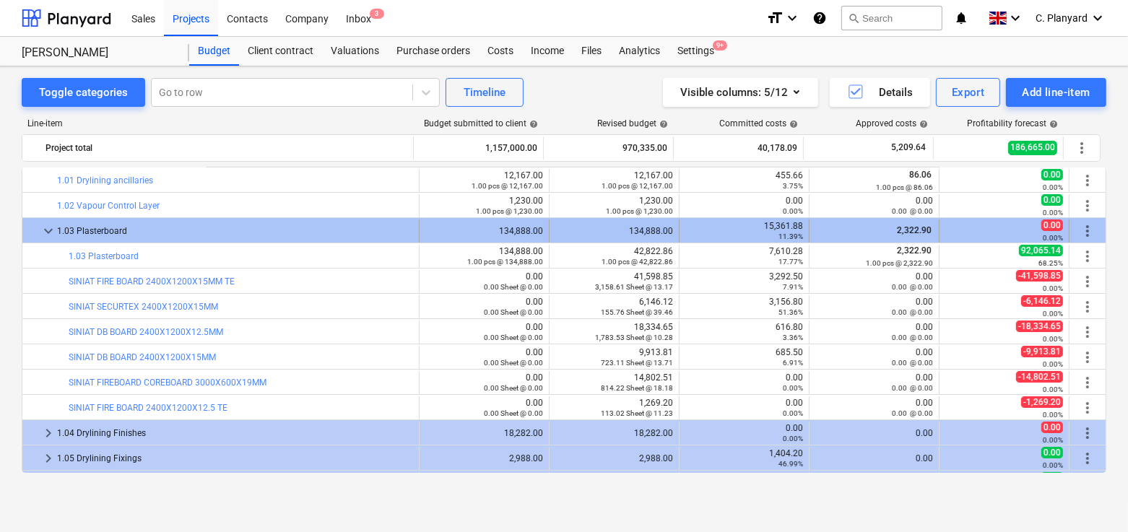
click at [48, 232] on span "keyboard_arrow_down" at bounding box center [48, 231] width 17 height 17
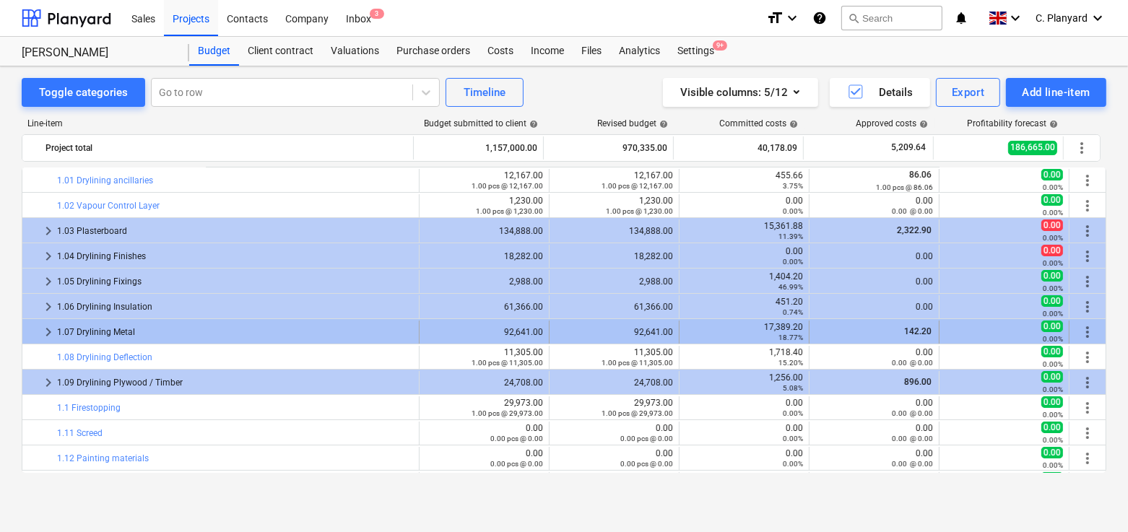
click at [49, 334] on span "keyboard_arrow_right" at bounding box center [48, 332] width 17 height 17
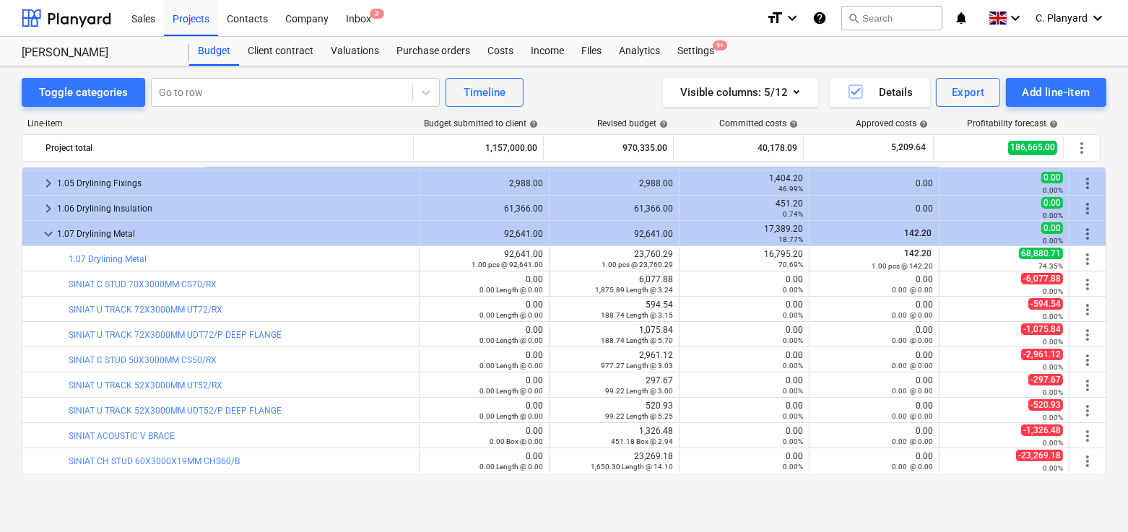
scroll to position [39, 0]
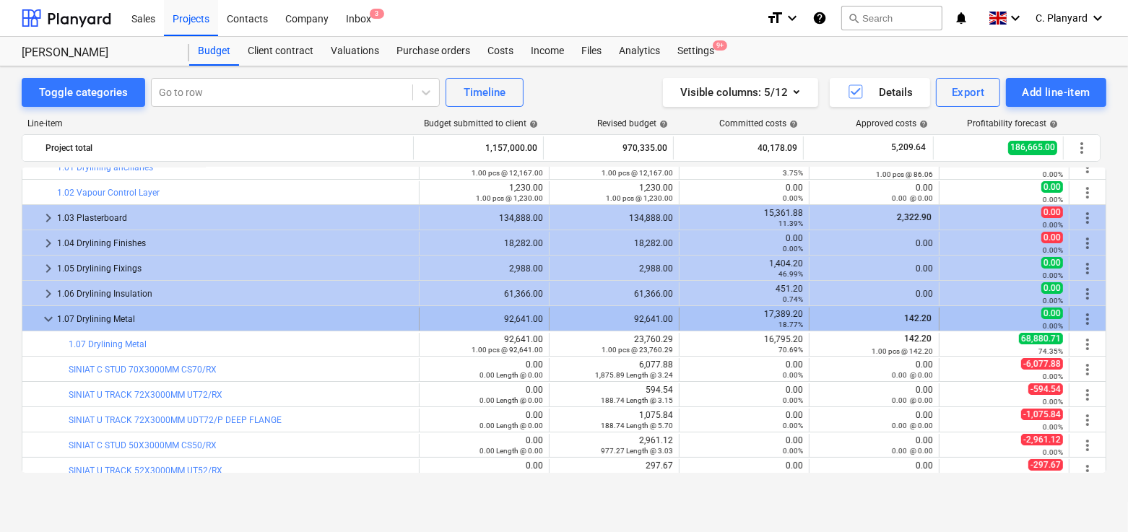
click at [50, 311] on span "keyboard_arrow_down" at bounding box center [48, 319] width 17 height 17
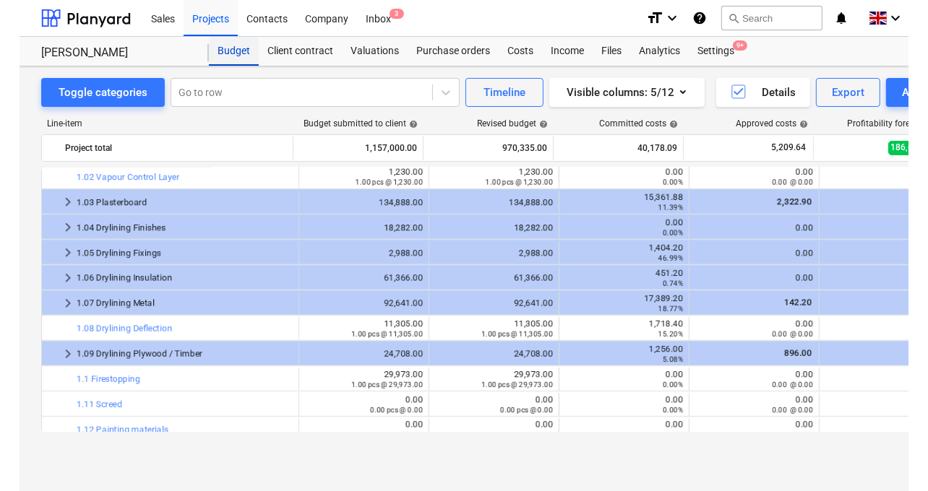
scroll to position [55, 0]
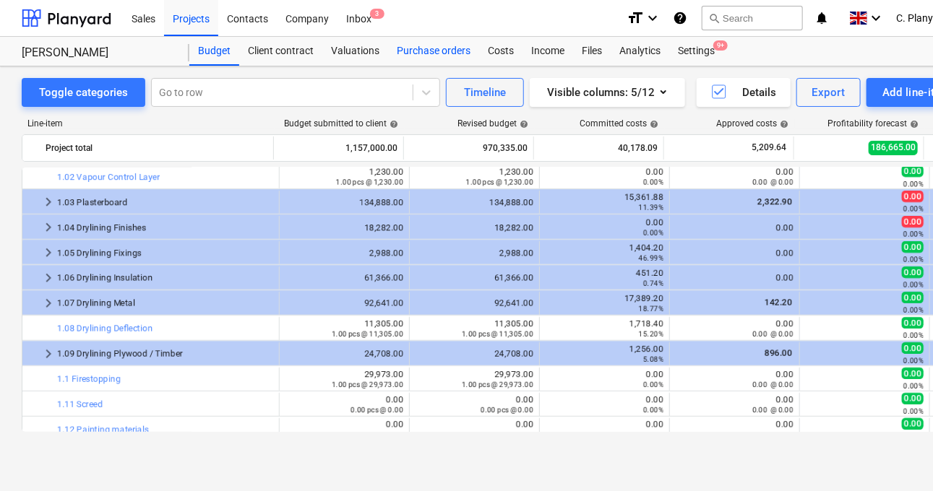
click at [388, 47] on div "Purchase orders" at bounding box center [433, 51] width 91 height 29
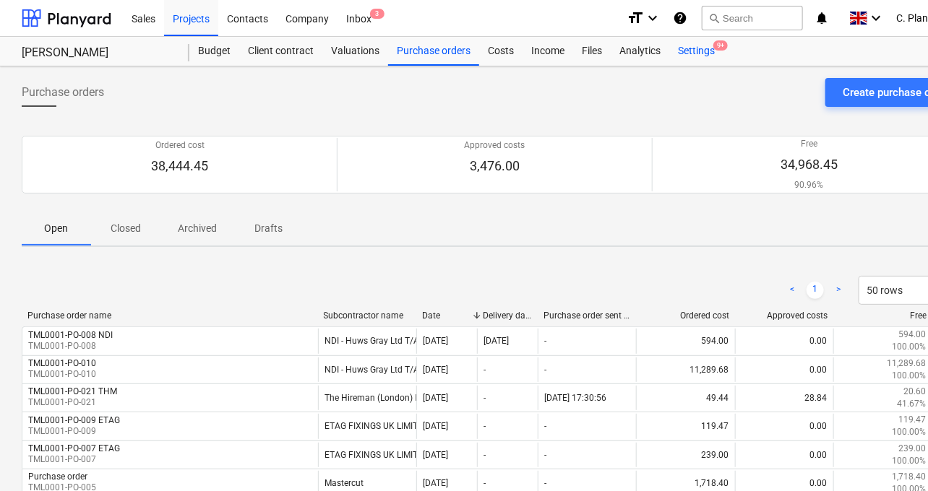
click at [713, 48] on span "9+" at bounding box center [720, 45] width 14 height 10
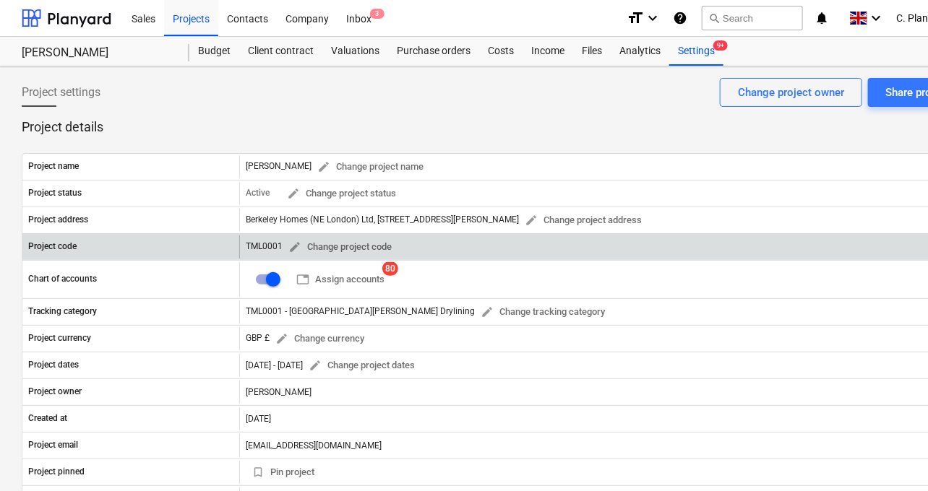
click at [260, 245] on div "TML0001 edit Change project code" at bounding box center [322, 247] width 152 height 22
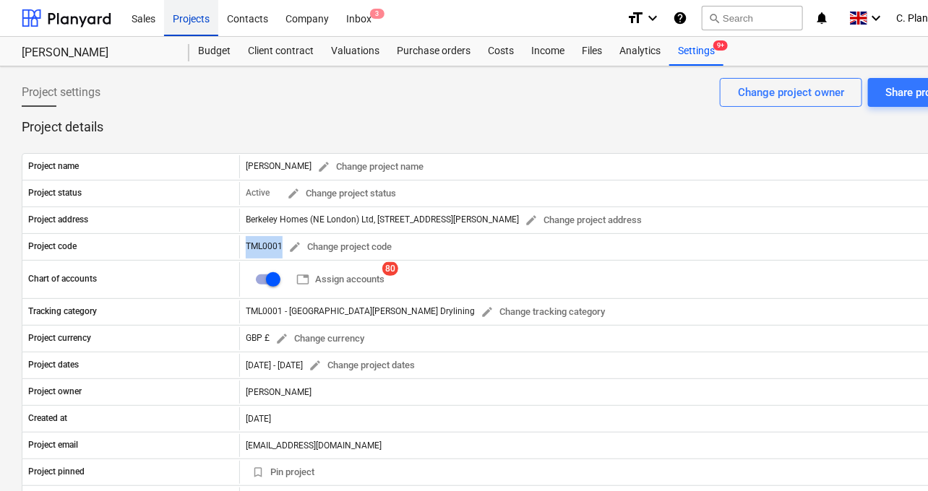
click at [181, 20] on div "Projects" at bounding box center [191, 17] width 54 height 37
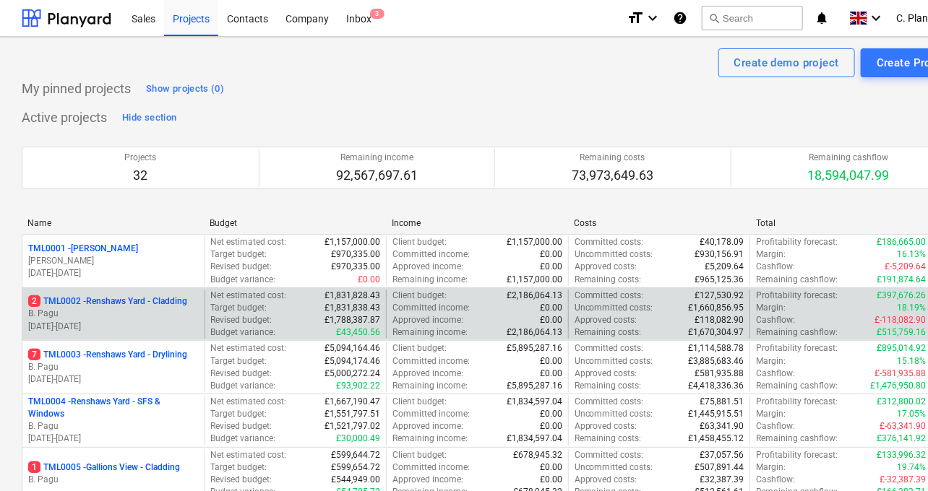
click at [139, 321] on p "30.09.2024 - 14.01.2026" at bounding box center [113, 327] width 170 height 12
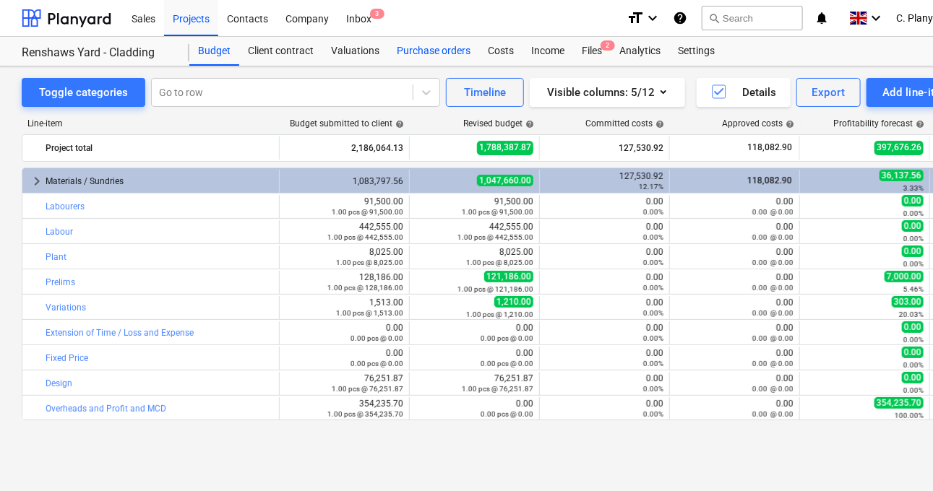
click at [446, 50] on div "Purchase orders" at bounding box center [433, 51] width 91 height 29
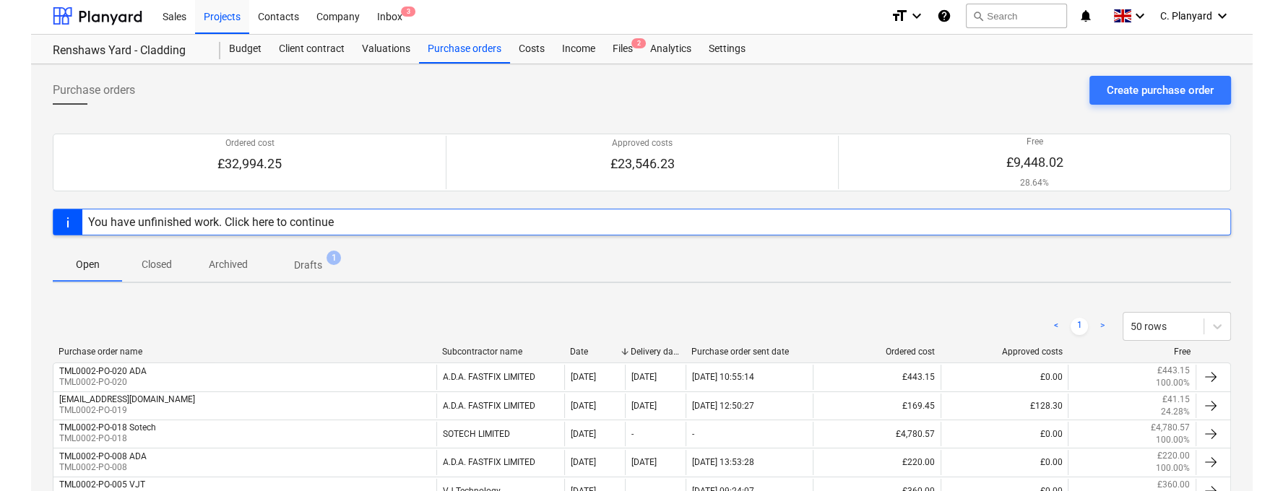
scroll to position [2, 0]
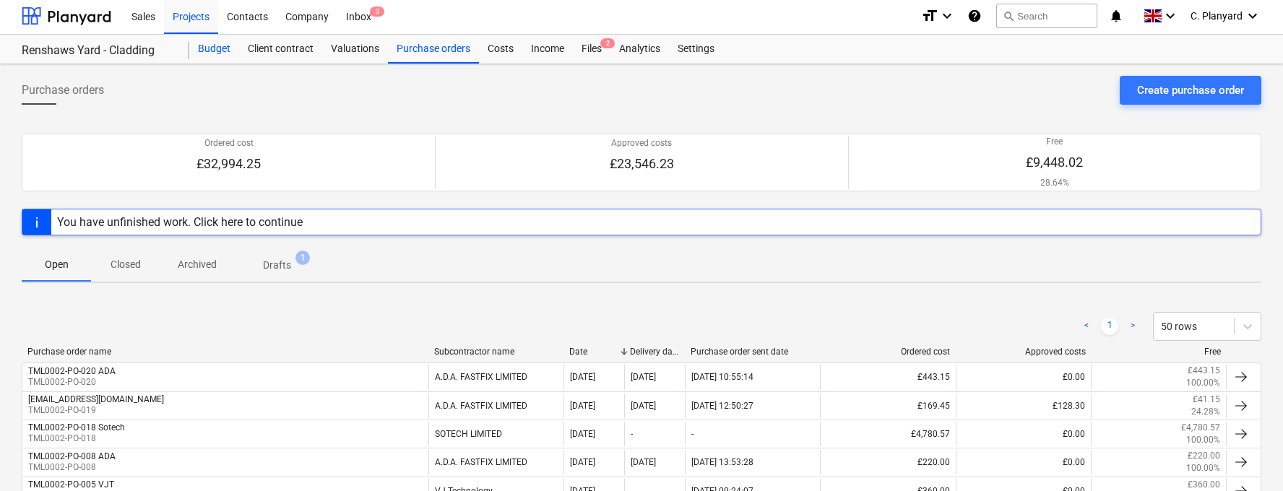
click at [207, 50] on div "Budget" at bounding box center [214, 49] width 50 height 29
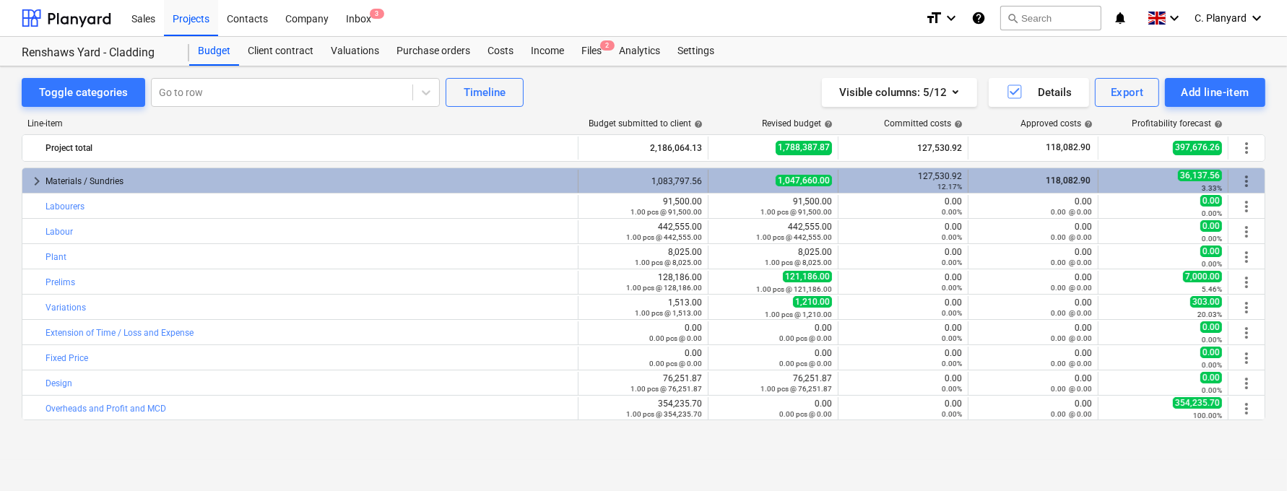
click at [34, 175] on span "keyboard_arrow_right" at bounding box center [36, 181] width 17 height 17
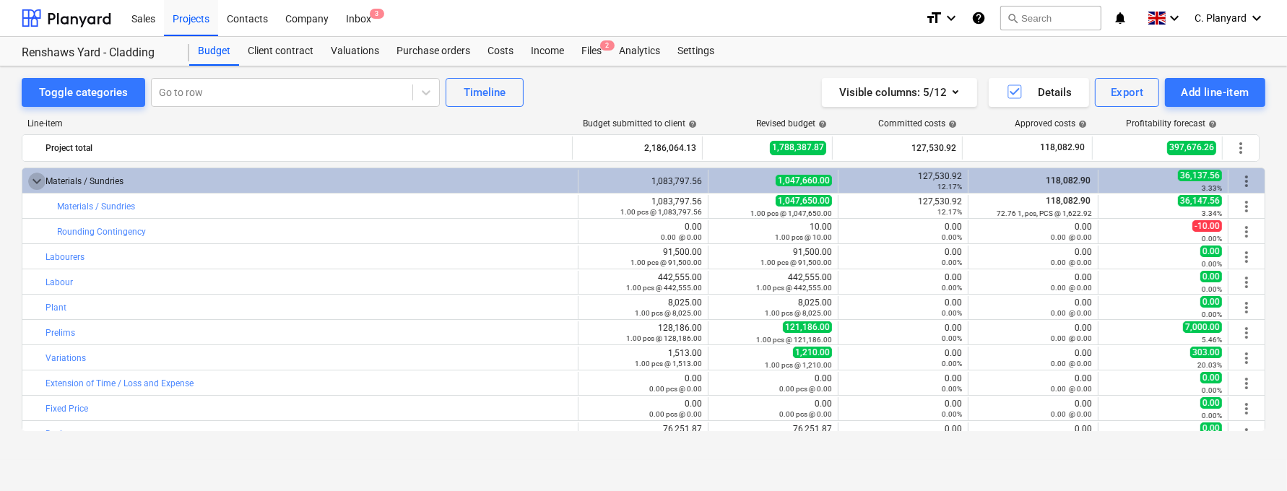
click at [34, 175] on span "keyboard_arrow_down" at bounding box center [36, 181] width 17 height 17
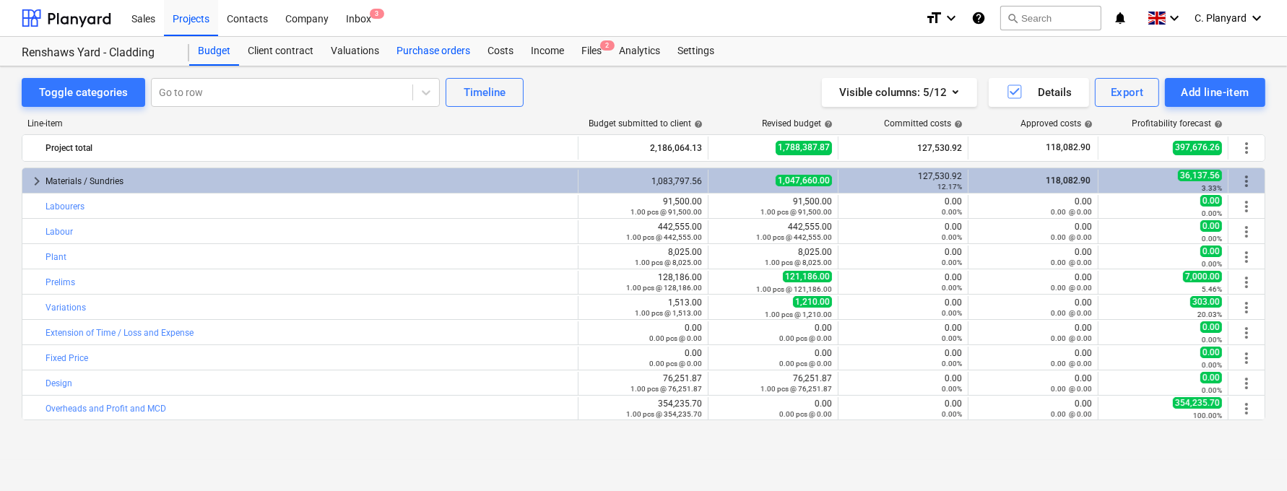
click at [413, 48] on div "Purchase orders" at bounding box center [433, 51] width 91 height 29
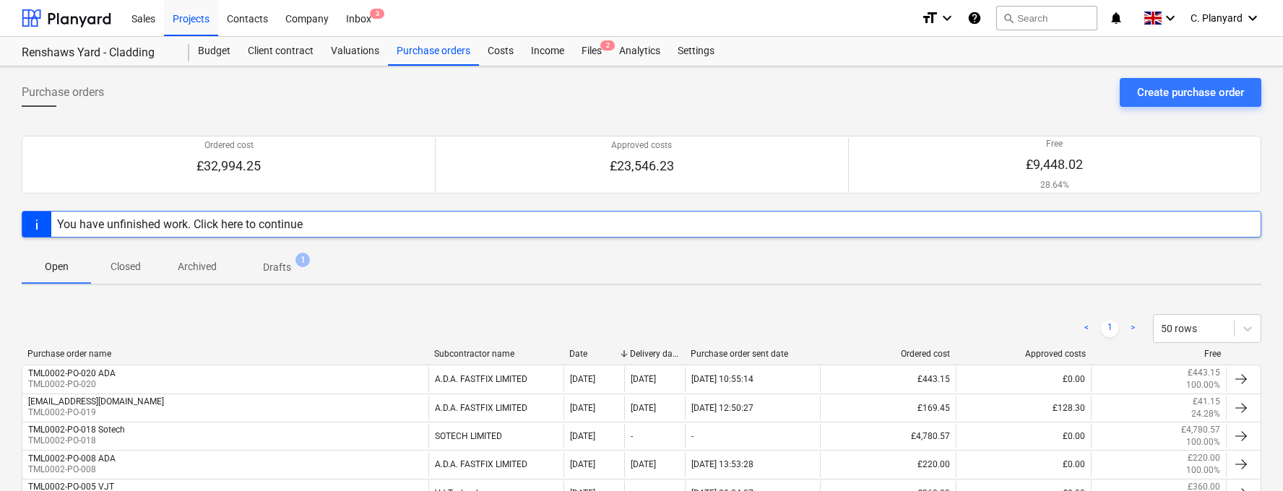
click at [98, 259] on span "Closed" at bounding box center [125, 267] width 69 height 24
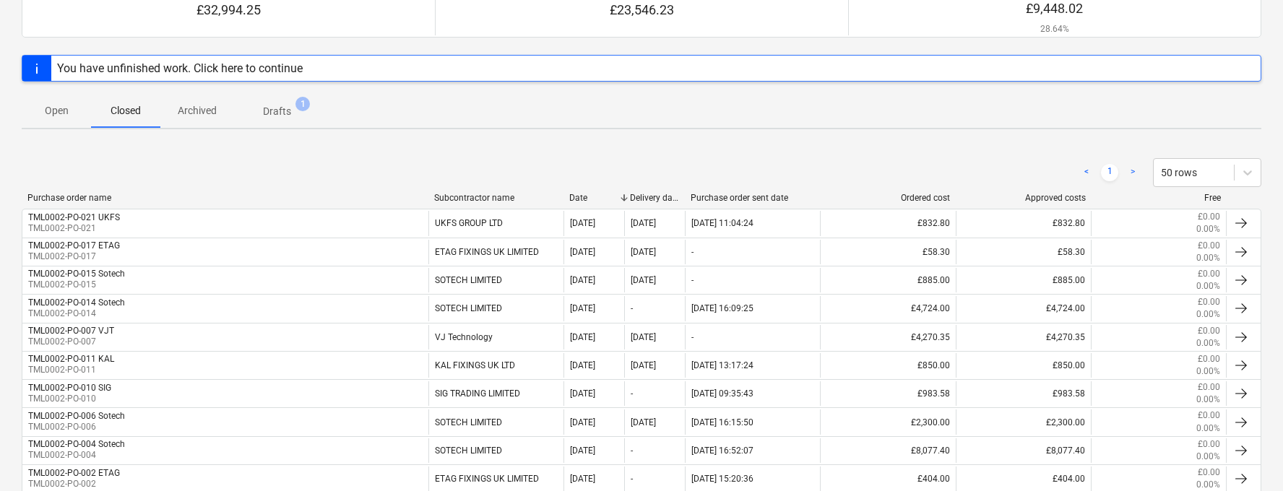
scroll to position [35, 0]
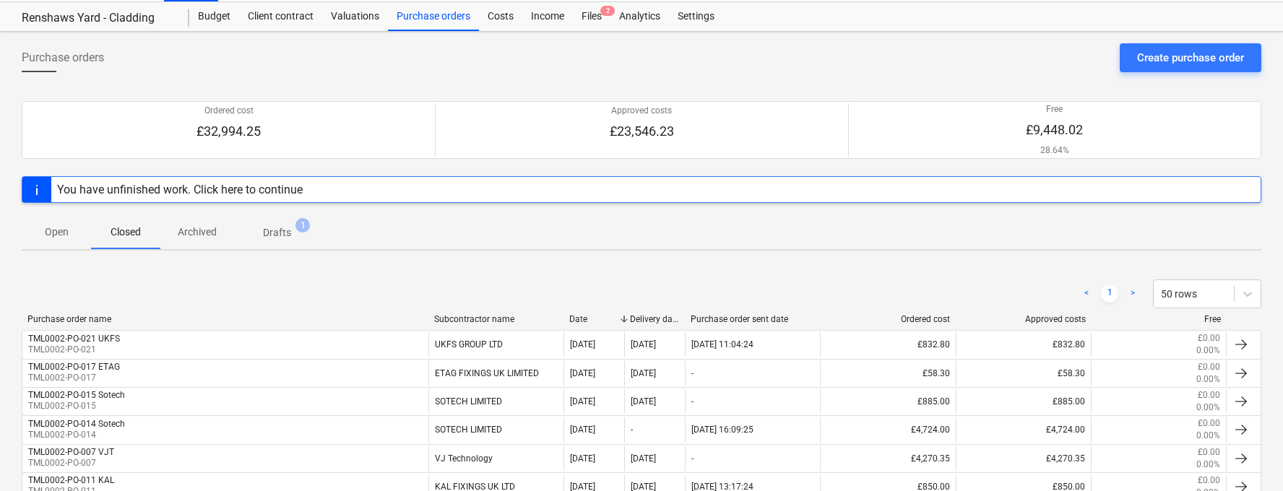
click at [61, 241] on span "Open" at bounding box center [56, 232] width 69 height 24
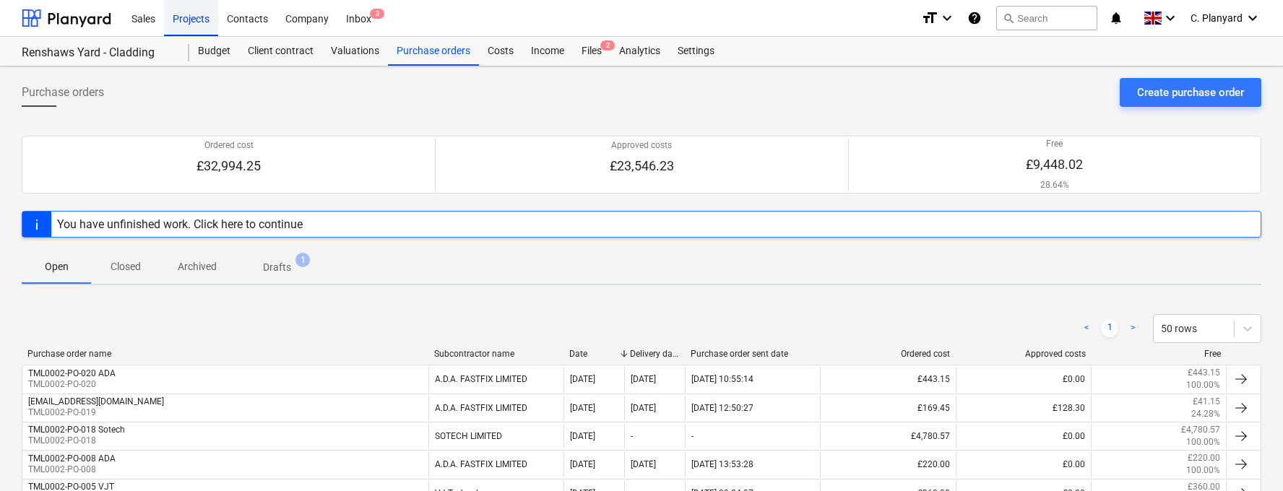
click at [187, 15] on div "Projects" at bounding box center [191, 17] width 54 height 37
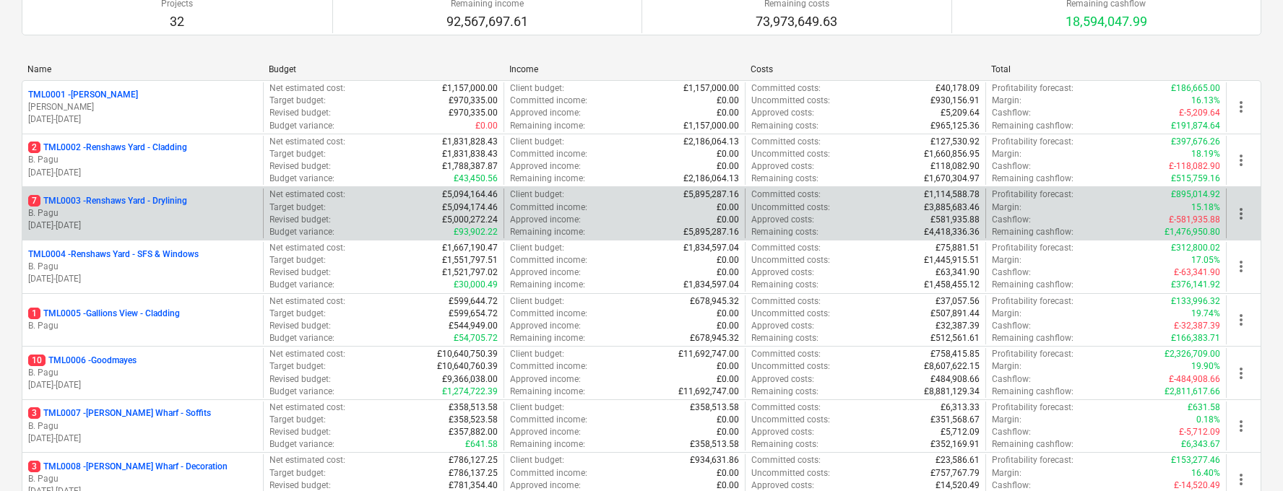
scroll to position [244, 0]
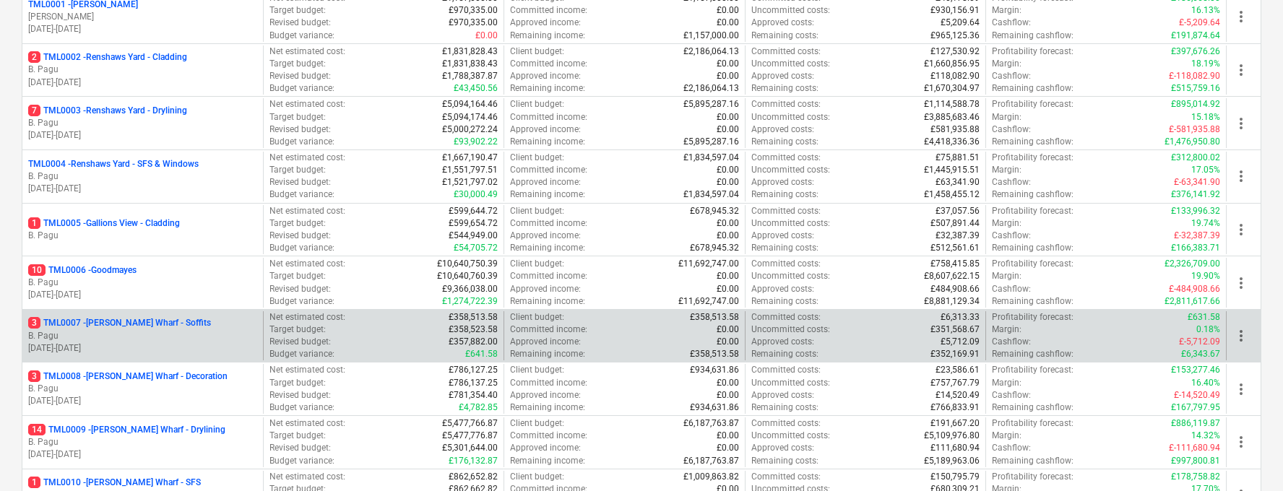
click at [136, 319] on p "3 TML0007 - Montgomery's Wharf - Soffits" at bounding box center [119, 323] width 183 height 12
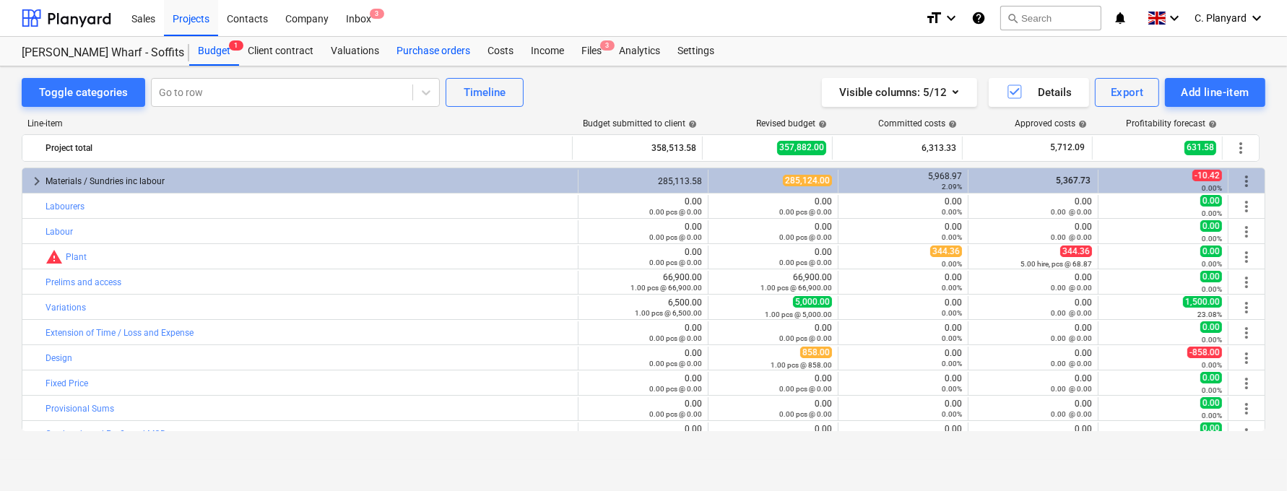
click at [432, 49] on div "Purchase orders" at bounding box center [433, 51] width 91 height 29
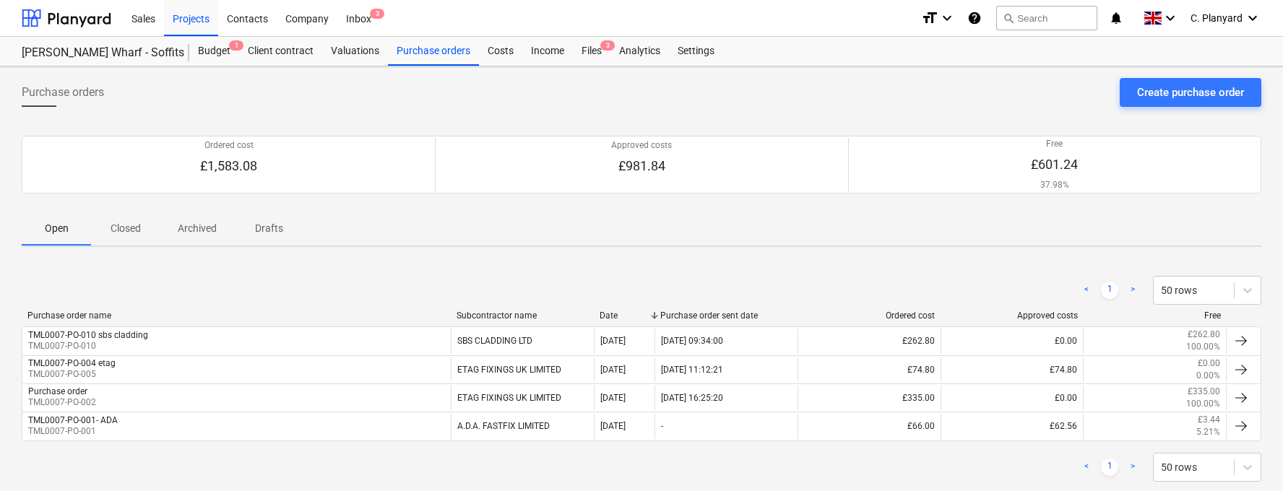
click at [140, 217] on span "Closed" at bounding box center [125, 229] width 69 height 24
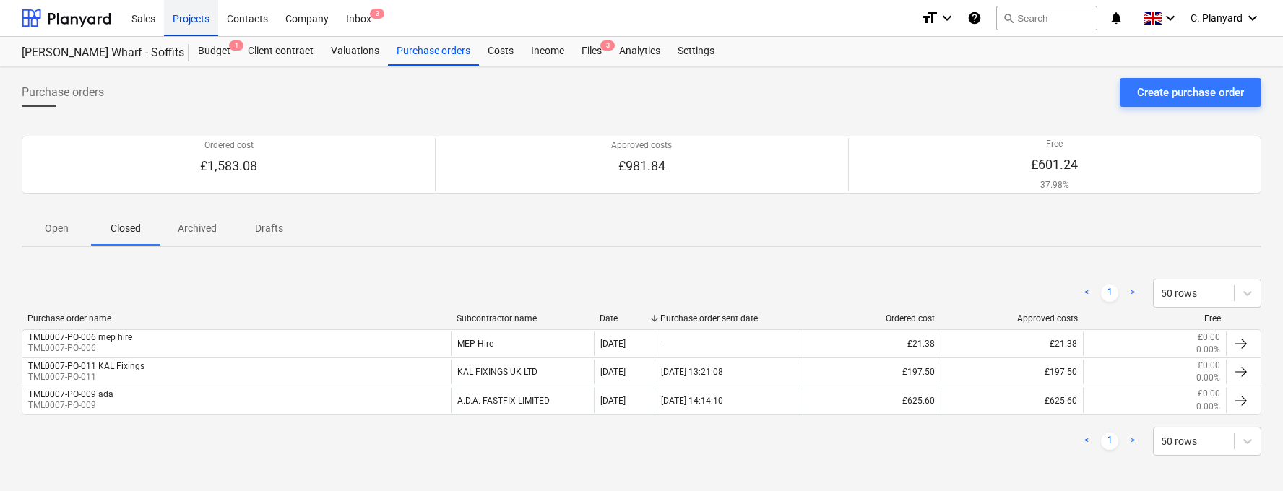
click at [188, 25] on div "Projects" at bounding box center [191, 17] width 54 height 37
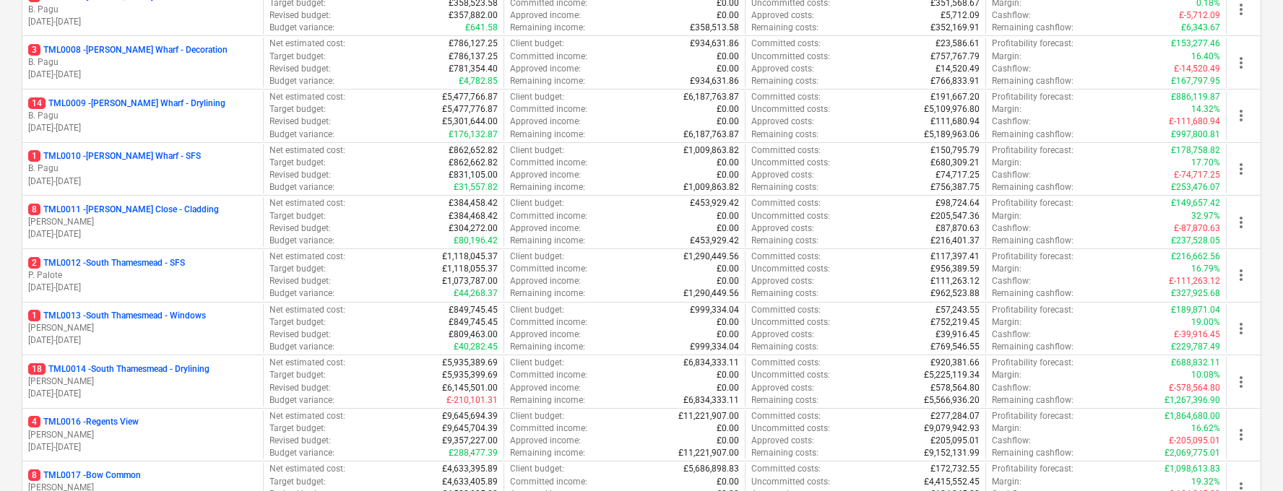
scroll to position [576, 0]
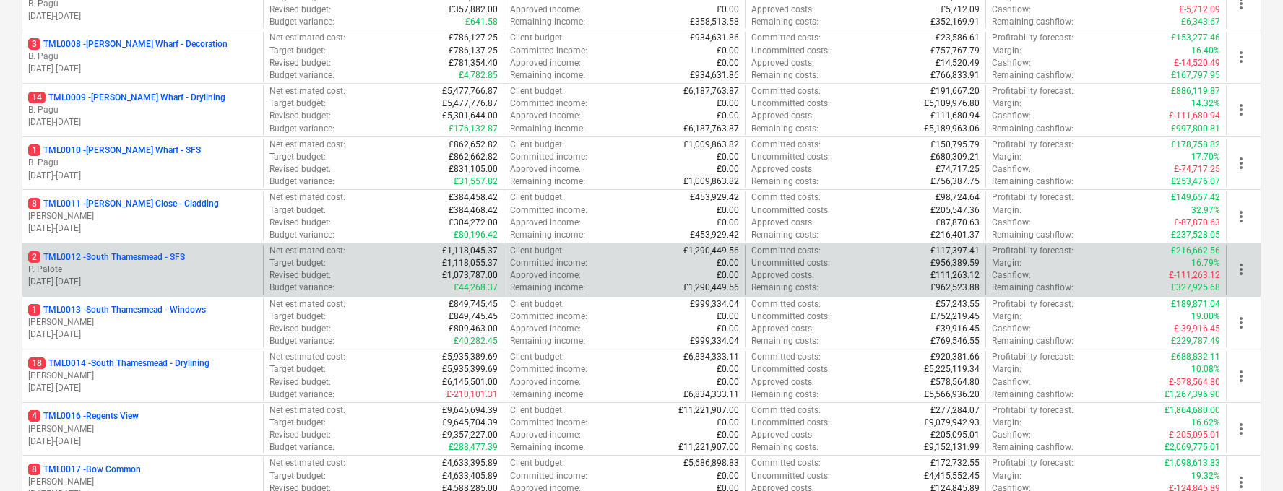
click at [190, 252] on div "2 TML0012 - South Thamesmead - SFS" at bounding box center [142, 257] width 229 height 12
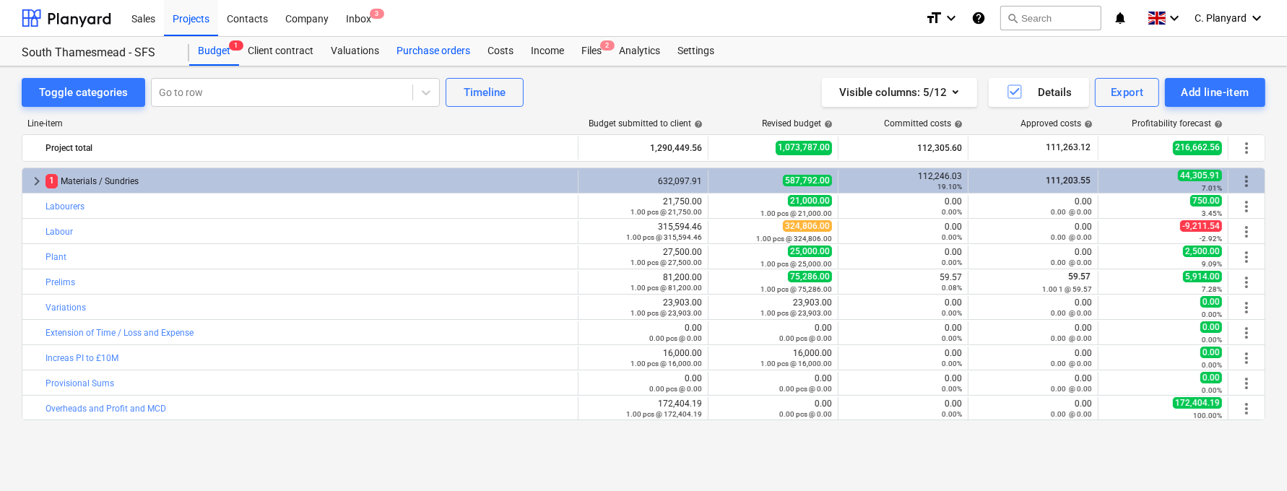
click at [444, 49] on div "Purchase orders" at bounding box center [433, 51] width 91 height 29
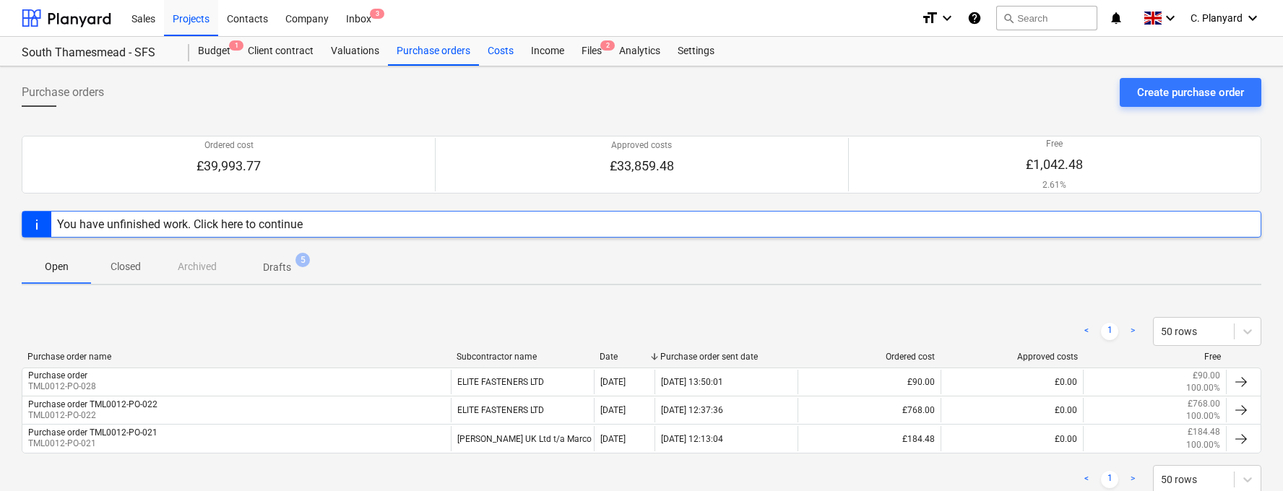
click at [498, 44] on div "Costs" at bounding box center [500, 51] width 43 height 29
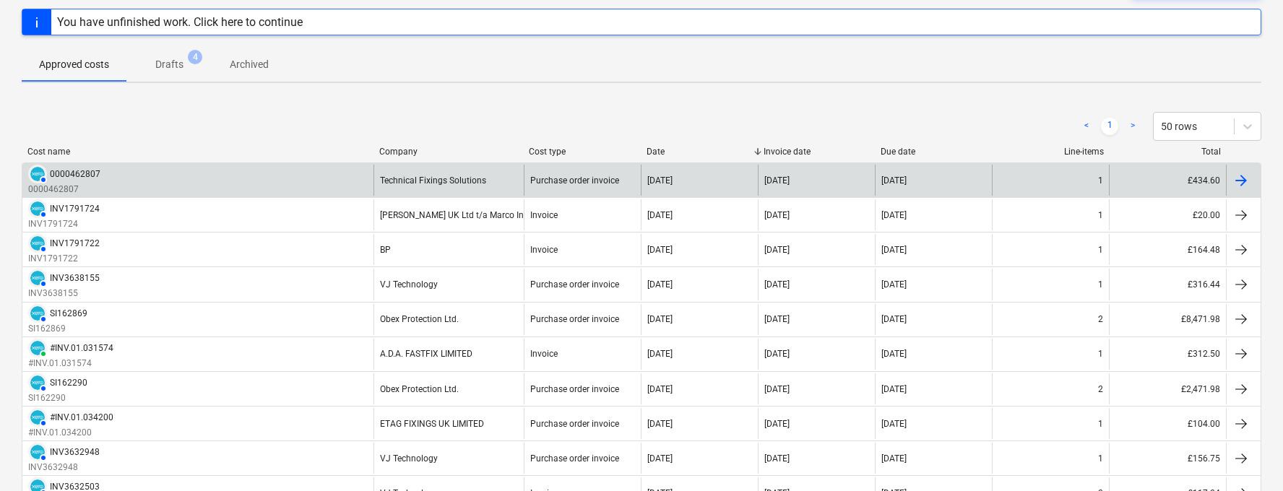
scroll to position [117, 0]
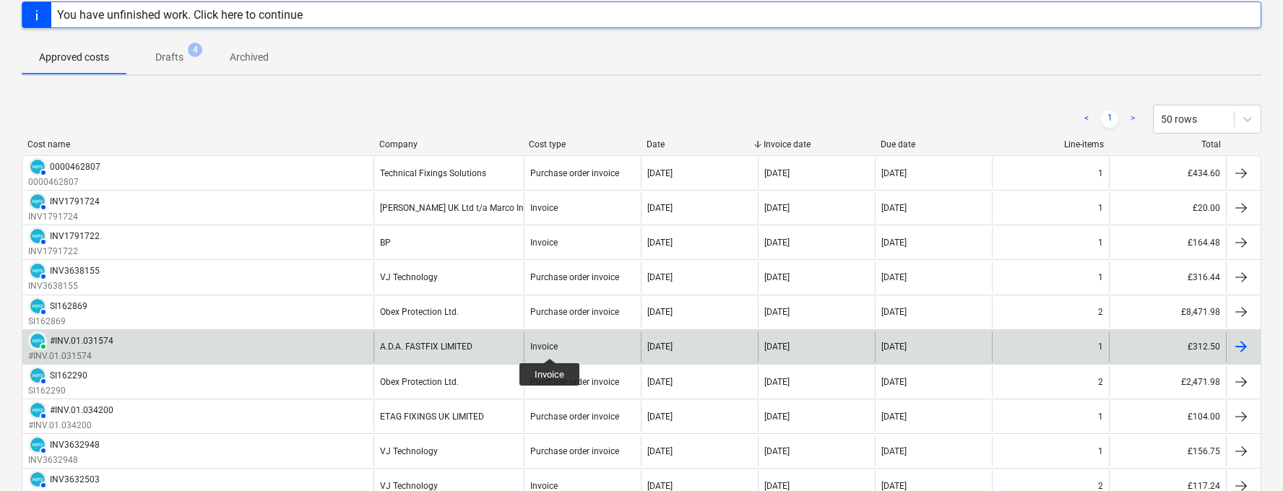
click at [550, 345] on div "Invoice" at bounding box center [543, 347] width 27 height 10
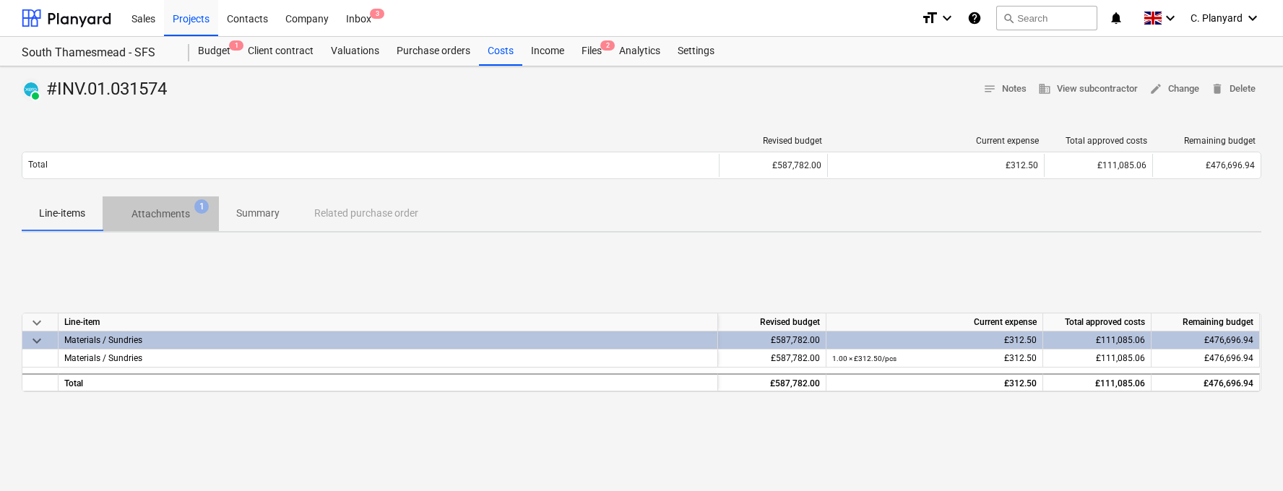
click at [156, 215] on p "Attachments" at bounding box center [160, 214] width 59 height 15
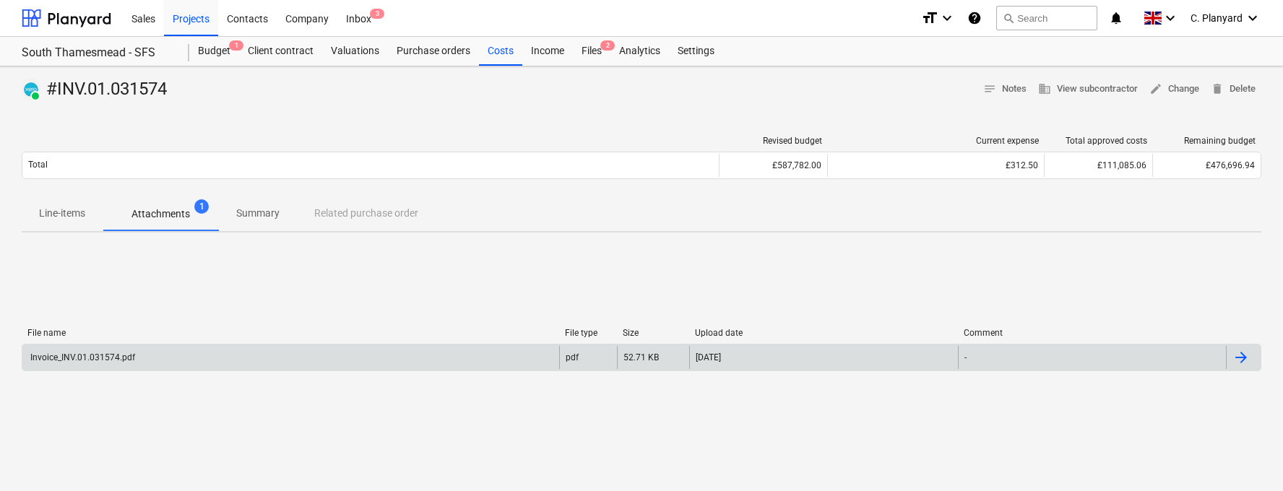
click at [433, 358] on div "Invoice_INV.01.031574.pdf" at bounding box center [290, 357] width 537 height 23
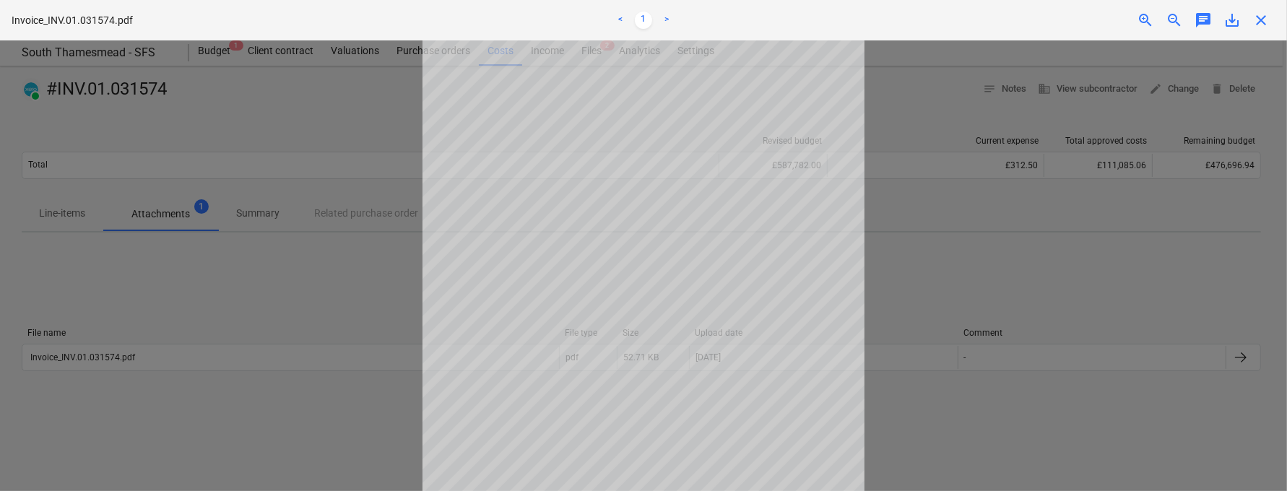
click at [1128, 20] on span "close" at bounding box center [1261, 20] width 17 height 17
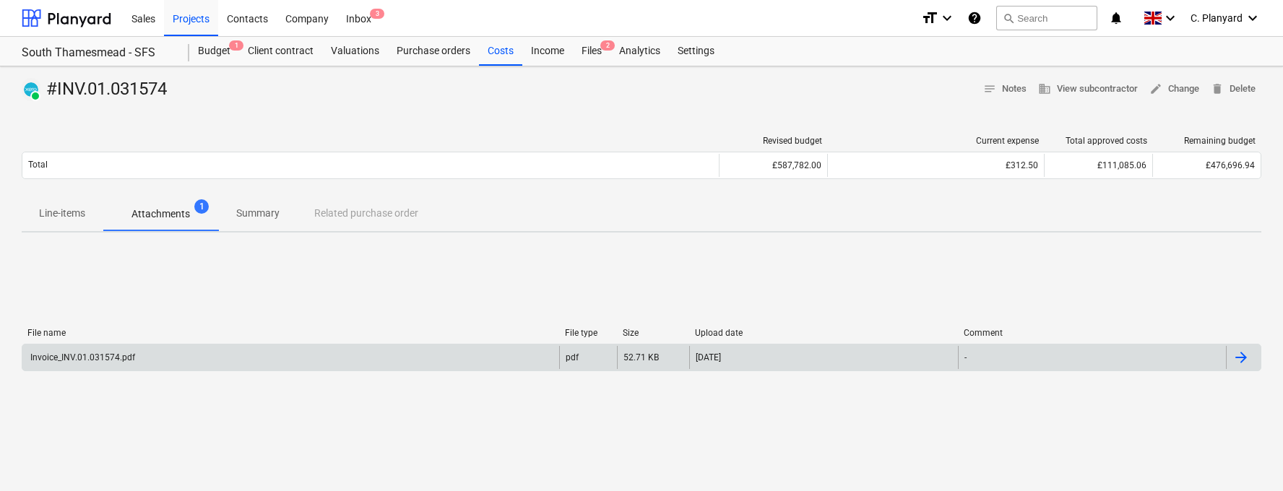
click at [214, 353] on div "Invoice_INV.01.031574.pdf" at bounding box center [290, 357] width 537 height 23
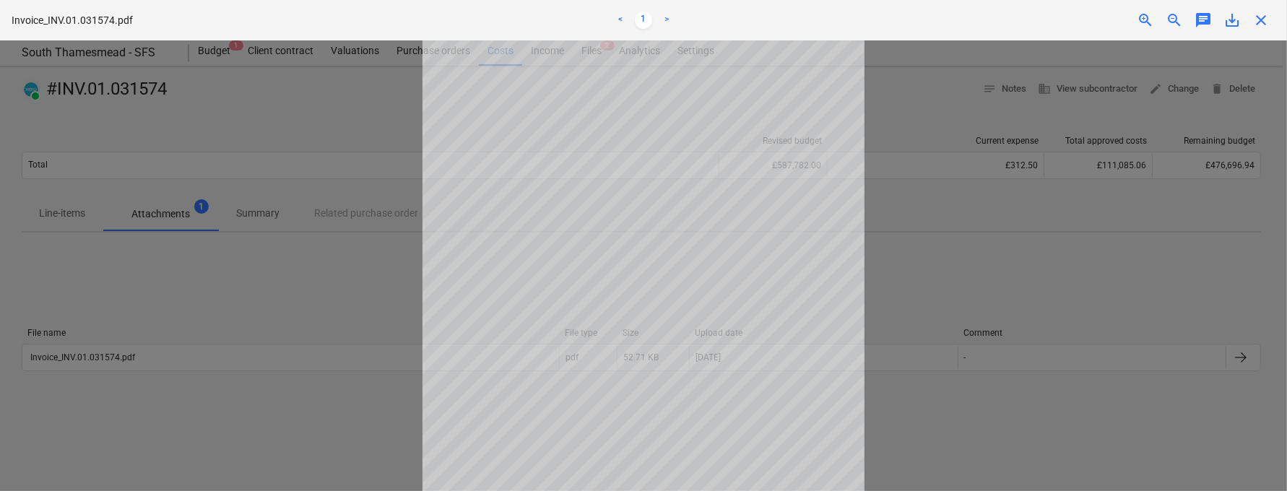
click at [954, 265] on div at bounding box center [643, 265] width 1287 height 451
click at [1128, 22] on span "close" at bounding box center [1261, 20] width 17 height 17
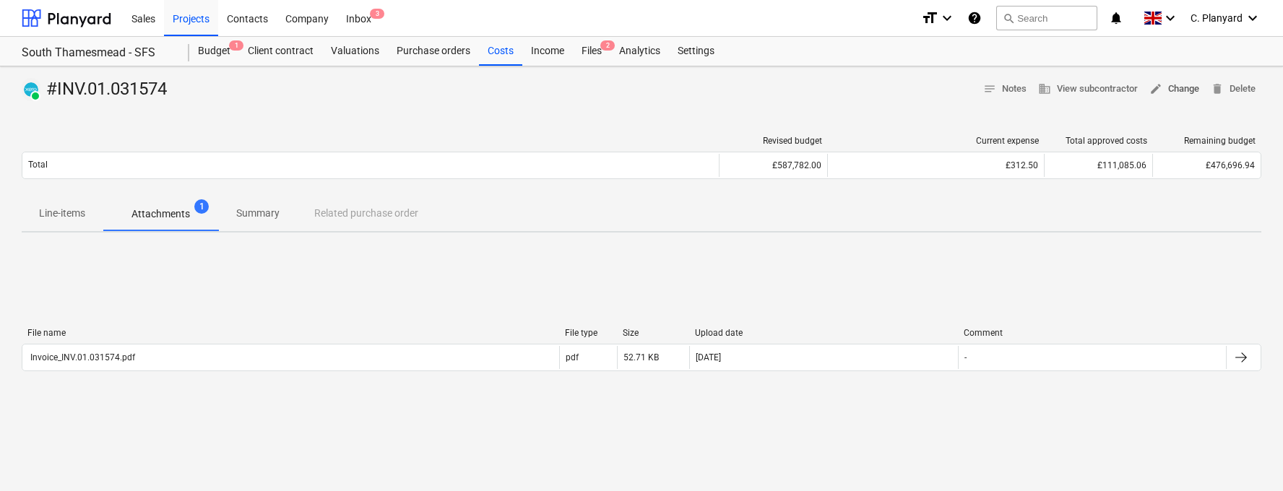
click at [1128, 97] on button "edit Change" at bounding box center [1174, 89] width 61 height 22
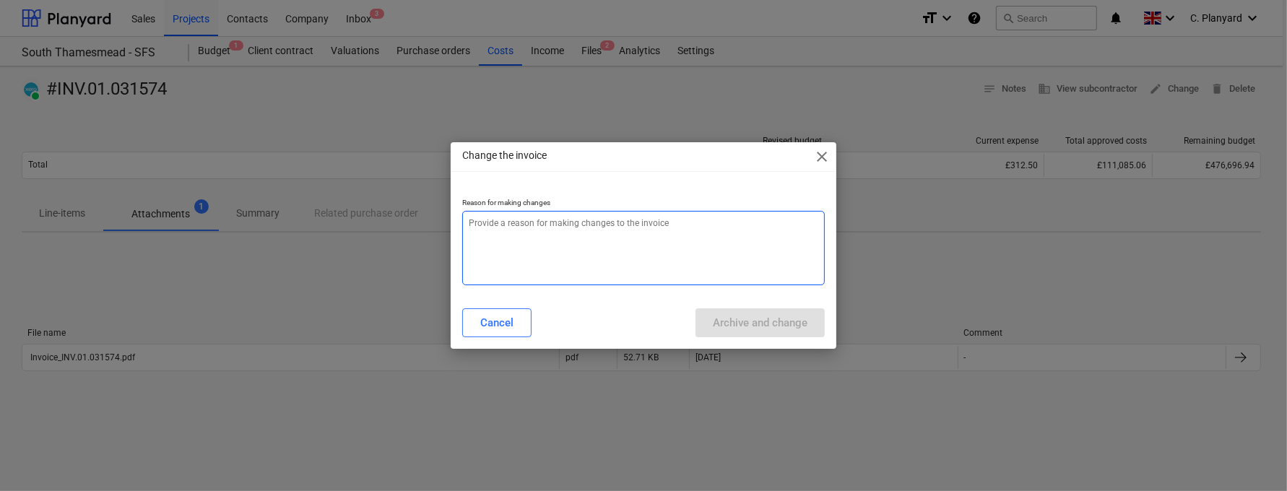
click at [658, 243] on textarea at bounding box center [643, 248] width 363 height 74
type textarea "Need to connect with PO"
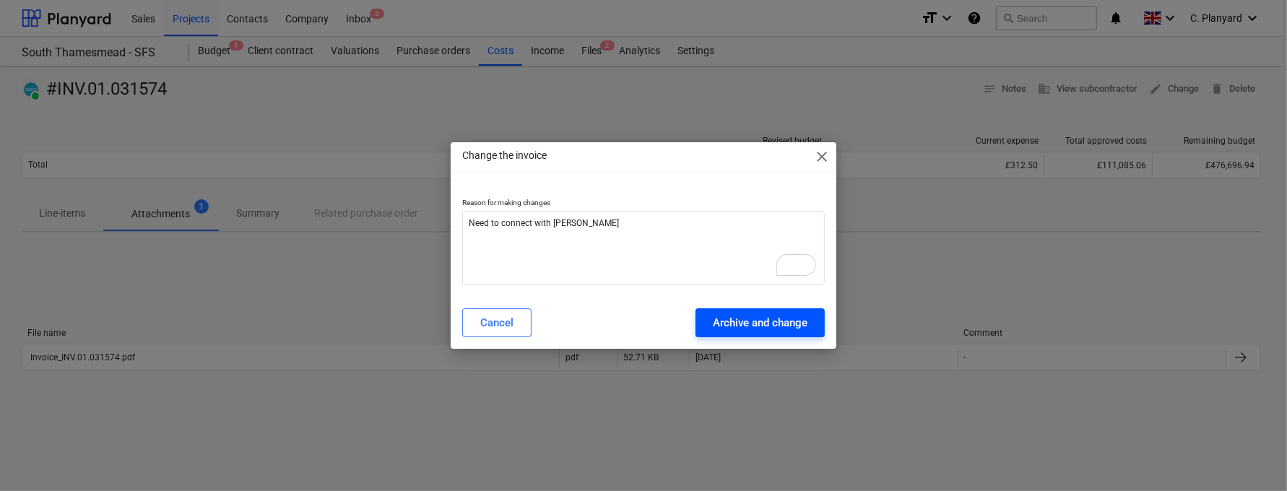
click at [756, 328] on div "Archive and change" at bounding box center [760, 323] width 95 height 19
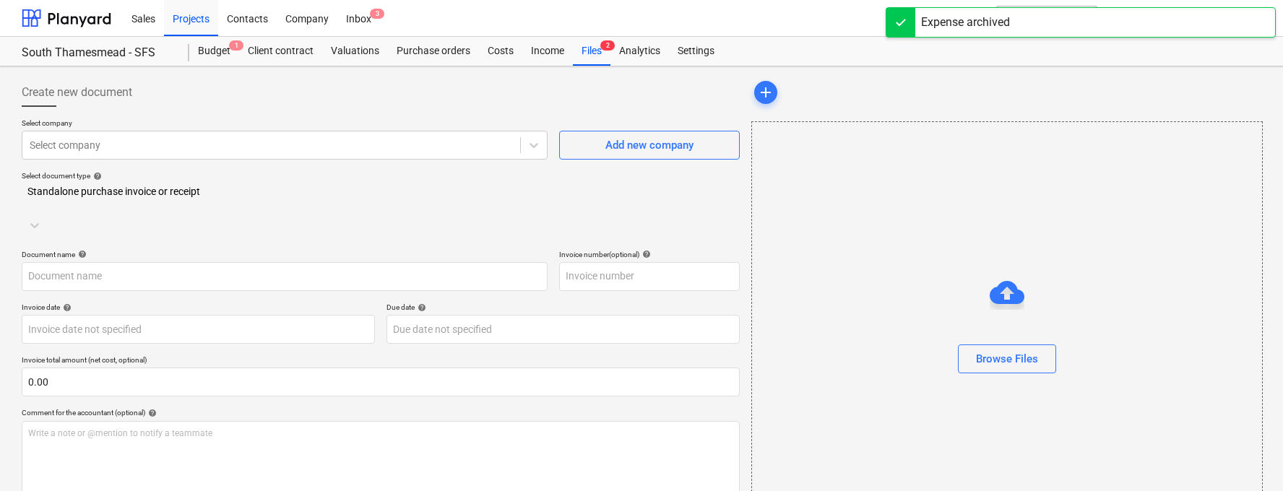
type input "#INV.01.031574"
type input "01 Jul 2025"
type input "31 Aug 2025"
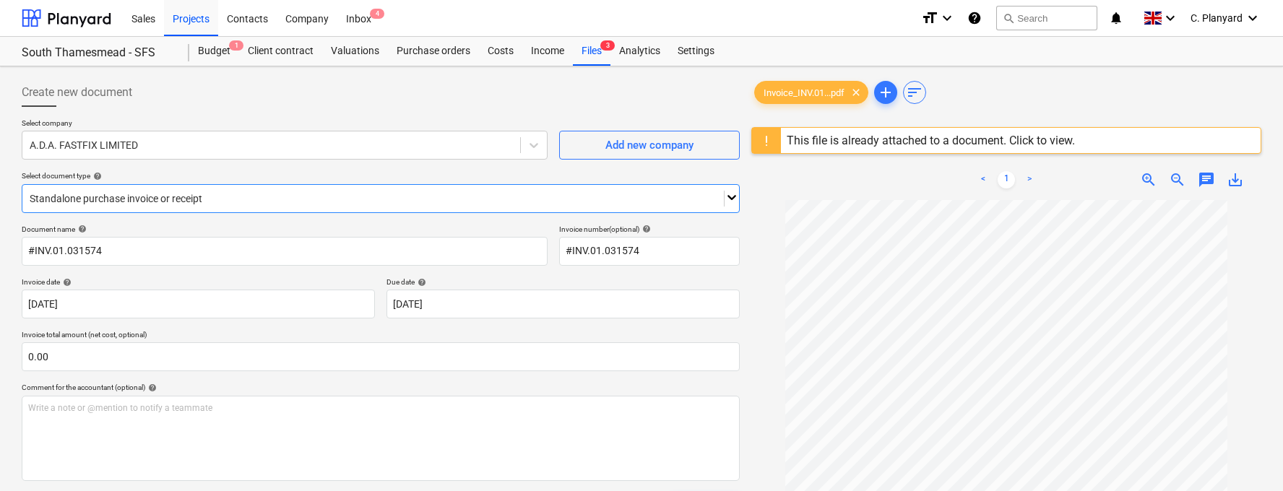
click at [237, 202] on div at bounding box center [373, 198] width 687 height 14
click at [228, 213] on div "Select company A.D.A. FASTFIX LIMITED Add new company Select document type help…" at bounding box center [381, 171] width 718 height 106
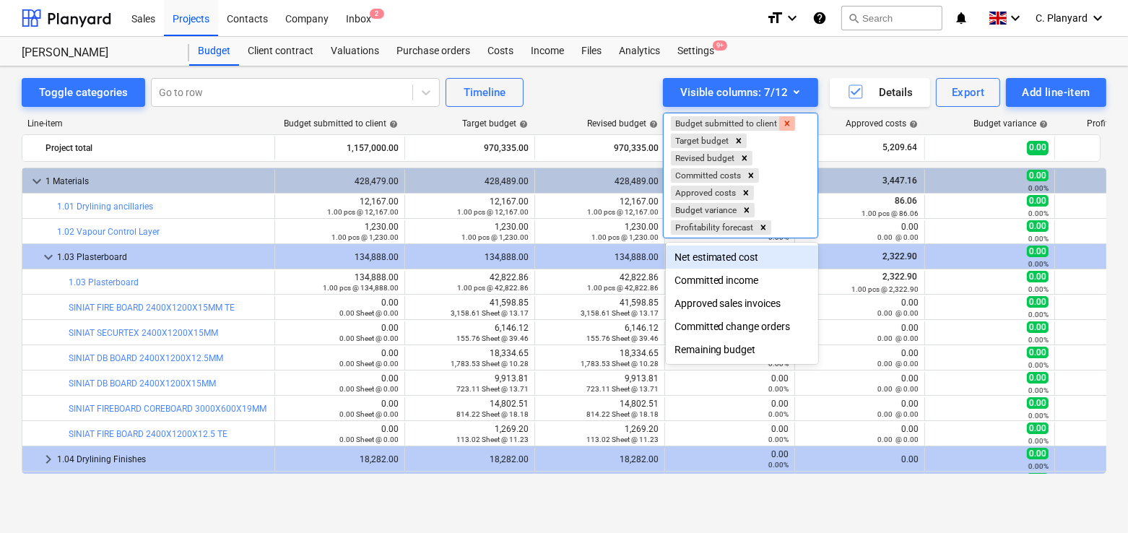
click at [785, 118] on icon "Remove Budget submitted to client" at bounding box center [787, 123] width 10 height 10
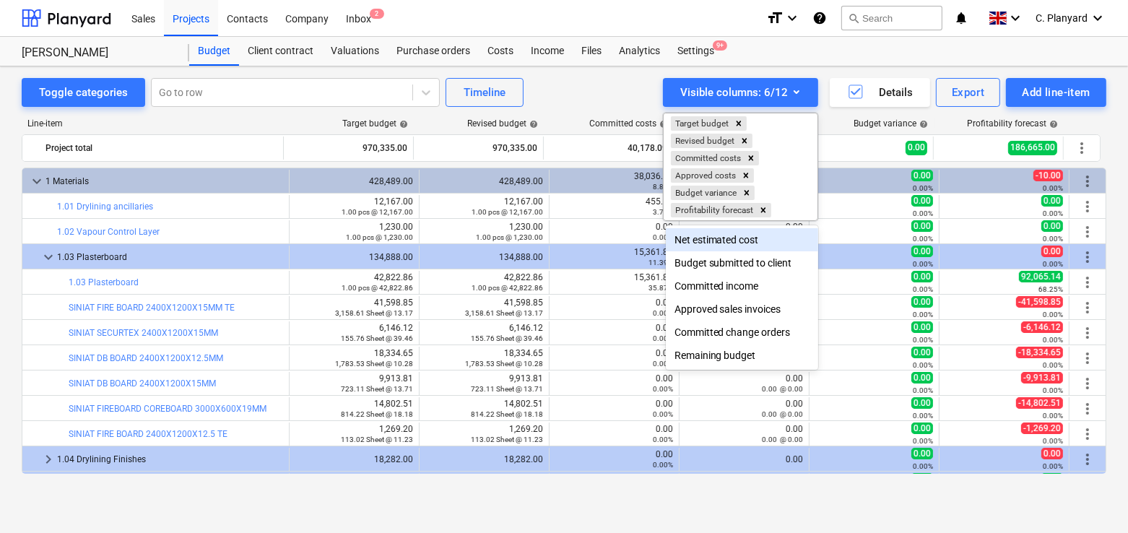
click at [636, 88] on div at bounding box center [564, 266] width 1128 height 533
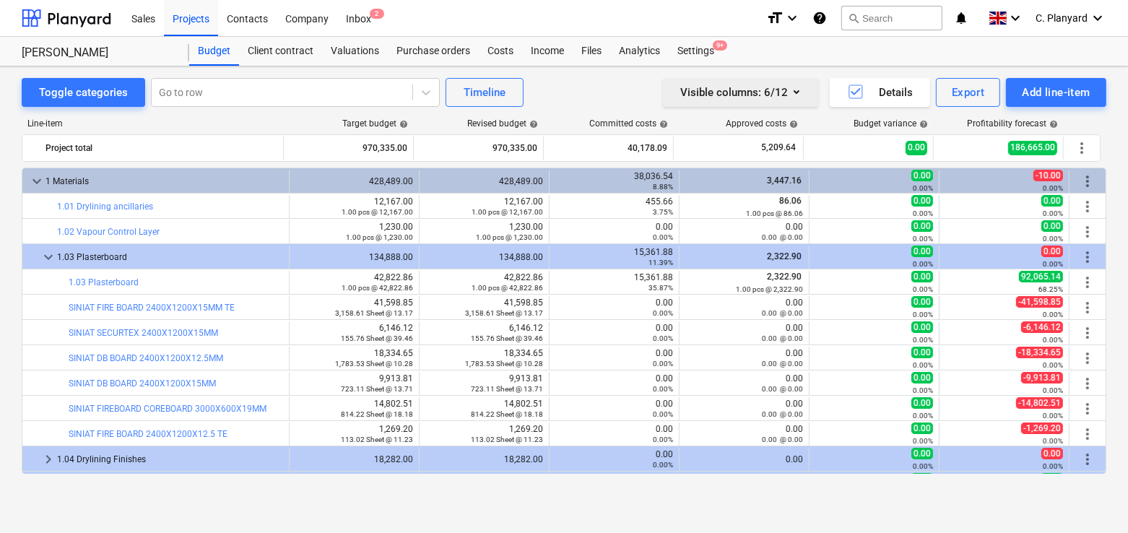
click at [764, 85] on span "button" at bounding box center [762, 92] width 3 height 19
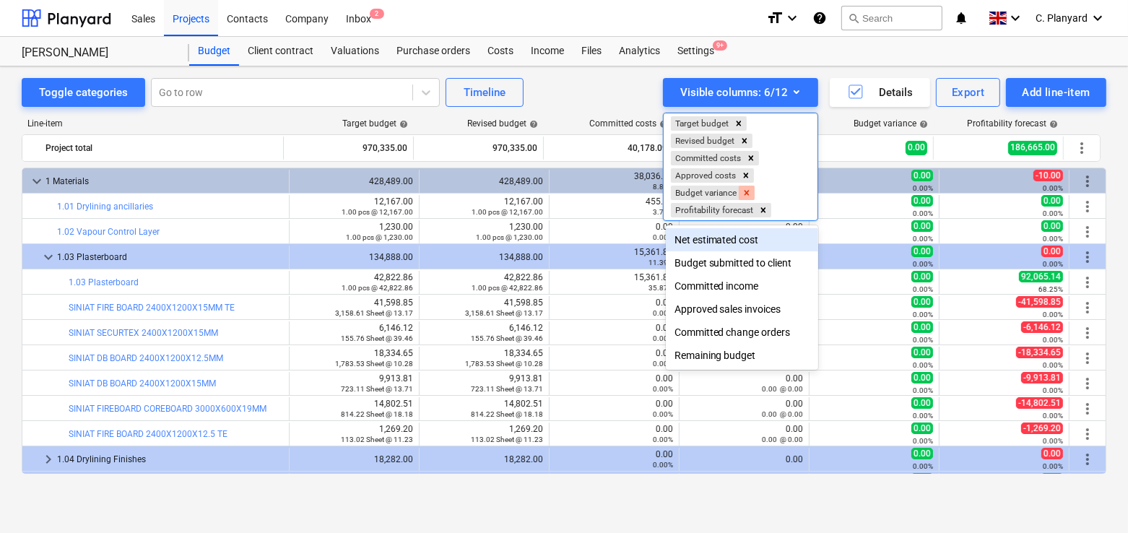
click at [750, 190] on icon "Remove Budget variance" at bounding box center [747, 192] width 5 height 5
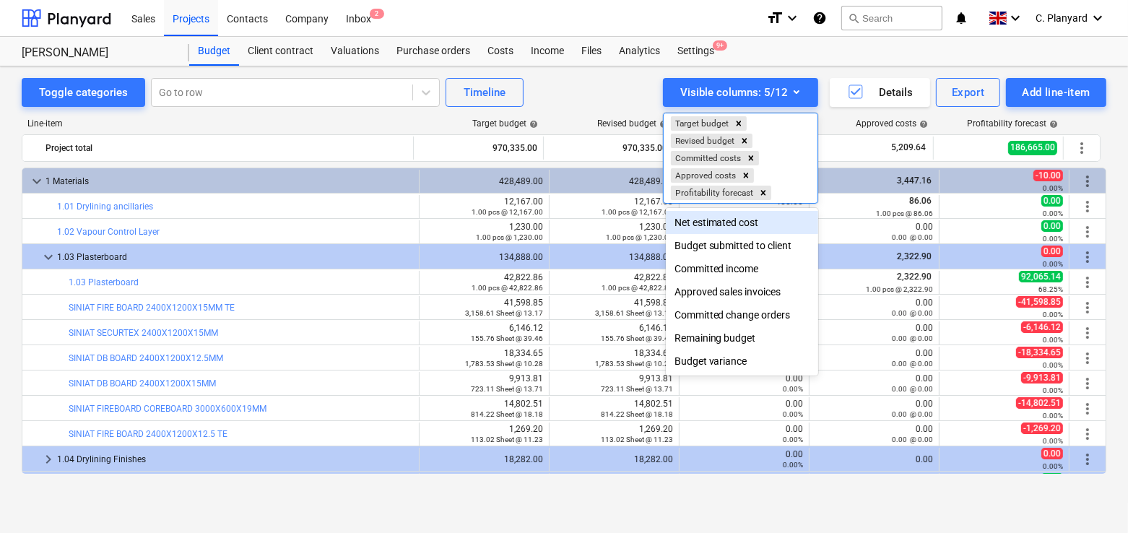
click at [608, 88] on div at bounding box center [564, 266] width 1128 height 533
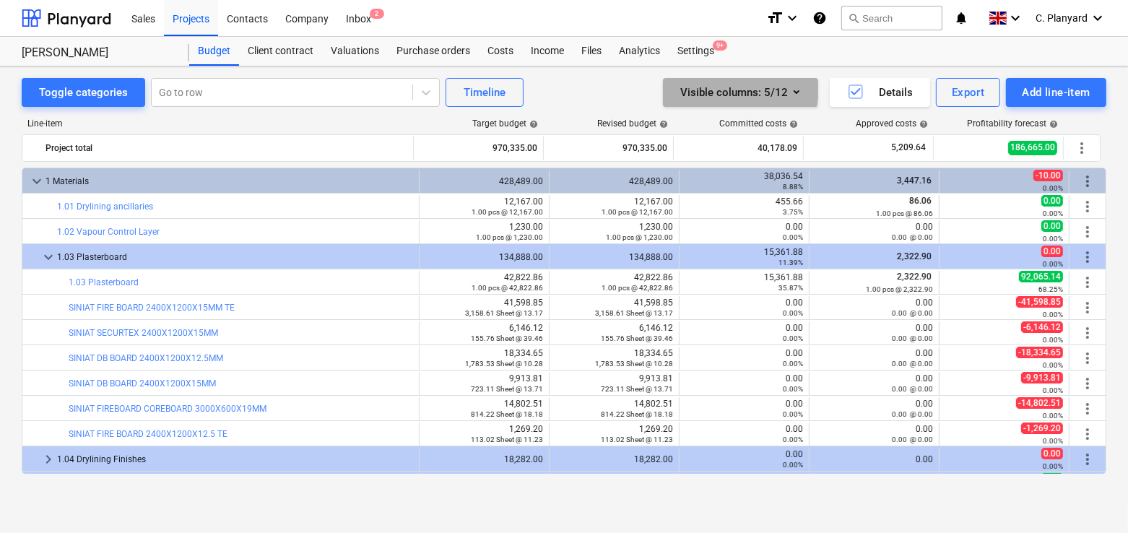
click at [722, 87] on div "Visible columns : 5/12" at bounding box center [741, 92] width 121 height 19
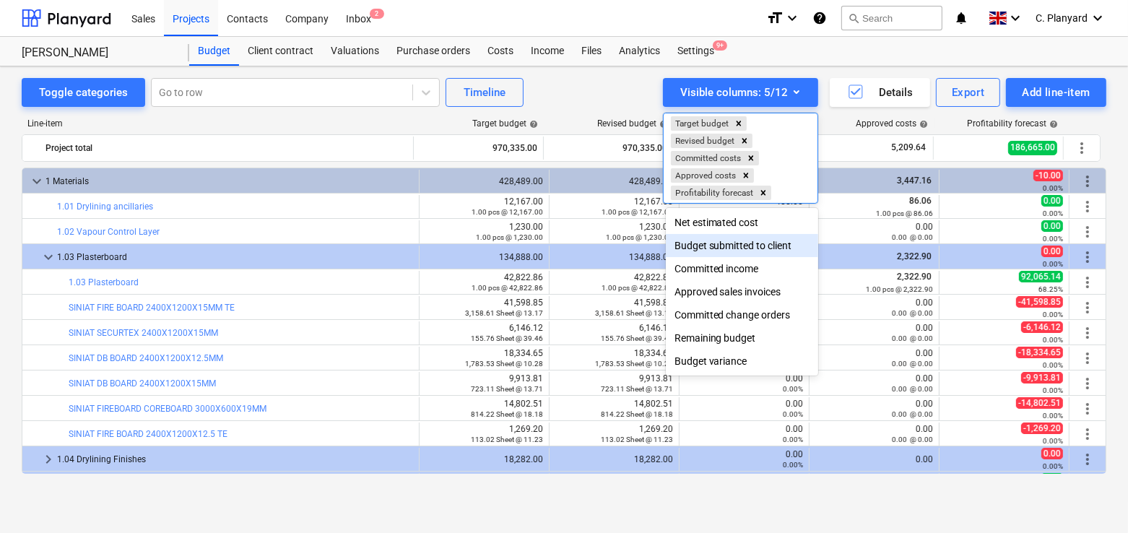
click at [721, 238] on div "Budget submitted to client" at bounding box center [742, 245] width 153 height 23
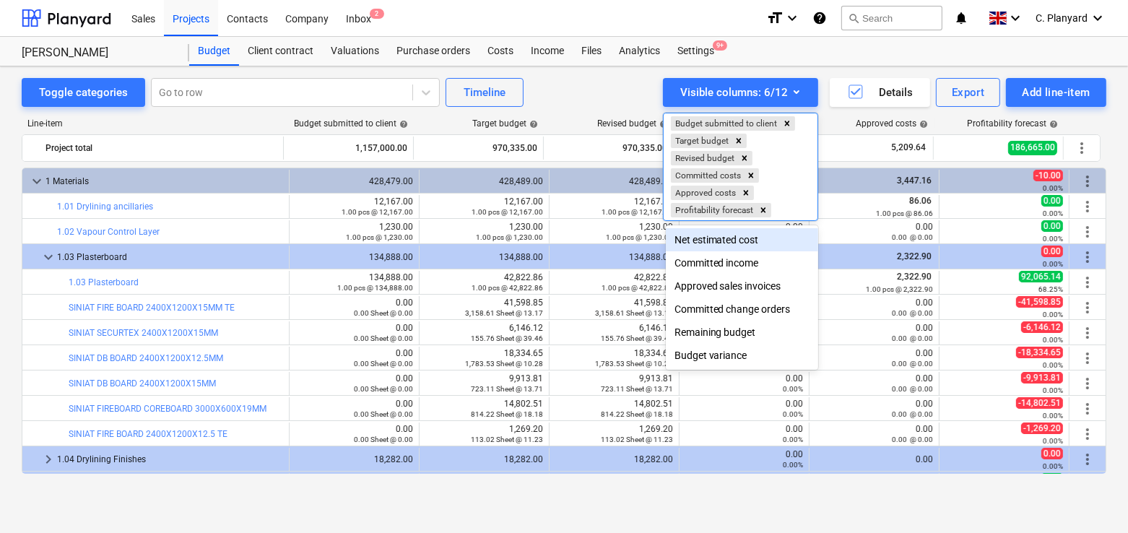
click at [548, 98] on div at bounding box center [564, 266] width 1128 height 533
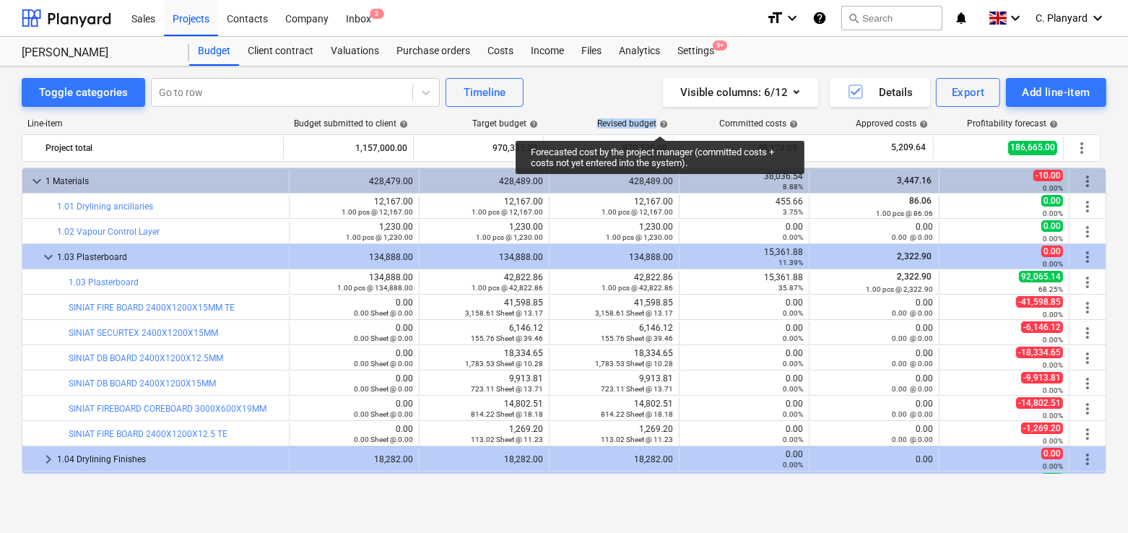
drag, startPoint x: 600, startPoint y: 121, endPoint x: 657, endPoint y: 121, distance: 57.8
click at [657, 121] on div "Revised budget help" at bounding box center [632, 123] width 71 height 10
click at [657, 121] on span "help" at bounding box center [663, 124] width 12 height 9
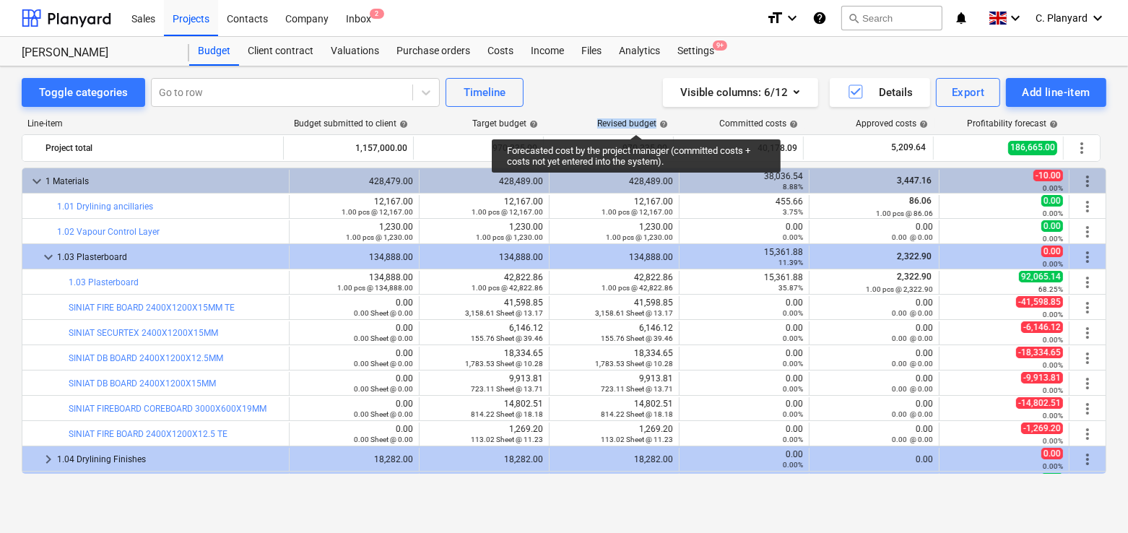
click at [636, 121] on div "Revised budget help" at bounding box center [632, 123] width 71 height 10
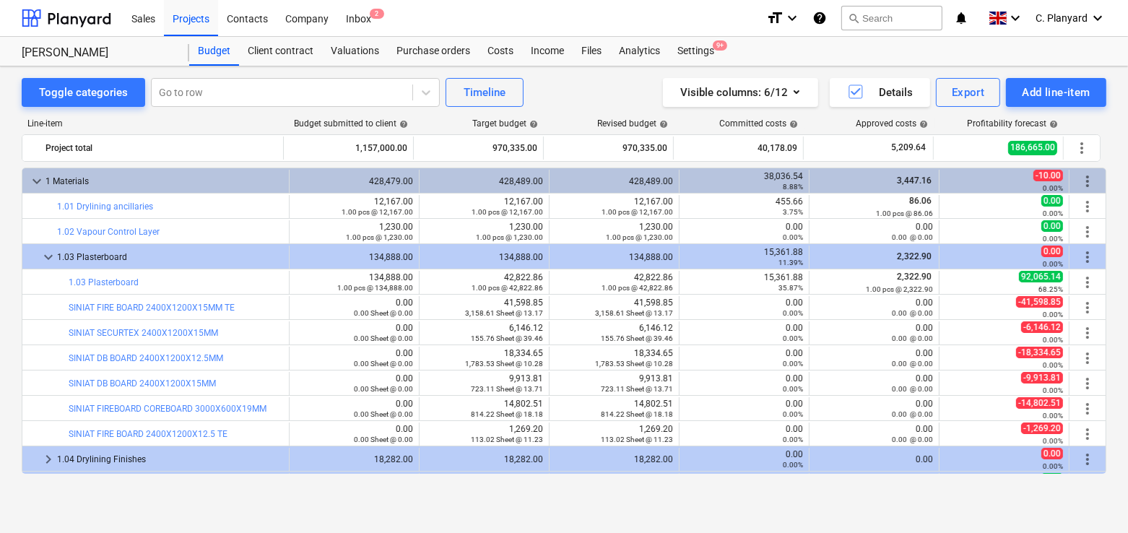
click at [38, 181] on span "keyboard_arrow_down" at bounding box center [36, 181] width 17 height 17
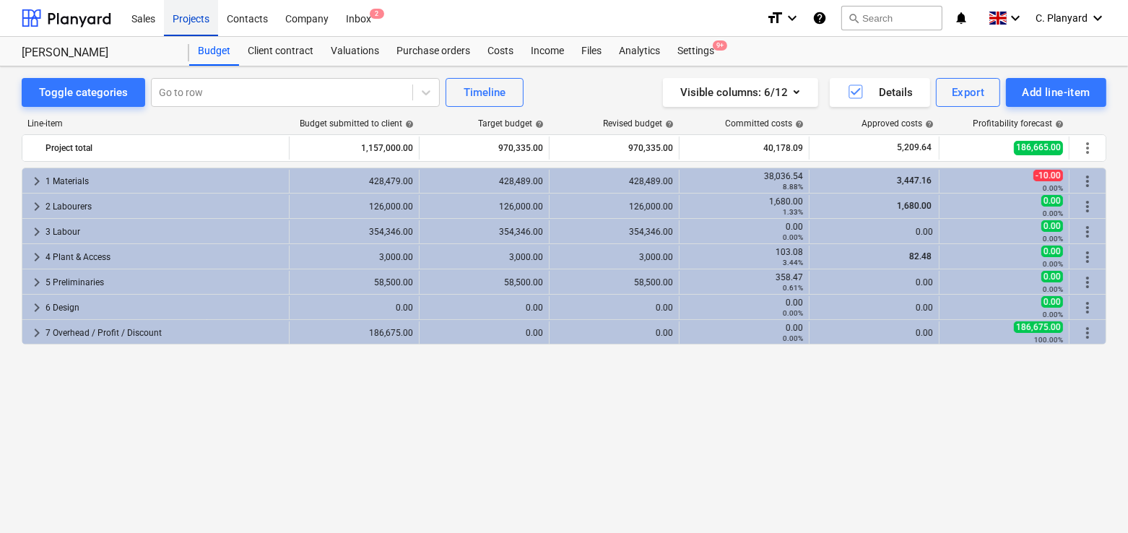
click at [195, 30] on div "Projects" at bounding box center [191, 17] width 54 height 37
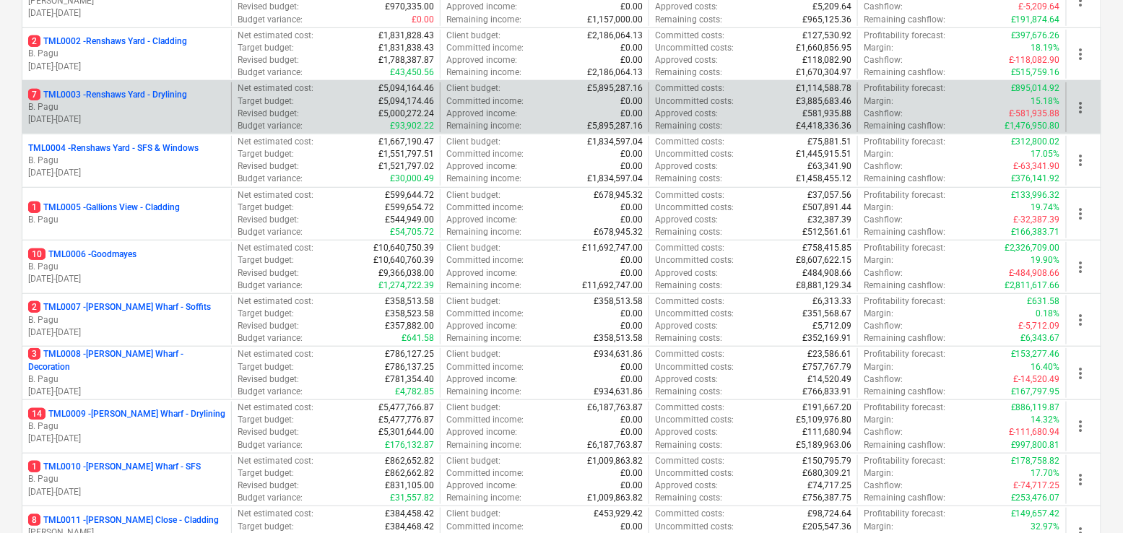
scroll to position [282, 0]
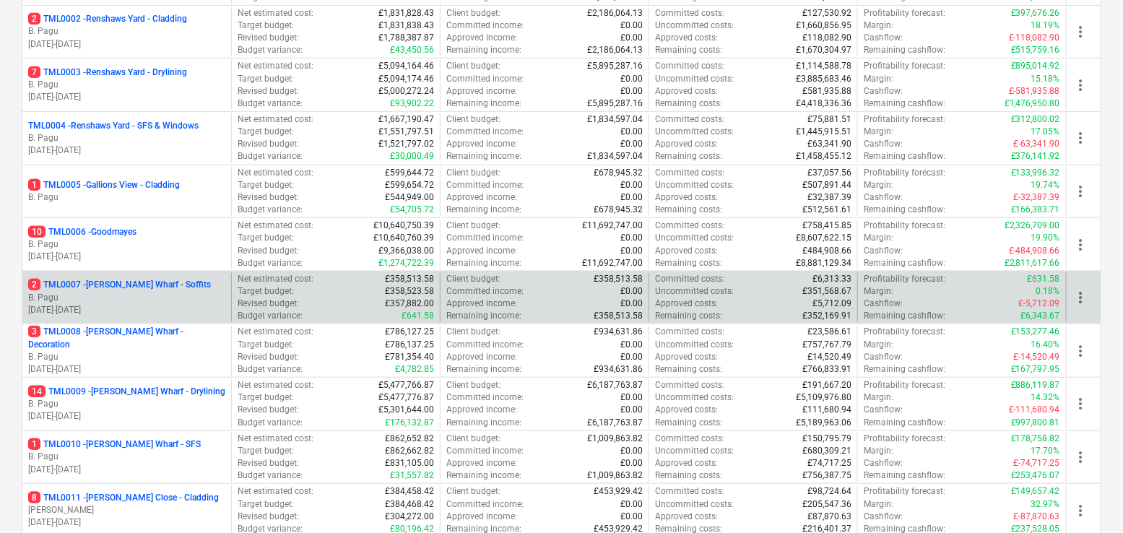
click at [170, 279] on p "2 TML0007 - Montgomery's Wharf - Soffits" at bounding box center [119, 285] width 183 height 12
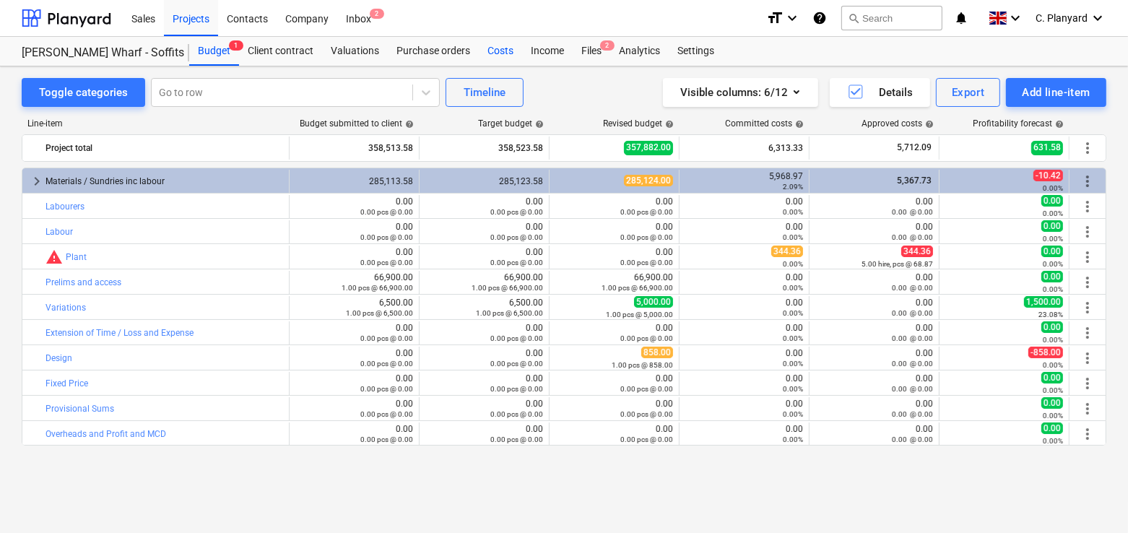
click at [508, 48] on div "Costs" at bounding box center [500, 51] width 43 height 29
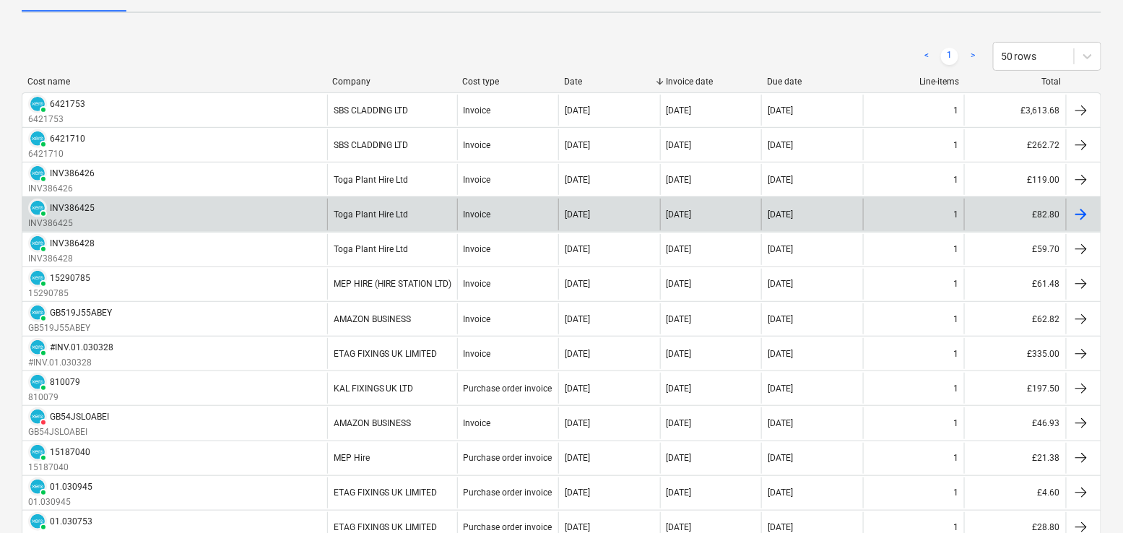
scroll to position [155, 0]
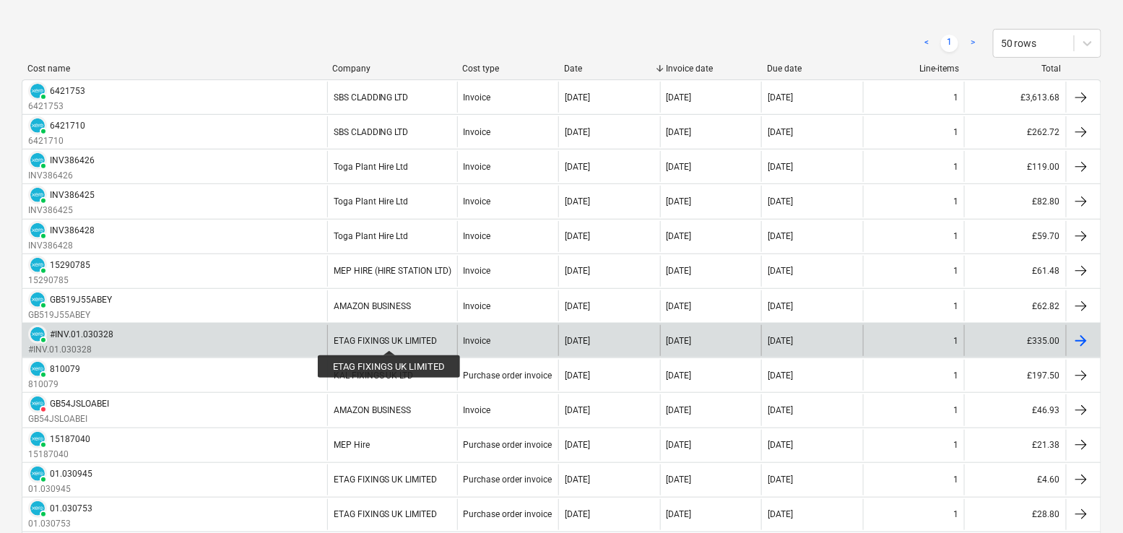
click at [389, 337] on div "ETAG FIXINGS UK LIMITED" at bounding box center [386, 341] width 104 height 10
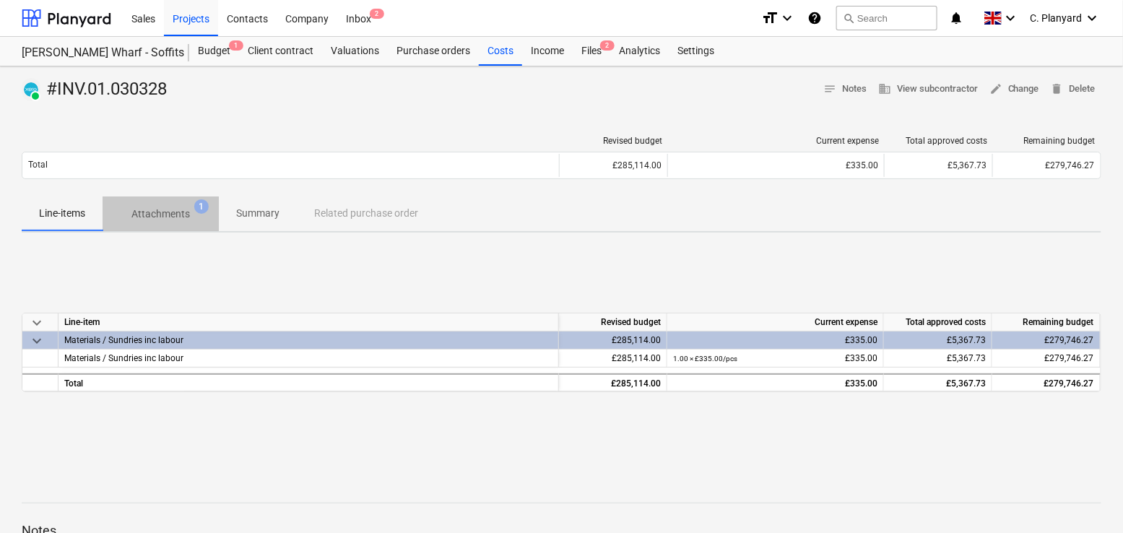
click at [173, 222] on span "Attachments 1" at bounding box center [161, 214] width 116 height 26
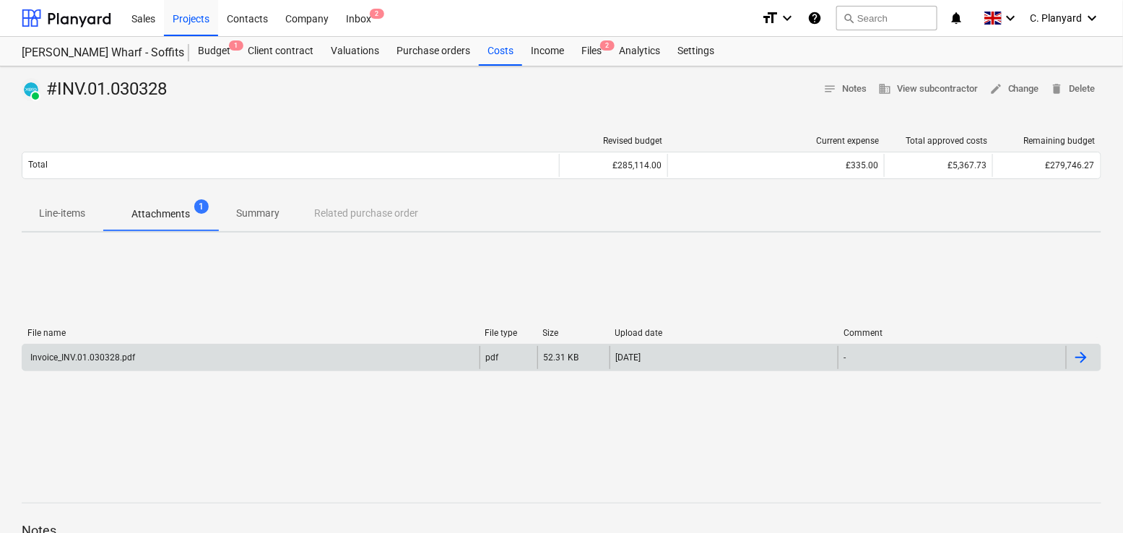
click at [437, 353] on div "Invoice_INV.01.030328.pdf" at bounding box center [250, 357] width 457 height 23
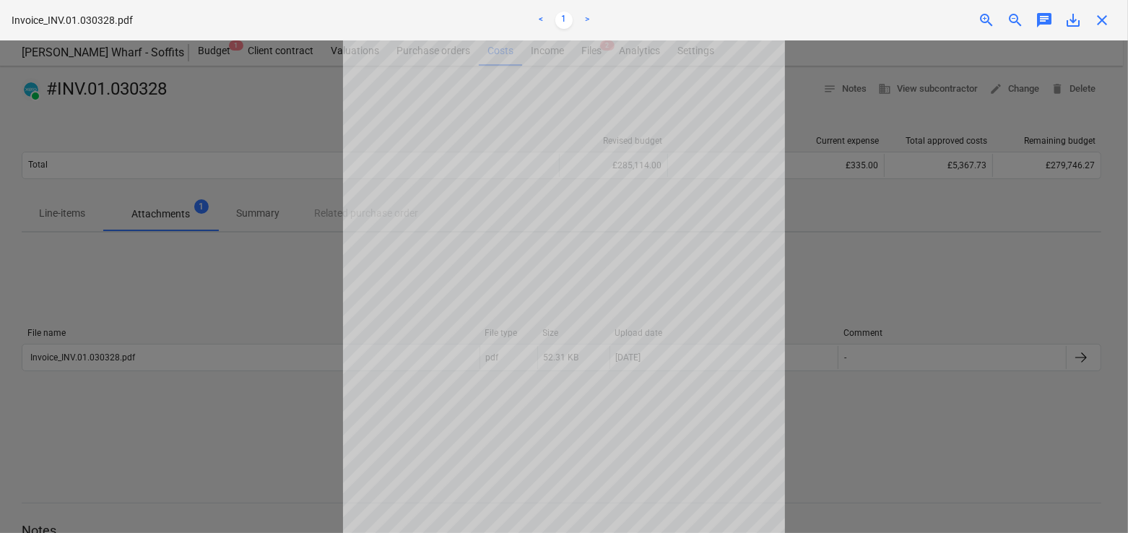
click at [1072, 24] on span "save_alt" at bounding box center [1073, 20] width 17 height 17
click at [164, 148] on div at bounding box center [564, 286] width 1128 height 493
click at [1090, 28] on div "close" at bounding box center [1102, 20] width 29 height 17
click at [1092, 27] on div "close" at bounding box center [1102, 20] width 29 height 17
click at [1100, 21] on span "close" at bounding box center [1102, 20] width 17 height 17
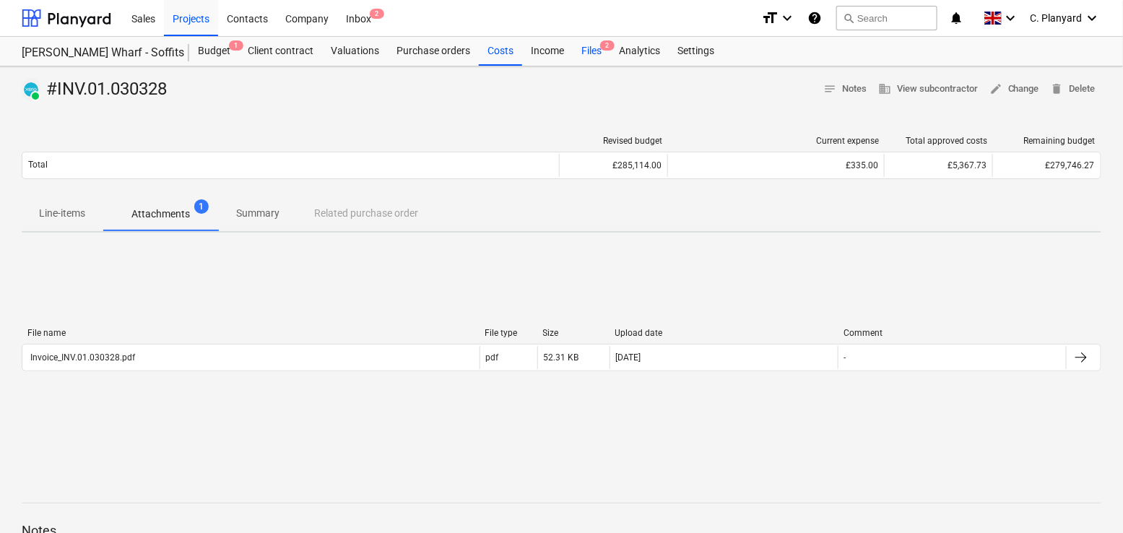
click at [591, 47] on div "Files 2" at bounding box center [592, 51] width 38 height 29
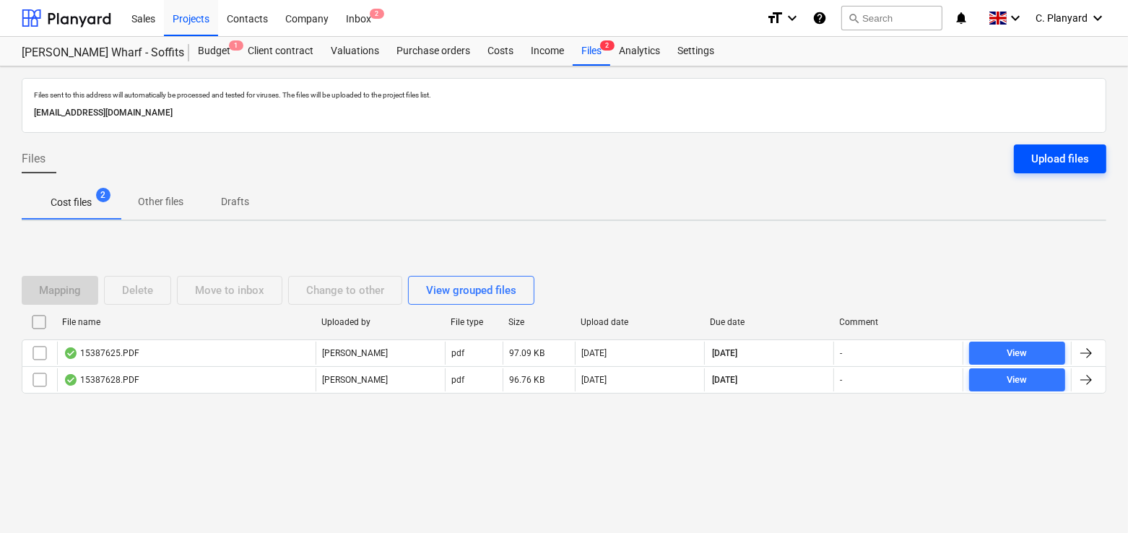
click at [1059, 169] on button "Upload files" at bounding box center [1060, 158] width 92 height 29
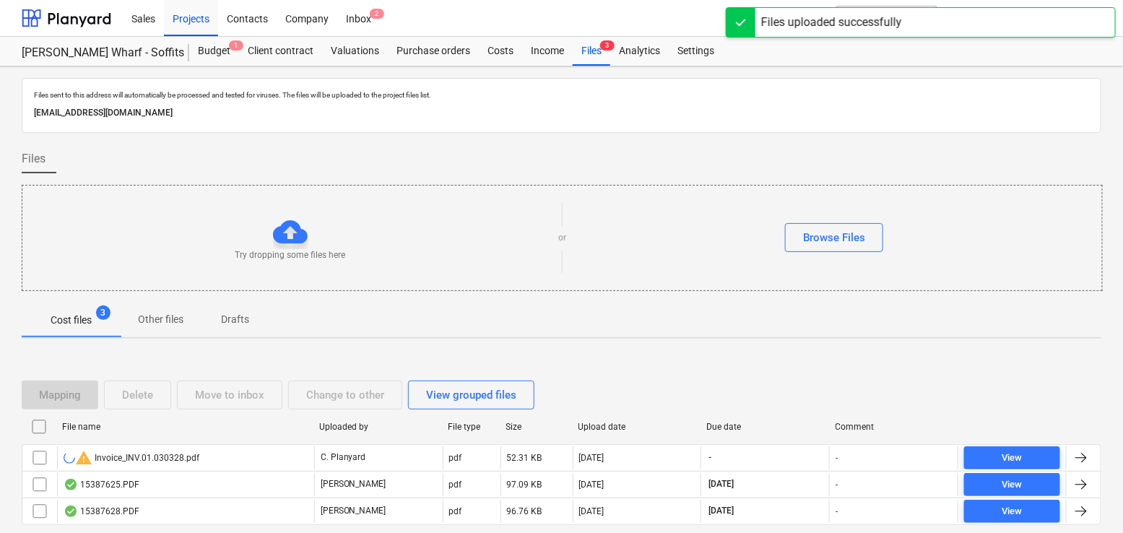
scroll to position [55, 0]
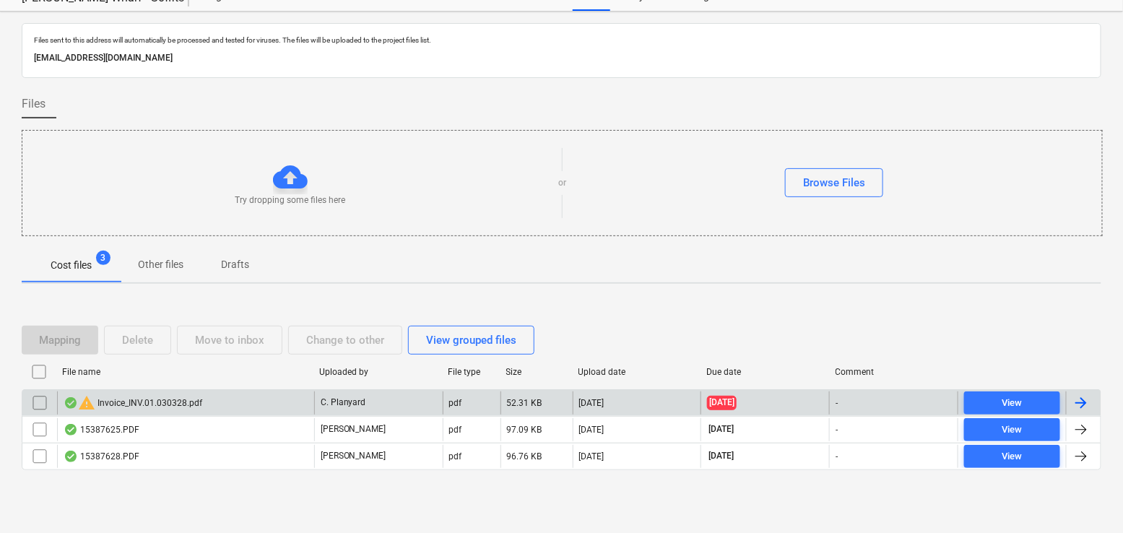
click at [175, 397] on div "warning Invoice_INV.01.030328.pdf" at bounding box center [133, 402] width 139 height 17
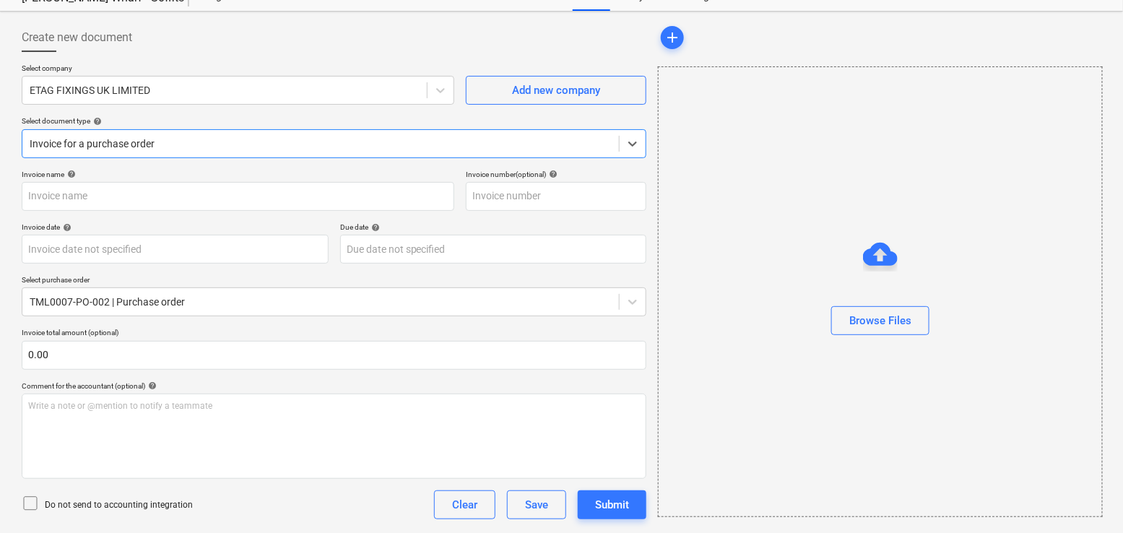
type input "1"
type input "31 Jul 2025"
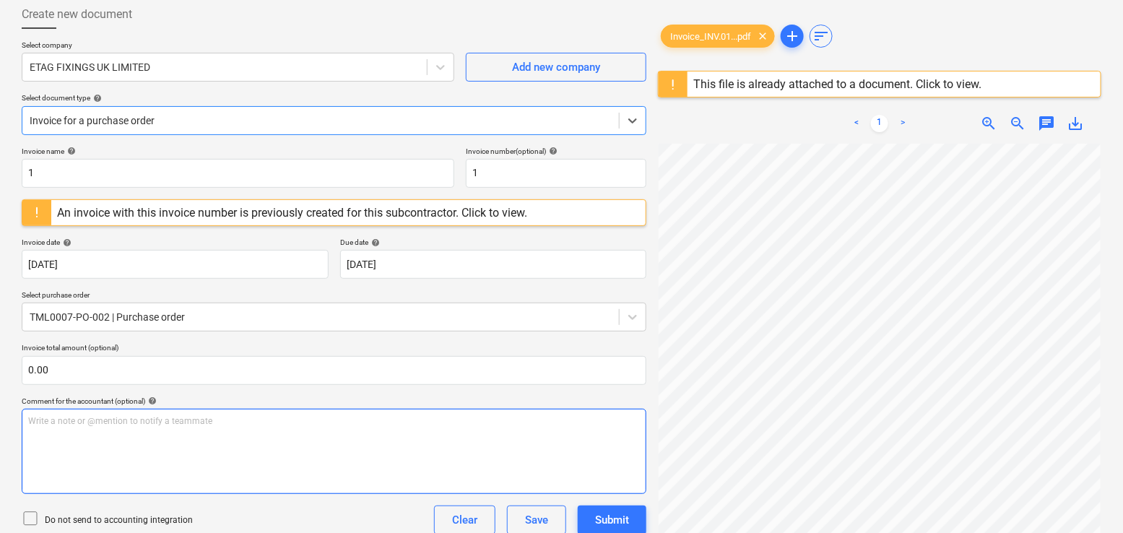
scroll to position [77, 0]
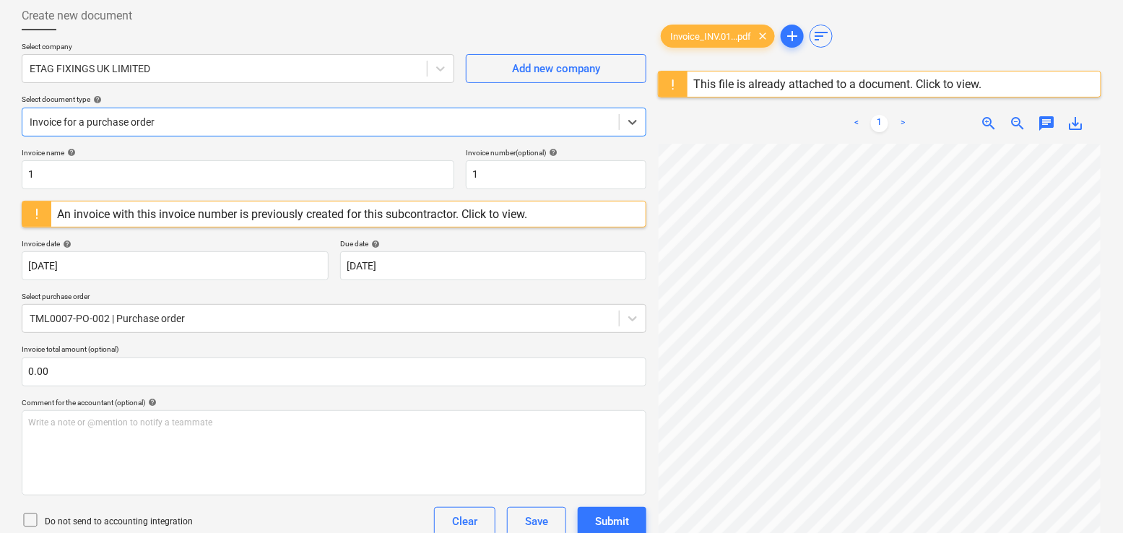
click at [202, 126] on div at bounding box center [321, 122] width 582 height 14
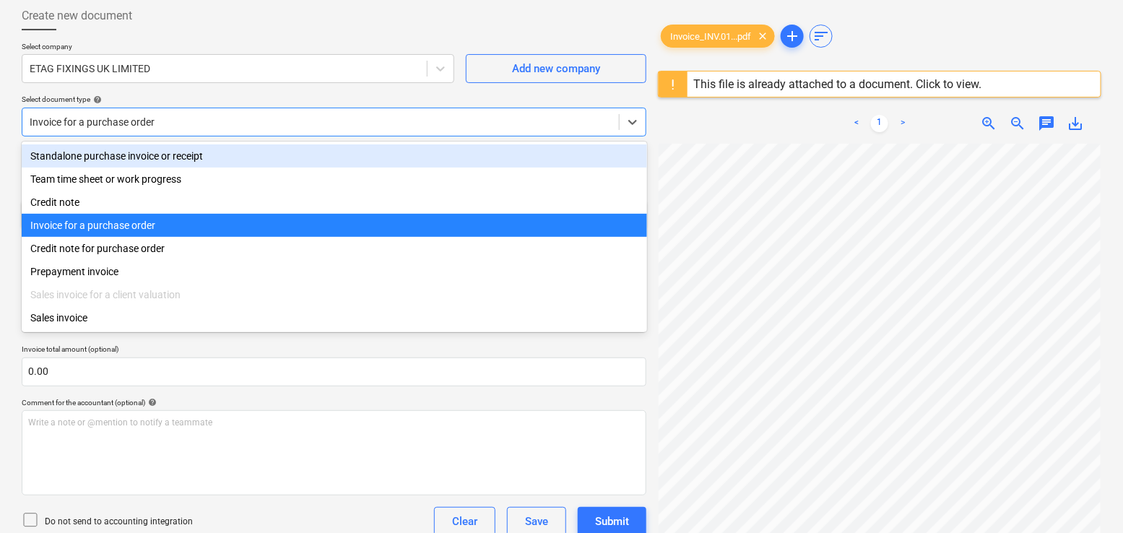
click at [221, 161] on div "Standalone purchase invoice or receipt" at bounding box center [335, 155] width 626 height 23
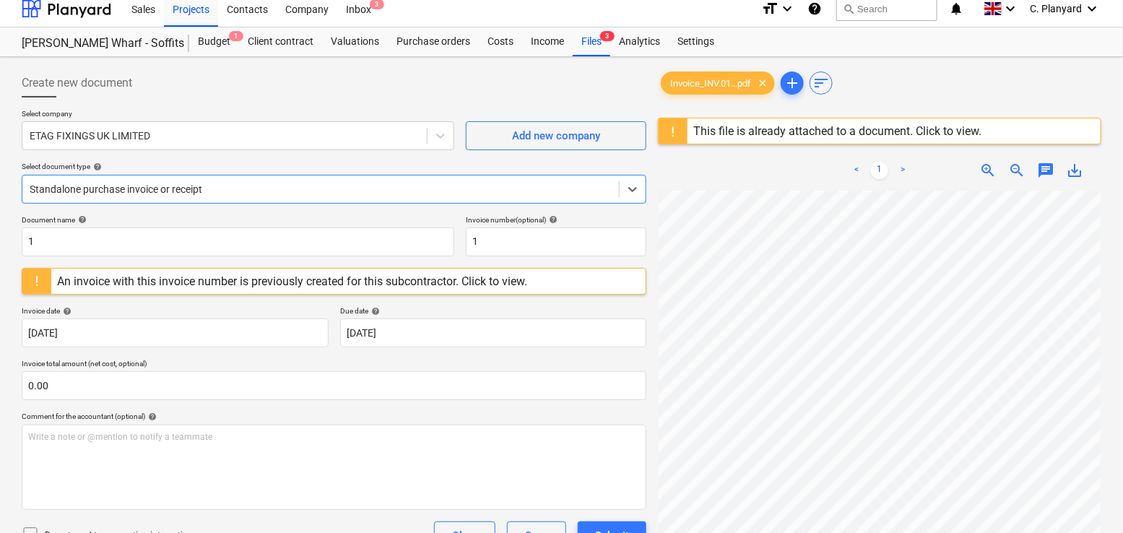
scroll to position [8, 0]
click at [280, 184] on div at bounding box center [321, 190] width 582 height 14
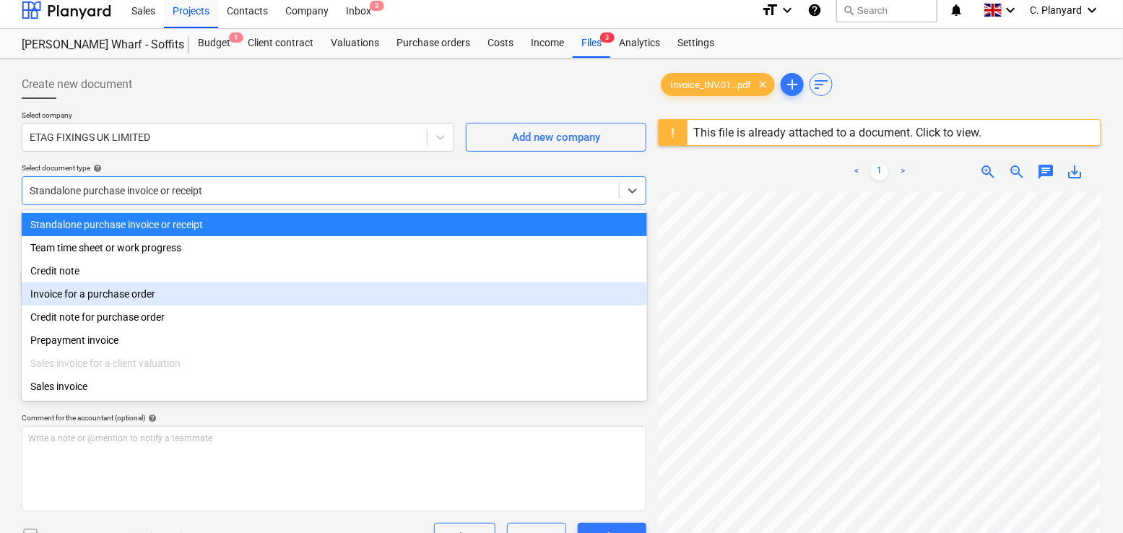
click at [135, 293] on div "Invoice for a purchase order" at bounding box center [335, 293] width 626 height 23
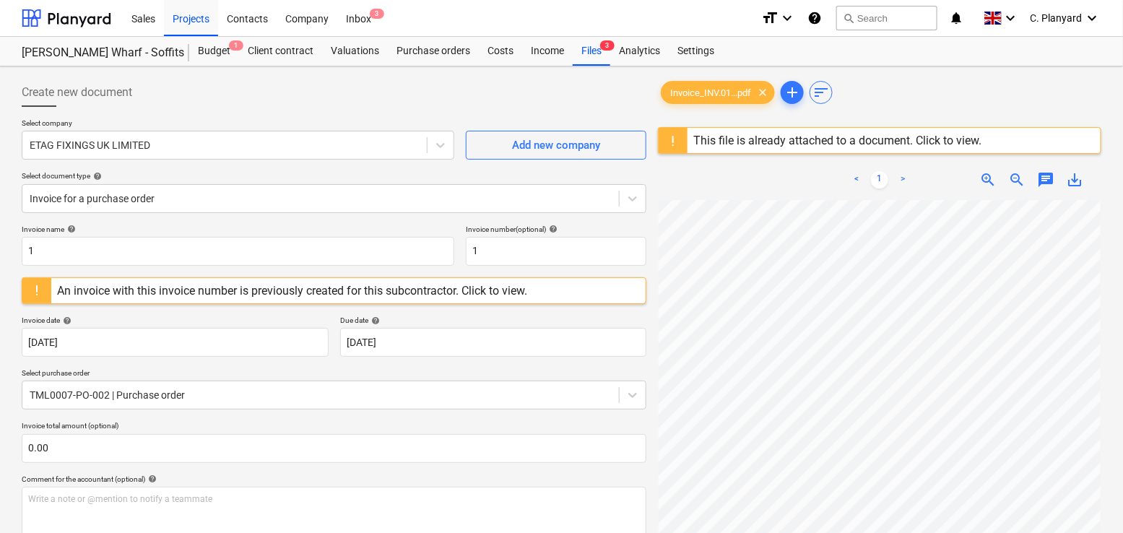
click at [378, 87] on div "Create new document" at bounding box center [334, 92] width 625 height 29
click at [196, 26] on div "Projects" at bounding box center [191, 17] width 54 height 37
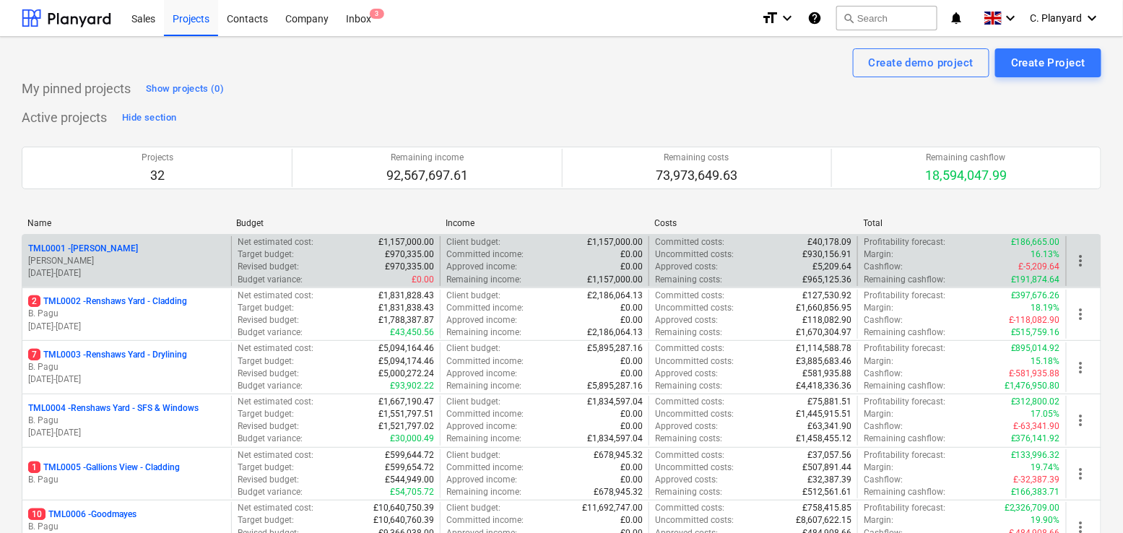
click at [204, 262] on p "[PERSON_NAME]" at bounding box center [126, 261] width 197 height 12
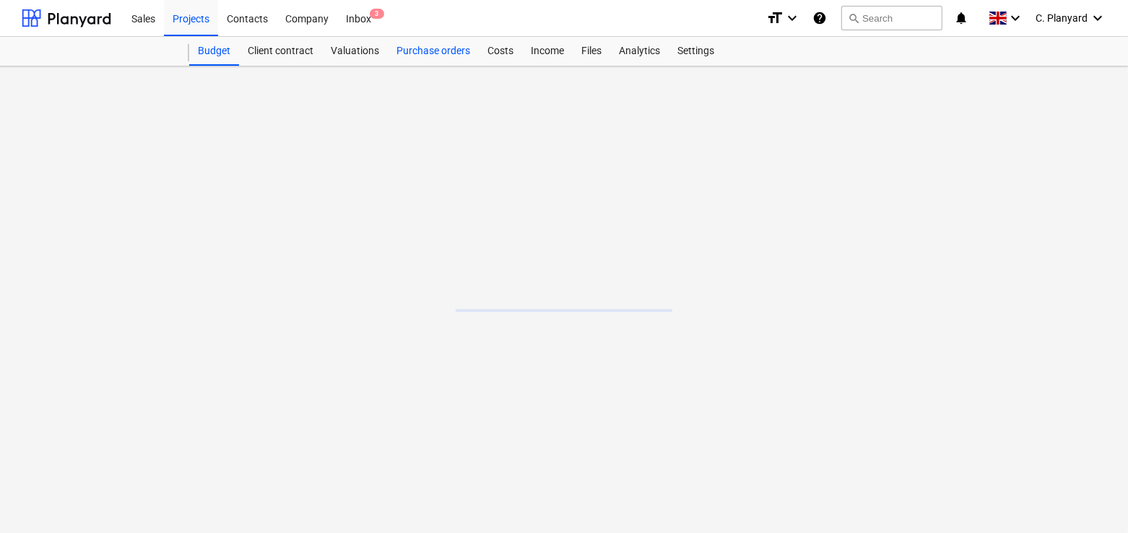
click at [418, 58] on div "Purchase orders" at bounding box center [433, 51] width 91 height 29
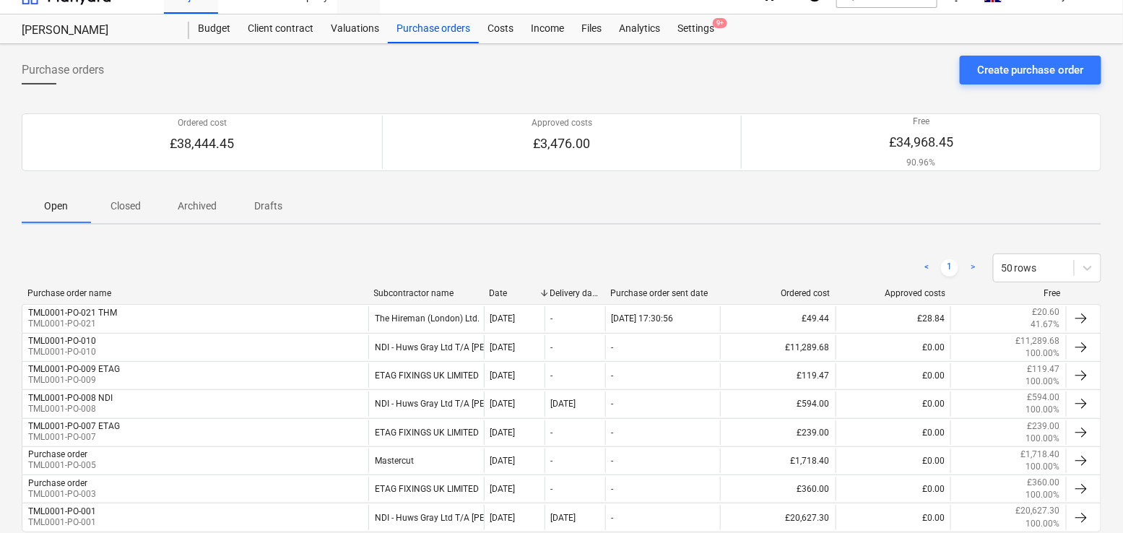
scroll to position [5, 0]
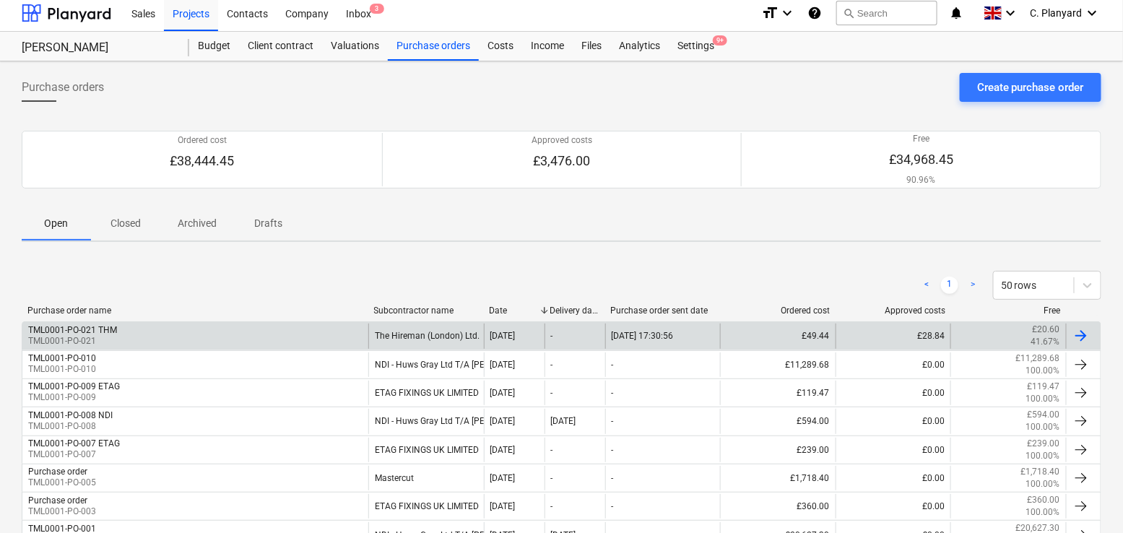
click at [124, 327] on div "TML0001-PO-021 THM TML0001-PO-021" at bounding box center [195, 336] width 346 height 25
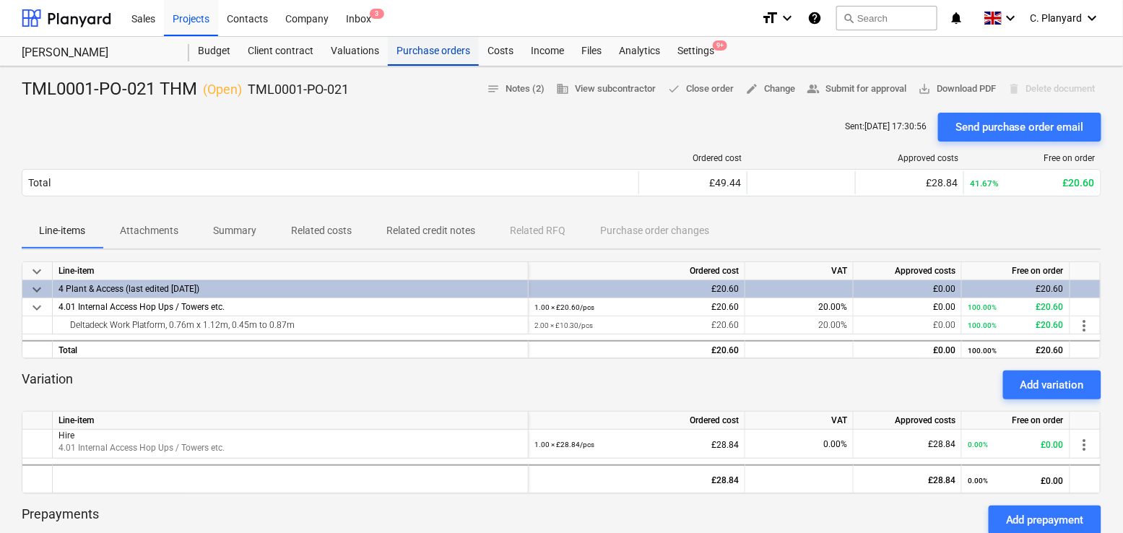
click at [411, 59] on div "Purchase orders" at bounding box center [433, 51] width 91 height 29
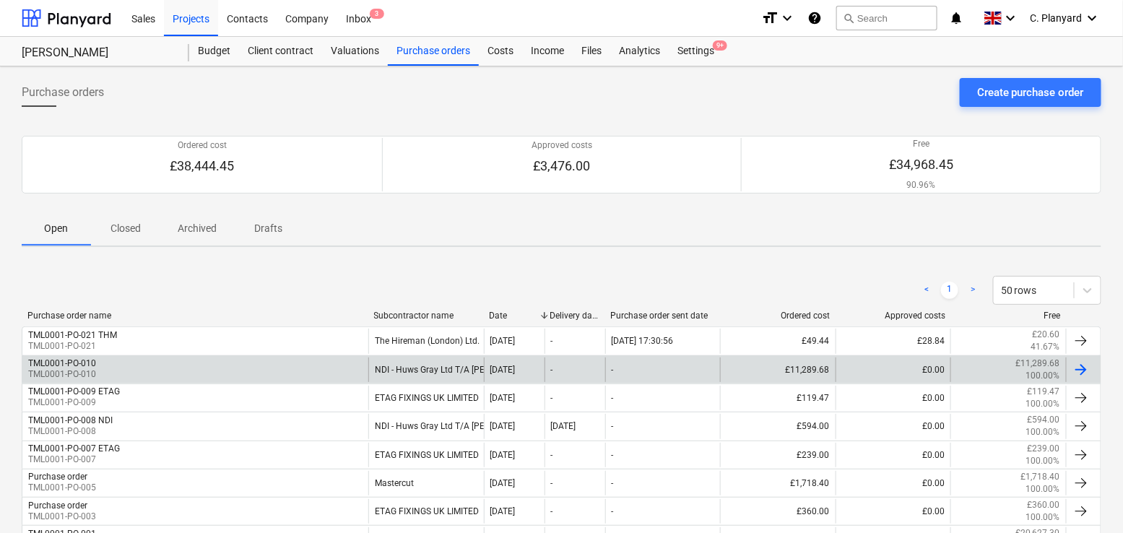
click at [233, 358] on div "TML0001-PO-010 TML0001-PO-010" at bounding box center [195, 370] width 346 height 25
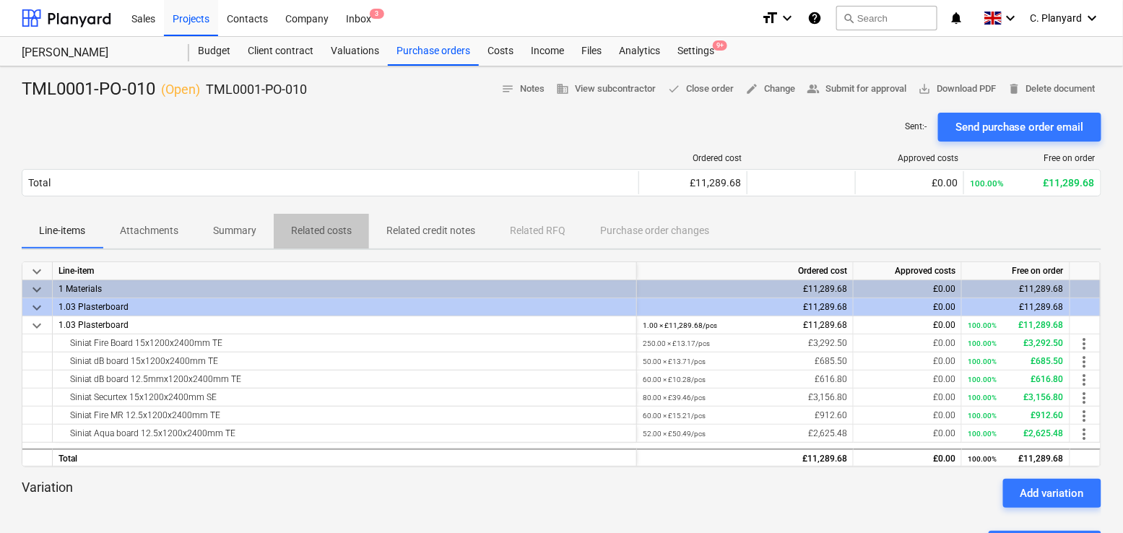
click at [323, 231] on p "Related costs" at bounding box center [321, 230] width 61 height 15
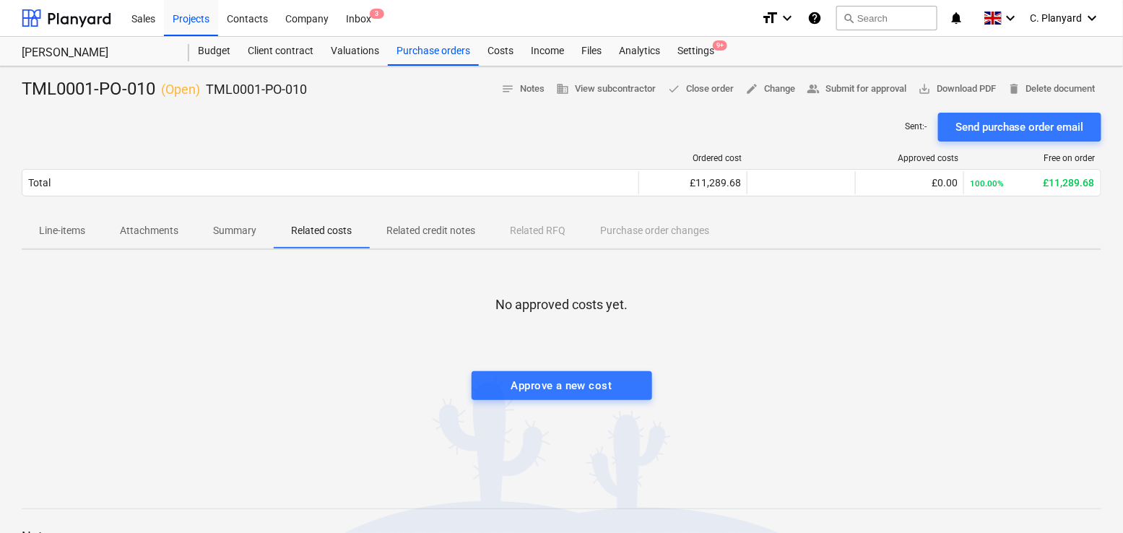
click at [113, 235] on span "Attachments" at bounding box center [149, 231] width 93 height 24
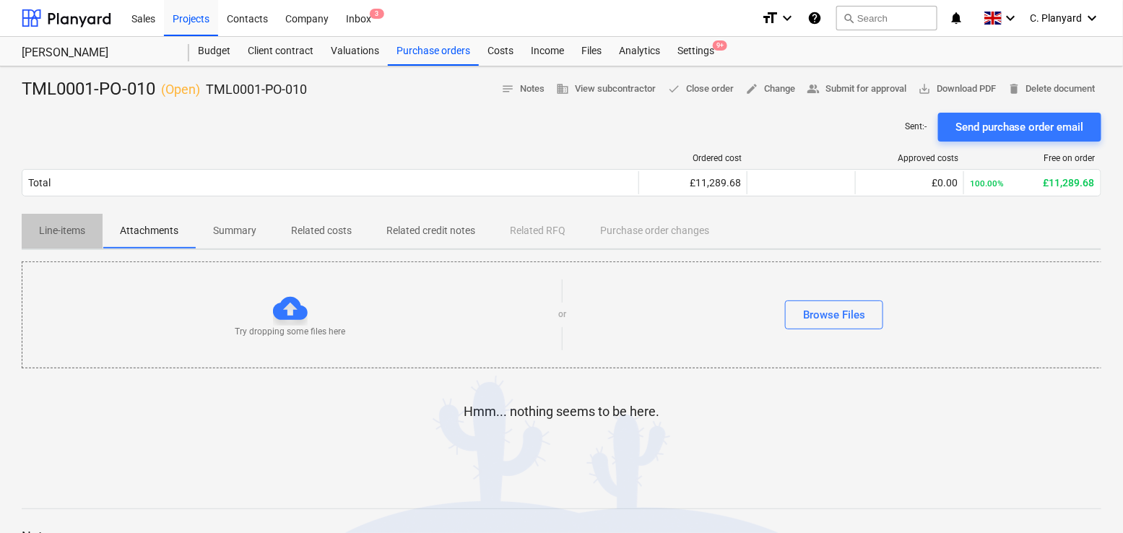
click at [84, 235] on p "Line-items" at bounding box center [62, 230] width 46 height 15
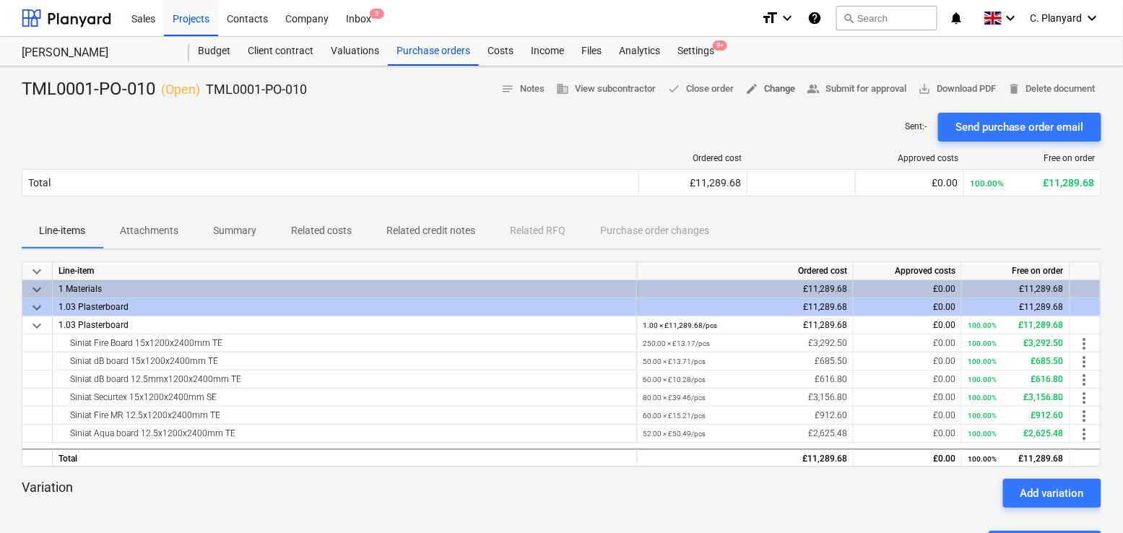
click at [772, 85] on span "edit Change" at bounding box center [771, 89] width 50 height 17
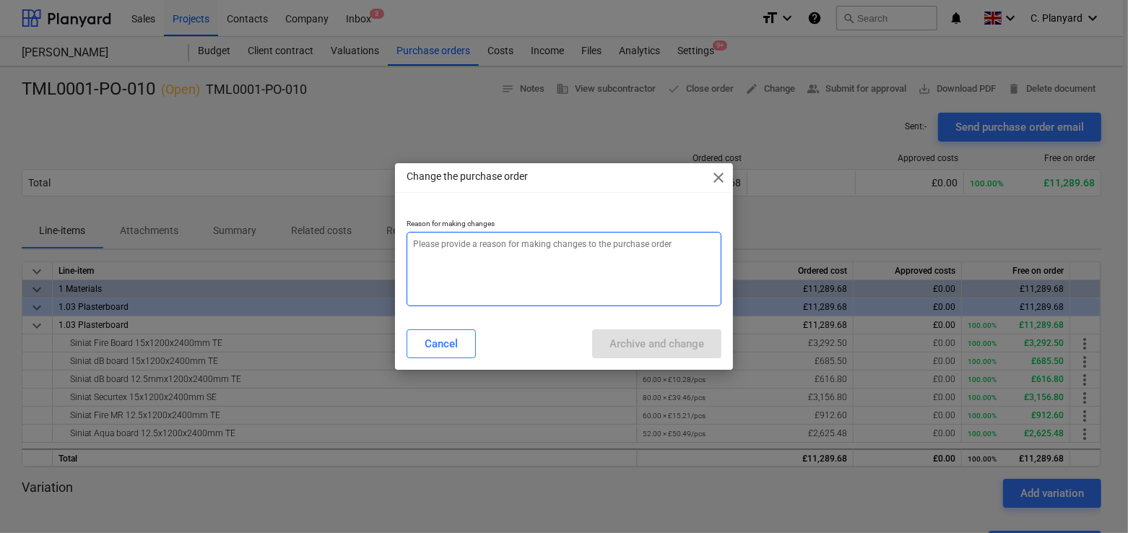
click at [561, 242] on textarea at bounding box center [565, 269] width 316 height 74
type textarea "x"
type textarea "C"
type textarea "x"
type textarea "Con"
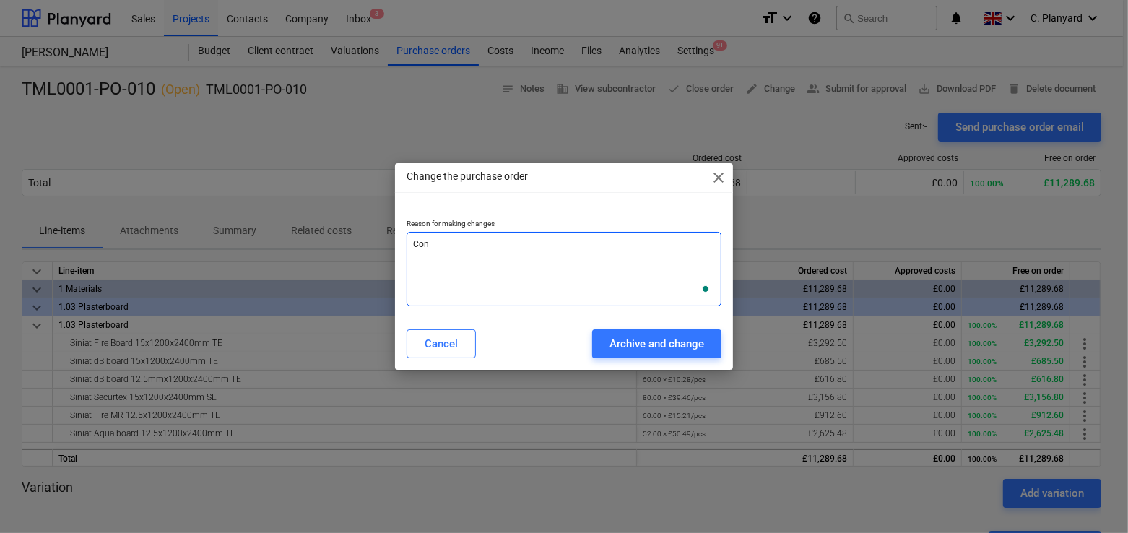
type textarea "x"
type textarea "Conn"
type textarea "x"
type textarea "Conne"
type textarea "x"
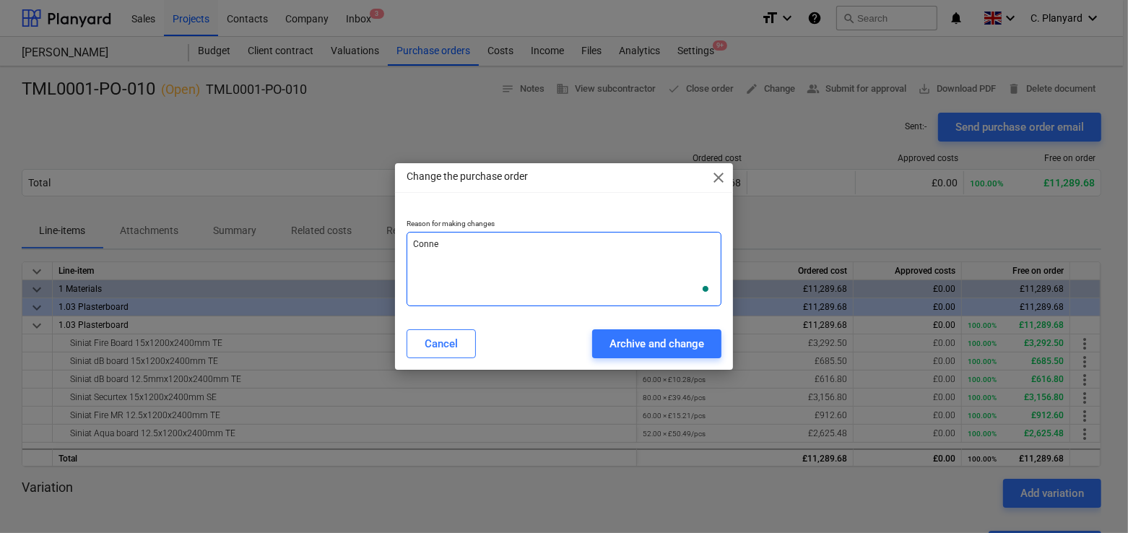
type textarea "Connec"
type textarea "x"
type textarea "Connect"
type textarea "x"
type textarea "Connect"
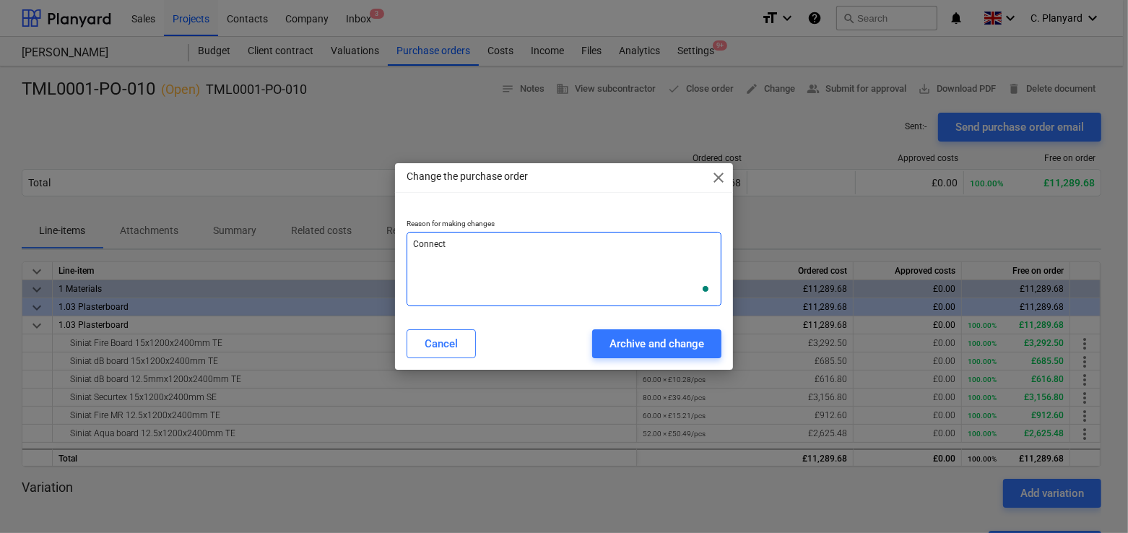
type textarea "x"
type textarea "Connect P"
type textarea "x"
type textarea "Connect PO"
type textarea "x"
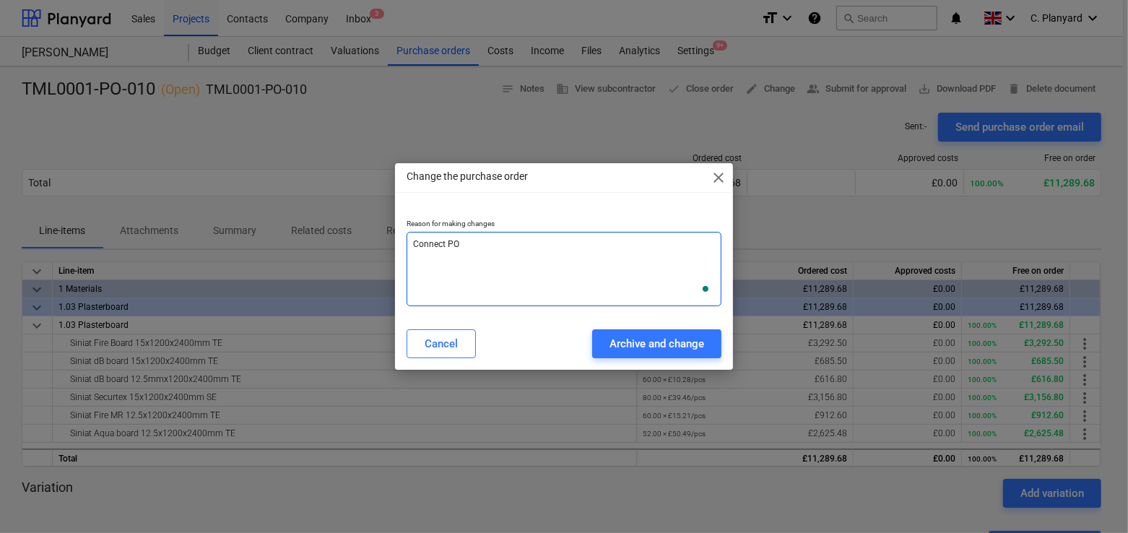
type textarea "Connect PO"
type textarea "x"
type textarea "Connect PO t"
type textarea "x"
type textarea "Connect PO to"
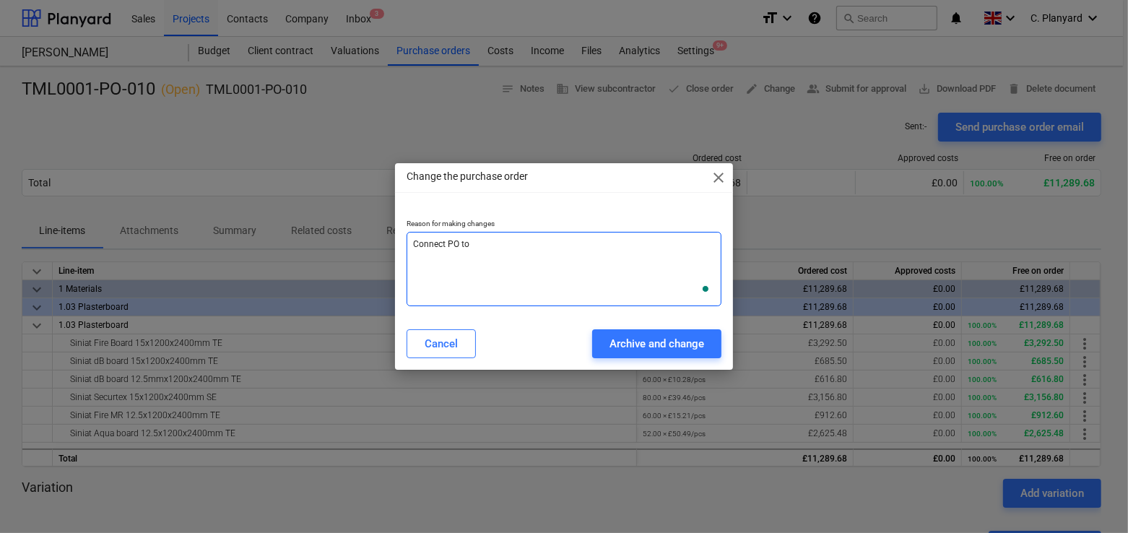
type textarea "x"
type textarea "Connect PO to c"
type textarea "x"
type textarea "Connect PO to co"
type textarea "x"
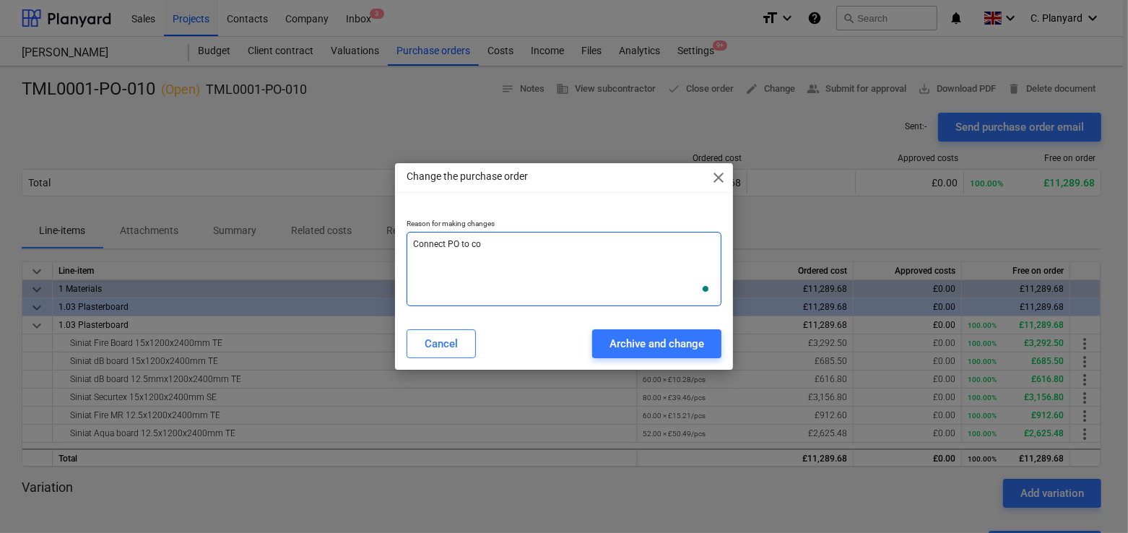
type textarea "Connect PO to cor"
type textarea "x"
type textarea "Connect PO to corr"
type textarea "x"
type textarea "Connect PO to corre"
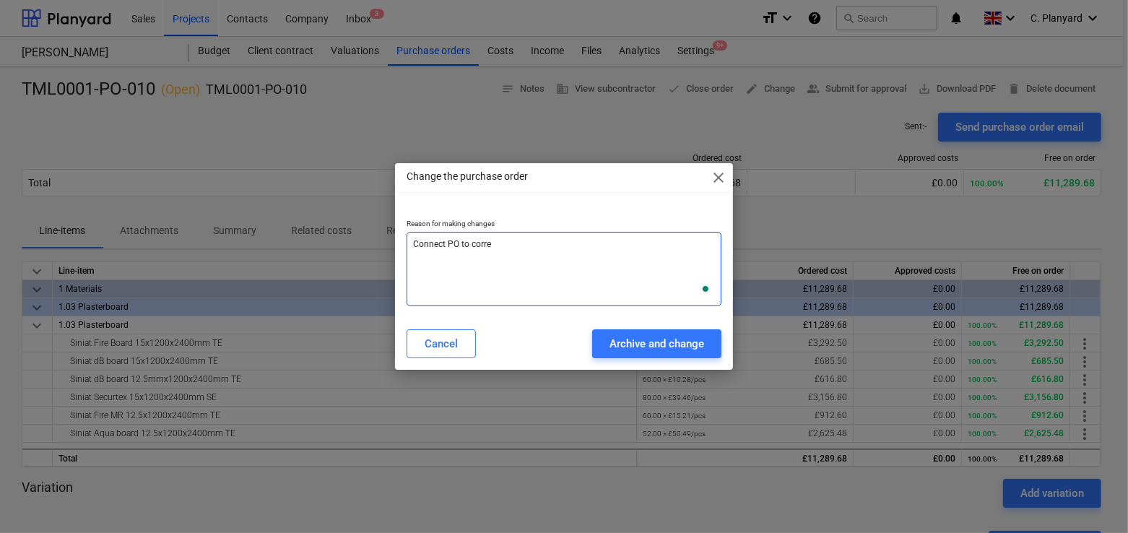
type textarea "x"
type textarea "Connect PO to corret"
type textarea "x"
type textarea "Connect PO to corre"
type textarea "x"
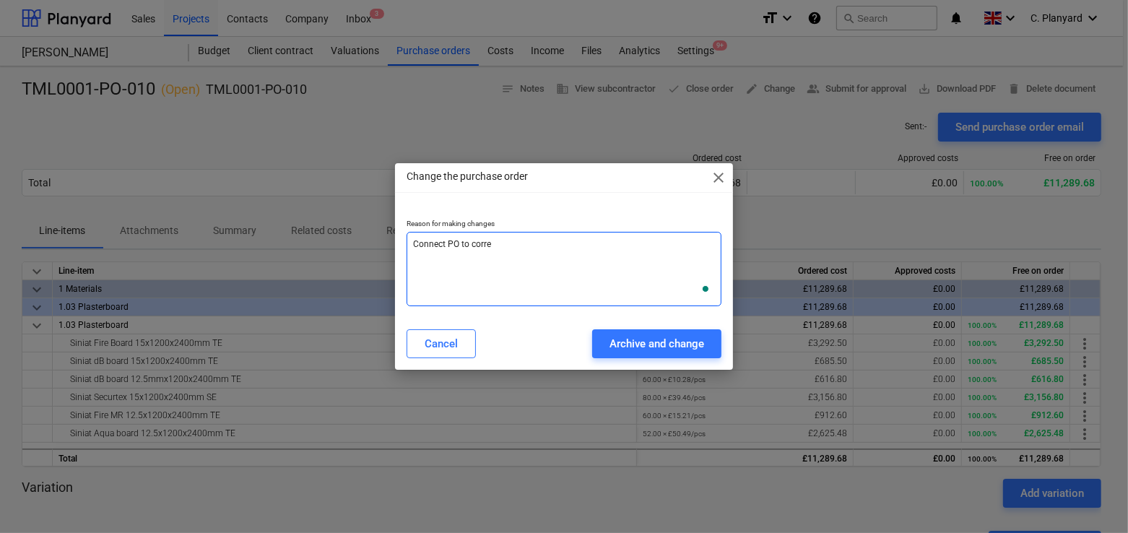
type textarea "Connect PO to correc"
type textarea "x"
type textarea "Connect PO to correct"
type textarea "x"
type textarea "Connect PO to correct b"
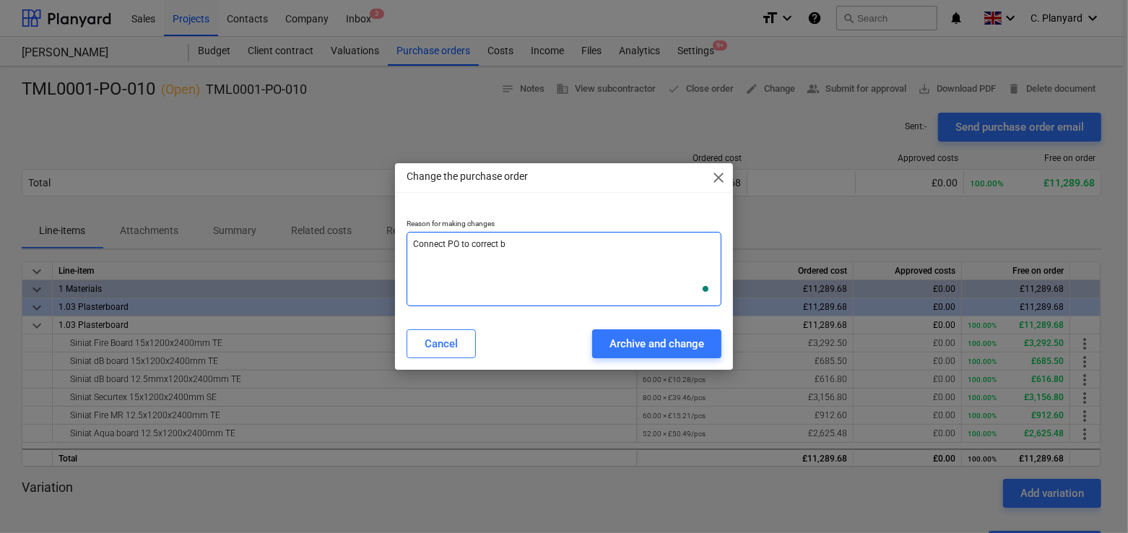
type textarea "x"
type textarea "Connect PO to correct bud"
type textarea "x"
type textarea "Connect PO to correct budg"
type textarea "x"
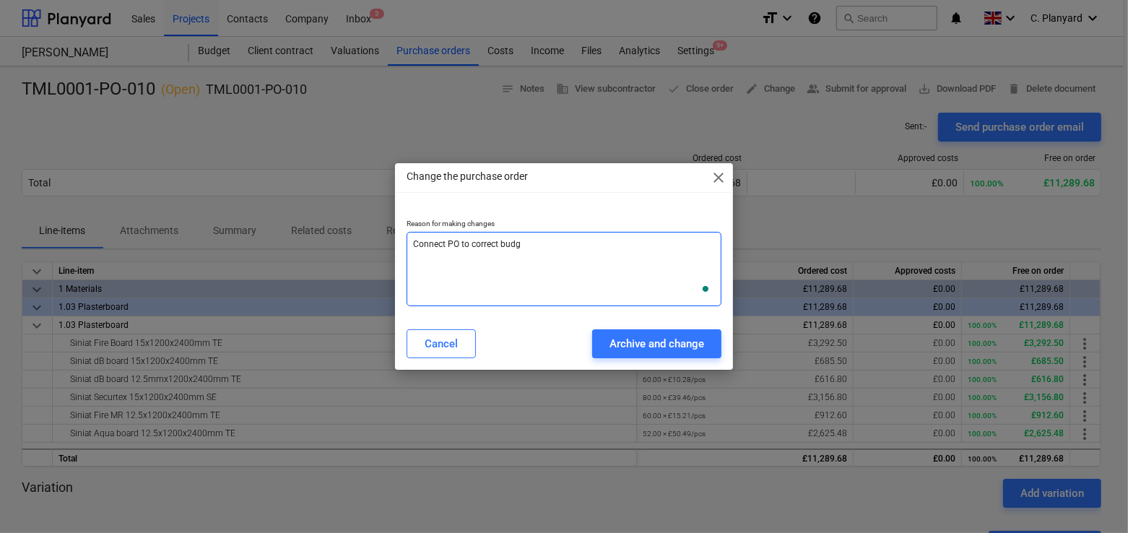
type textarea "Connect PO to correct budge"
type textarea "x"
type textarea "Connect PO to correct budget"
type textarea "x"
type textarea "Connect PO to correct budget"
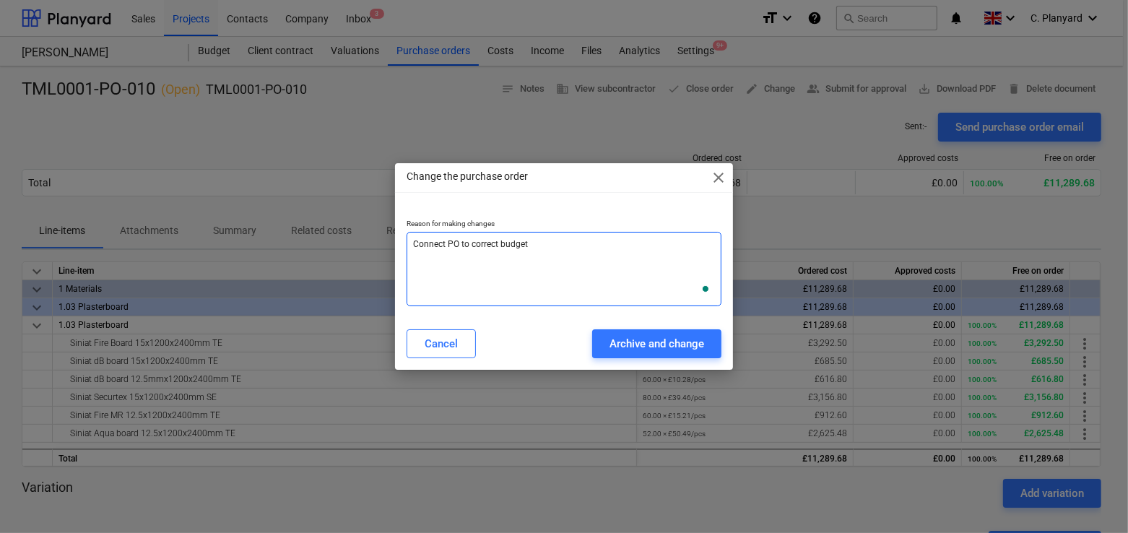
type textarea "x"
type textarea "Connect PO to correct budget it"
type textarea "x"
type textarea "Connect PO to correct budget ite"
type textarea "x"
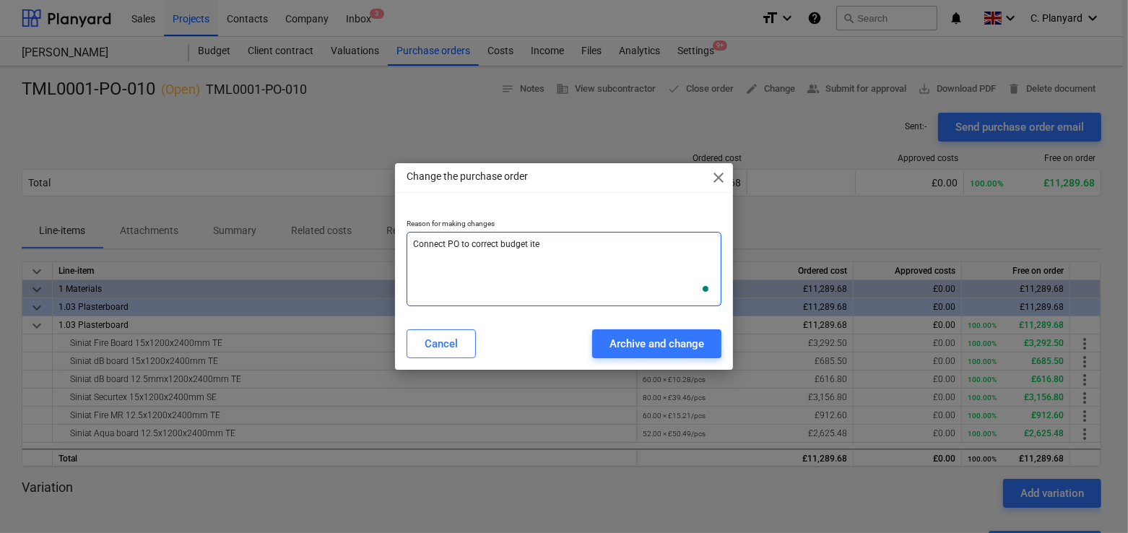
type textarea "Connect PO to correct budget item"
type textarea "x"
type textarea "Connect PO to correct budget items"
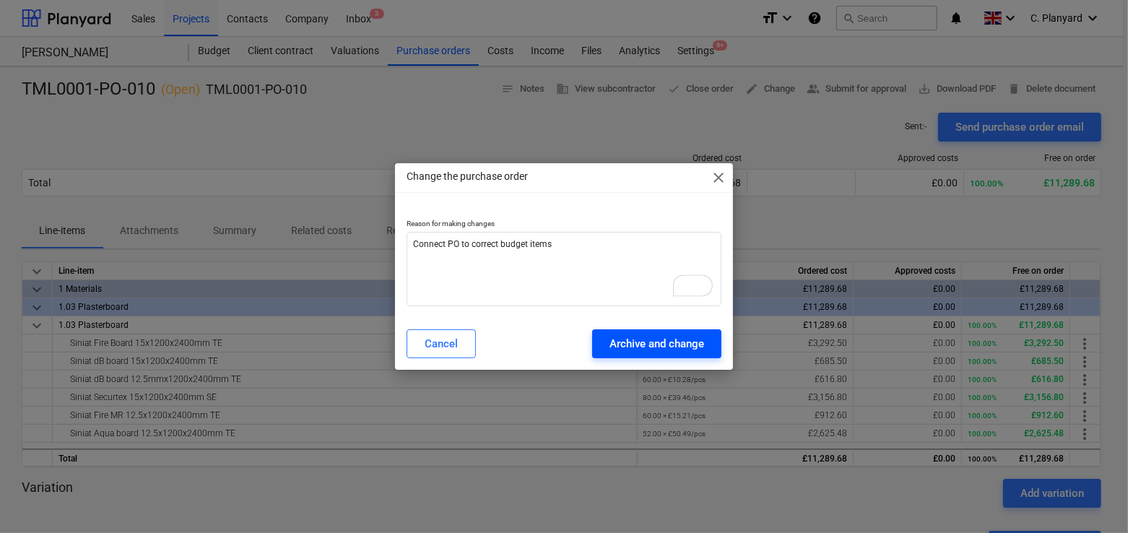
click at [633, 338] on div "Archive and change" at bounding box center [657, 343] width 95 height 19
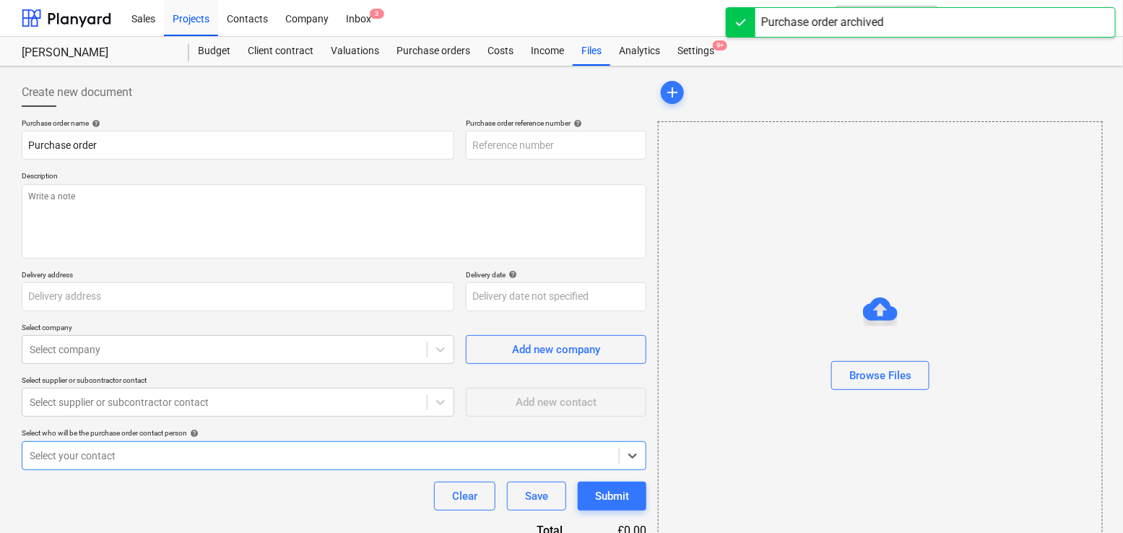
type textarea "x"
type input "TML0001-PO-010"
type textarea "Site contact [PERSON_NAME] [PHONE_NUMBER] Rigid/[PERSON_NAME] vehicle please"
type input "Berkeley Homes (NE London) Ltd, [STREET_ADDRESS][PERSON_NAME]"
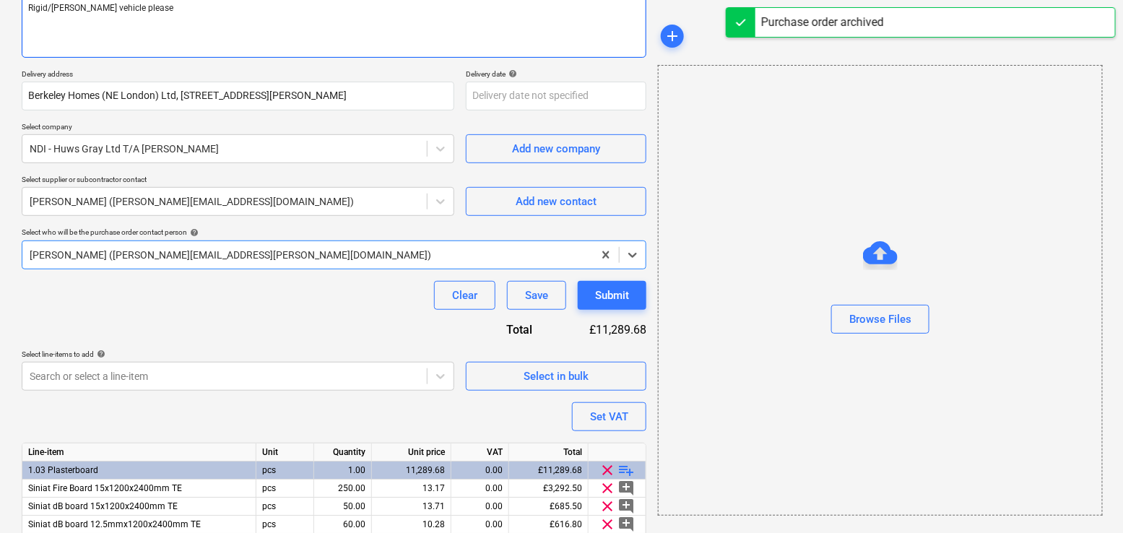
scroll to position [313, 0]
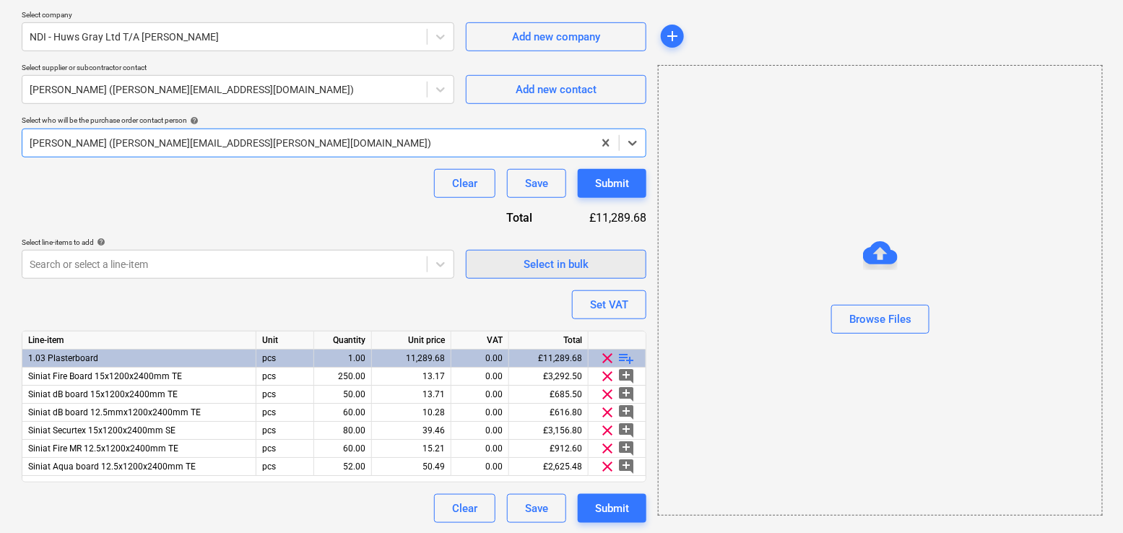
click at [556, 272] on button "Select in bulk" at bounding box center [556, 264] width 181 height 29
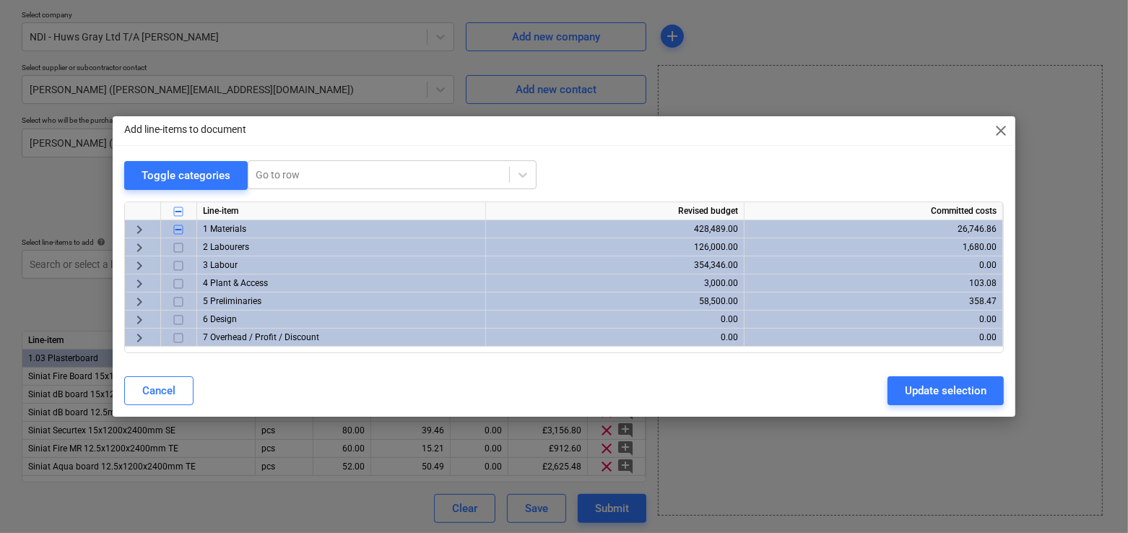
click at [135, 230] on span "keyboard_arrow_right" at bounding box center [139, 229] width 17 height 17
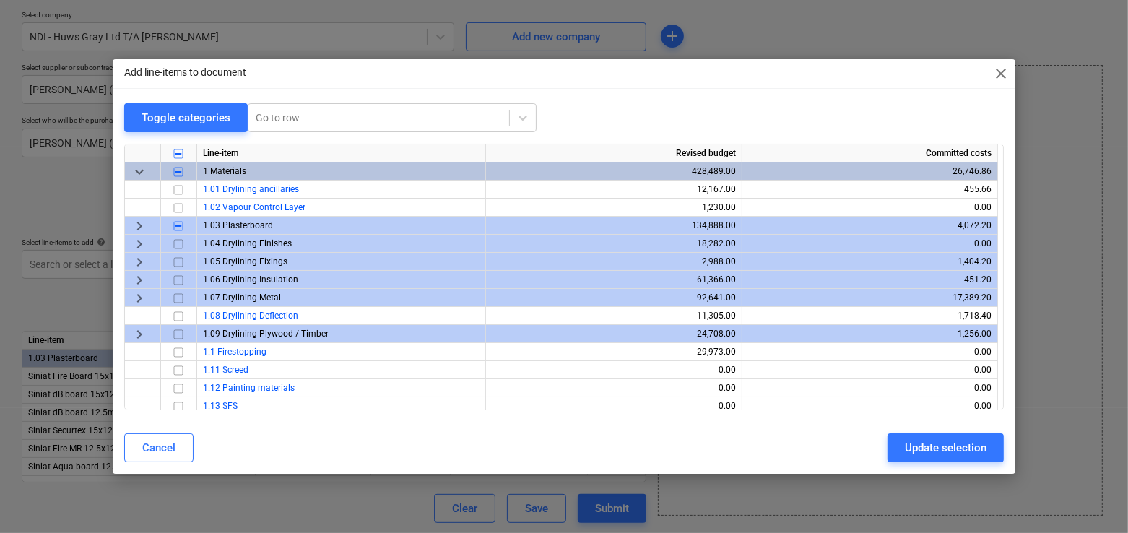
click at [137, 227] on span "keyboard_arrow_right" at bounding box center [139, 225] width 17 height 17
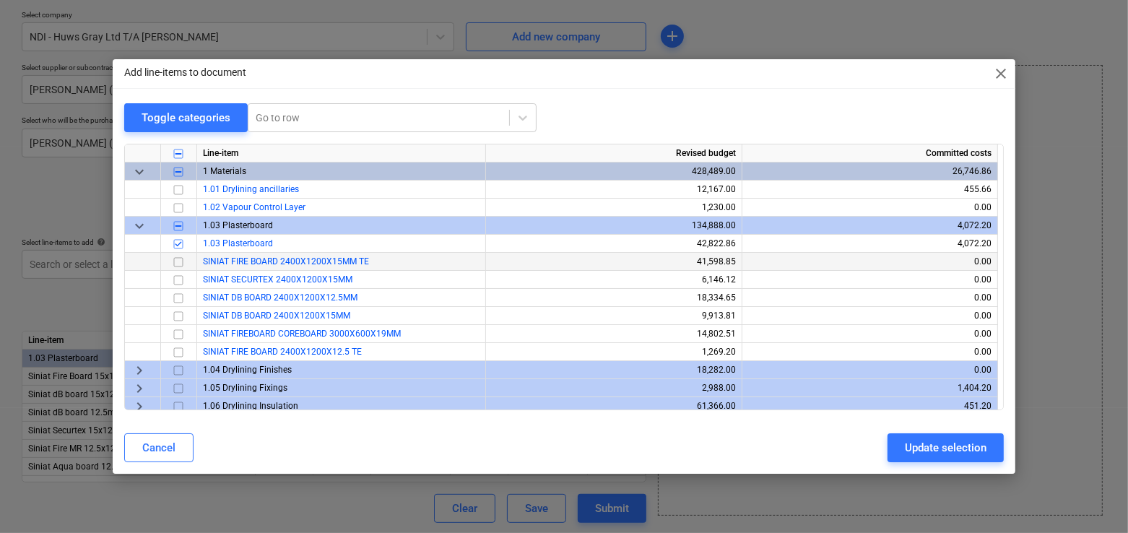
click at [180, 262] on input "checkbox" at bounding box center [178, 262] width 17 height 17
click at [180, 298] on input "checkbox" at bounding box center [178, 298] width 17 height 17
click at [176, 298] on input "checkbox" at bounding box center [178, 298] width 17 height 17
click at [912, 446] on div "Update selection" at bounding box center [946, 448] width 82 height 19
type textarea "x"
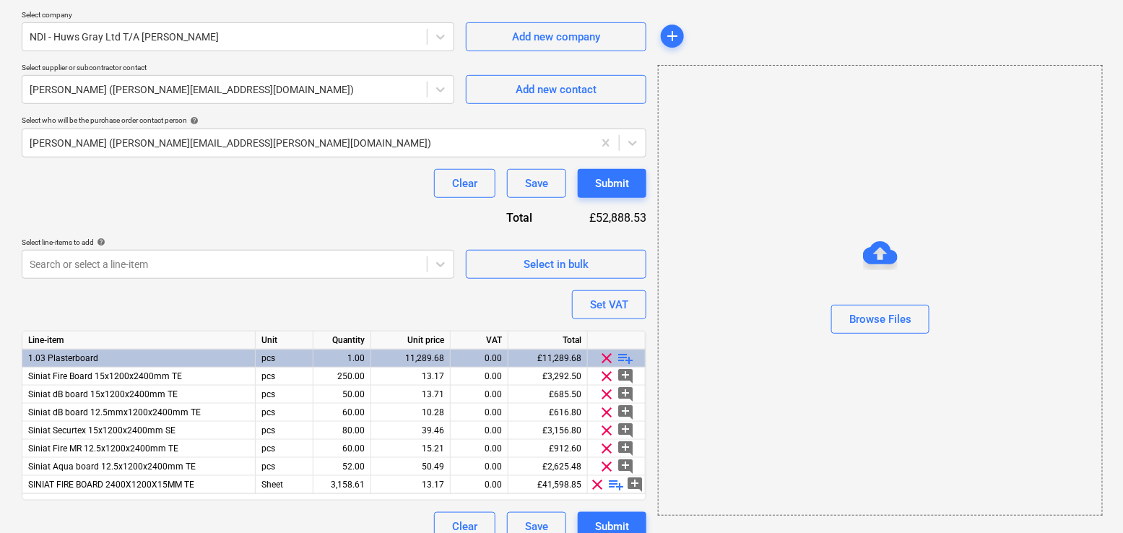
scroll to position [331, 0]
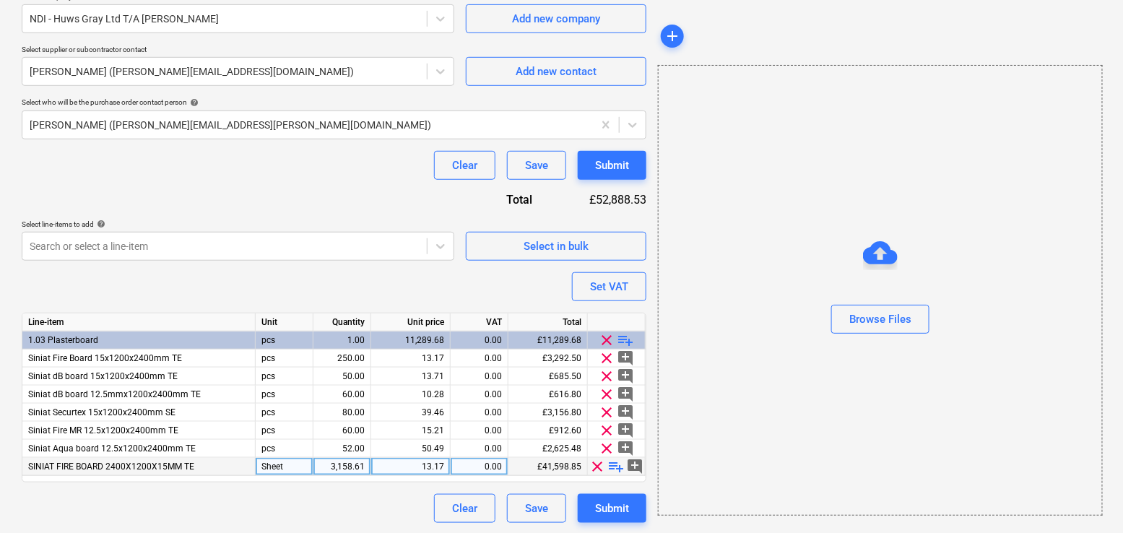
click at [343, 470] on div "3,158.61" at bounding box center [342, 467] width 46 height 18
type input "250"
click at [335, 506] on div "Clear Save Submit" at bounding box center [334, 508] width 625 height 29
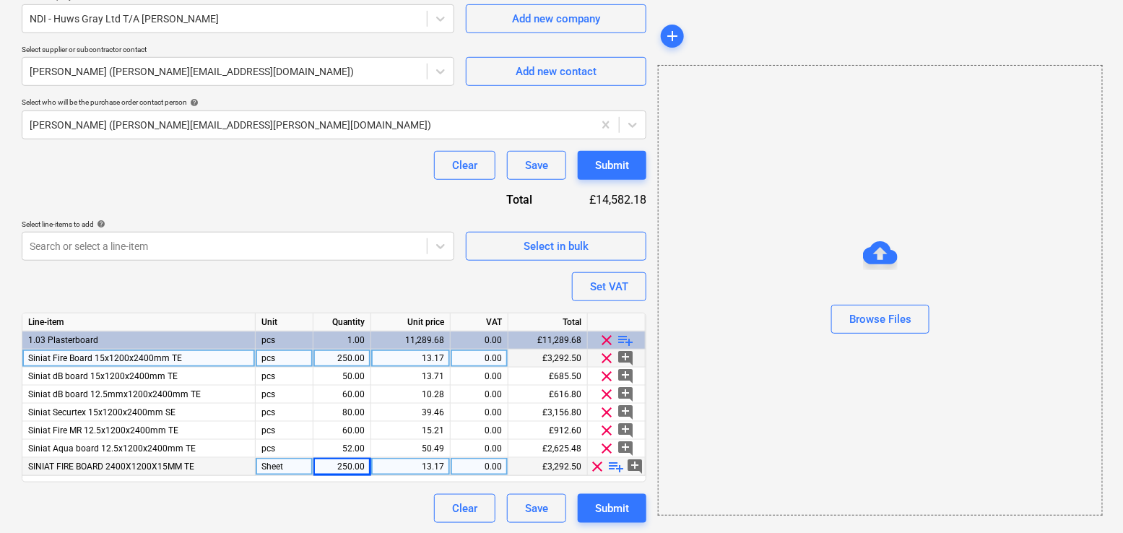
click at [608, 358] on span "clear" at bounding box center [607, 358] width 17 height 17
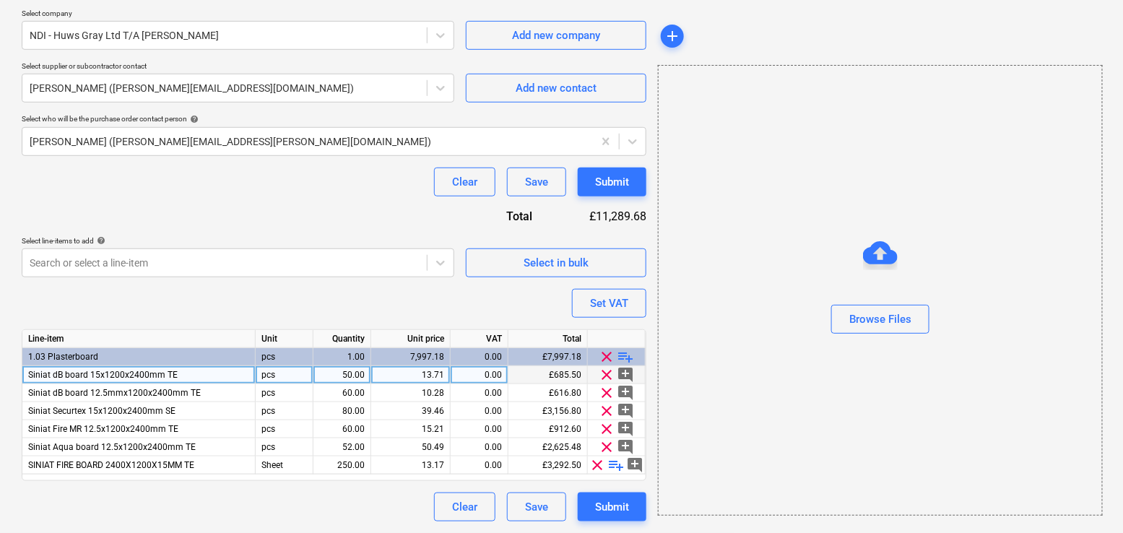
scroll to position [313, 0]
click at [553, 258] on div "Select in bulk" at bounding box center [556, 264] width 65 height 19
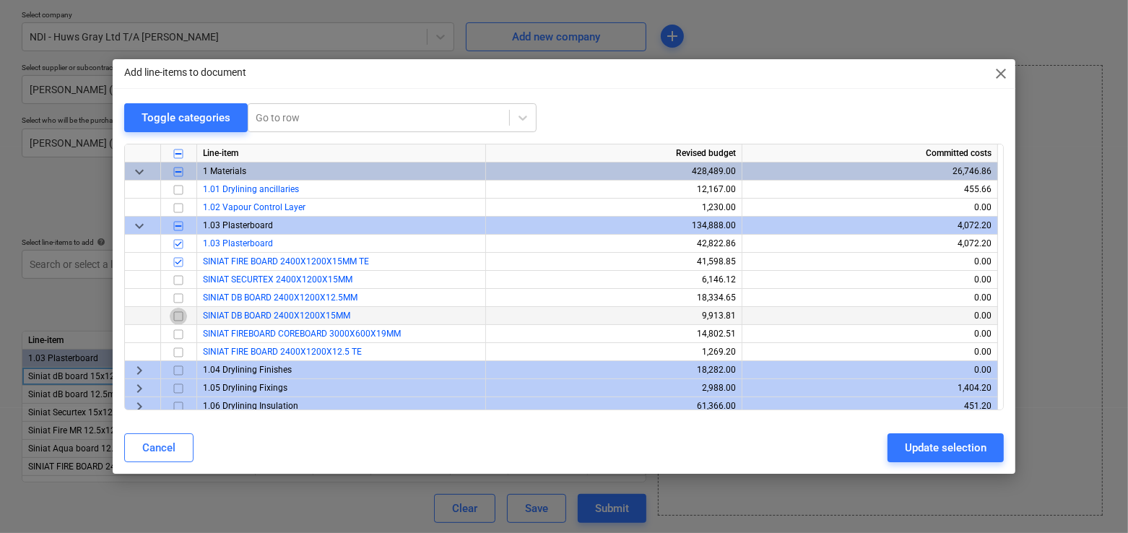
click at [177, 314] on input "checkbox" at bounding box center [178, 316] width 17 height 17
click at [913, 454] on div "Update selection" at bounding box center [946, 448] width 82 height 19
type textarea "x"
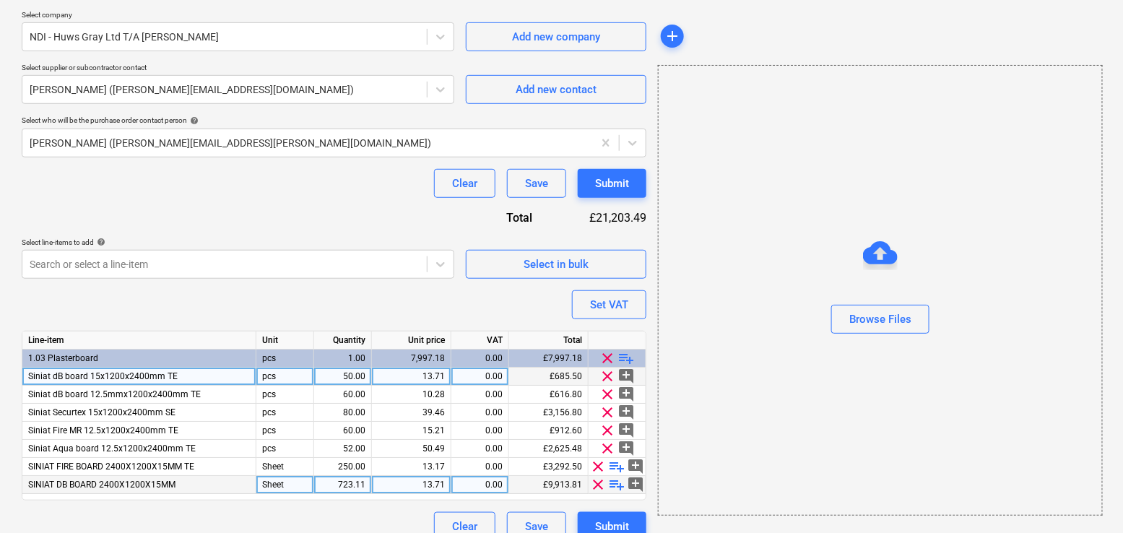
click at [344, 482] on div "723.11" at bounding box center [343, 485] width 46 height 18
type input "50"
click at [324, 301] on div "Purchase order name help TML0001-PO-010 Purchase order reference number help TM…" at bounding box center [334, 173] width 625 height 735
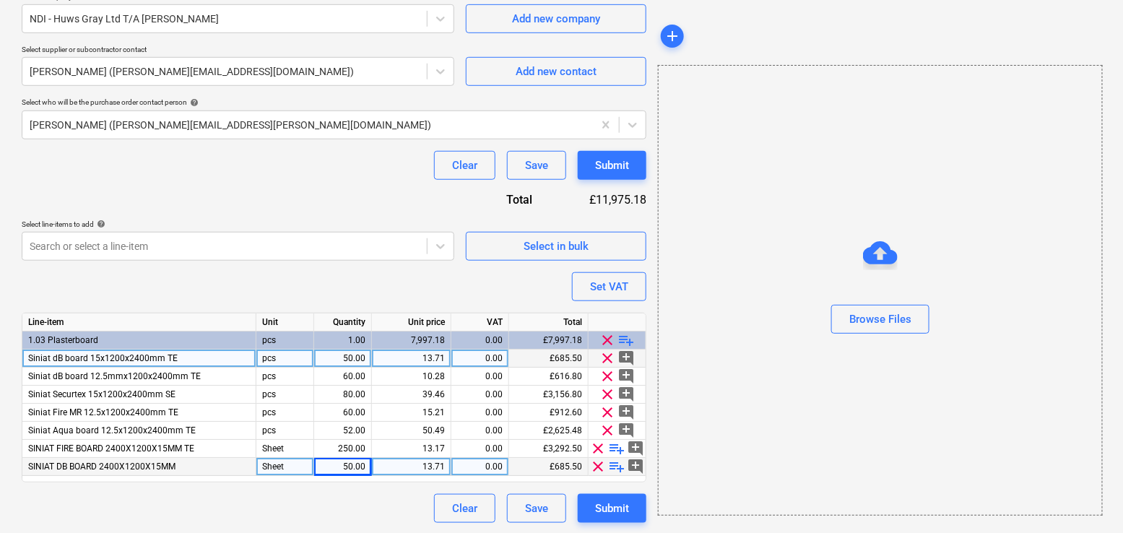
click at [608, 355] on span "clear" at bounding box center [608, 358] width 17 height 17
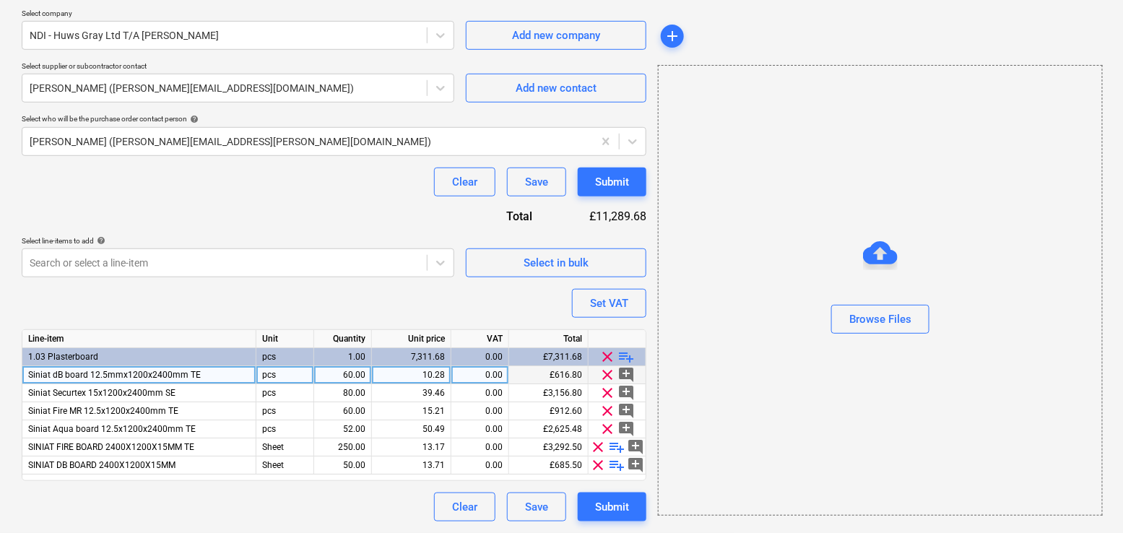
scroll to position [313, 0]
click at [537, 270] on div "Select in bulk" at bounding box center [556, 264] width 65 height 19
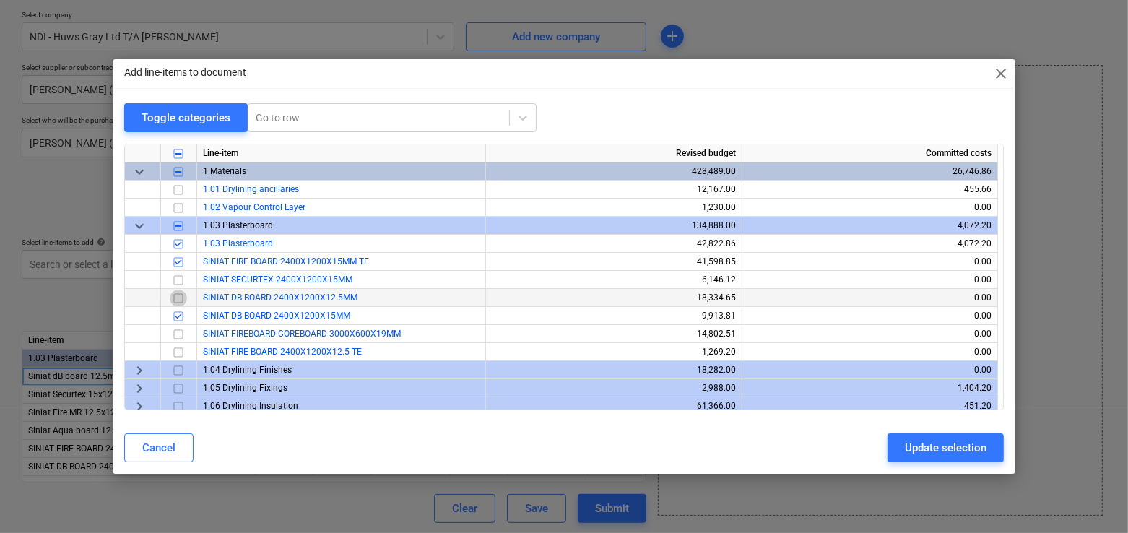
click at [180, 296] on input "checkbox" at bounding box center [178, 298] width 17 height 17
click at [936, 439] on div "Update selection" at bounding box center [946, 448] width 82 height 19
type textarea "x"
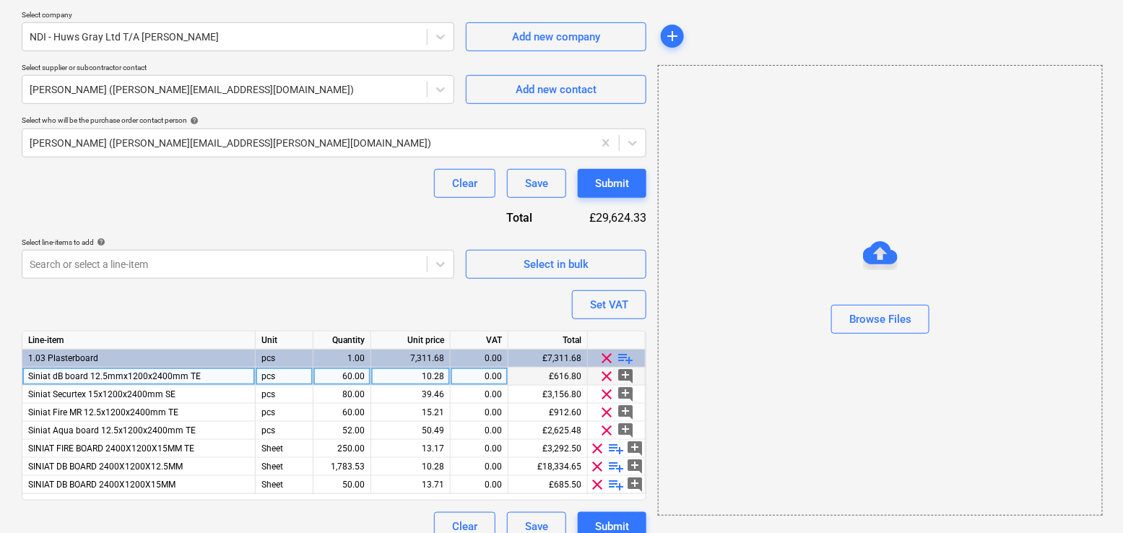
scroll to position [331, 0]
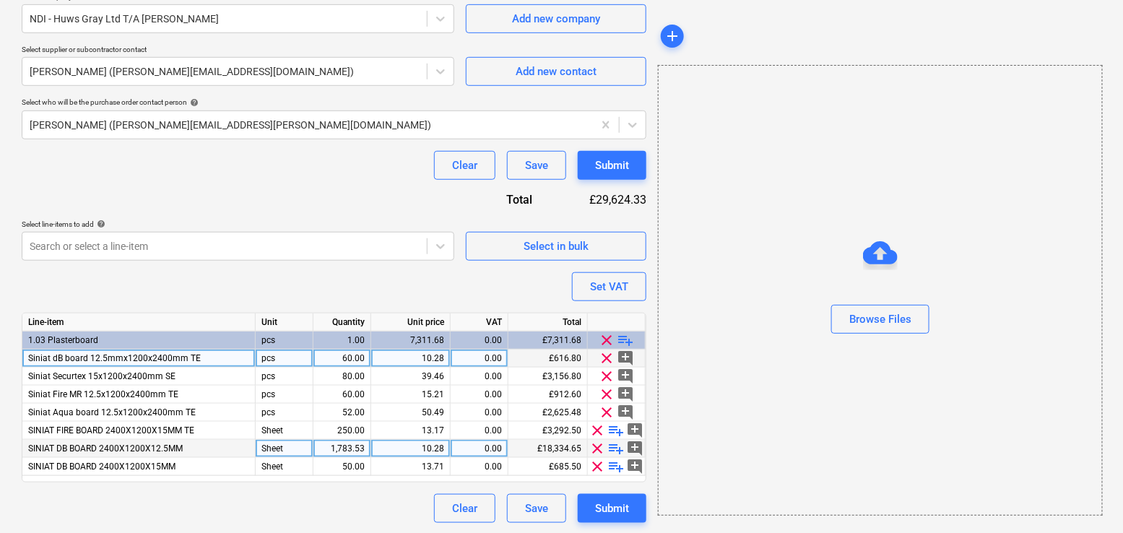
click at [345, 447] on div "1,783.53" at bounding box center [342, 449] width 46 height 18
type input "60"
click at [294, 289] on div "Purchase order name help TML0001-PO-010 Purchase order reference number help TM…" at bounding box center [334, 155] width 625 height 735
click at [607, 356] on span "clear" at bounding box center [607, 358] width 17 height 17
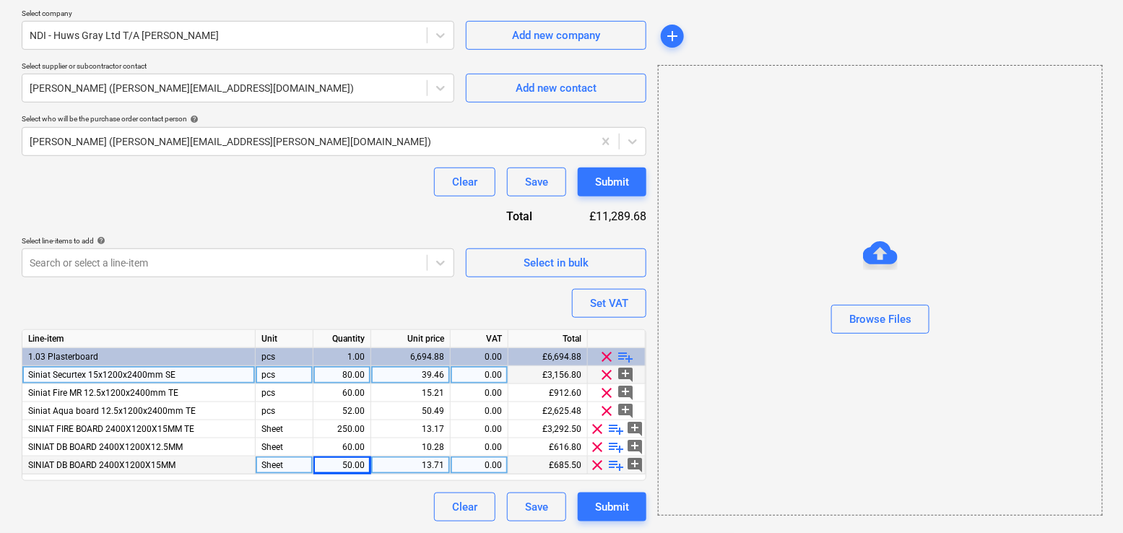
scroll to position [313, 0]
click at [538, 262] on div "Select in bulk" at bounding box center [556, 264] width 65 height 19
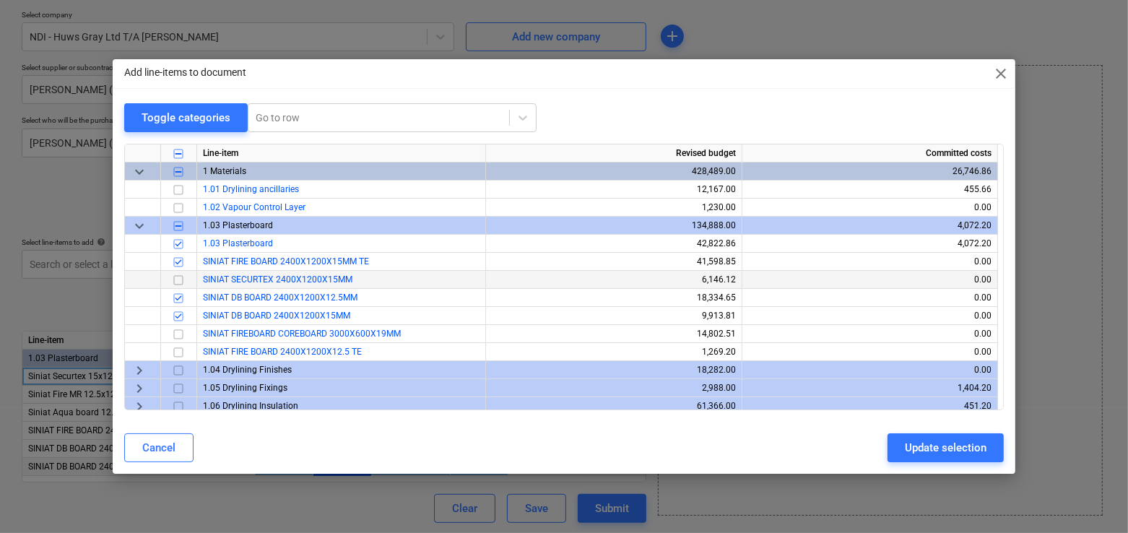
click at [177, 282] on input "checkbox" at bounding box center [178, 280] width 17 height 17
click at [923, 454] on div "Update selection" at bounding box center [946, 448] width 82 height 19
type textarea "x"
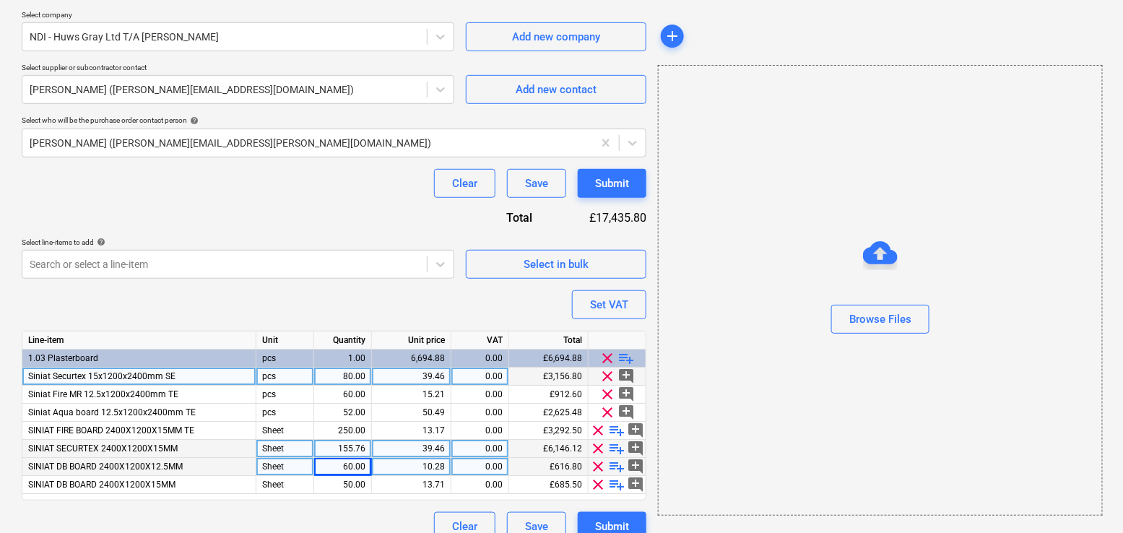
click at [341, 443] on div "155.76" at bounding box center [343, 449] width 46 height 18
type input "80"
click at [316, 301] on div "Purchase order name help TML0001-PO-010 Purchase order reference number help TM…" at bounding box center [334, 173] width 625 height 735
click at [608, 371] on span "clear" at bounding box center [608, 376] width 17 height 17
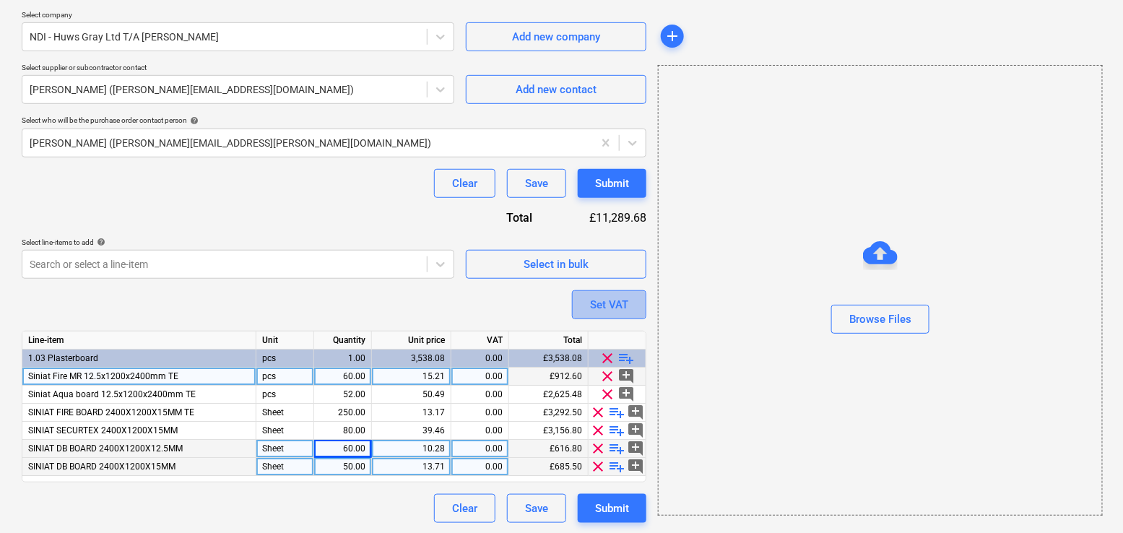
click at [603, 301] on div "Set VAT" at bounding box center [609, 304] width 38 height 19
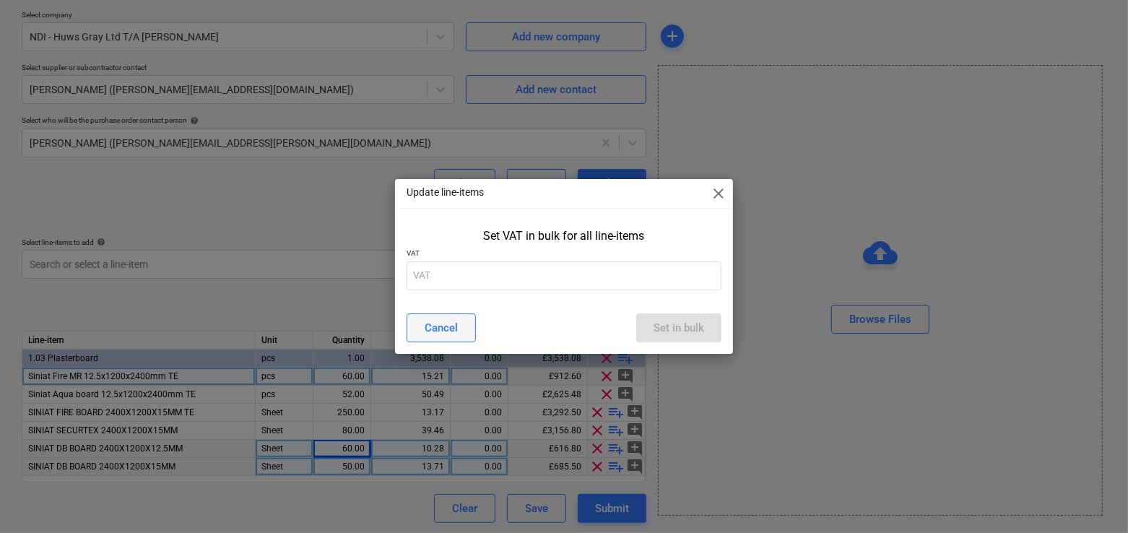
click at [468, 329] on button "Cancel" at bounding box center [441, 328] width 69 height 29
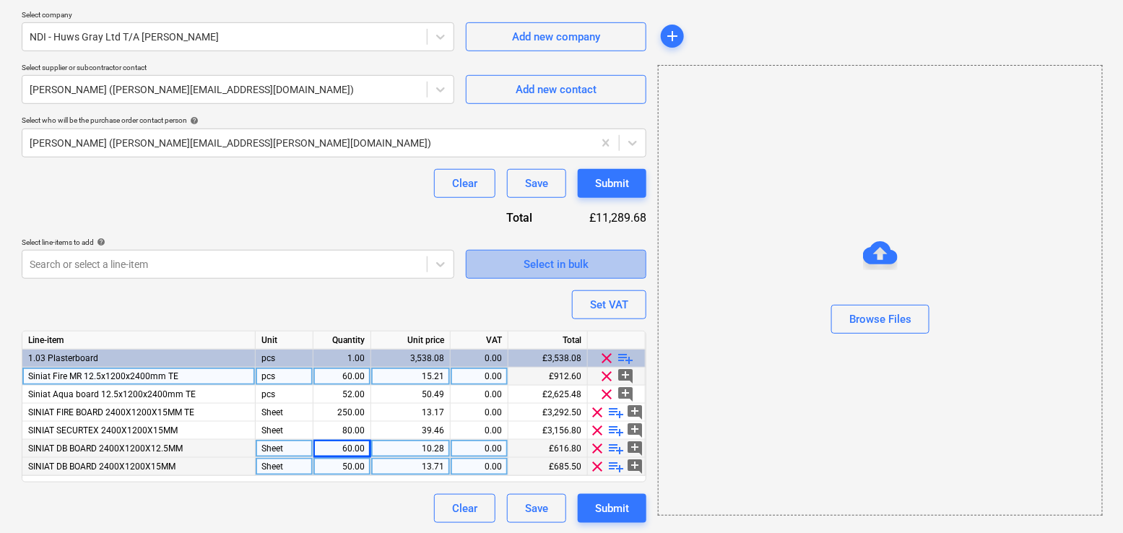
click at [548, 265] on div "Select in bulk" at bounding box center [556, 264] width 65 height 19
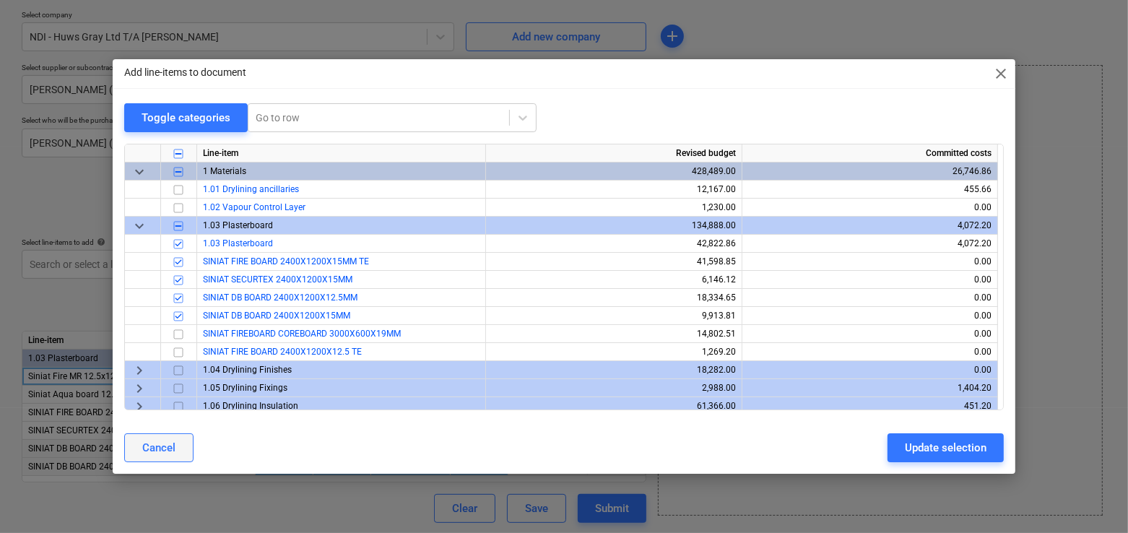
click at [165, 446] on div "Cancel" at bounding box center [158, 448] width 33 height 19
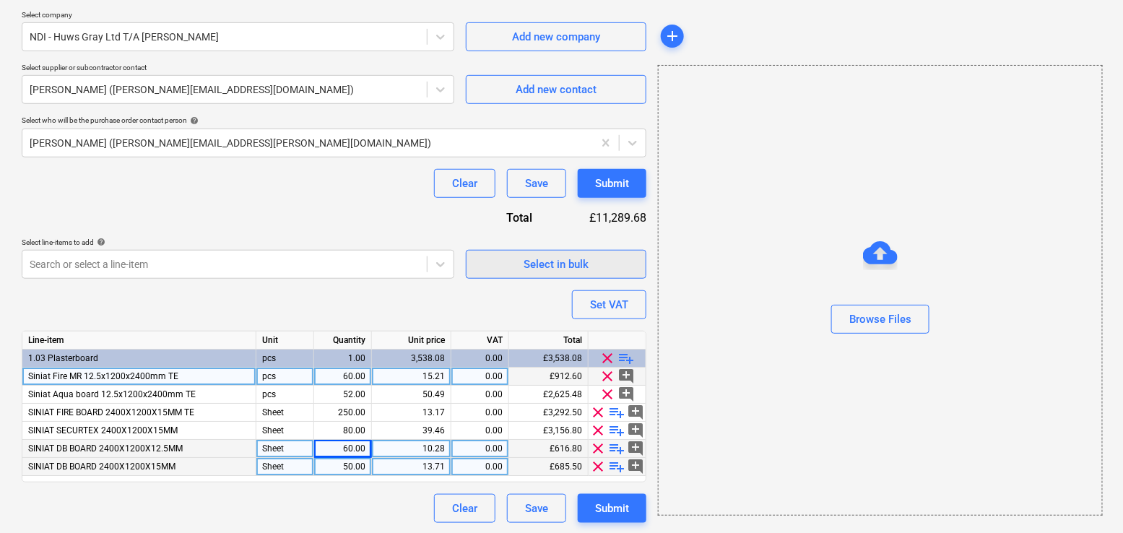
click at [533, 265] on div "Select in bulk" at bounding box center [556, 264] width 65 height 19
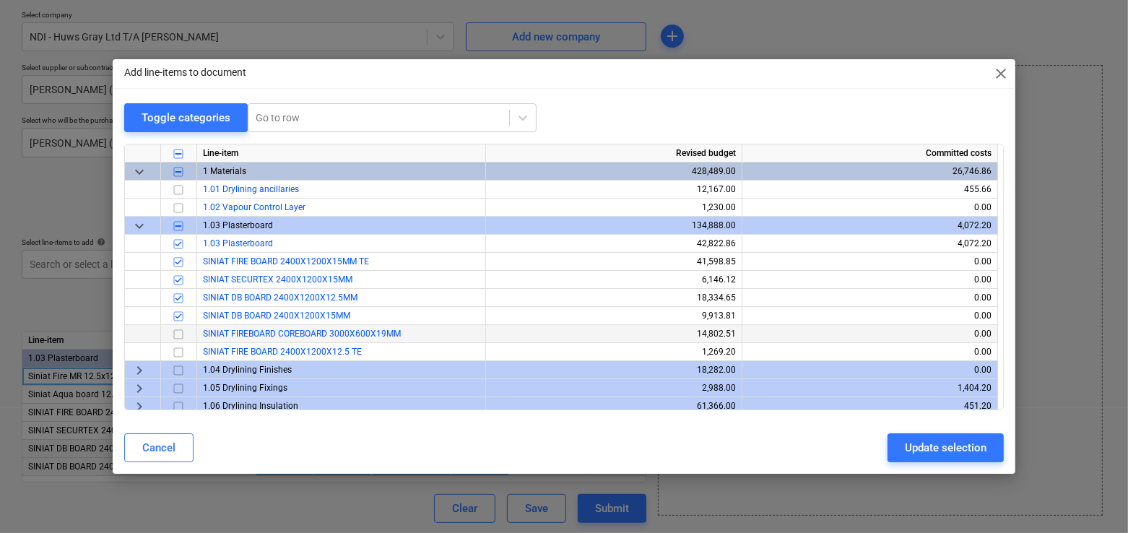
click at [181, 333] on input "checkbox" at bounding box center [178, 334] width 17 height 17
click at [181, 352] on input "checkbox" at bounding box center [178, 352] width 17 height 17
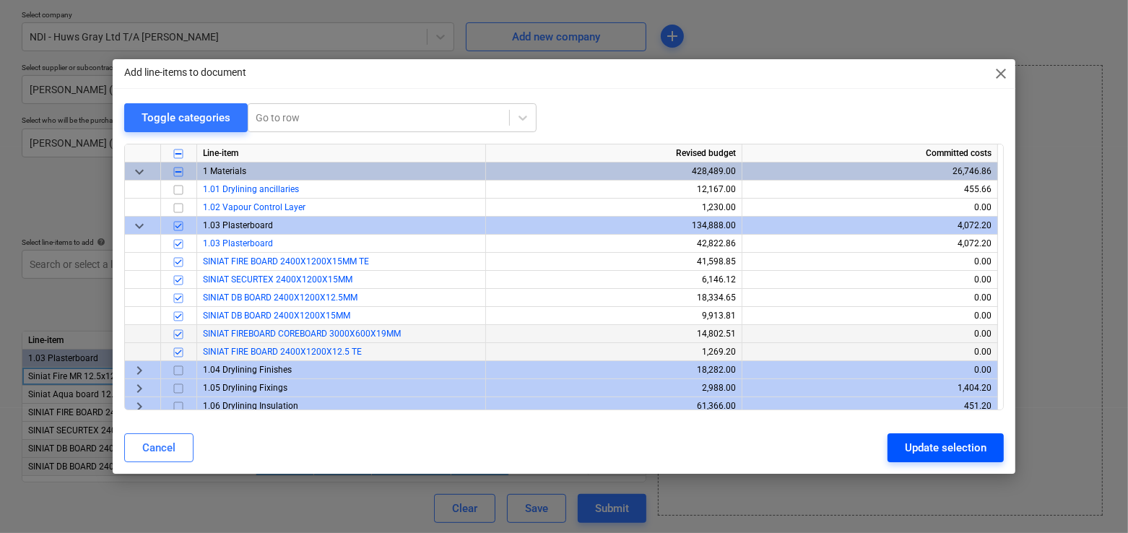
click at [910, 439] on div "Update selection" at bounding box center [946, 448] width 82 height 19
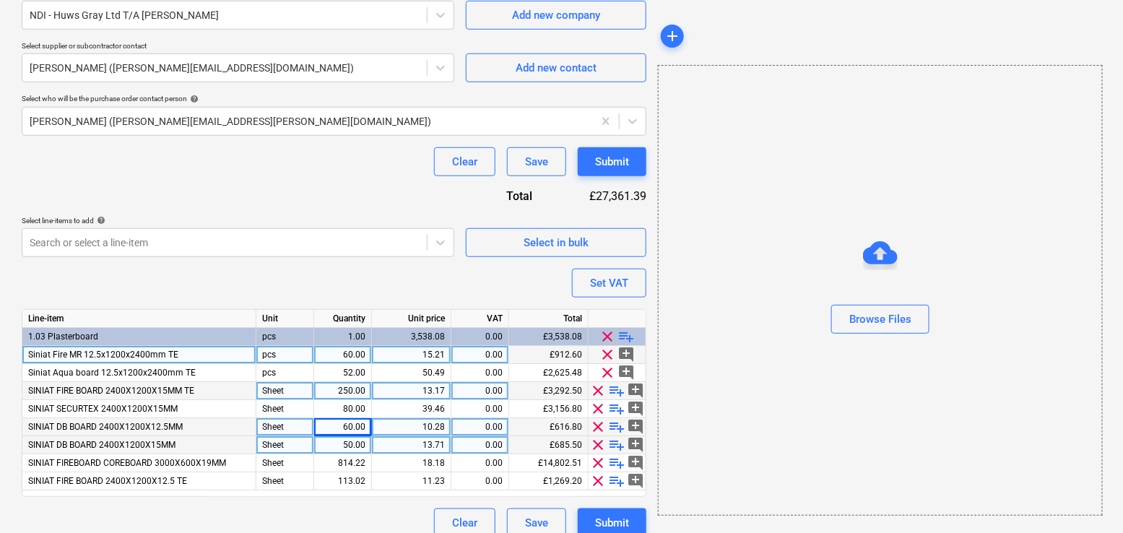
scroll to position [335, 0]
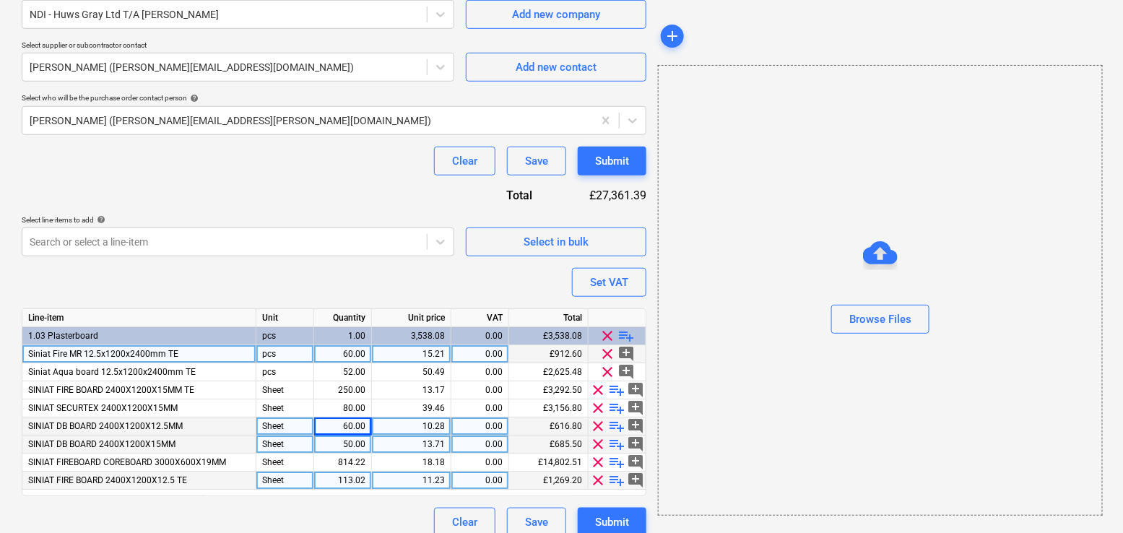
click at [600, 481] on span "clear" at bounding box center [598, 480] width 17 height 17
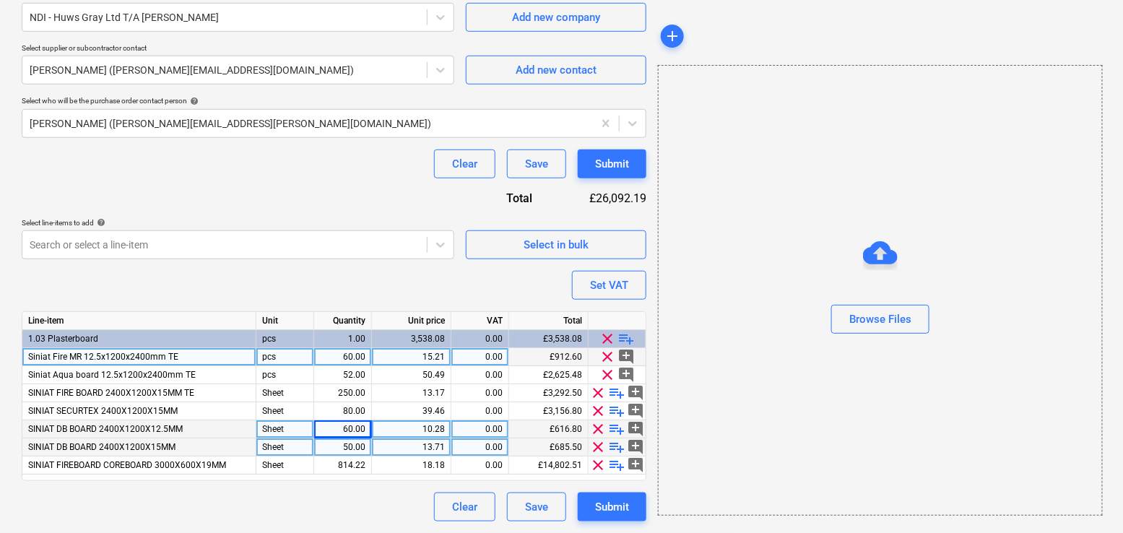
scroll to position [331, 0]
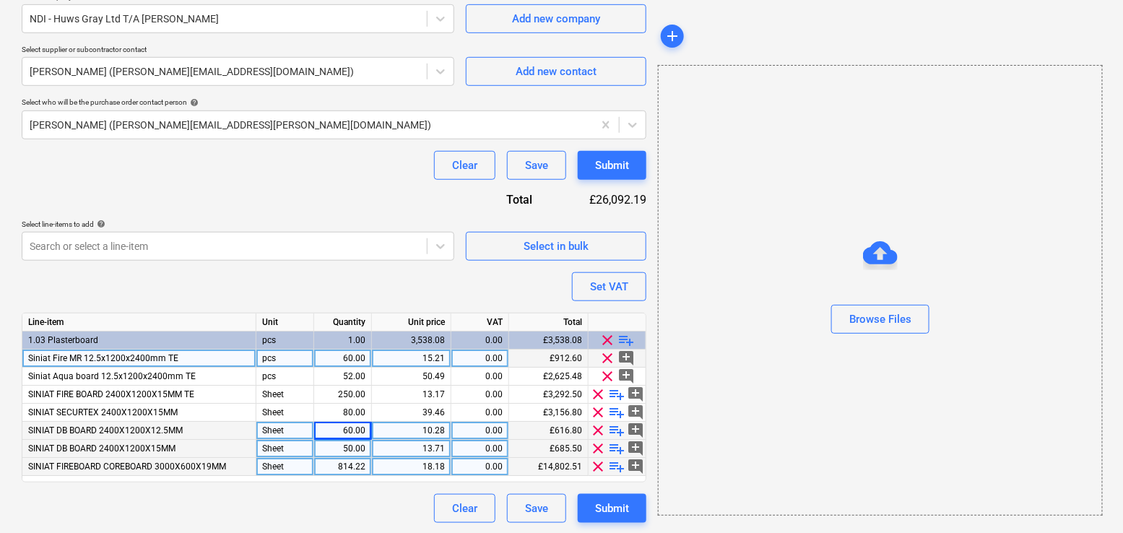
click at [595, 463] on span "clear" at bounding box center [598, 466] width 17 height 17
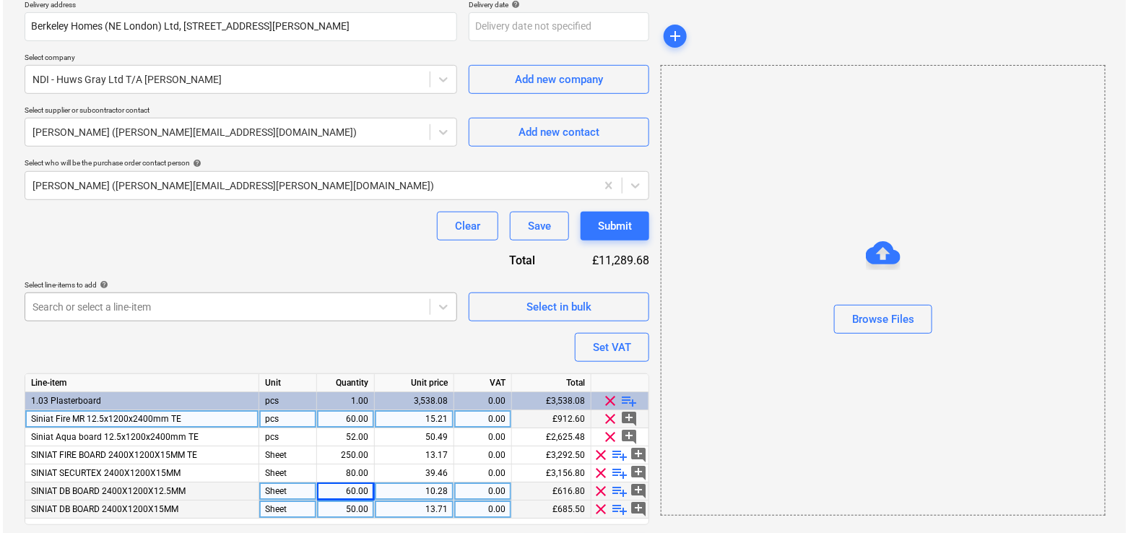
scroll to position [313, 0]
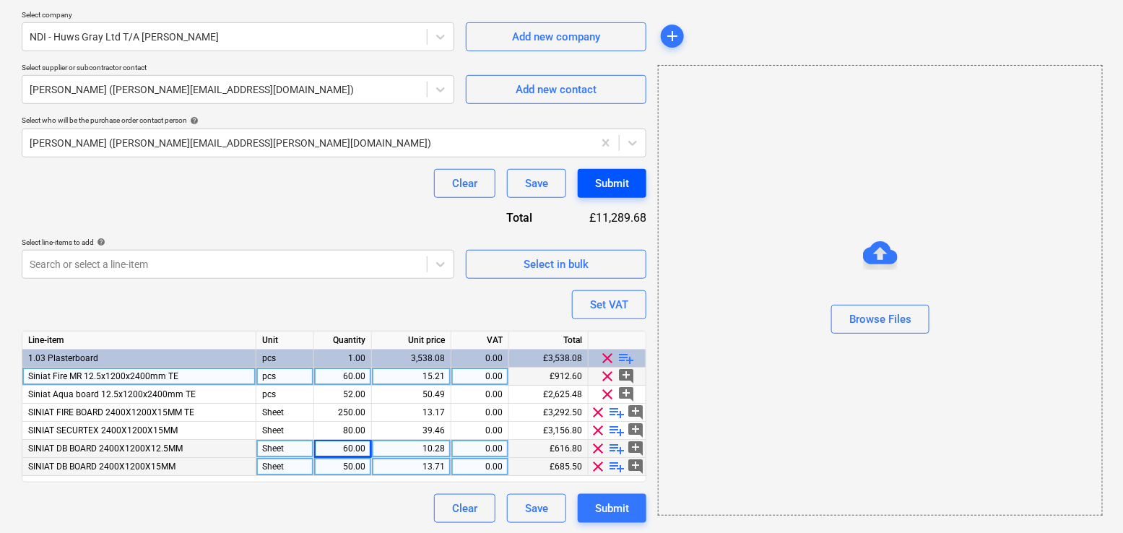
click at [599, 186] on div "Submit" at bounding box center [612, 183] width 34 height 19
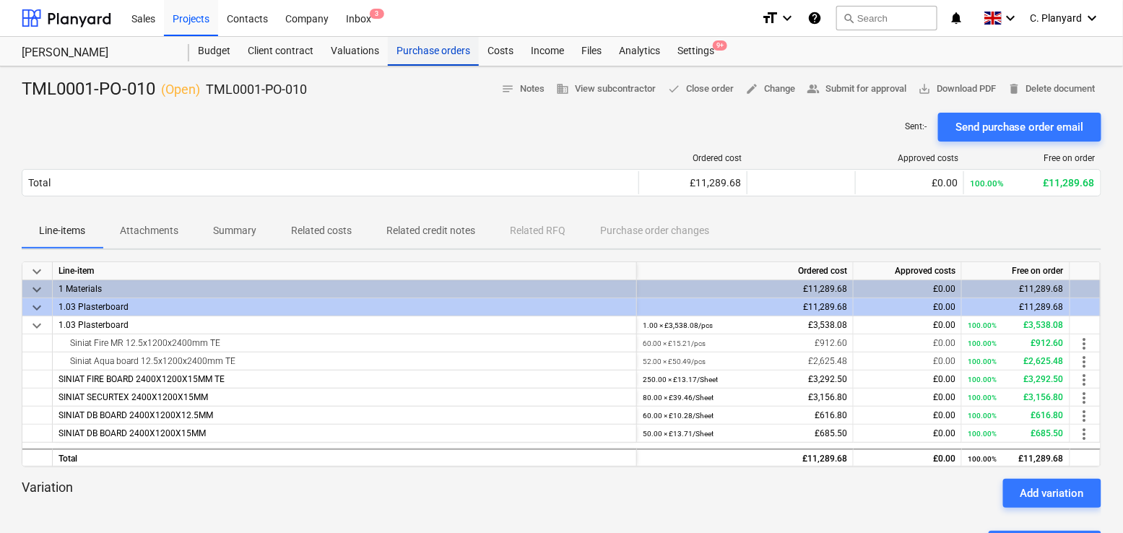
click at [431, 48] on div "Purchase orders" at bounding box center [433, 51] width 91 height 29
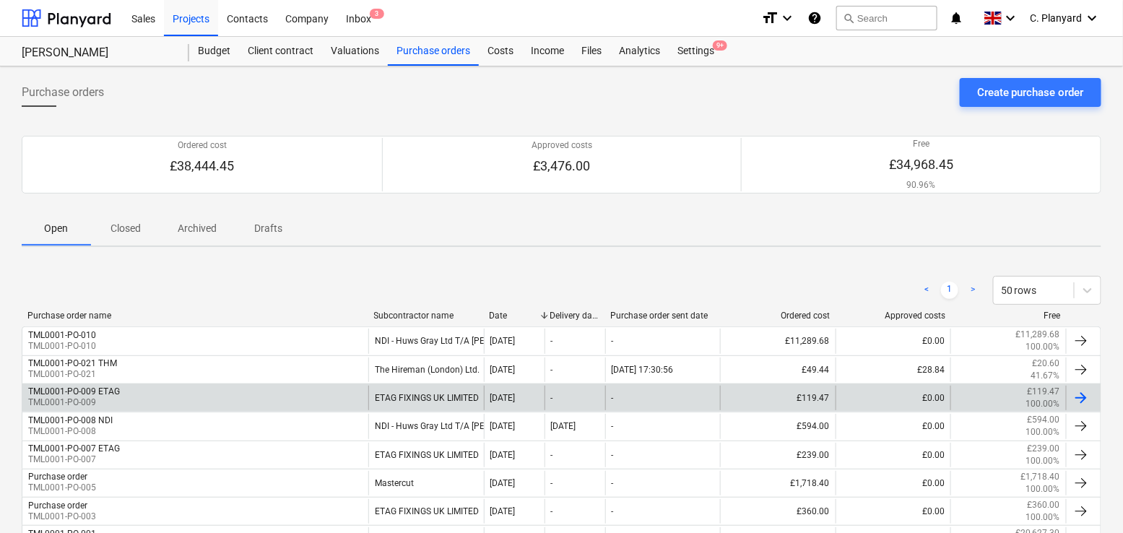
scroll to position [29, 0]
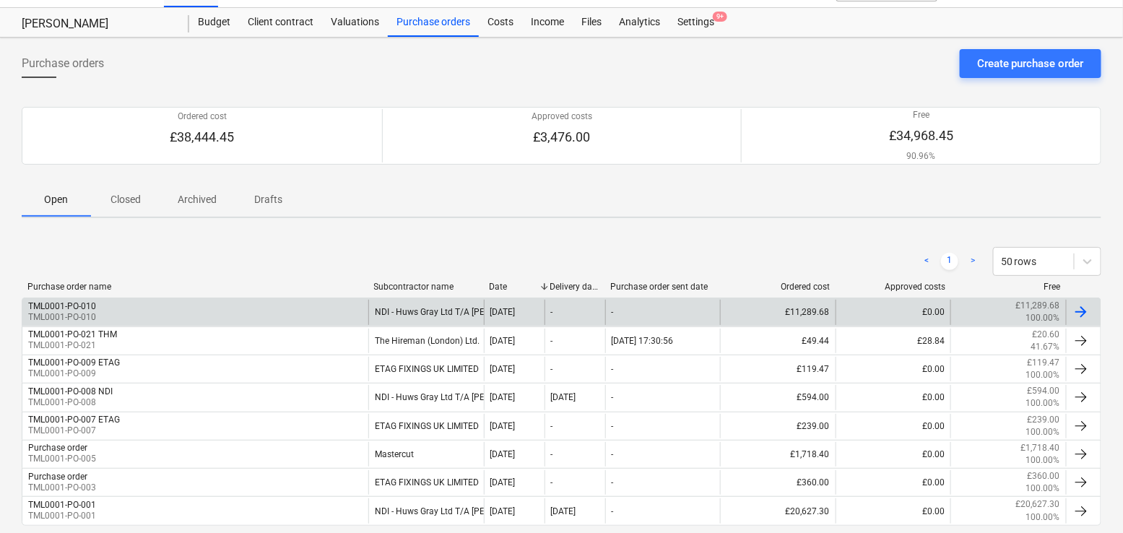
click at [251, 308] on div "TML0001-PO-010 TML0001-PO-010" at bounding box center [195, 312] width 346 height 25
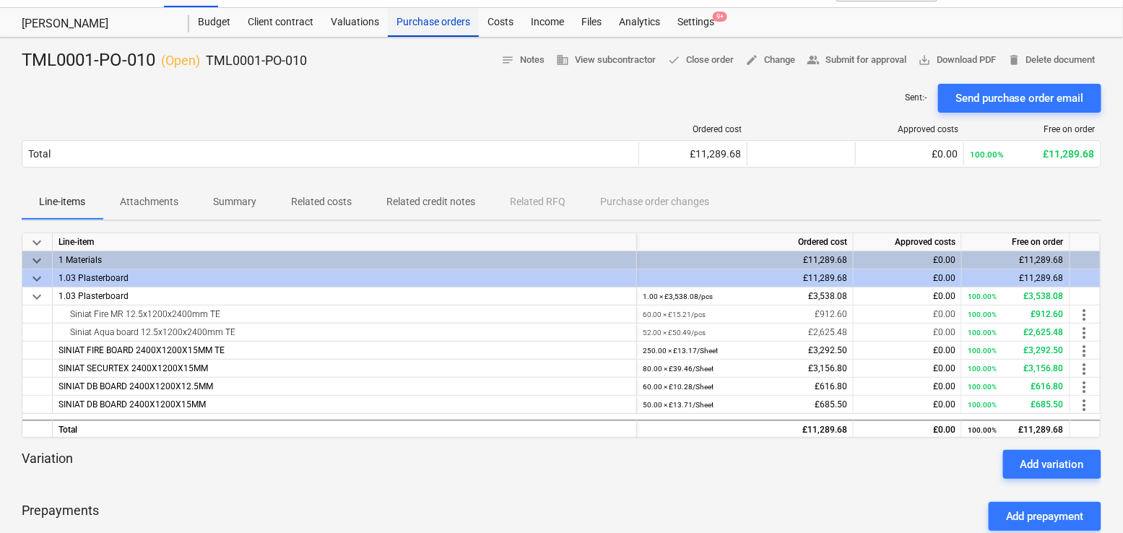
click at [427, 28] on div "Purchase orders" at bounding box center [433, 22] width 91 height 29
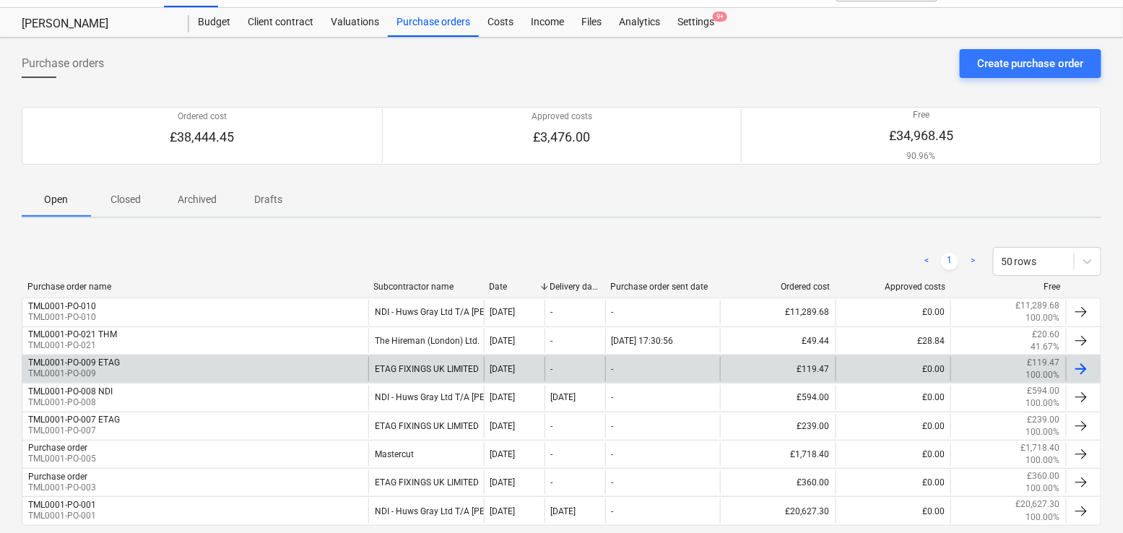
click at [334, 357] on div "TML0001-PO-009 ETAG TML0001-PO-009" at bounding box center [195, 369] width 346 height 25
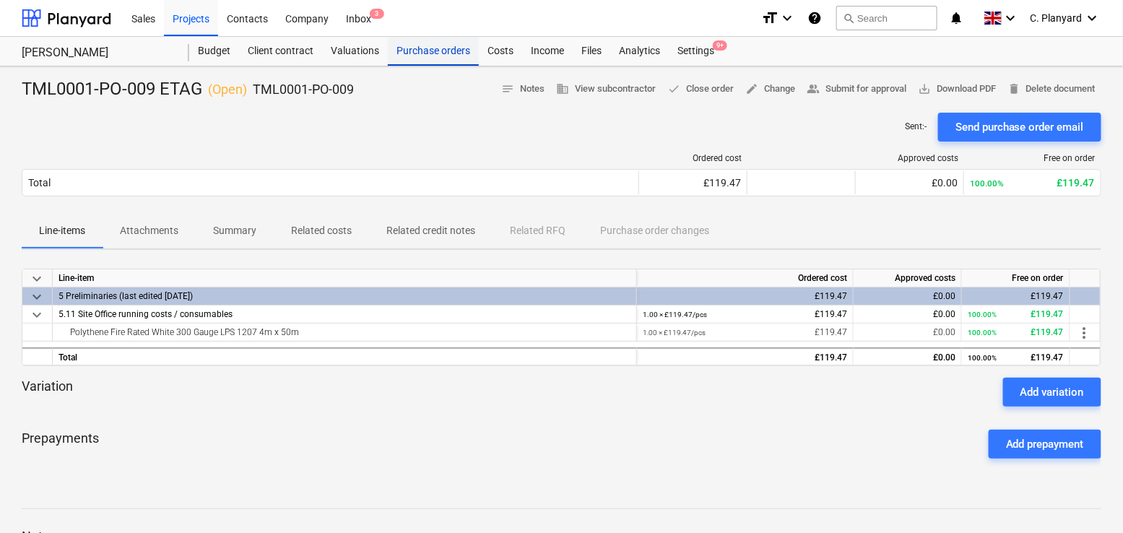
click at [418, 48] on div "Purchase orders" at bounding box center [433, 51] width 91 height 29
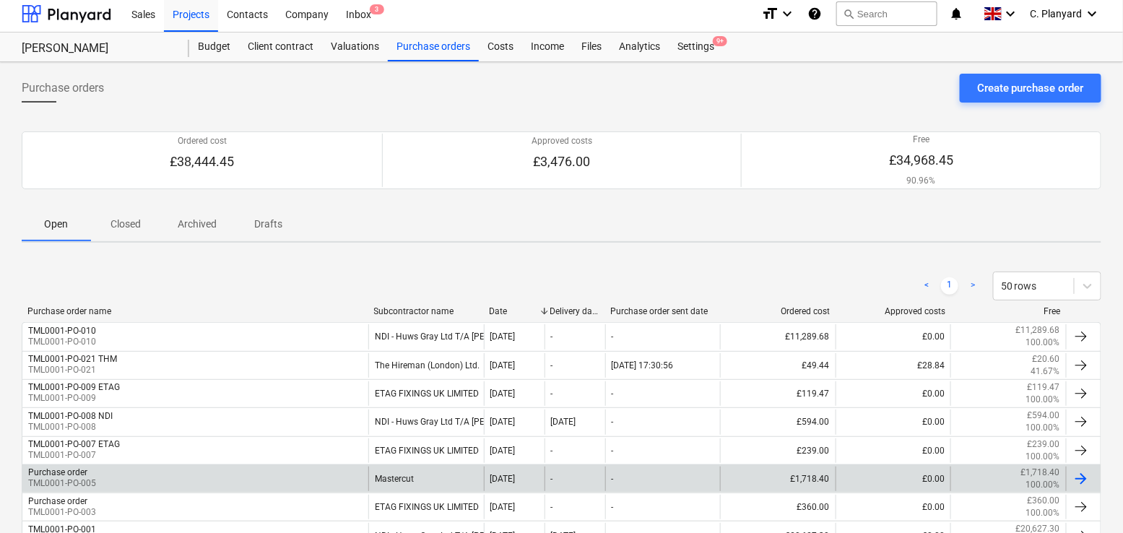
scroll to position [33, 0]
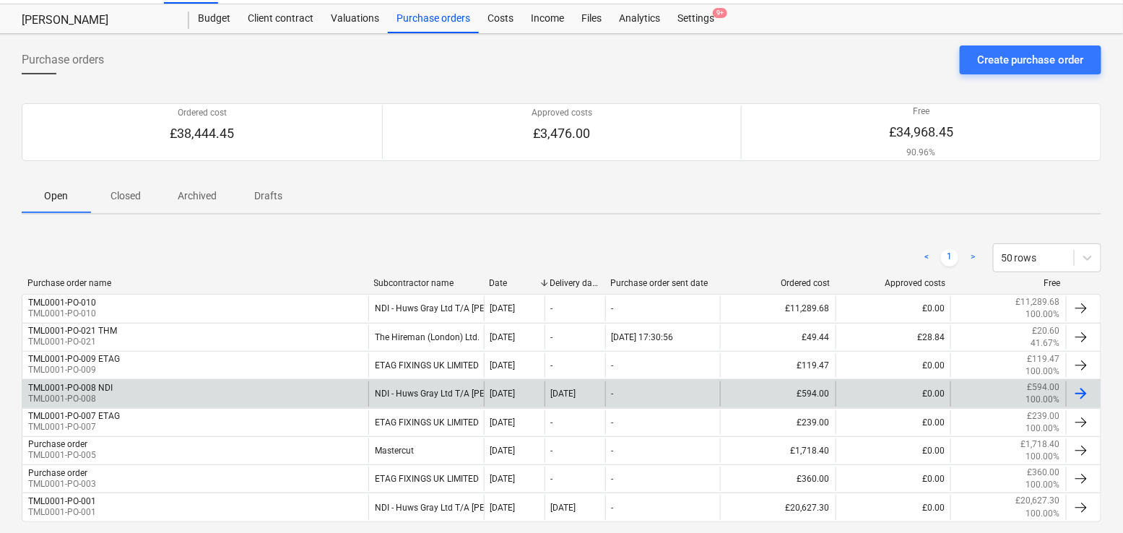
click at [293, 389] on div "TML0001-PO-008 NDI TML0001-PO-008" at bounding box center [195, 393] width 346 height 25
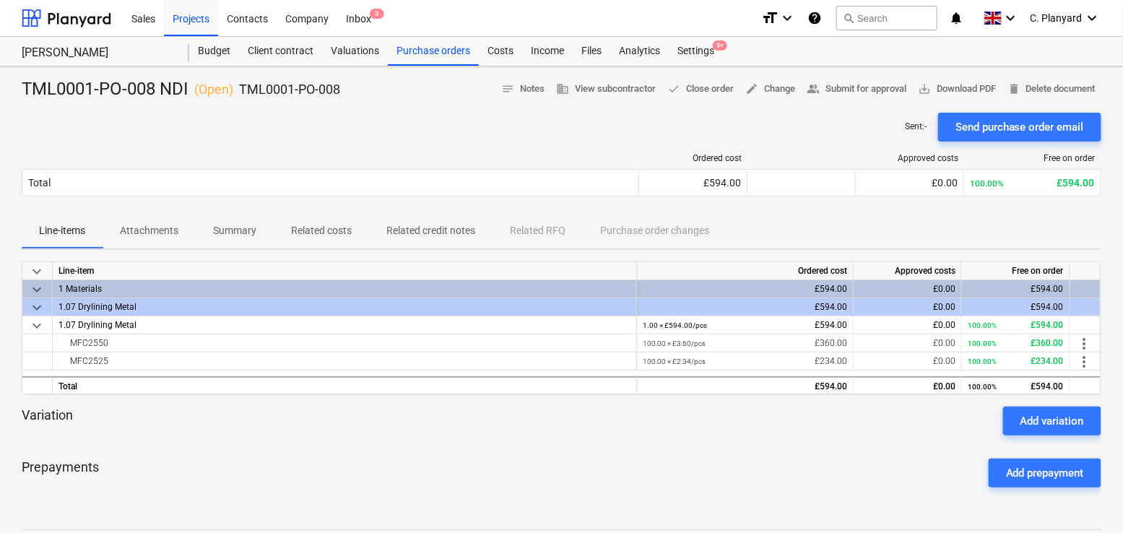
scroll to position [12, 0]
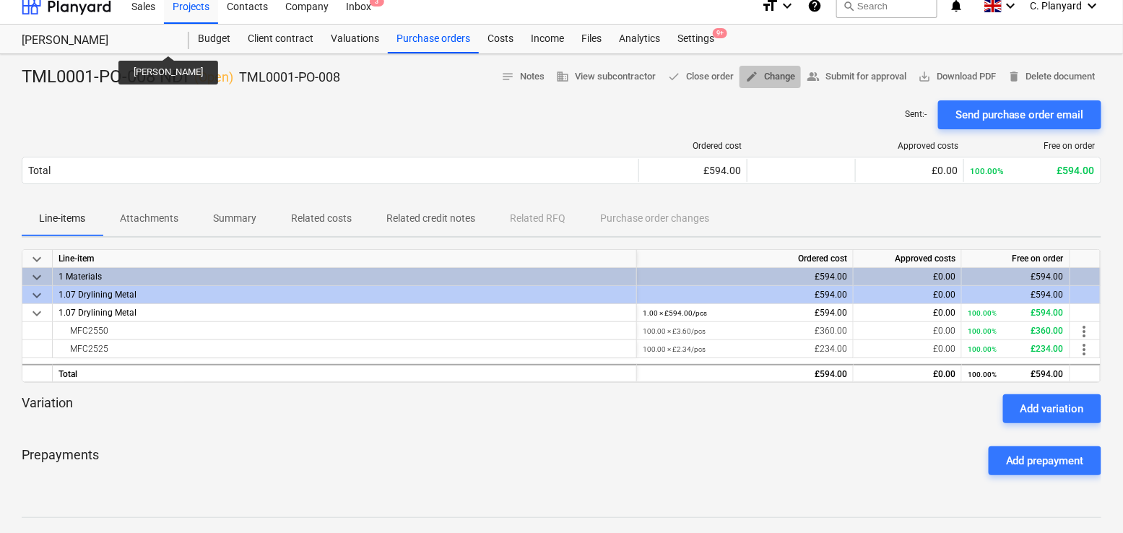
click at [762, 76] on span "edit Change" at bounding box center [771, 77] width 50 height 17
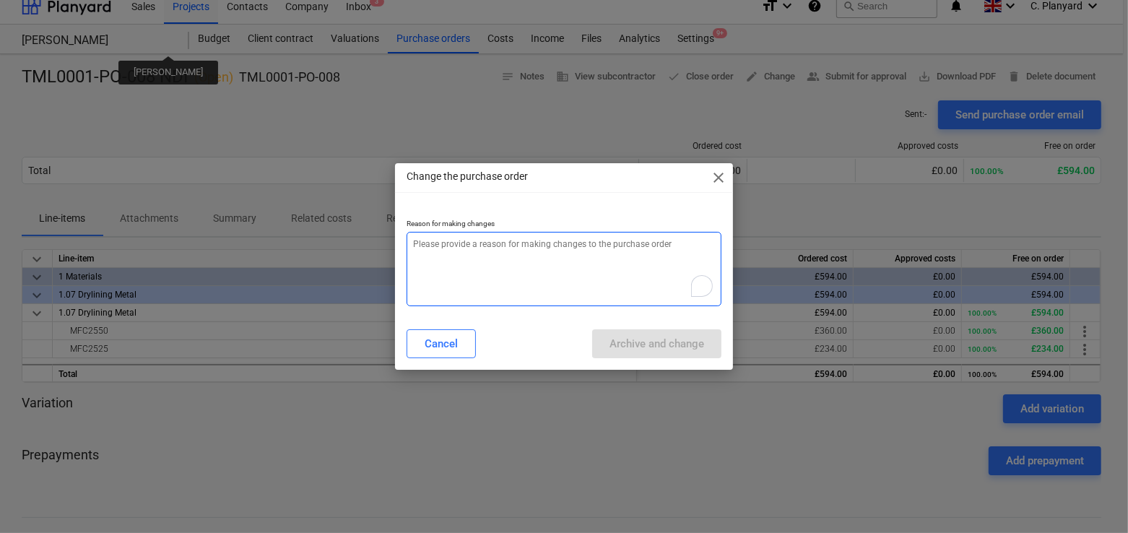
click at [648, 261] on textarea "To enrich screen reader interactions, please activate Accessibility in Grammarl…" at bounding box center [565, 269] width 316 height 74
type textarea "x"
type textarea "Co"
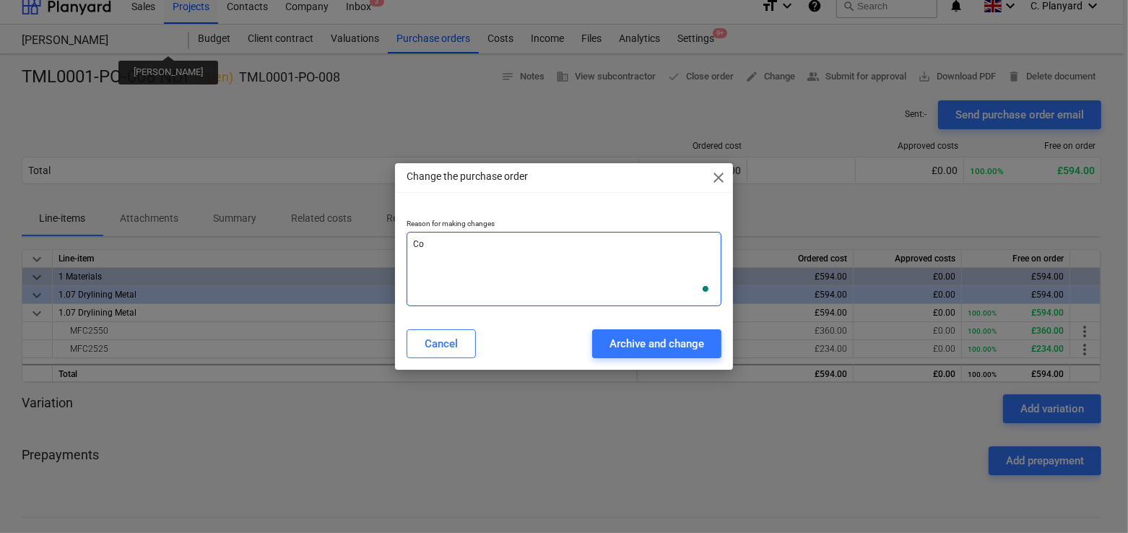
type textarea "x"
type textarea "Con"
type textarea "x"
type textarea "Cone"
type textarea "x"
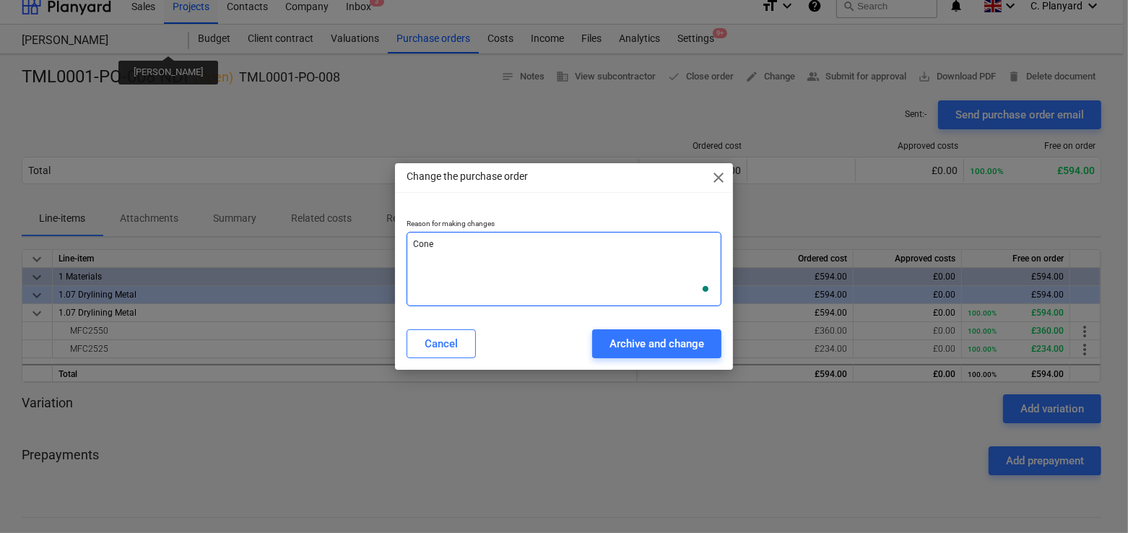
type textarea "Con"
type textarea "x"
type textarea "Conne"
type textarea "x"
type textarea "Connec"
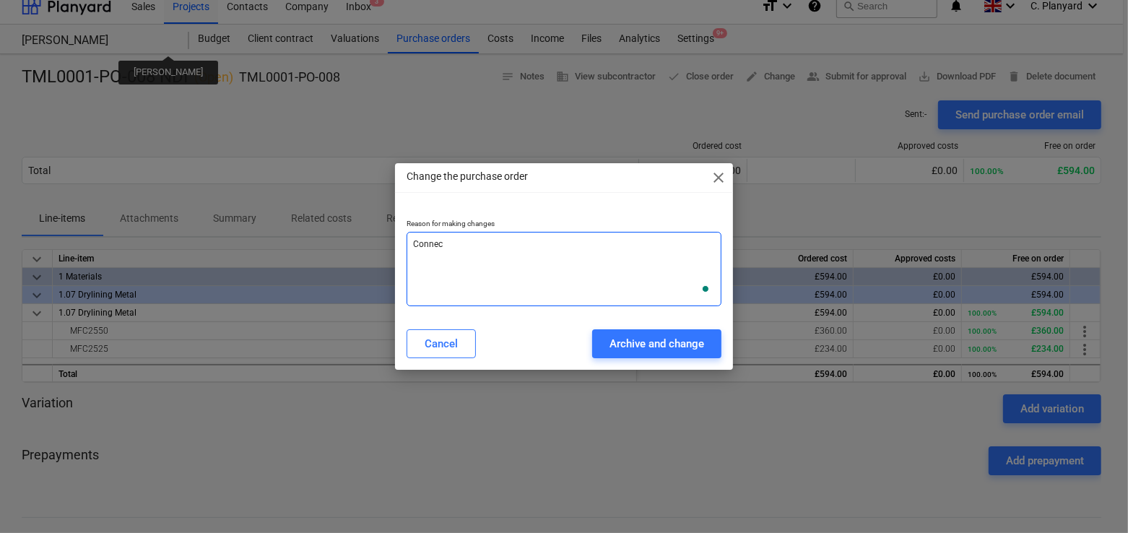
type textarea "x"
type textarea "Connect"
type textarea "x"
type textarea "Connect"
type textarea "x"
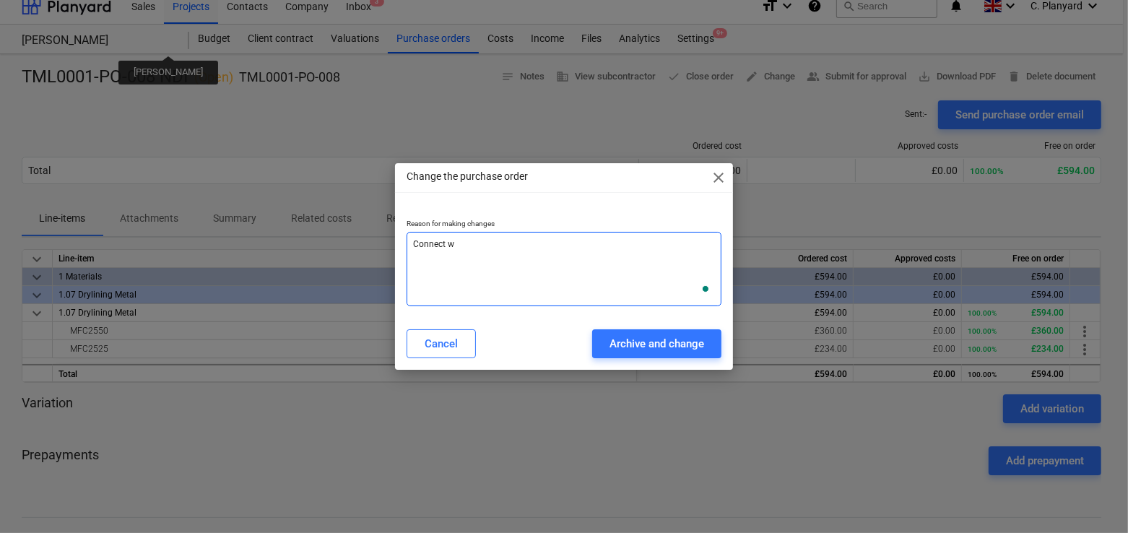
type textarea "Connect wi"
type textarea "x"
type textarea "Connect wit"
type textarea "x"
type textarea "Connect with"
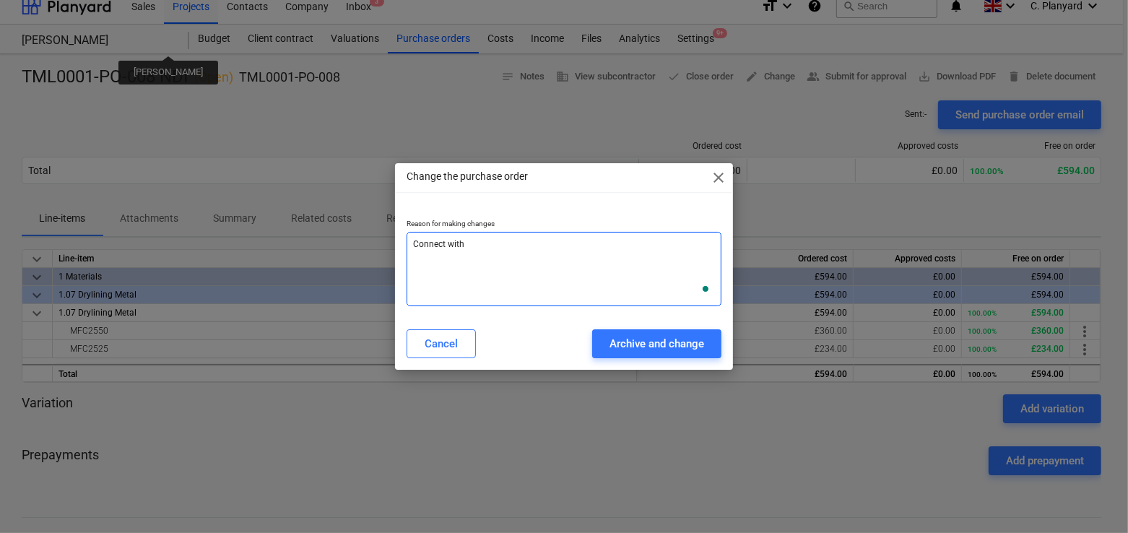
type textarea "x"
type textarea "Connect with"
type textarea "x"
type textarea "Connect with c"
type textarea "x"
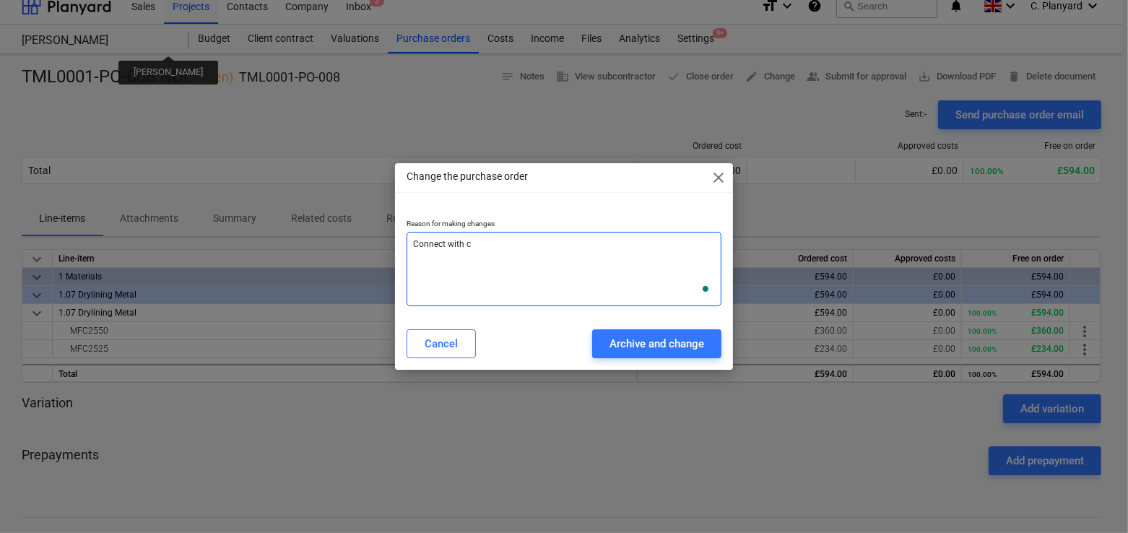
type textarea "Connect with co"
type textarea "x"
type textarea "Connect with cor"
type textarea "x"
type textarea "Connect with corr"
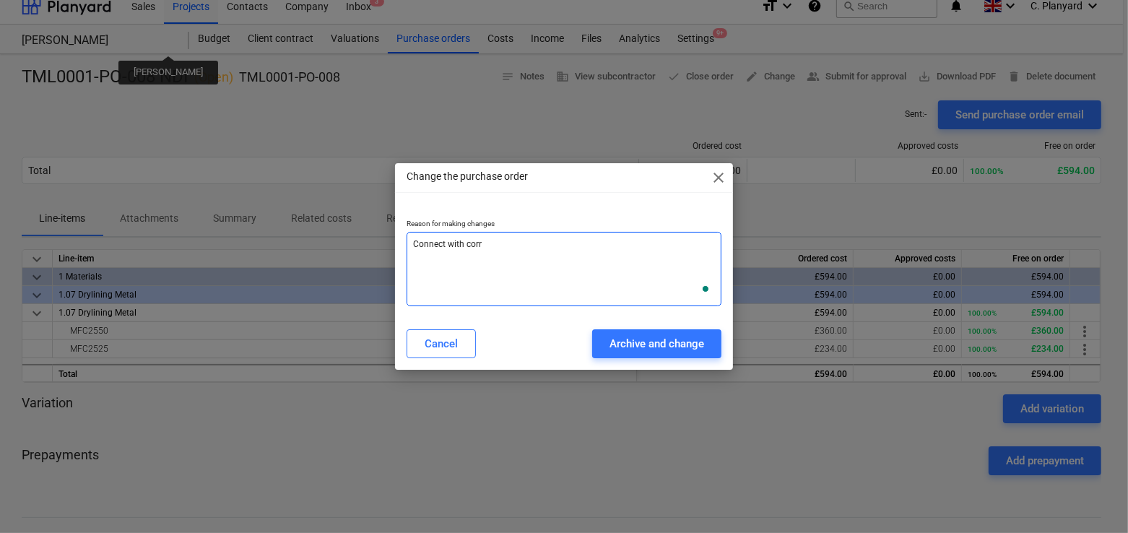
type textarea "x"
type textarea "Connect with corre"
type textarea "x"
type textarea "Connect with correc"
type textarea "x"
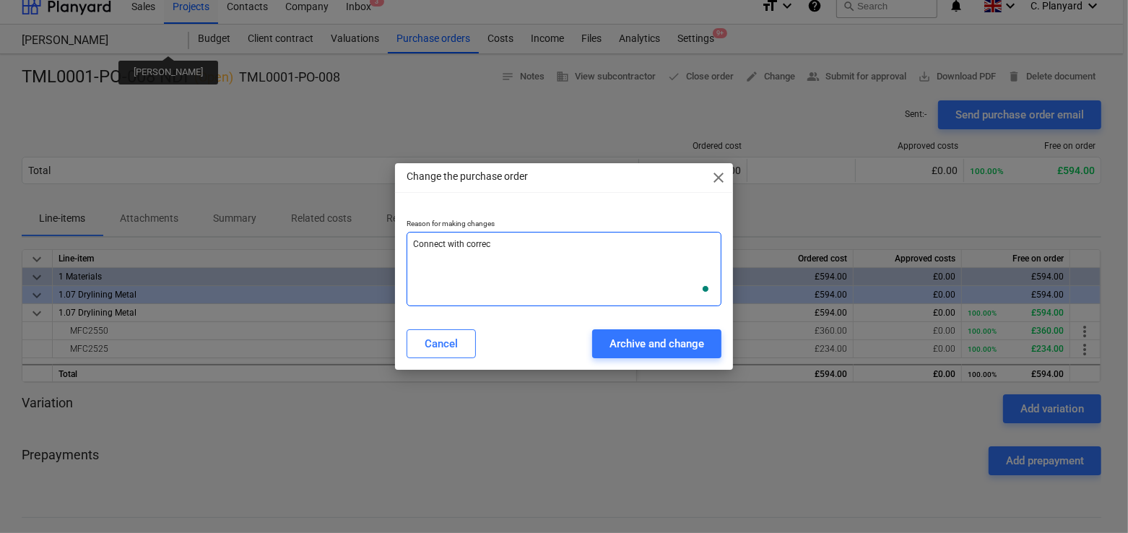
type textarea "Connect with correct"
type textarea "x"
type textarea "Connect with correct"
type textarea "x"
type textarea "Connect with correct b"
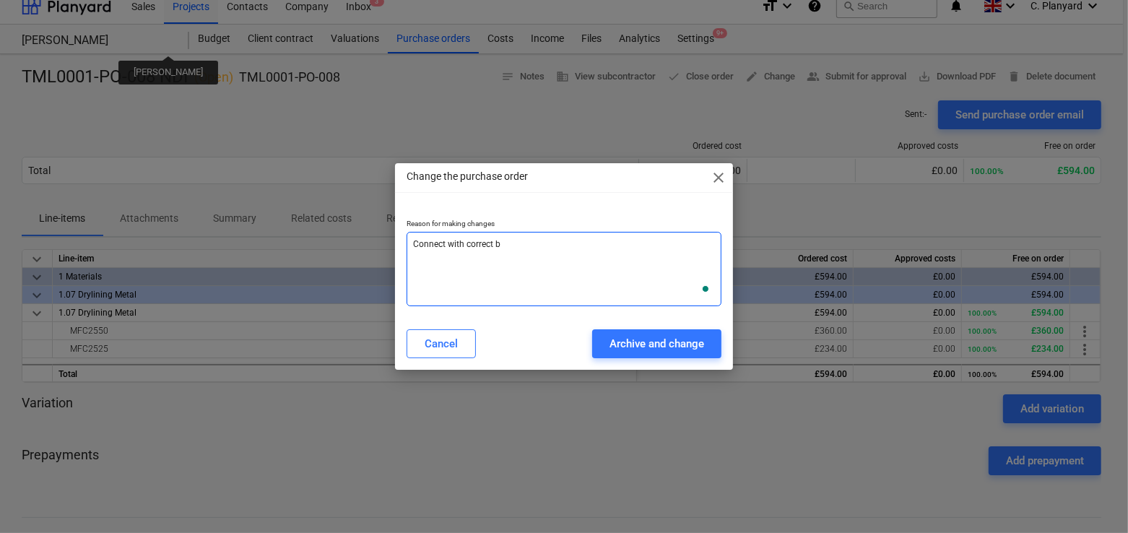
type textarea "x"
type textarea "Connect with correct bud"
type textarea "x"
type textarea "Connect with correct budg"
type textarea "x"
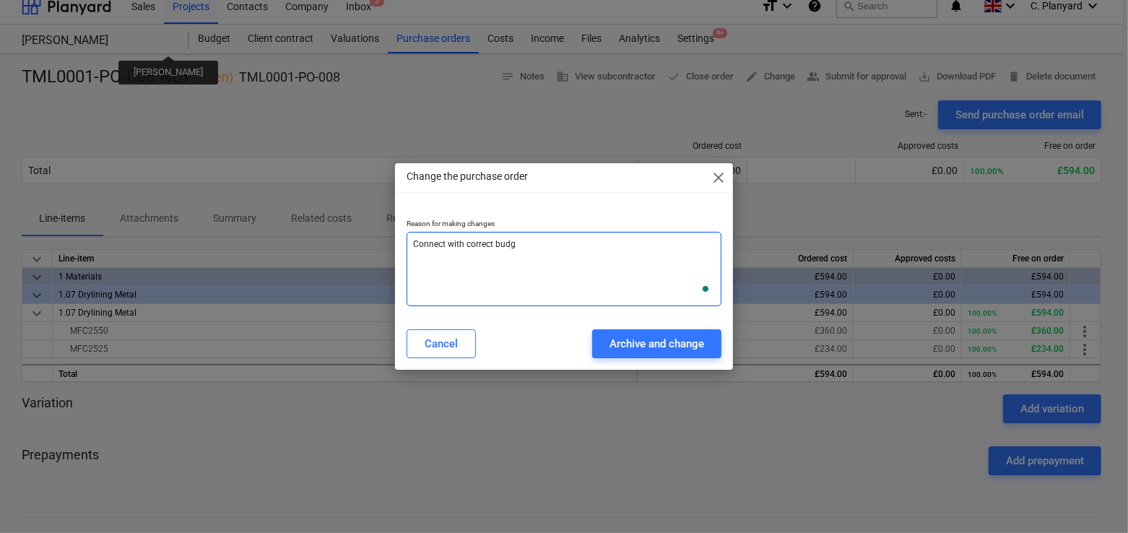
type textarea "Connect with correct budge"
type textarea "x"
type textarea "Connect with correct budget"
type textarea "x"
type textarea "Connect with correct budget i"
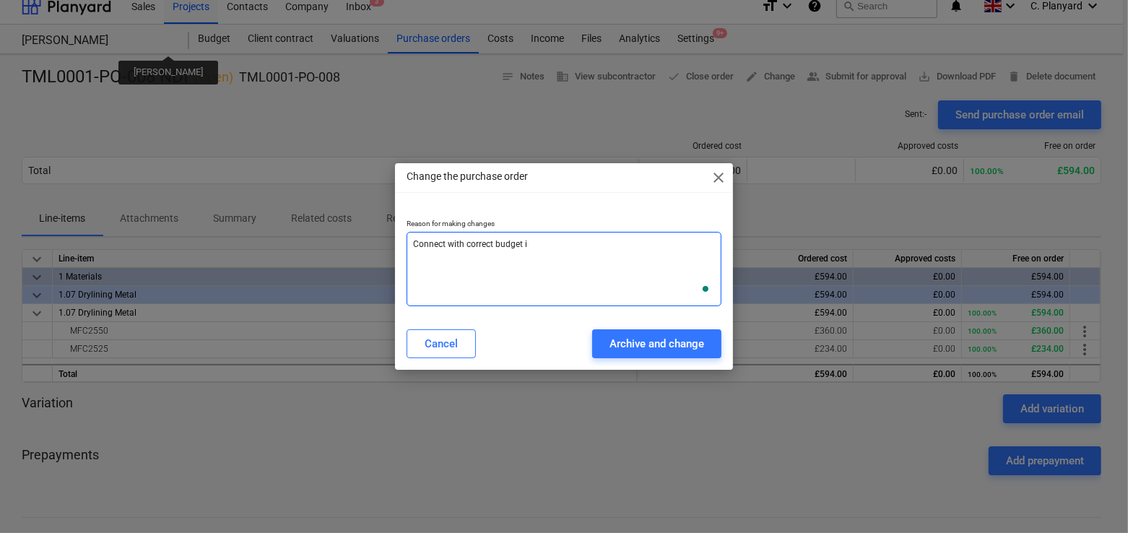
type textarea "x"
type textarea "Connect with correct budget it"
type textarea "x"
type textarea "Connect with correct budget ite"
type textarea "x"
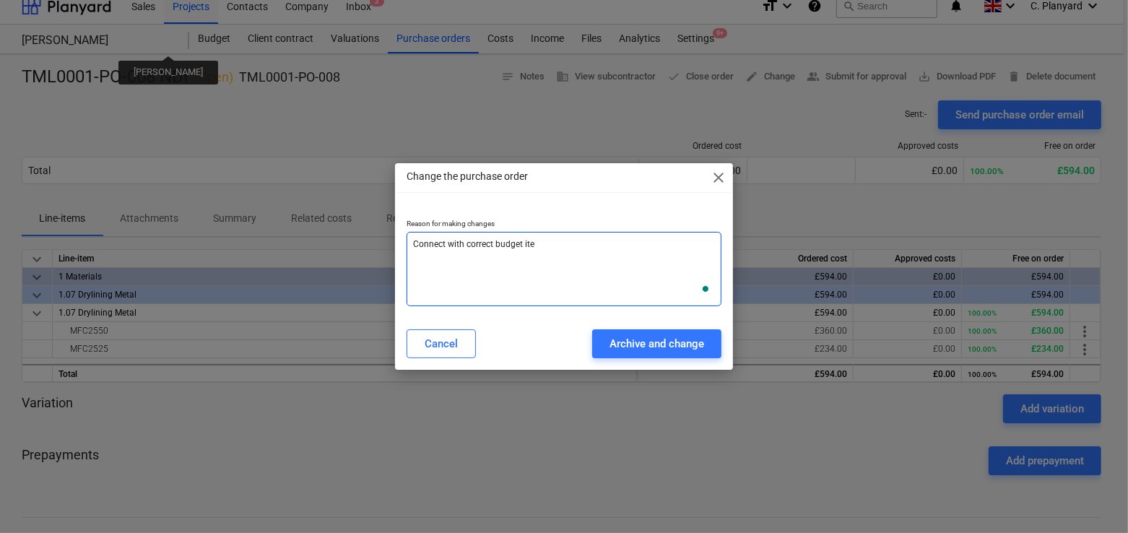
type textarea "Connect with correct budget item"
type textarea "x"
type textarea "Connect with correct budget items"
type textarea "x"
type textarea "Connect with correct budget items"
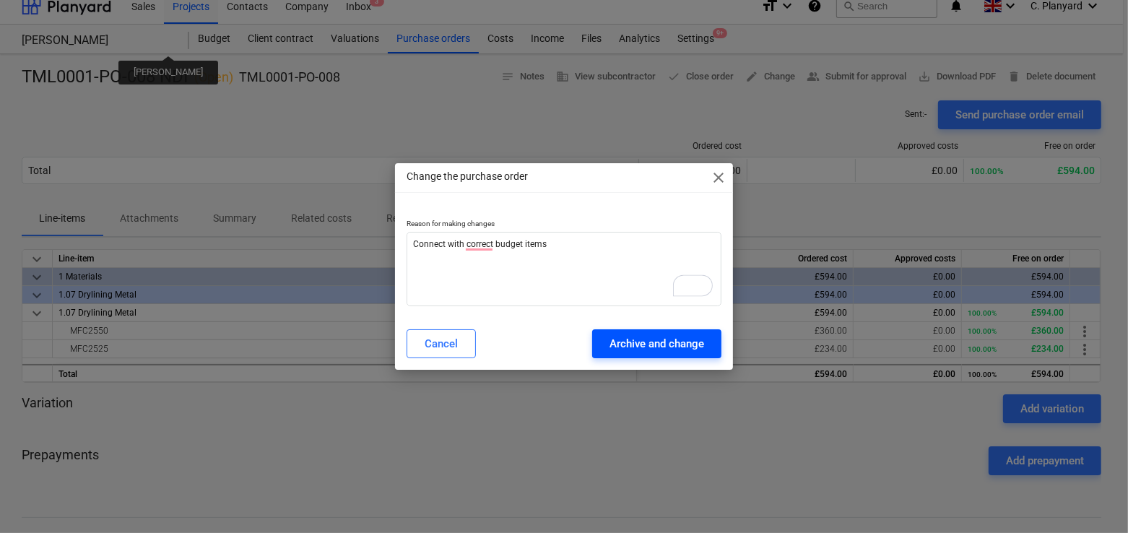
click at [629, 339] on div "Archive and change" at bounding box center [657, 343] width 95 height 19
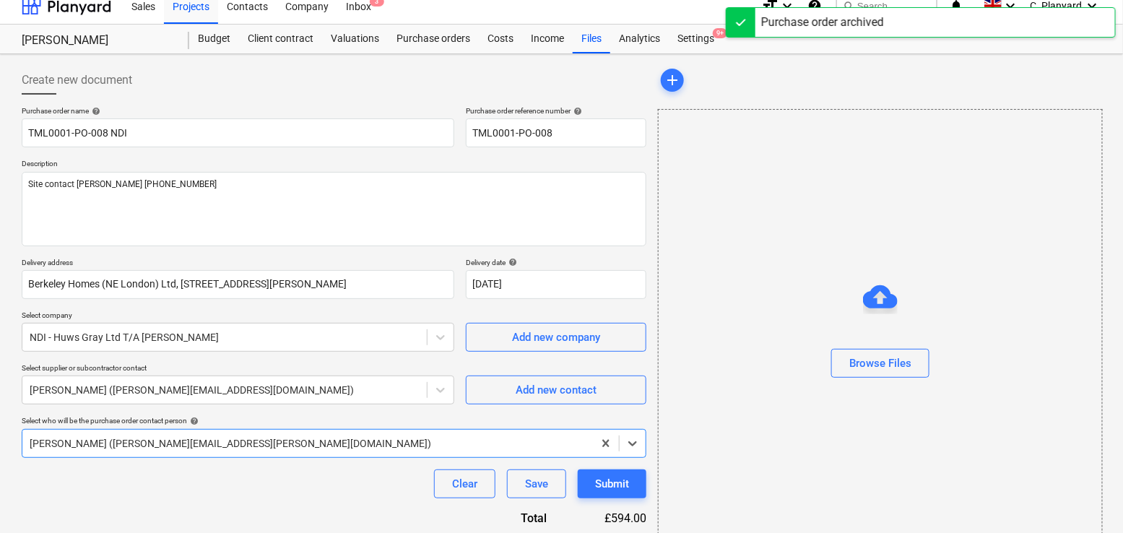
type textarea "x"
type input "TML0001-PO-008 NDI"
type input "TML0001-PO-008"
type textarea "Site contact Malcolm 07479 382881"
type input "Berkeley Homes (NE London) Ltd, [STREET_ADDRESS][PERSON_NAME]"
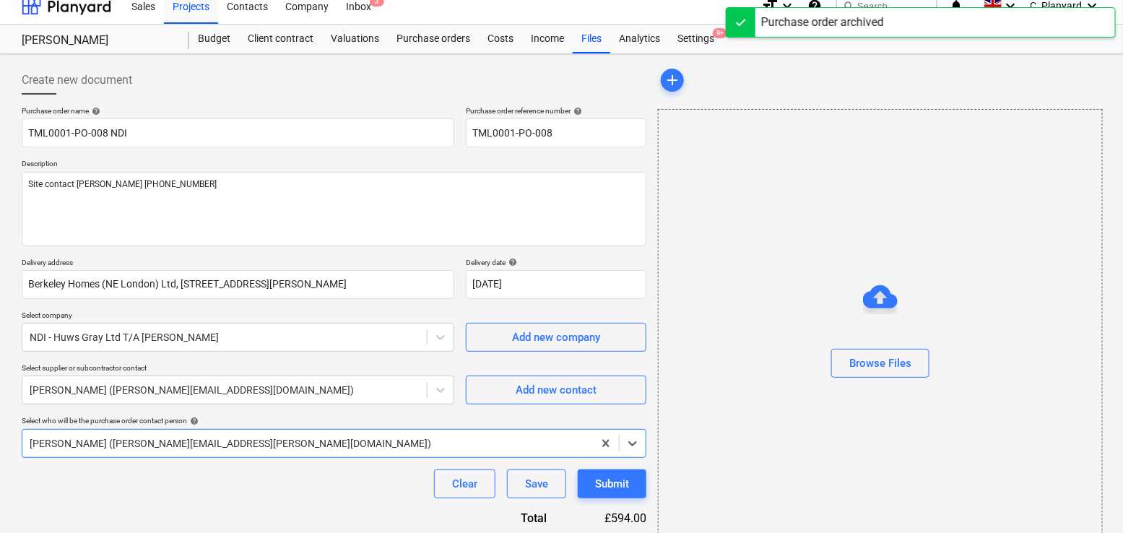
type input "[DATE]"
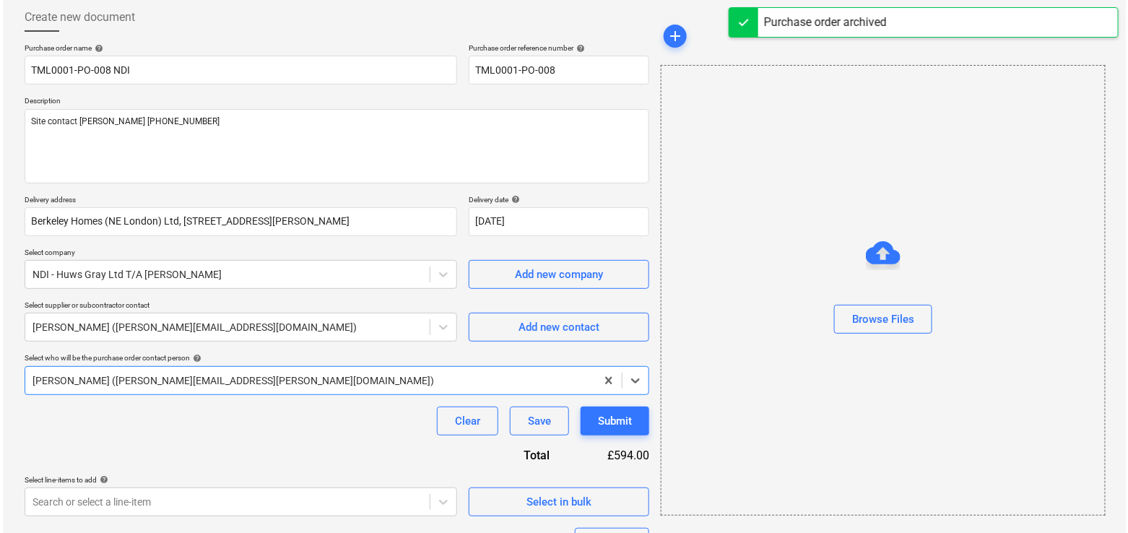
scroll to position [241, 0]
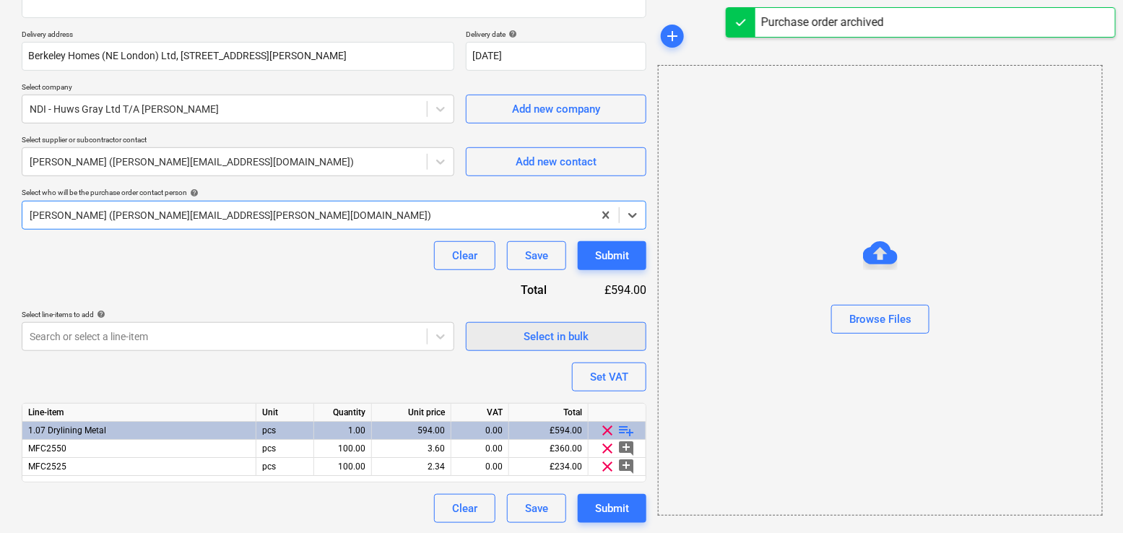
click at [514, 327] on span "Select in bulk" at bounding box center [556, 336] width 144 height 19
type textarea "x"
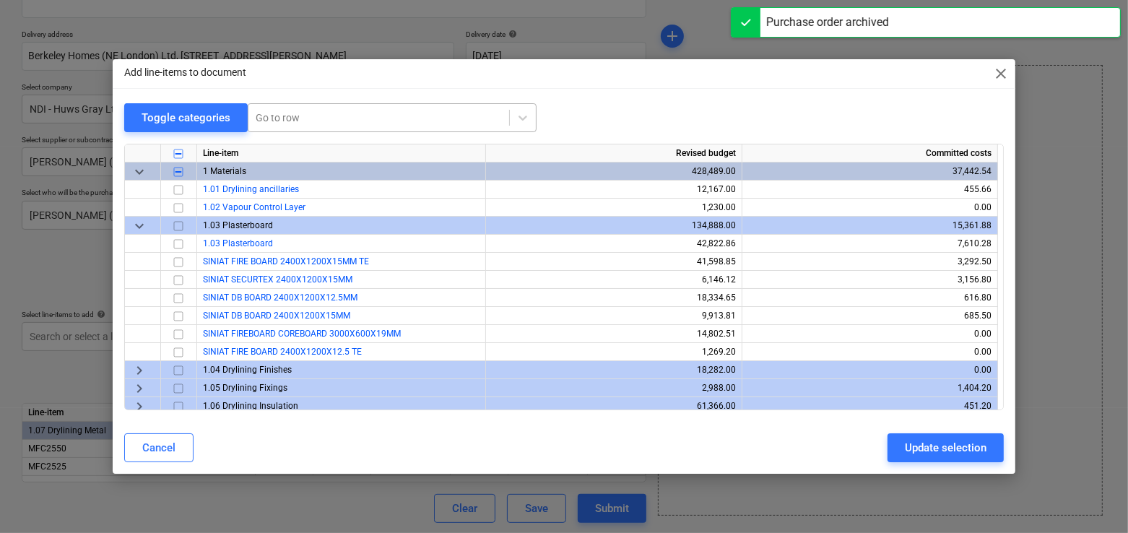
click at [291, 115] on div at bounding box center [379, 118] width 246 height 14
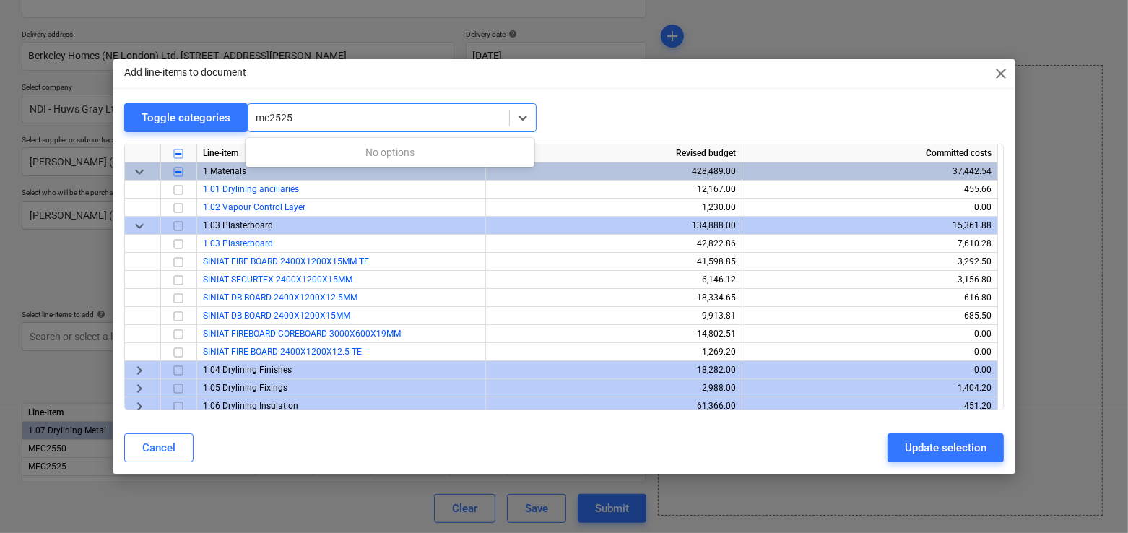
type input "mc2525"
click at [145, 229] on span "keyboard_arrow_down" at bounding box center [139, 225] width 17 height 17
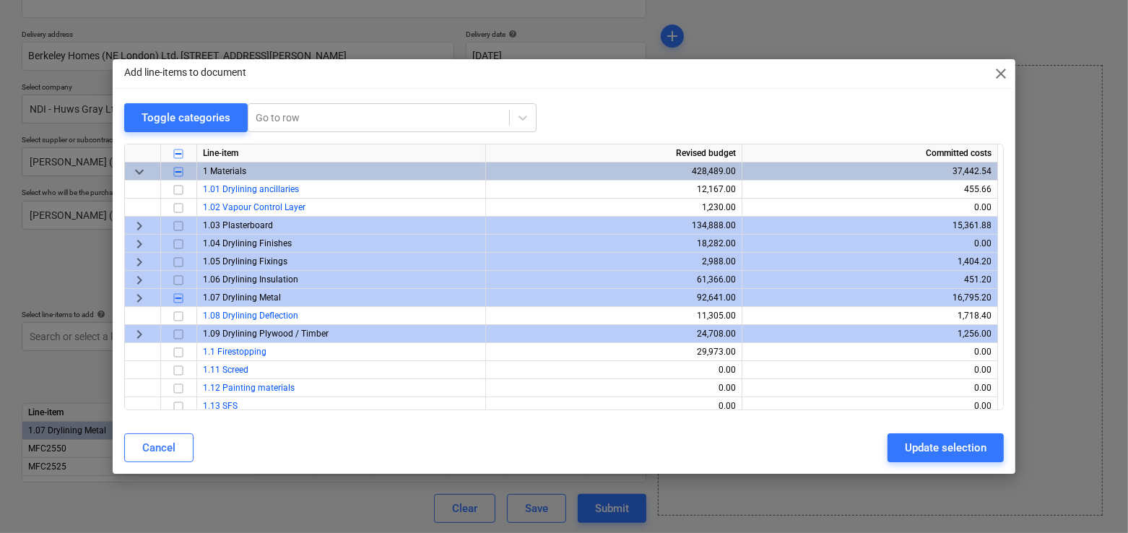
scroll to position [37, 0]
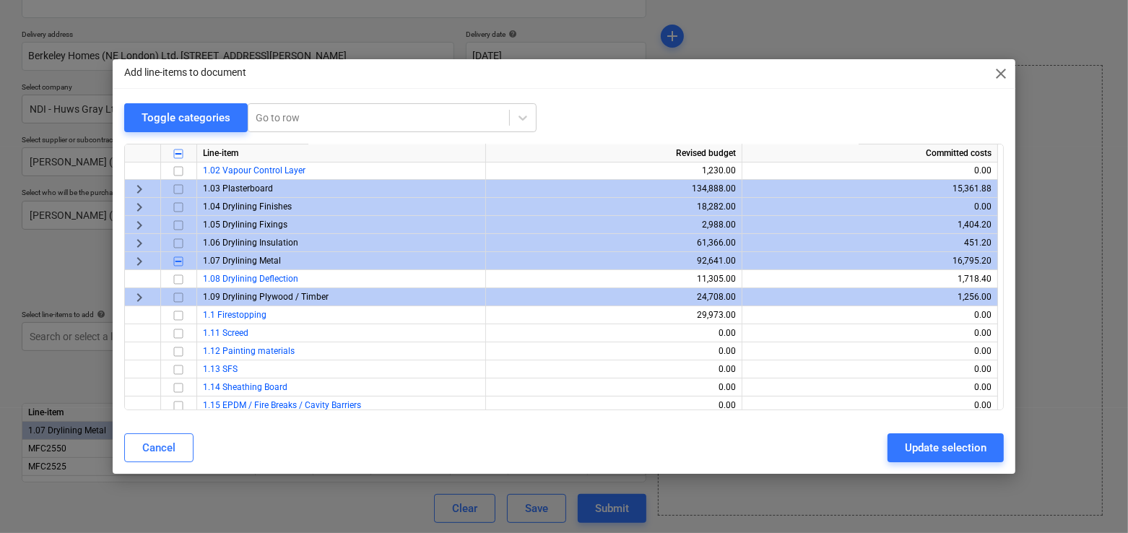
click at [137, 264] on span "keyboard_arrow_right" at bounding box center [139, 261] width 17 height 17
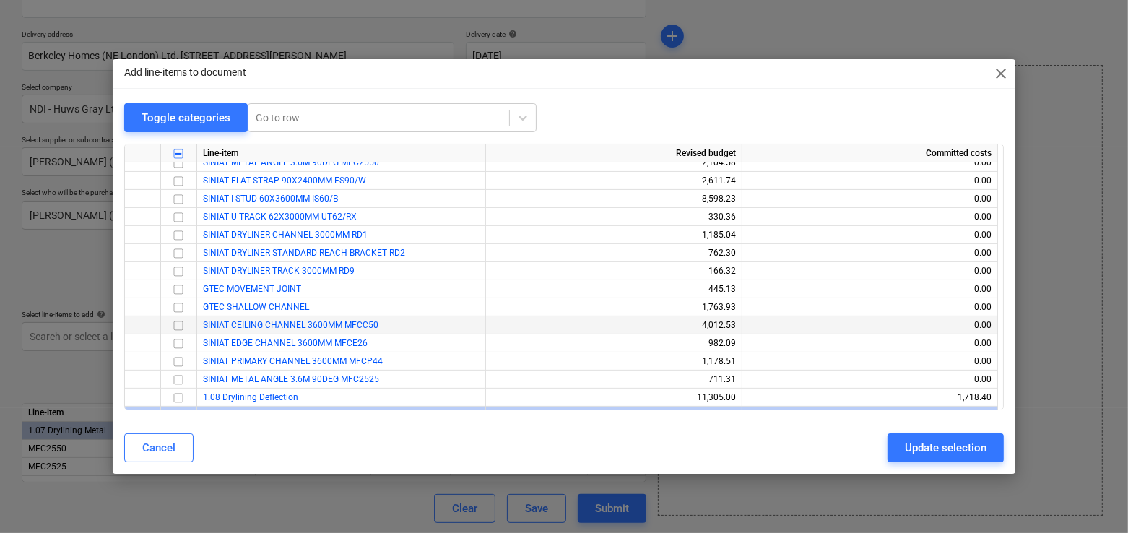
scroll to position [373, 0]
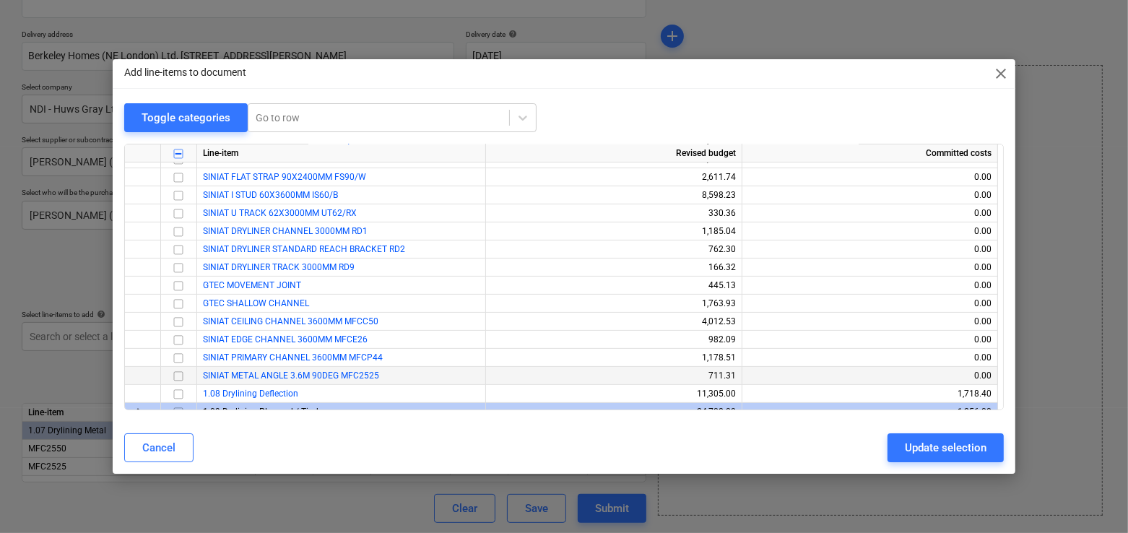
click at [178, 376] on input "checkbox" at bounding box center [178, 376] width 17 height 17
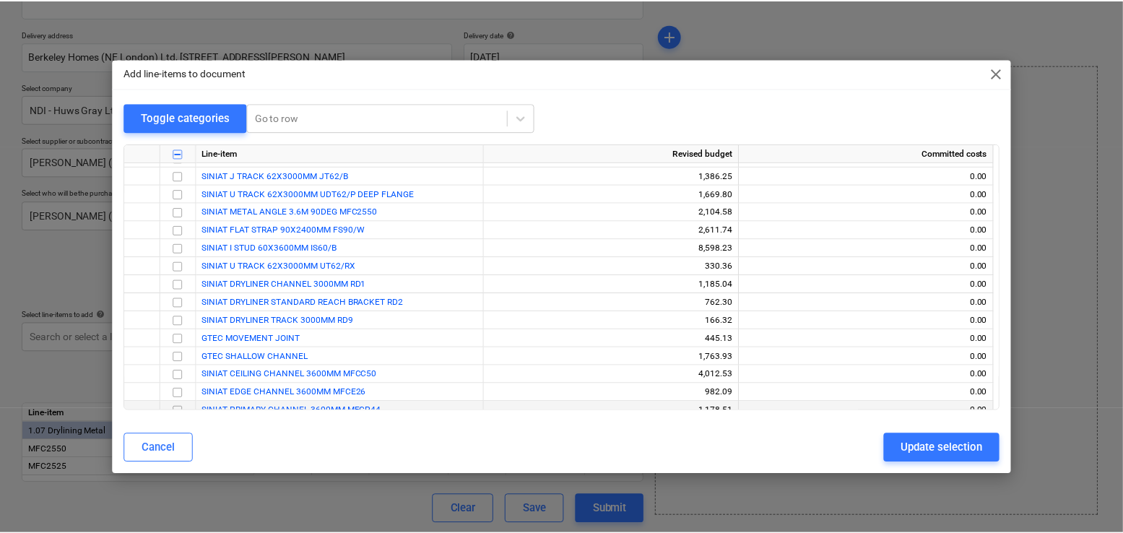
scroll to position [314, 0]
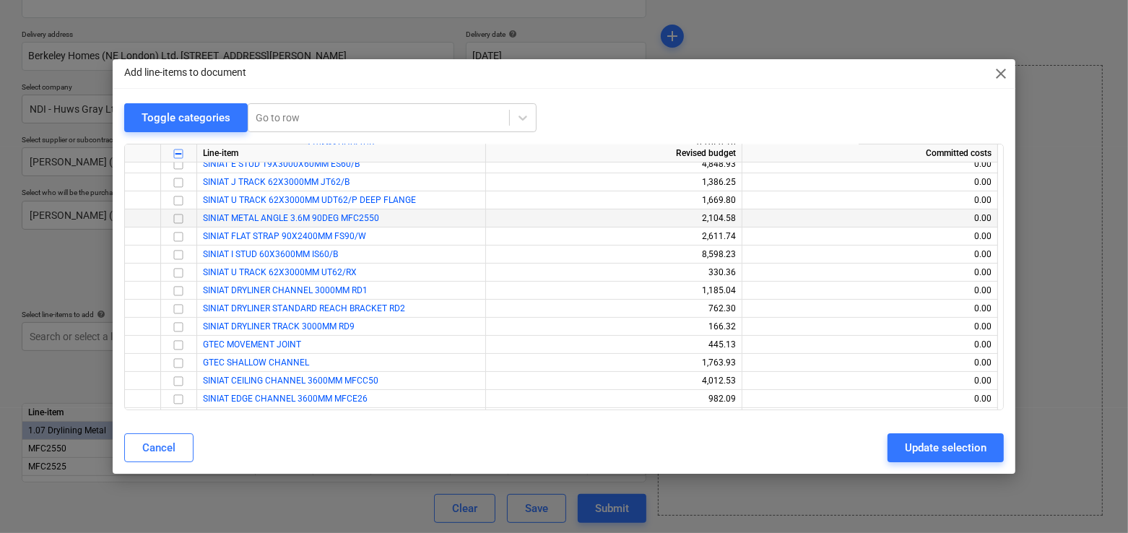
click at [178, 220] on input "checkbox" at bounding box center [178, 218] width 17 height 17
click at [903, 439] on button "Update selection" at bounding box center [946, 447] width 116 height 29
type textarea "x"
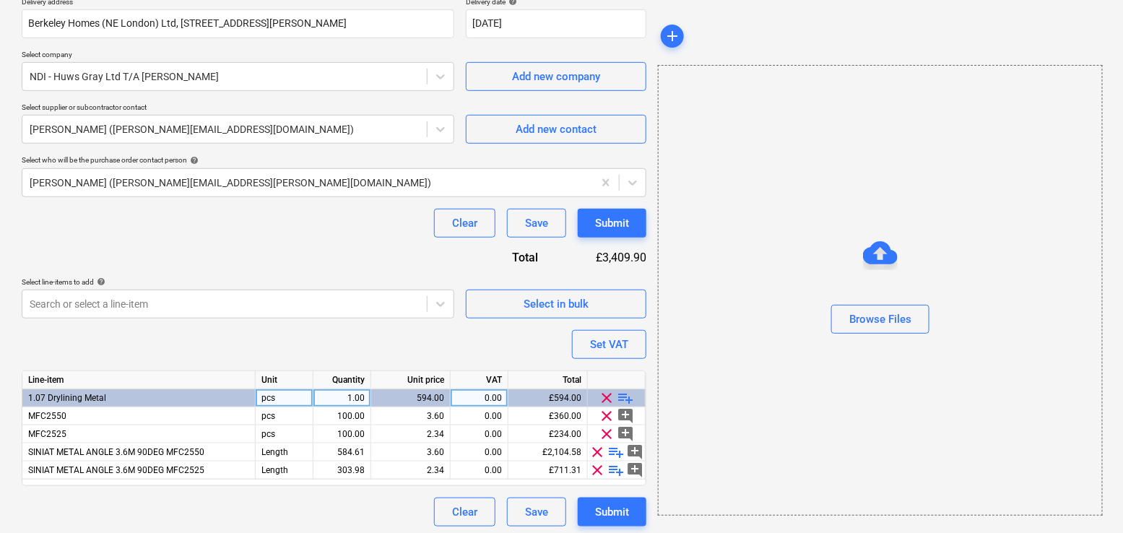
scroll to position [277, 0]
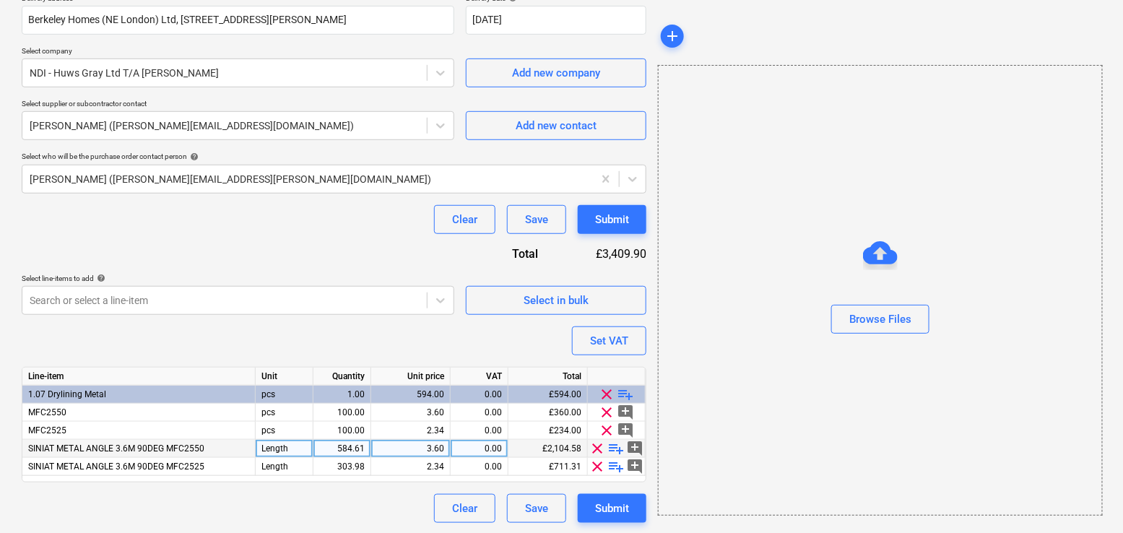
click at [357, 442] on div "584.61" at bounding box center [342, 449] width 46 height 18
type input "100"
type textarea "x"
type input "100"
click at [342, 501] on div "Clear Save Submit" at bounding box center [334, 508] width 625 height 29
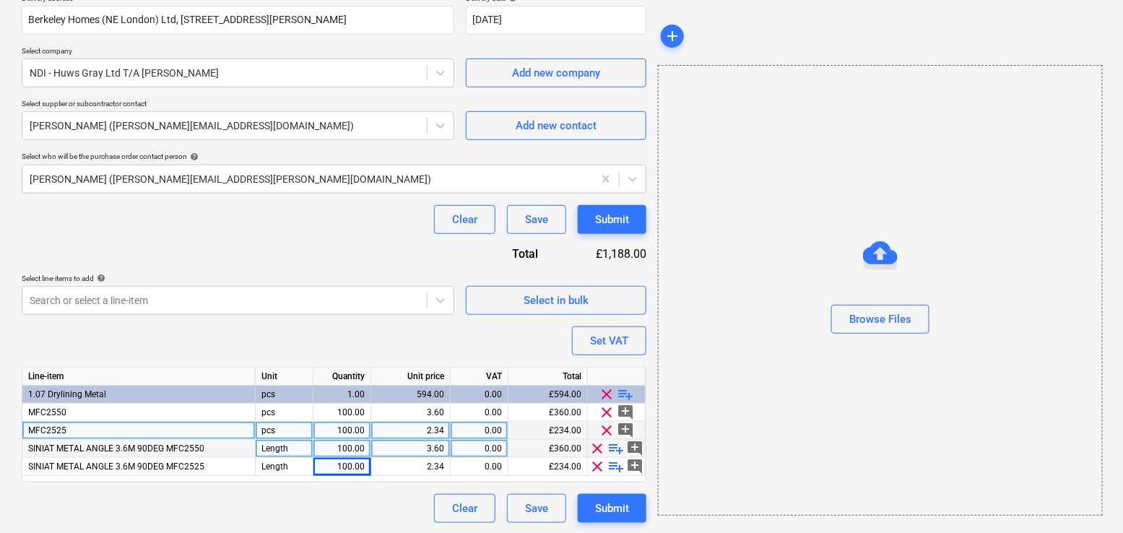
click at [603, 423] on span "clear" at bounding box center [607, 430] width 17 height 17
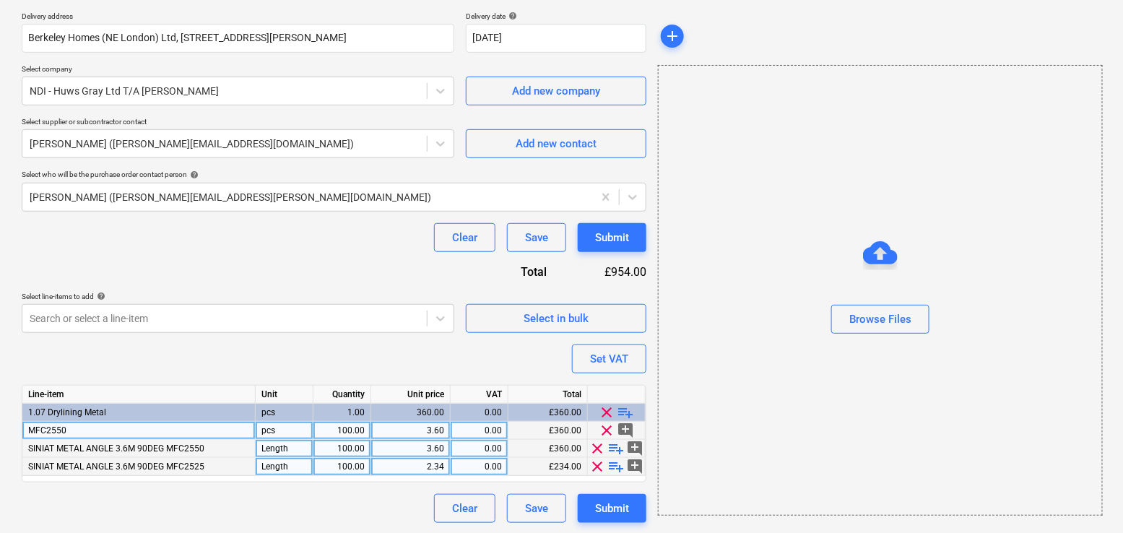
click at [604, 425] on span "clear" at bounding box center [607, 430] width 17 height 17
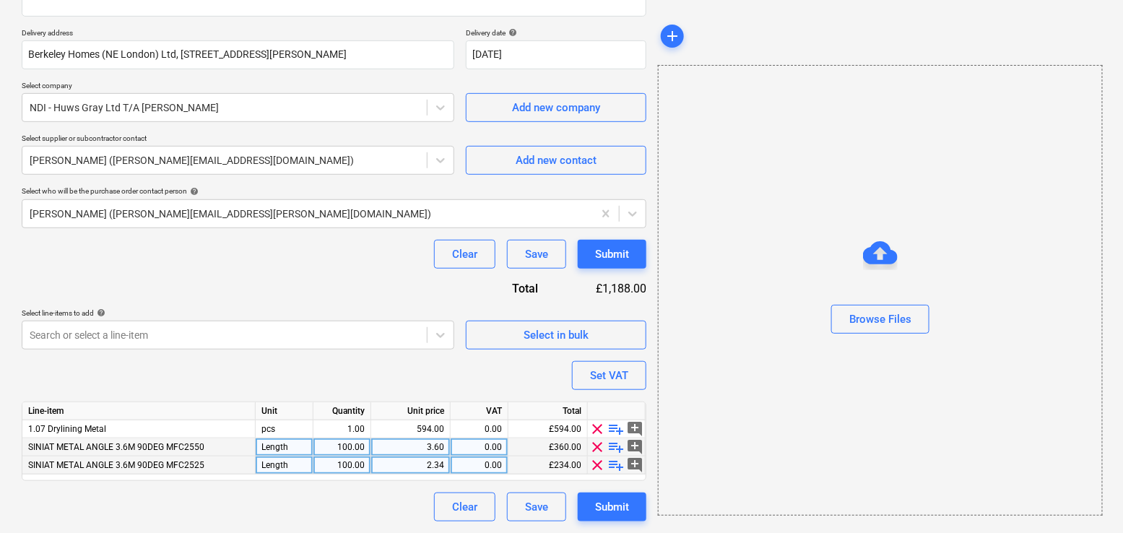
scroll to position [241, 0]
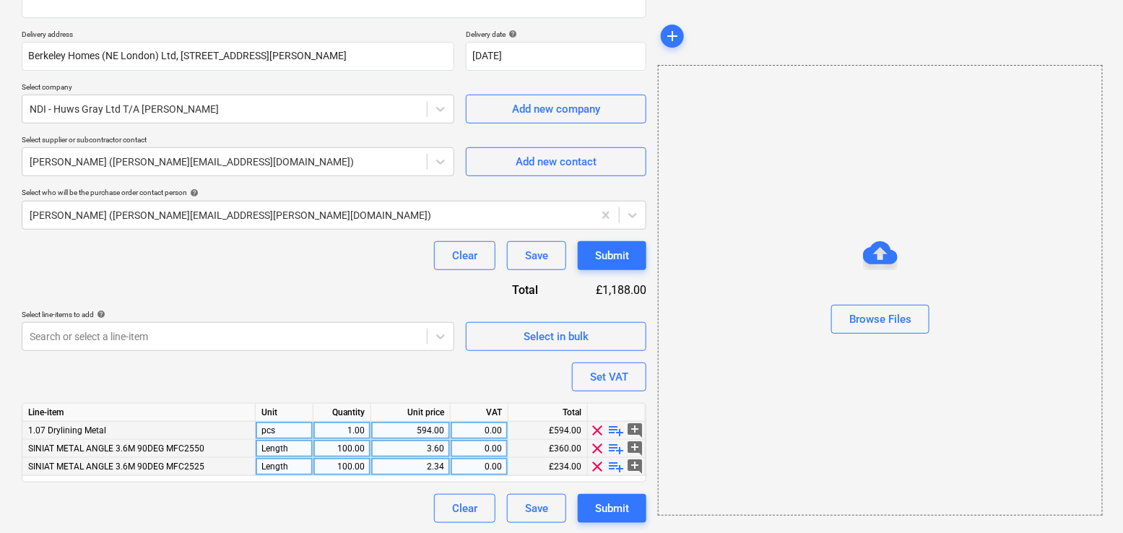
click at [596, 422] on span "clear" at bounding box center [598, 430] width 17 height 17
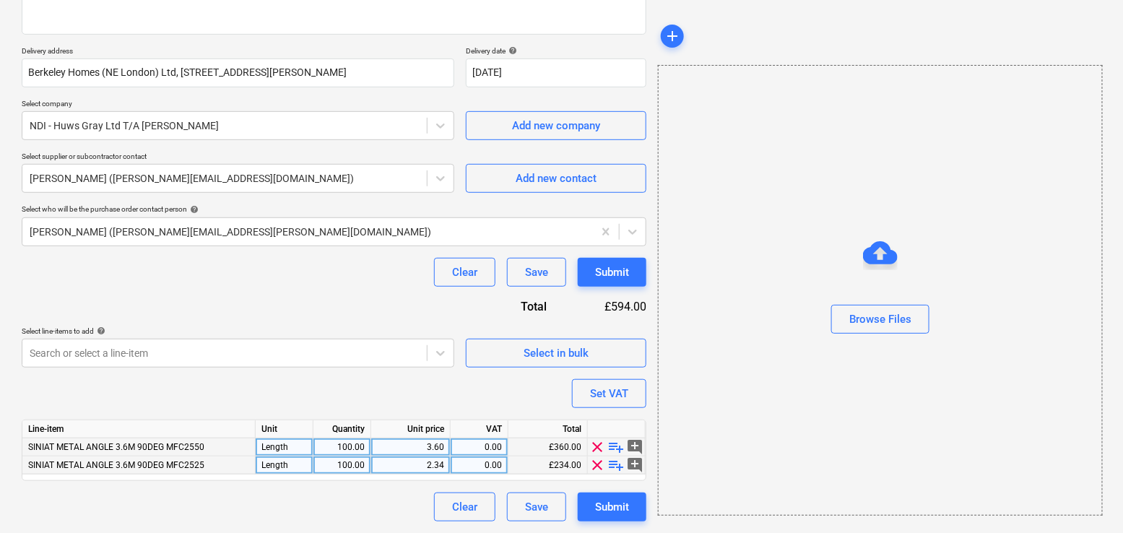
scroll to position [223, 0]
click at [424, 392] on div "Purchase order name help TML0001-PO-008 NDI Purchase order reference number hel…" at bounding box center [334, 209] width 625 height 627
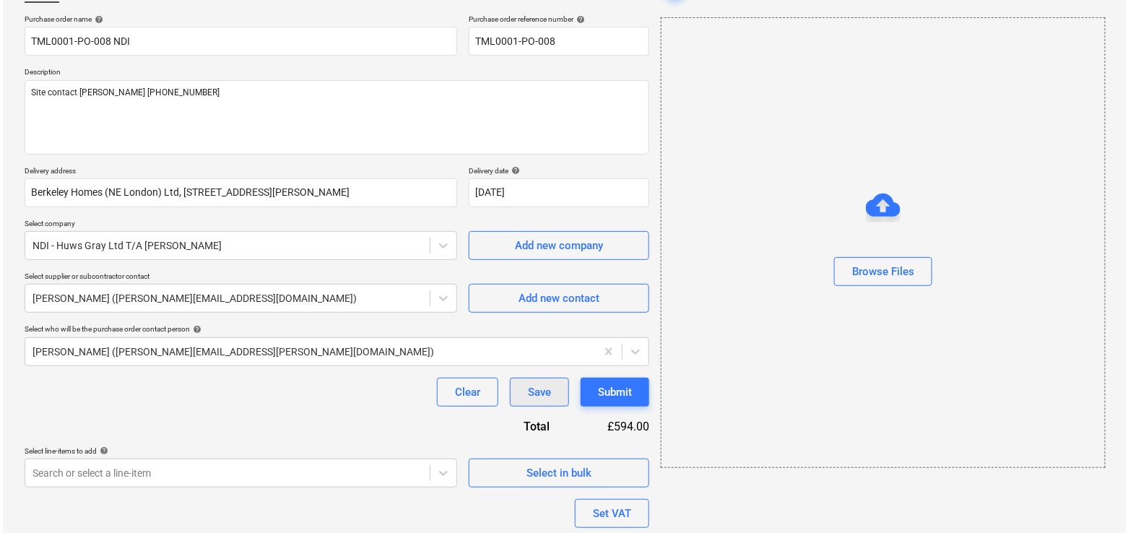
scroll to position [112, 0]
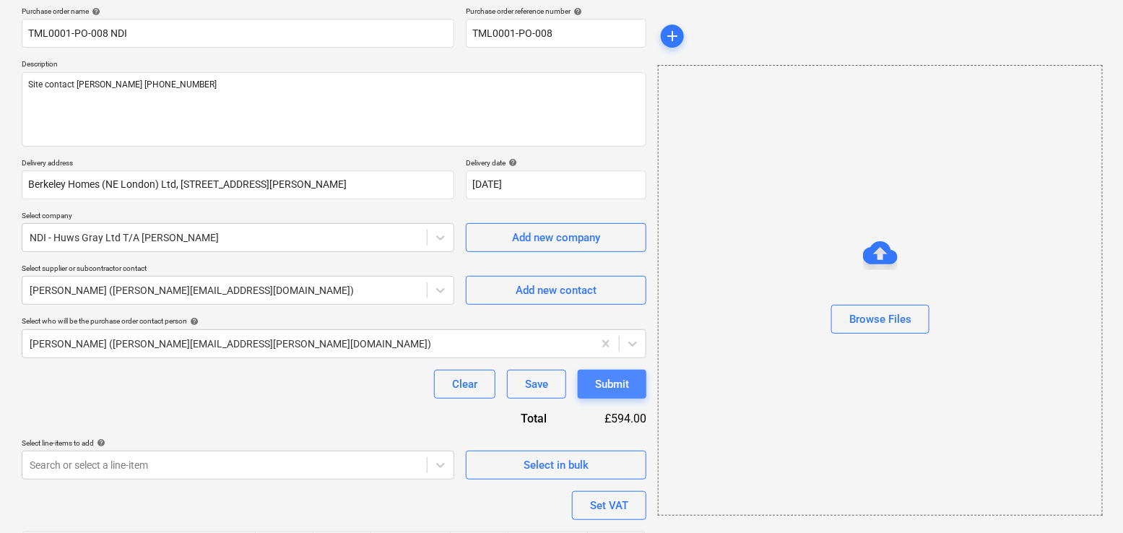
click at [600, 376] on div "Submit" at bounding box center [612, 384] width 34 height 19
type textarea "x"
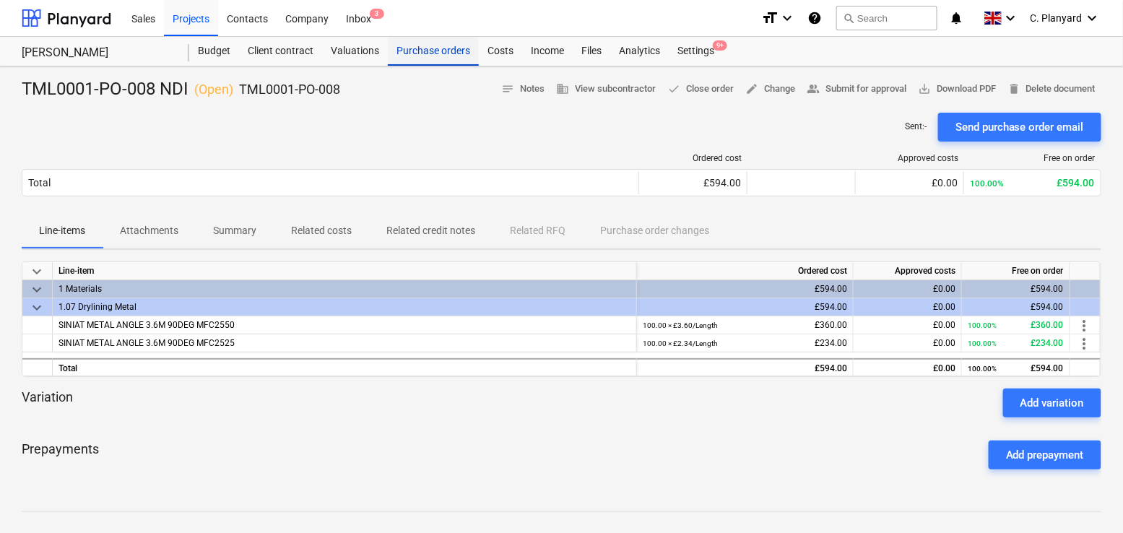
click at [403, 46] on div "Purchase orders" at bounding box center [433, 51] width 91 height 29
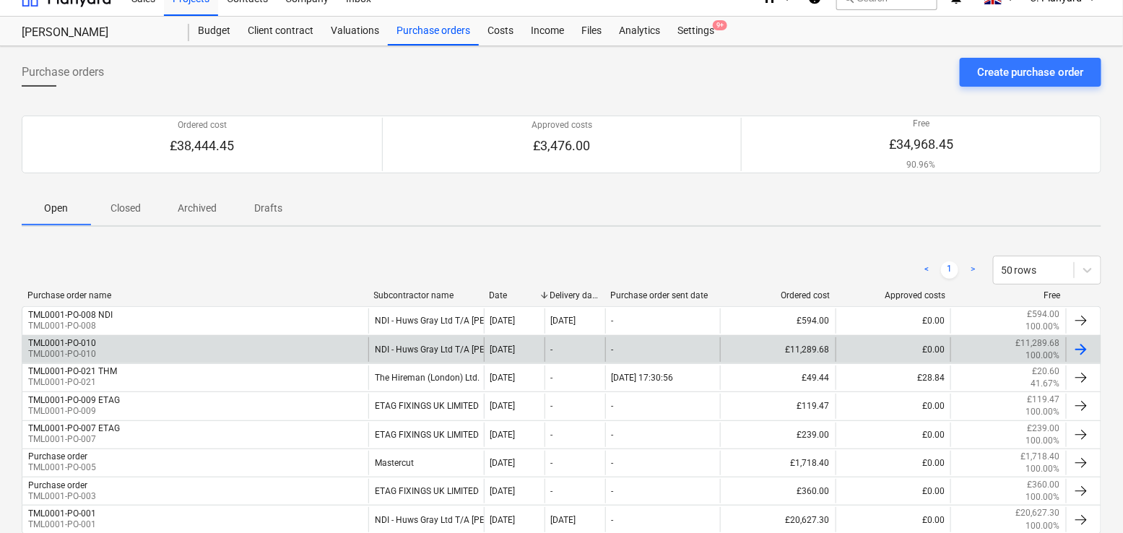
scroll to position [22, 0]
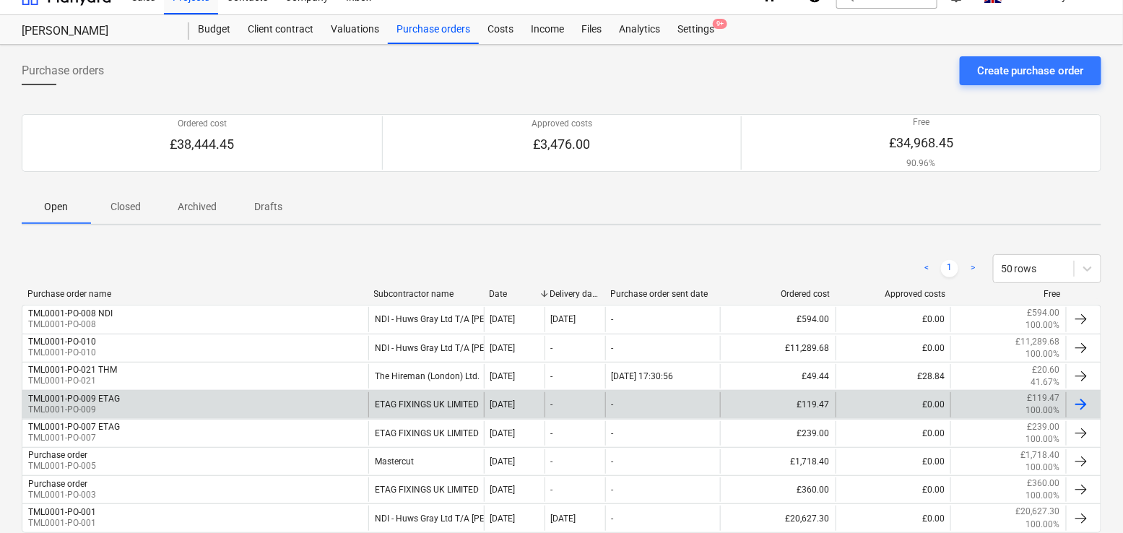
click at [381, 394] on div "ETAG FIXINGS UK LIMITED" at bounding box center [426, 404] width 116 height 25
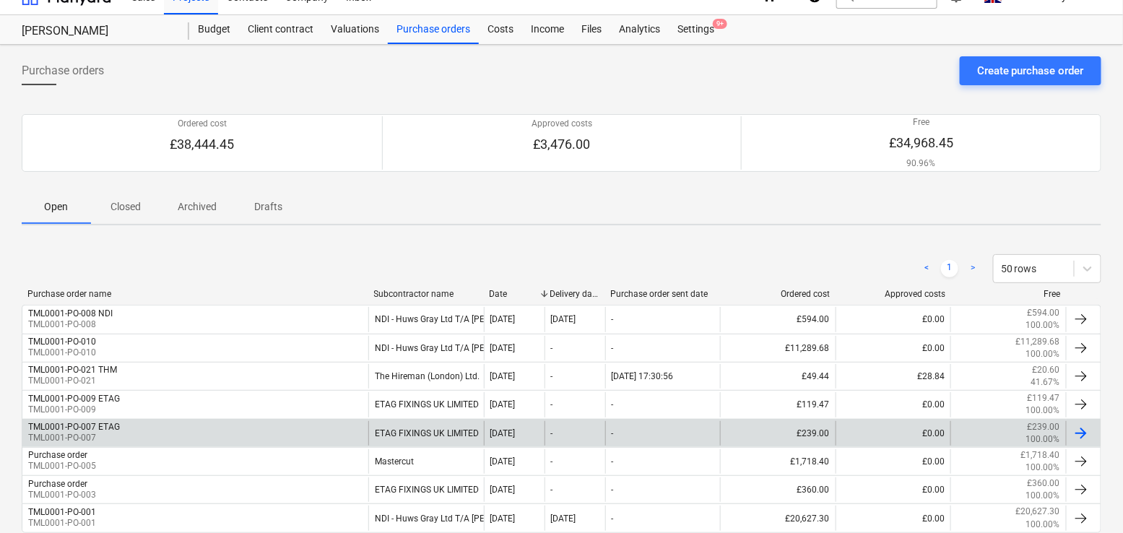
click at [449, 431] on div "ETAG FIXINGS UK LIMITED" at bounding box center [426, 433] width 116 height 25
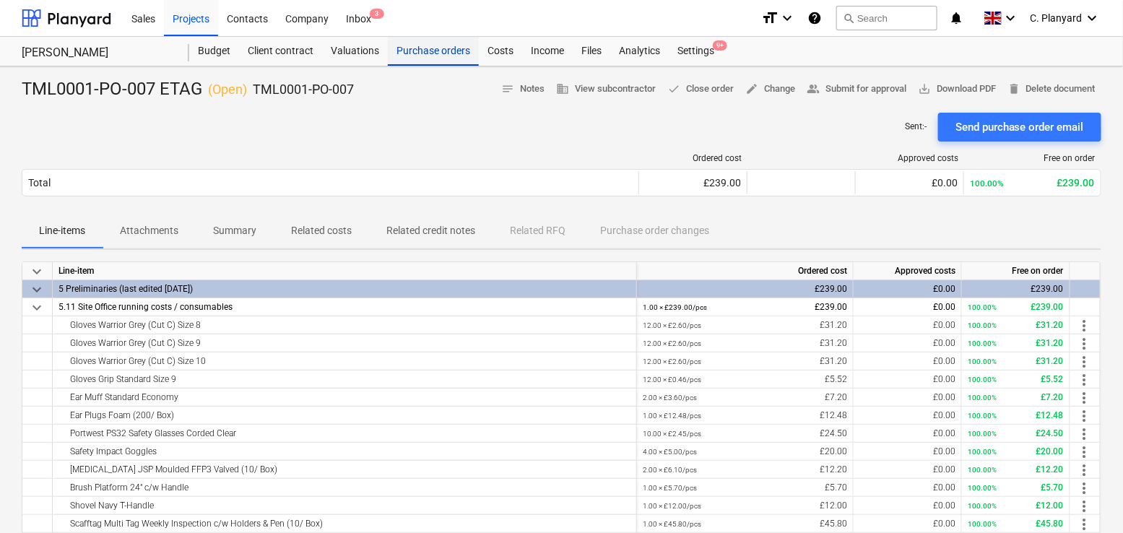
click at [405, 59] on div "Purchase orders" at bounding box center [433, 51] width 91 height 29
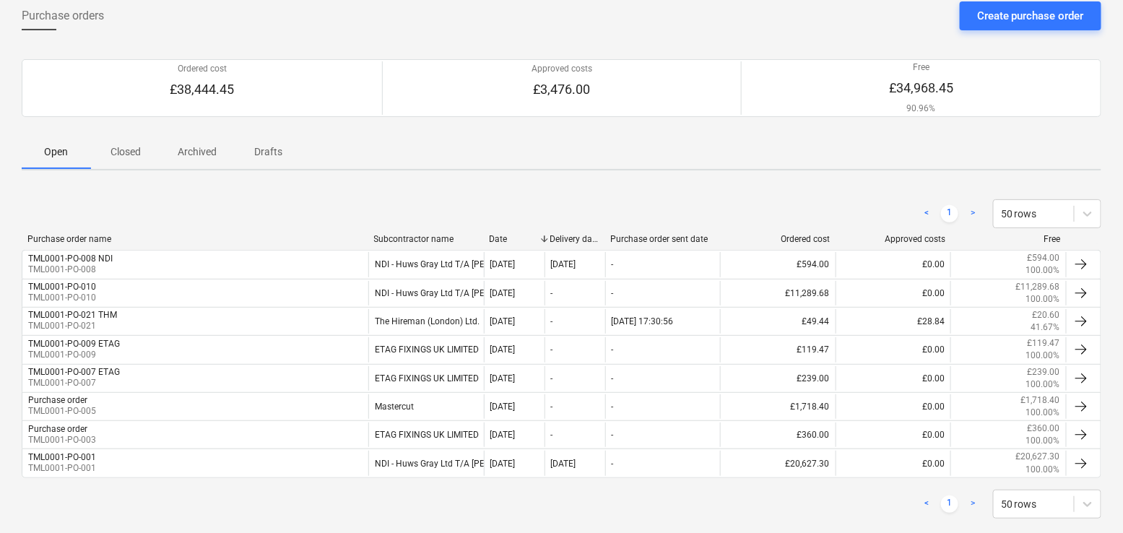
scroll to position [98, 0]
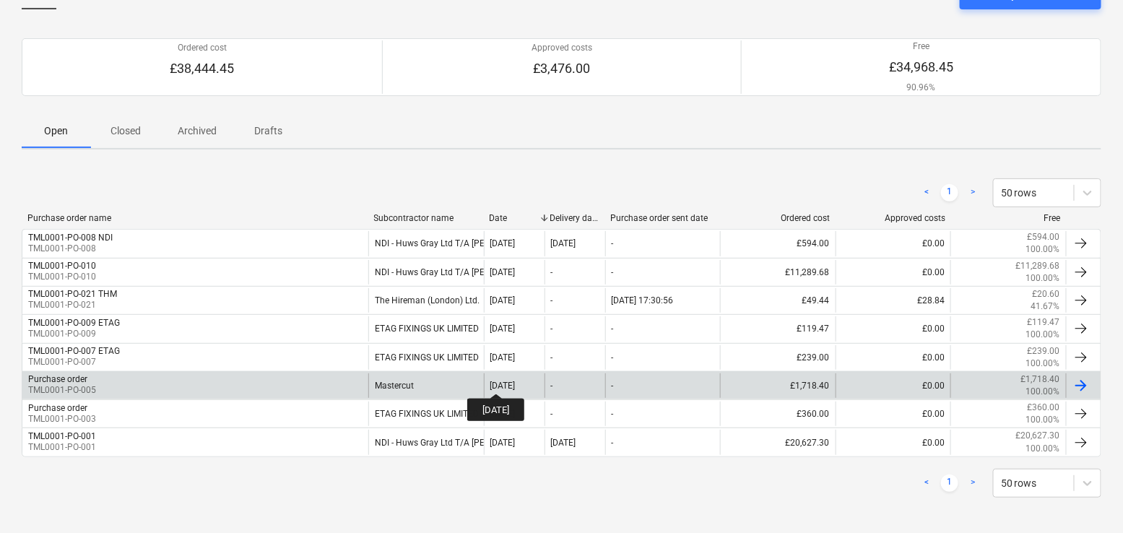
click at [509, 381] on div "[DATE]" at bounding box center [503, 386] width 25 height 10
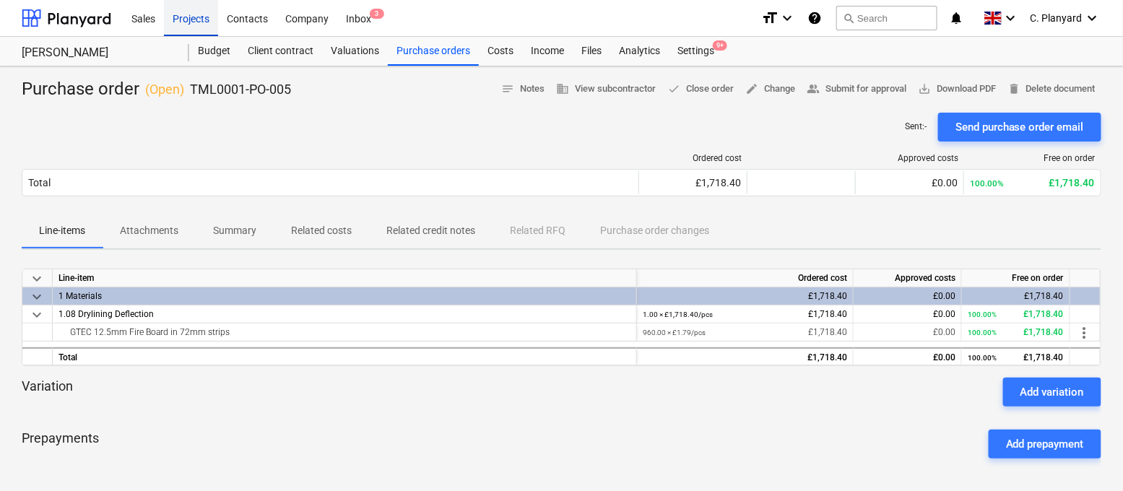
click at [199, 12] on div "Projects" at bounding box center [191, 17] width 54 height 37
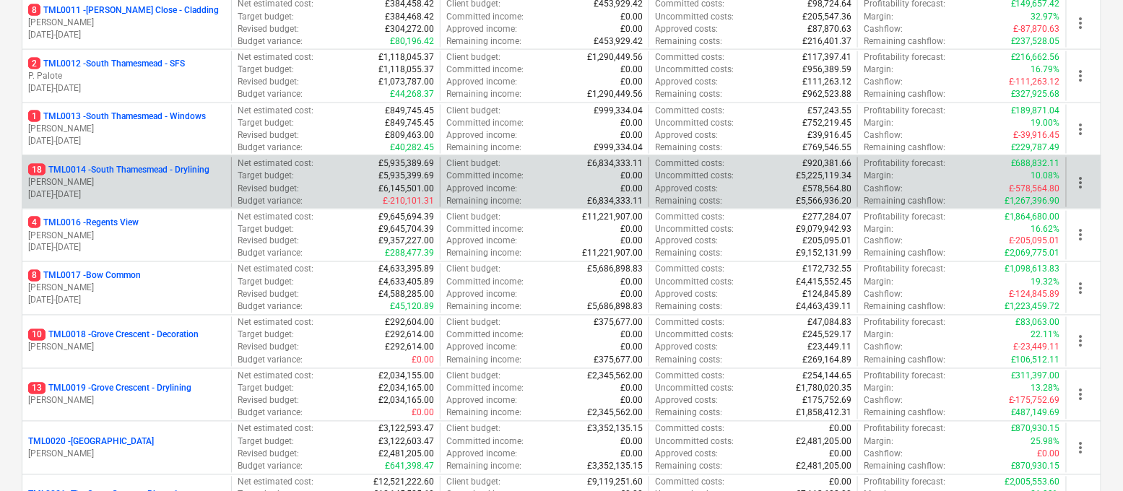
scroll to position [753, 0]
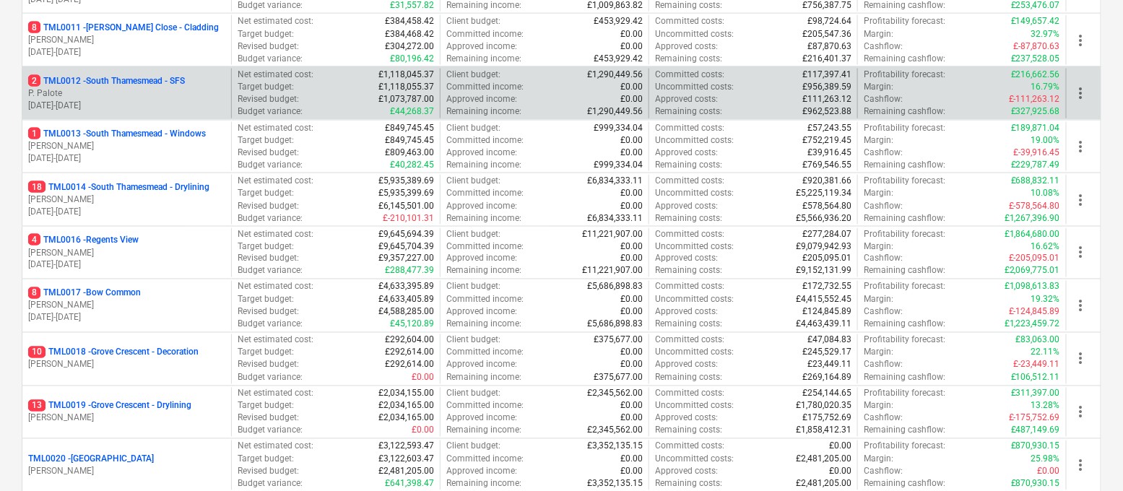
click at [183, 87] on p "P. Palote" at bounding box center [126, 93] width 197 height 12
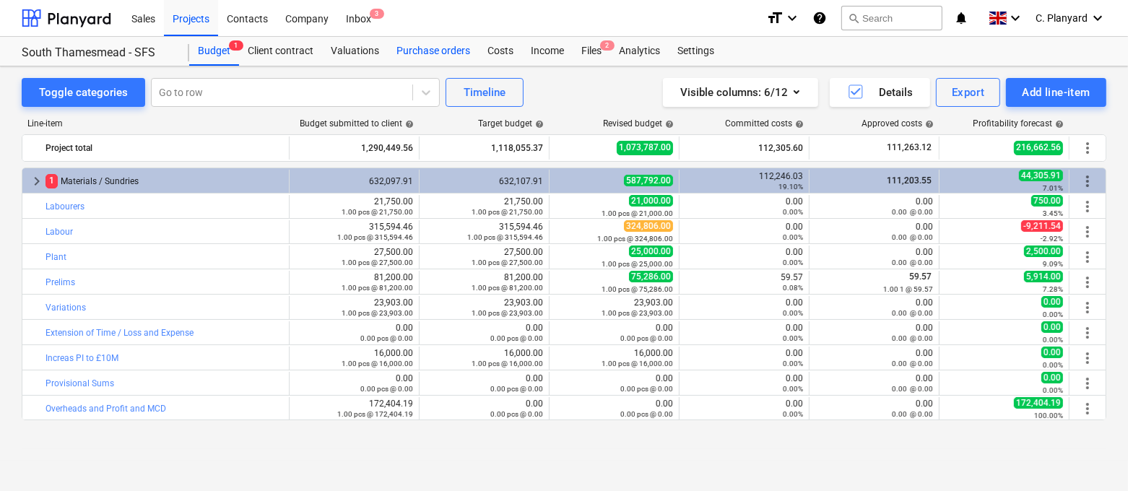
click at [409, 56] on div "Purchase orders" at bounding box center [433, 51] width 91 height 29
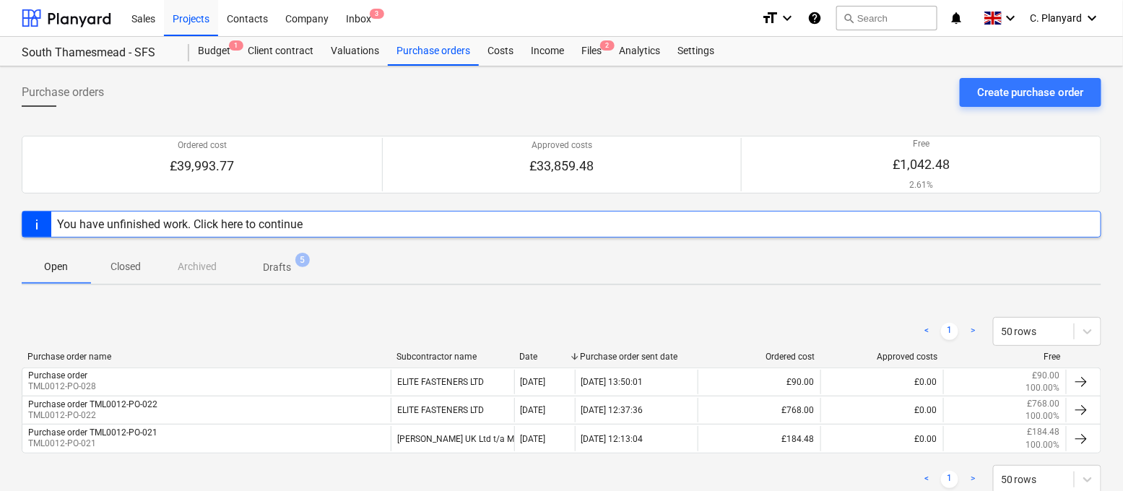
scroll to position [43, 0]
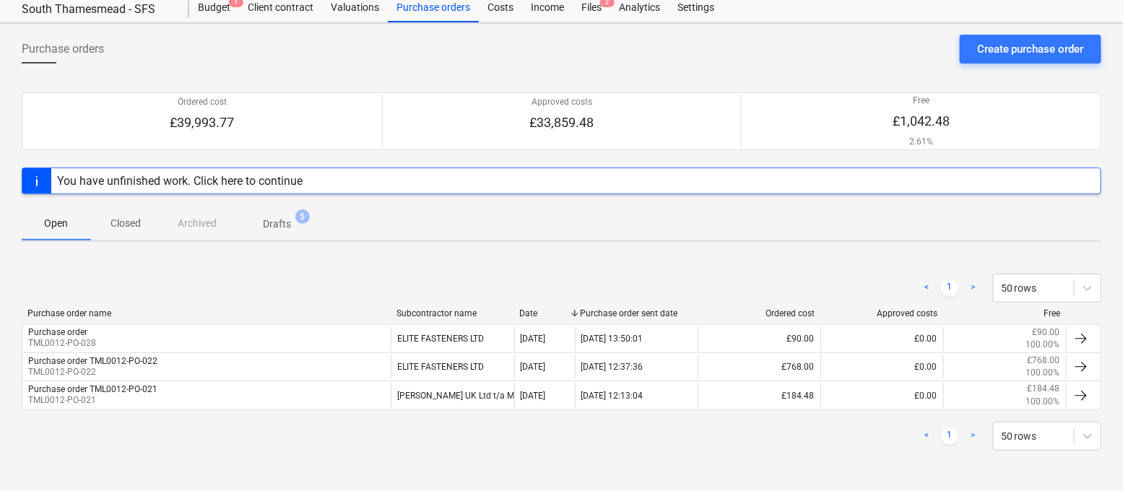
click at [131, 225] on p "Closed" at bounding box center [125, 223] width 35 height 15
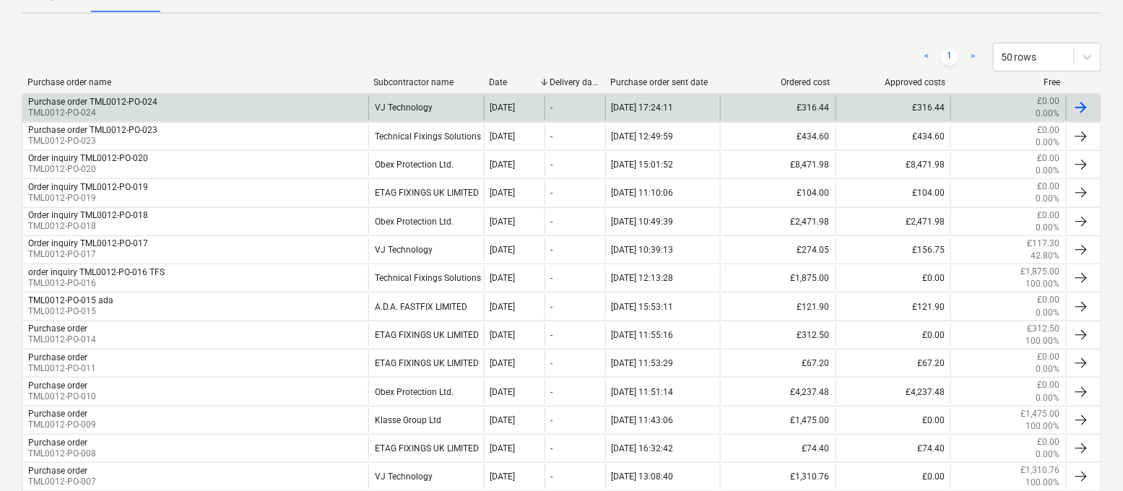
scroll to position [271, 0]
click at [294, 327] on div "Purchase order TML0012-PO-014" at bounding box center [195, 336] width 346 height 25
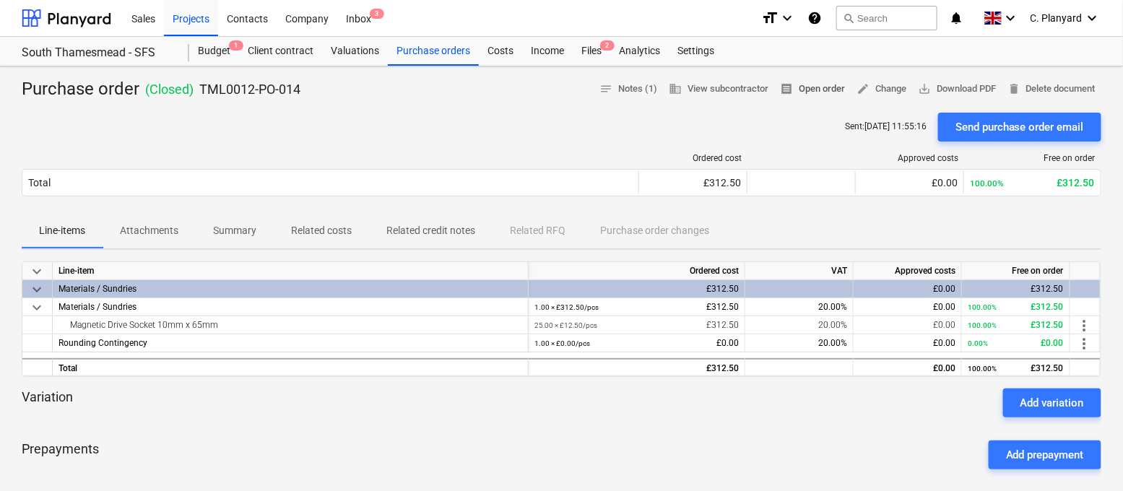
click at [821, 92] on span "receipt Open order" at bounding box center [812, 89] width 65 height 17
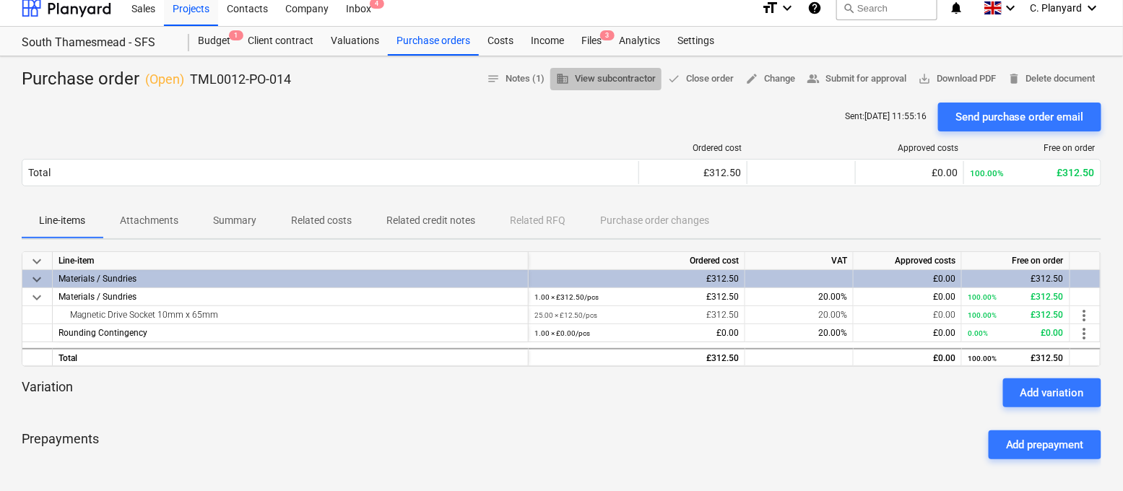
click at [593, 72] on span "business View subcontractor" at bounding box center [606, 79] width 100 height 17
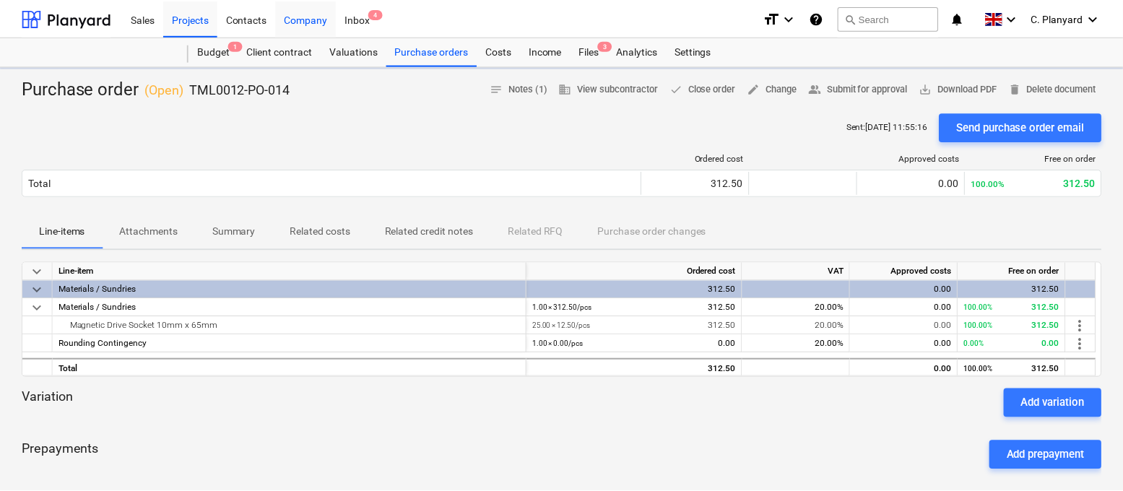
scroll to position [10, 0]
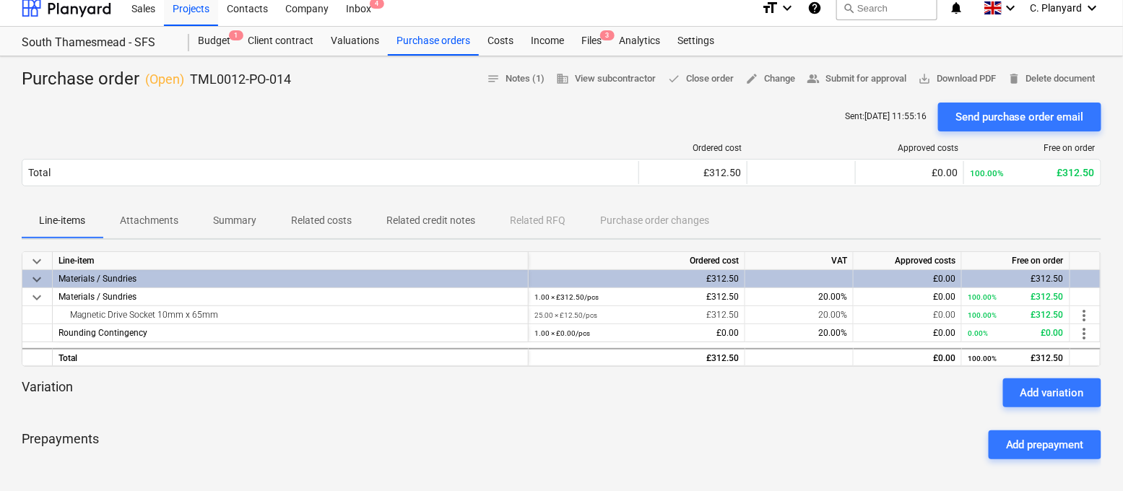
click at [396, 58] on div "Purchase order ( Open ) TML0012-PO-014 notes Notes (1) business View subcontrac…" at bounding box center [561, 450] width 1123 height 788
click at [400, 53] on div "Purchase orders" at bounding box center [433, 41] width 91 height 29
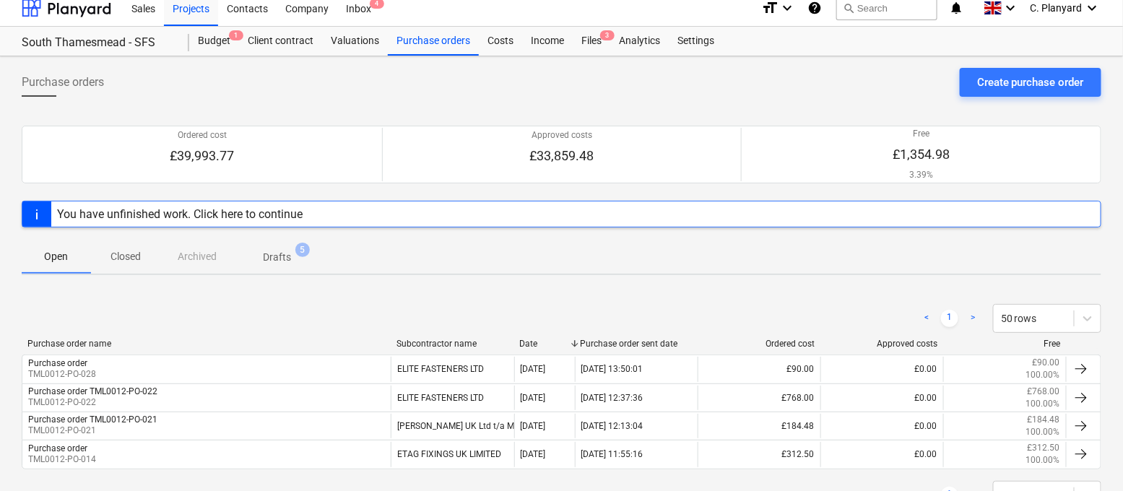
scroll to position [65, 0]
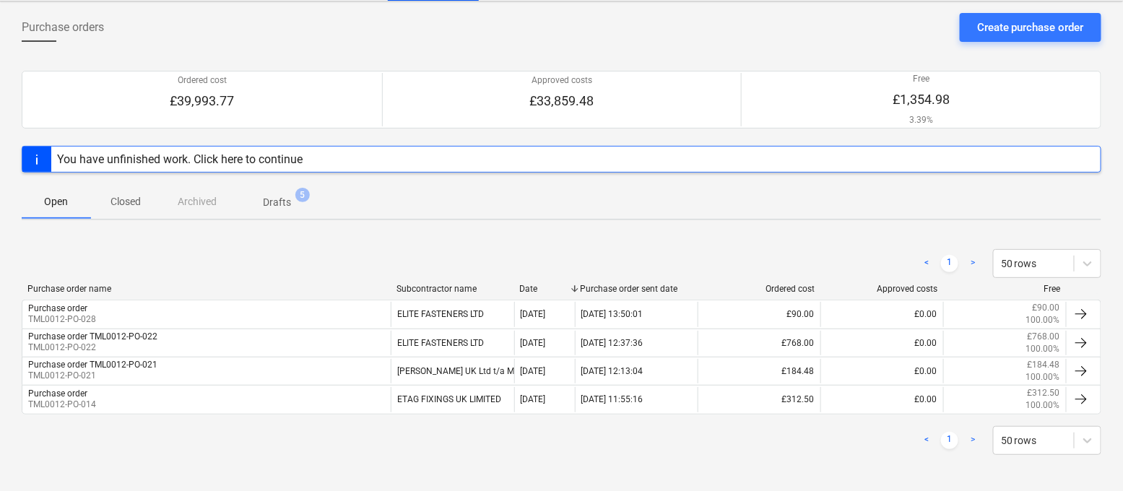
click at [122, 198] on p "Closed" at bounding box center [125, 201] width 35 height 15
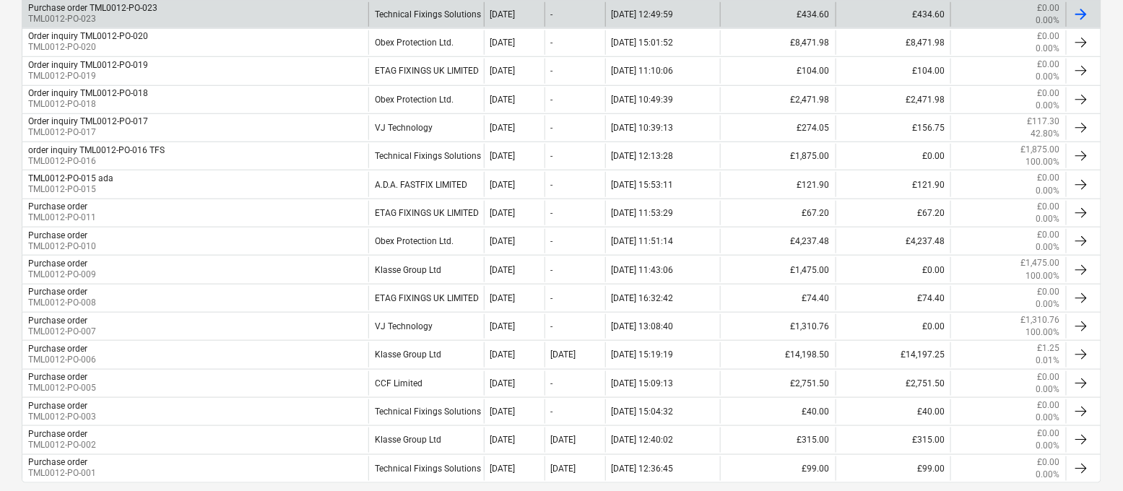
scroll to position [392, 0]
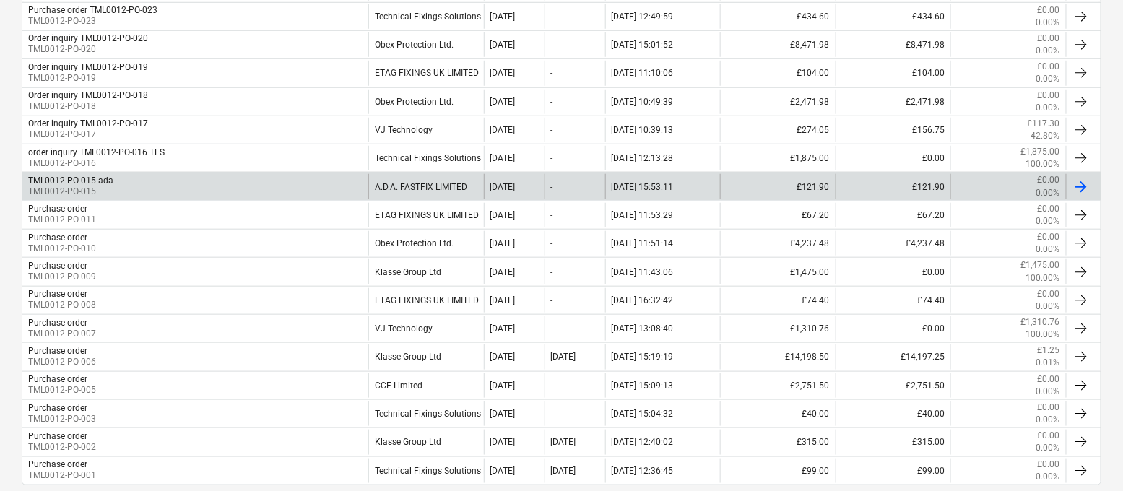
click at [186, 181] on div "TML0012-PO-015 ada TML0012-PO-015" at bounding box center [195, 186] width 346 height 25
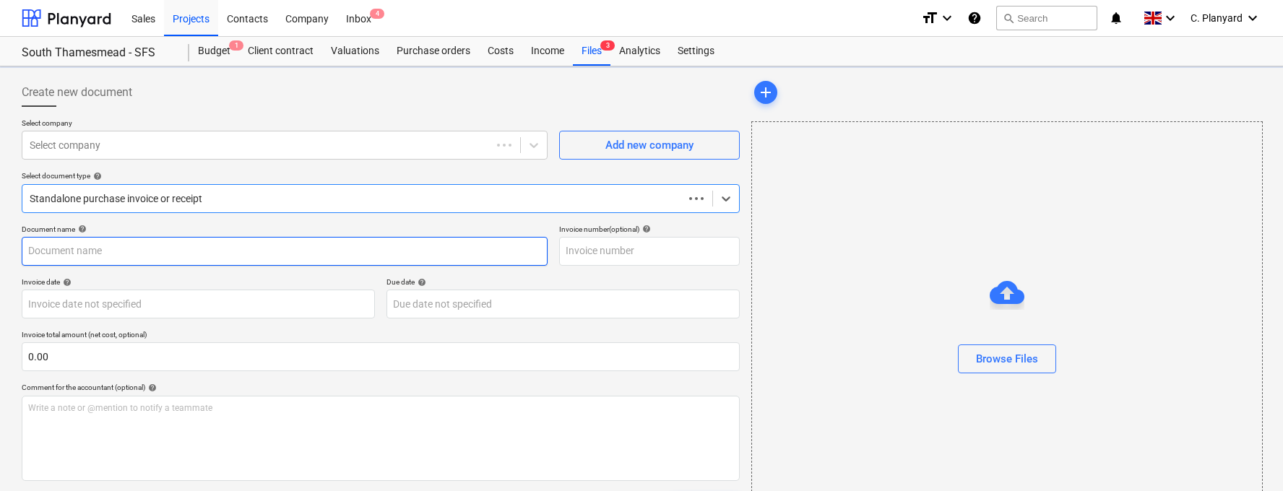
type input "#INV.01.031574"
type input "[DATE]"
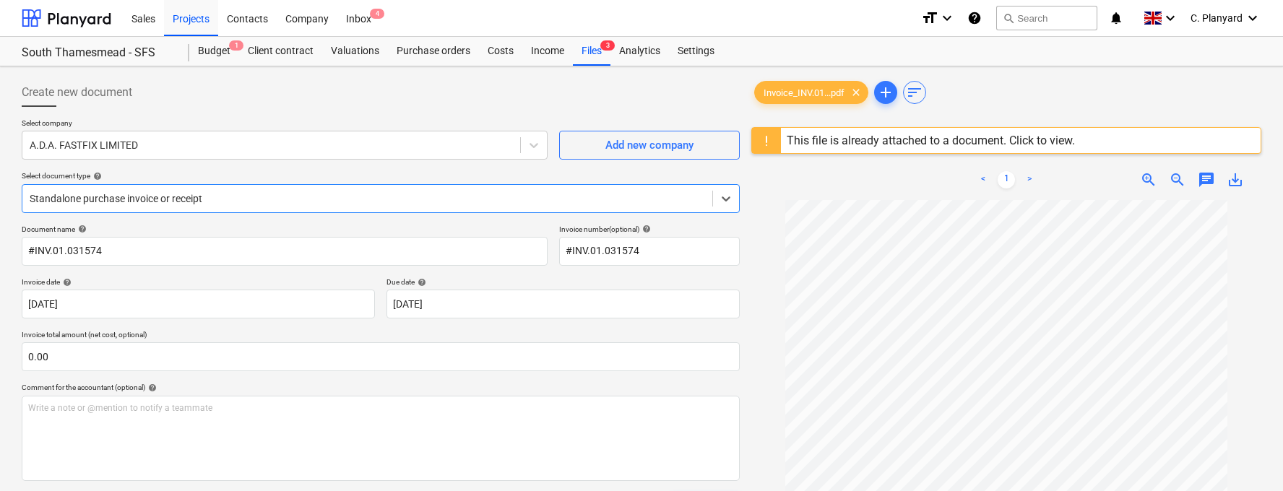
click at [223, 210] on div "Standalone purchase invoice or receipt" at bounding box center [381, 198] width 718 height 29
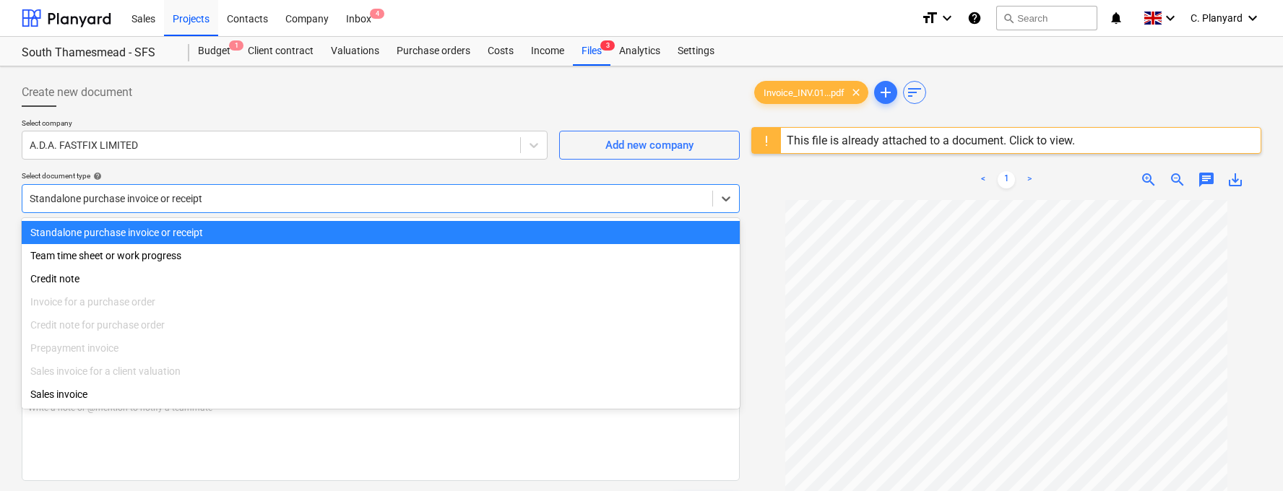
click at [226, 207] on div "Standalone purchase invoice or receipt" at bounding box center [367, 199] width 690 height 20
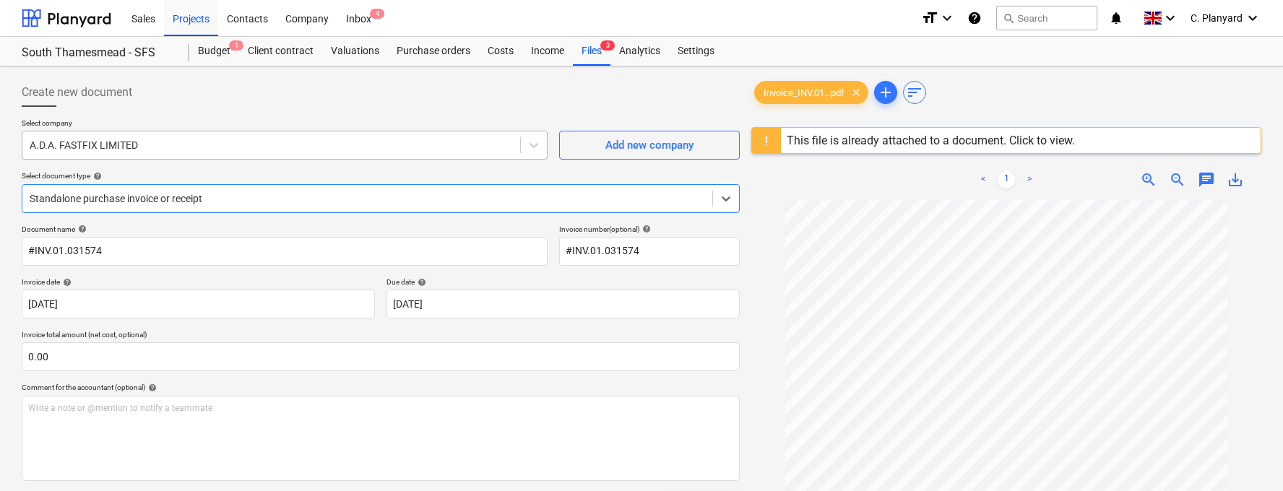
click at [378, 144] on div at bounding box center [271, 145] width 483 height 14
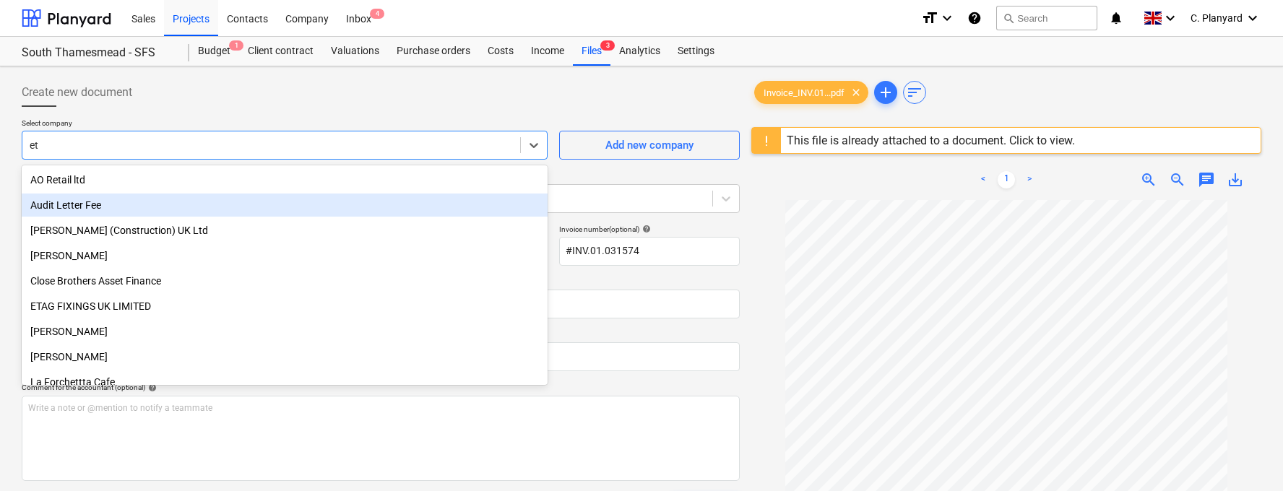
scroll to position [75, 0]
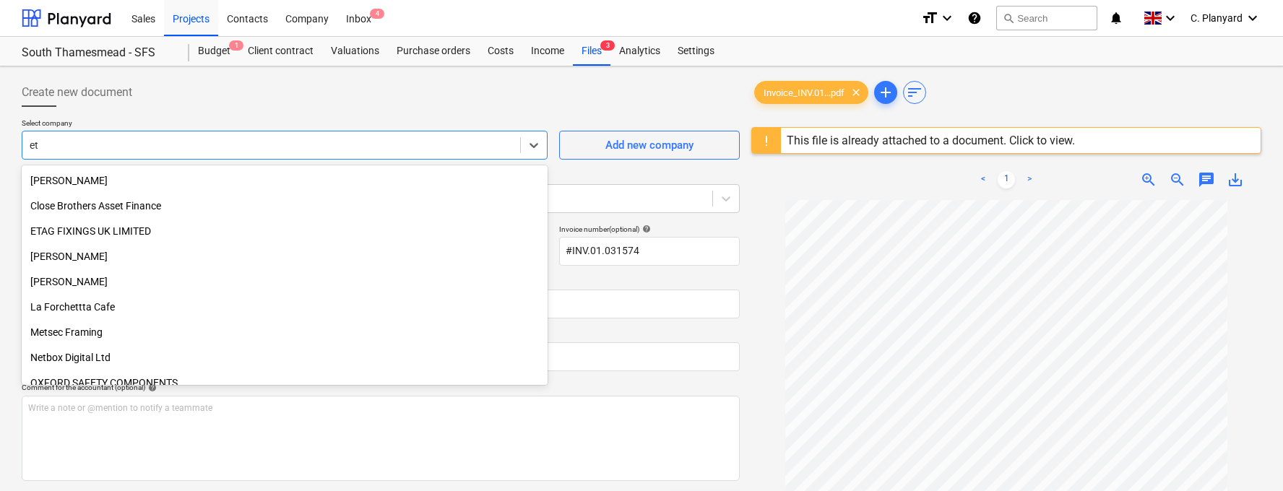
type input "eta"
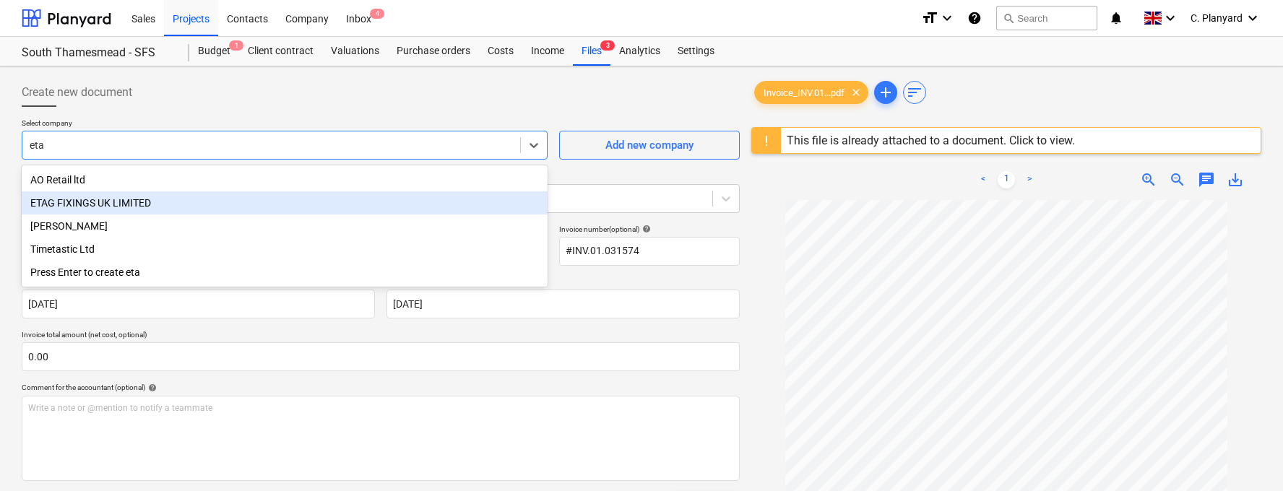
click at [143, 202] on div "ETAG FIXINGS UK LIMITED" at bounding box center [285, 202] width 526 height 23
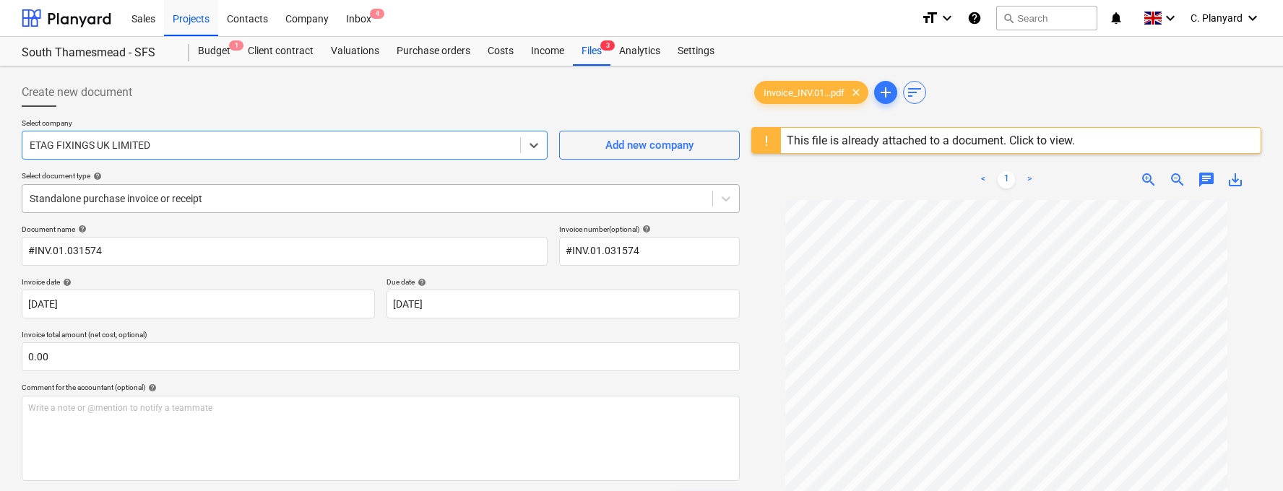
click at [190, 210] on div "Standalone purchase invoice or receipt" at bounding box center [381, 198] width 718 height 29
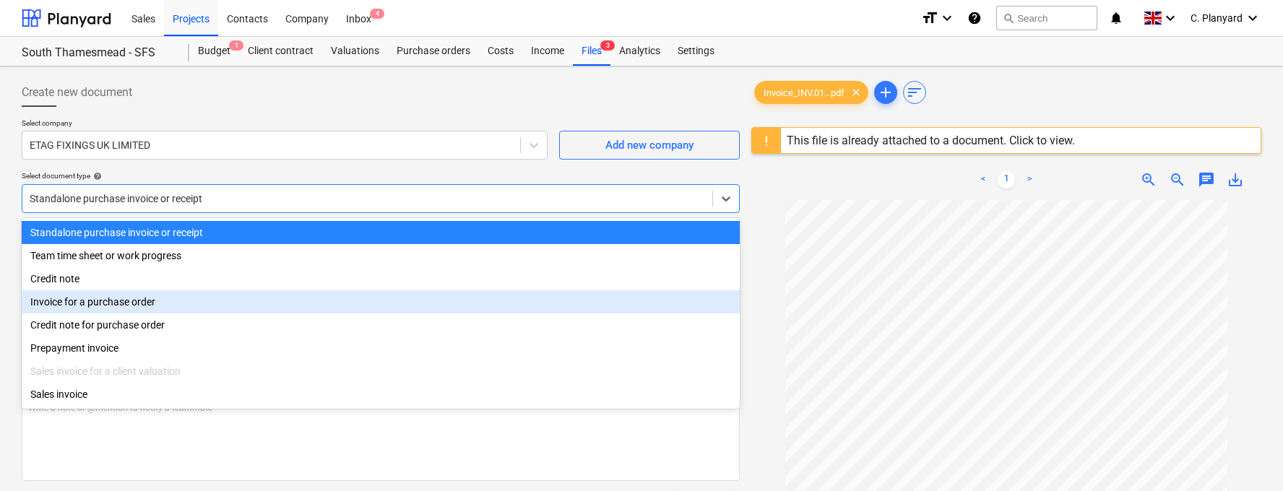
click at [141, 304] on div "Invoice for a purchase order" at bounding box center [381, 301] width 718 height 23
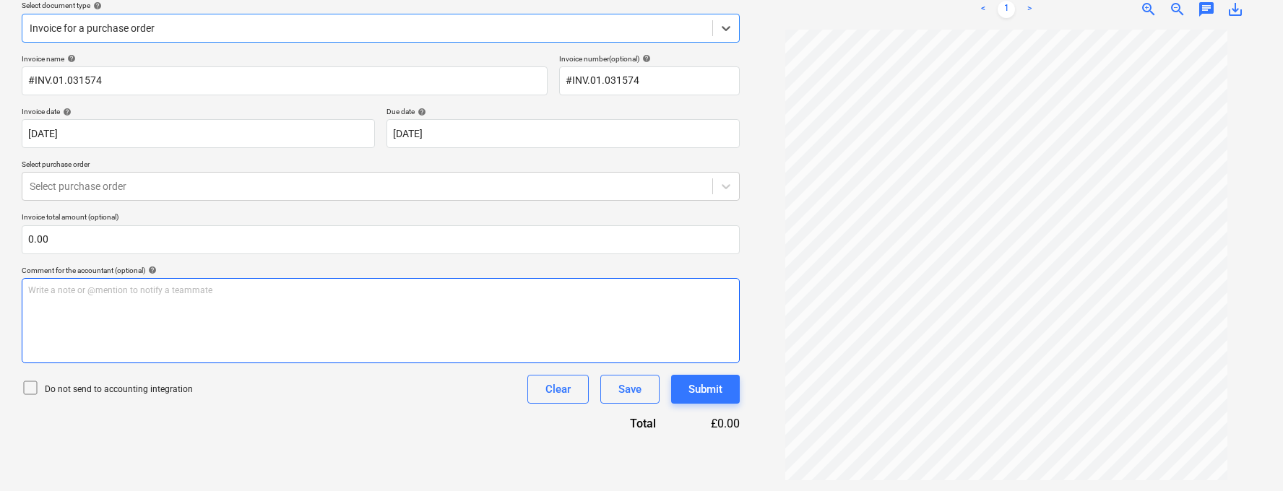
scroll to position [145, 0]
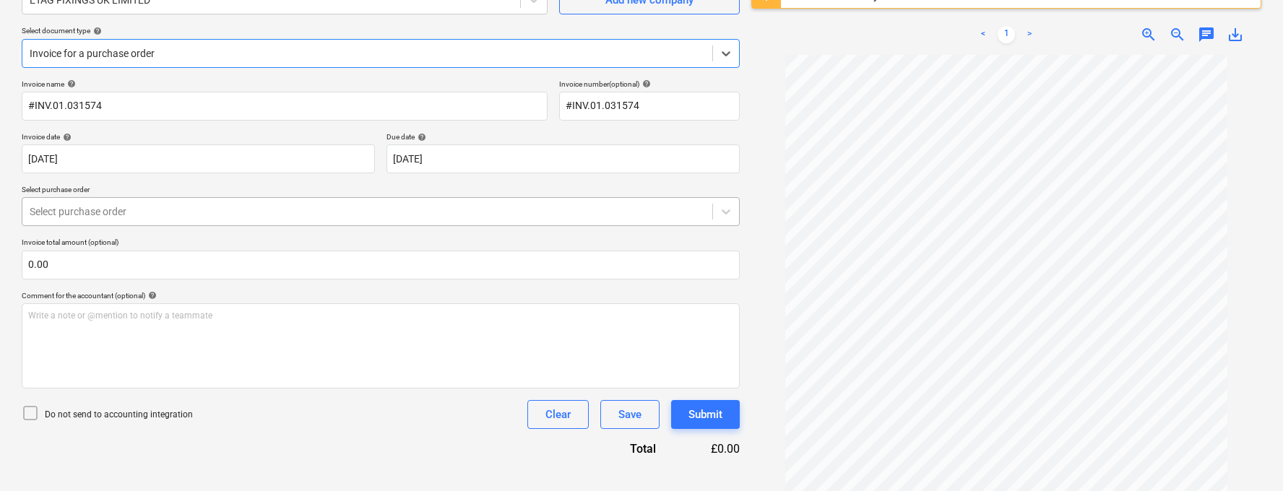
click at [271, 204] on div at bounding box center [367, 211] width 675 height 14
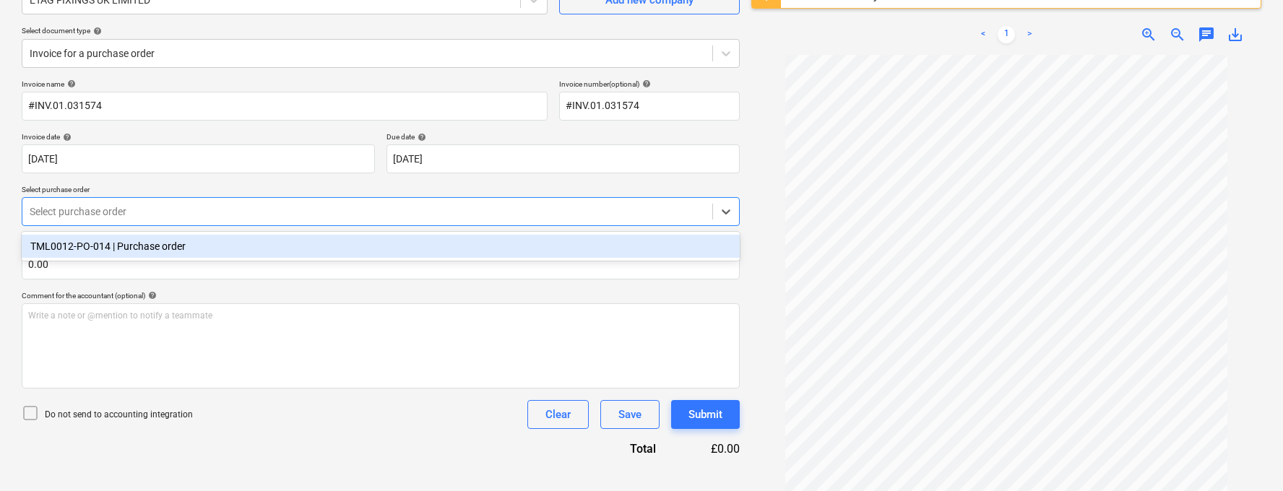
click at [237, 251] on div "TML0012-PO-014 | Purchase order" at bounding box center [381, 246] width 718 height 23
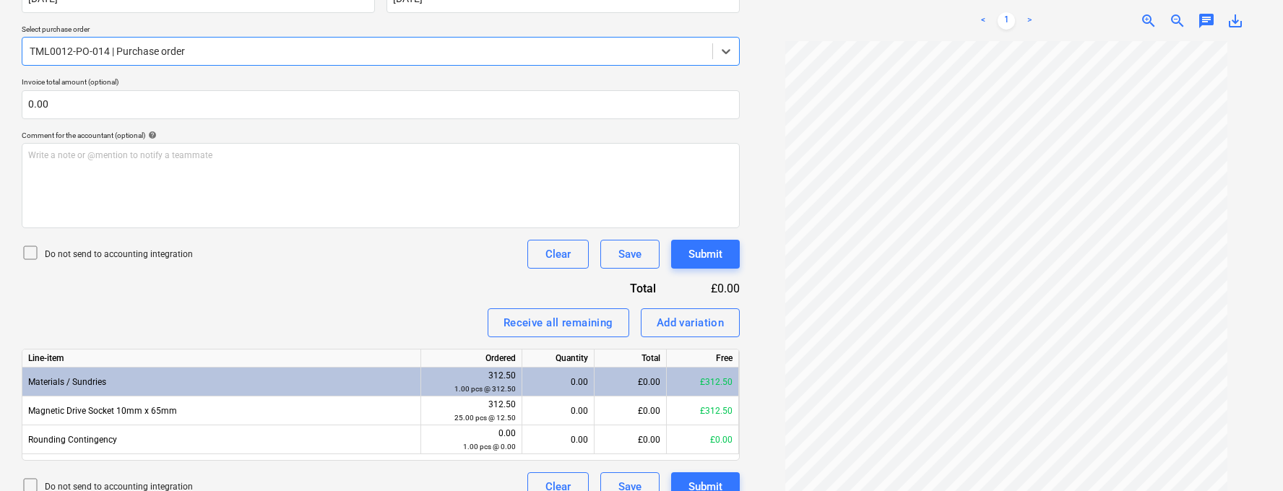
scroll to position [305, 0]
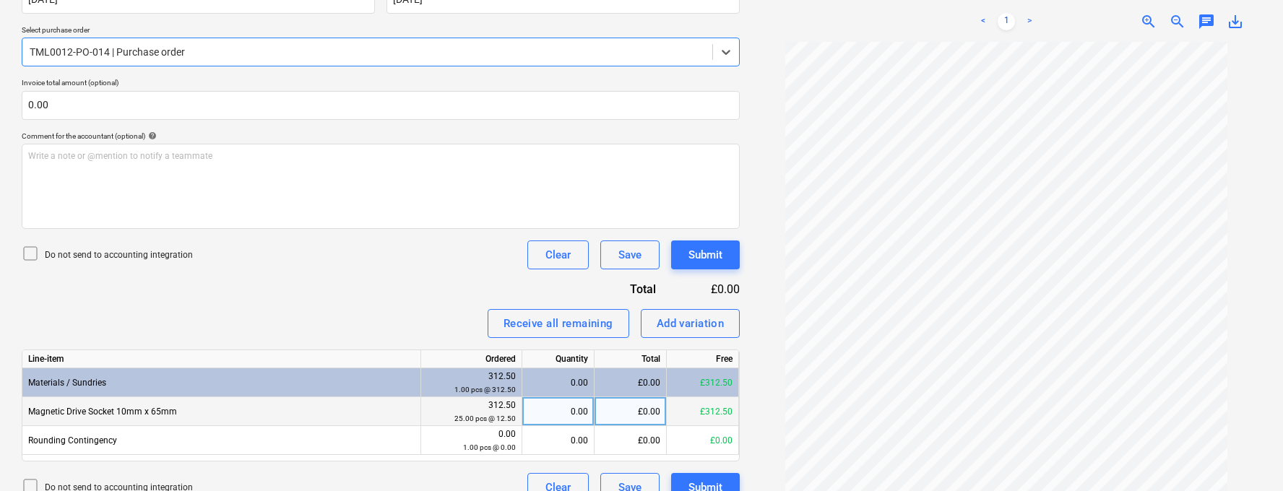
click at [576, 408] on div "0.00" at bounding box center [558, 411] width 60 height 29
type input "25"
click at [420, 314] on div "Receive all remaining Add variation" at bounding box center [381, 323] width 718 height 29
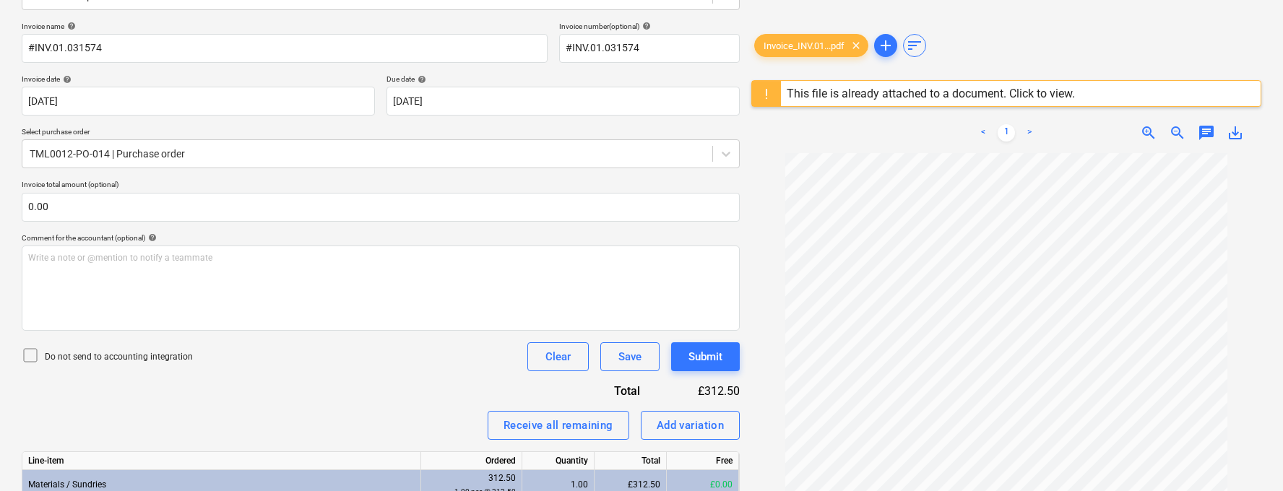
scroll to position [191, 0]
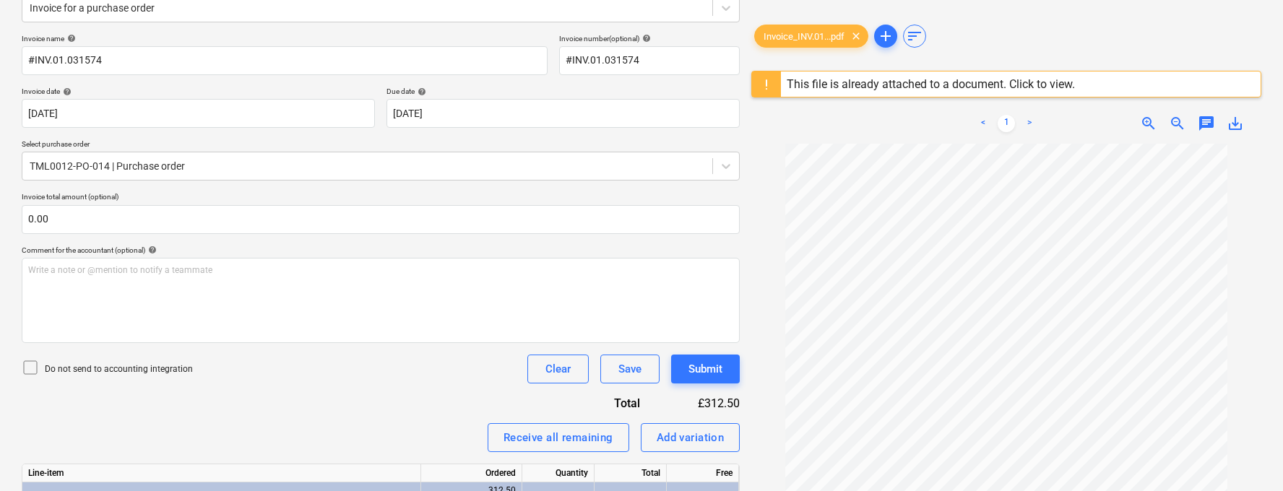
click at [33, 367] on icon at bounding box center [30, 367] width 17 height 17
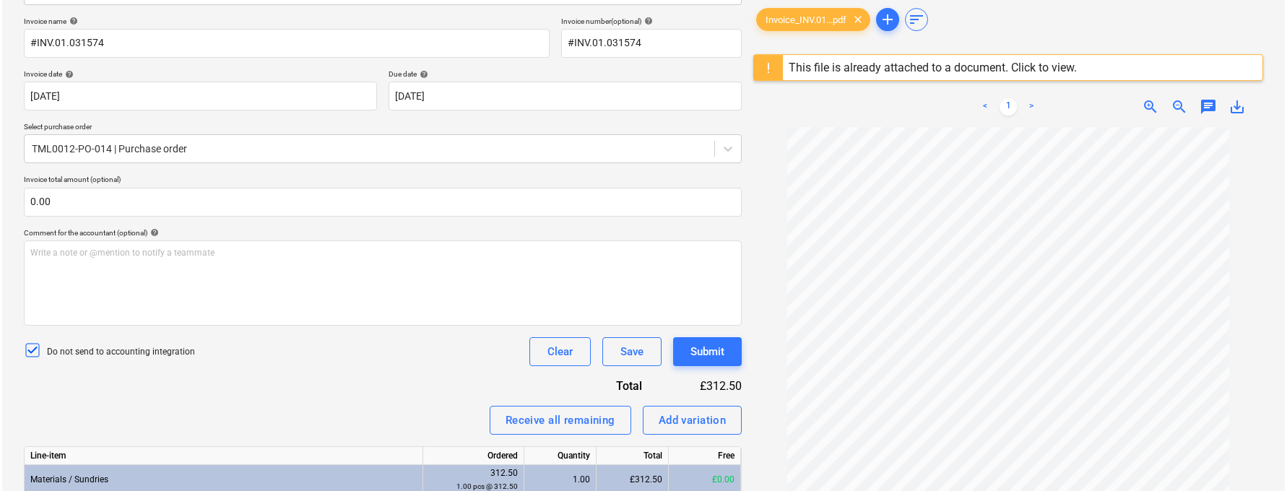
scroll to position [210, 0]
click at [713, 345] on div "Submit" at bounding box center [705, 350] width 34 height 19
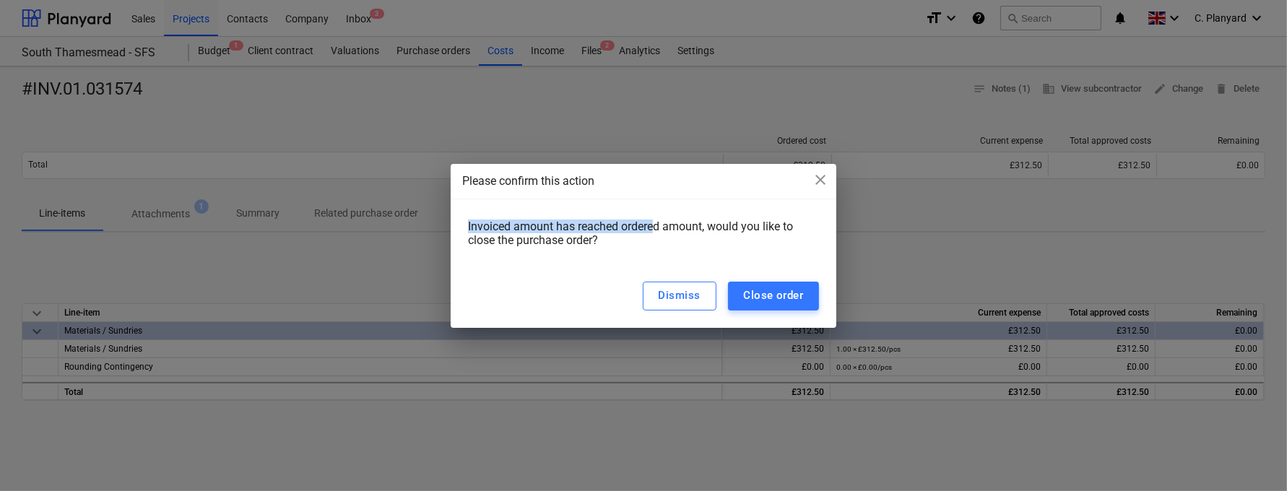
drag, startPoint x: 465, startPoint y: 225, endPoint x: 657, endPoint y: 231, distance: 192.3
click at [657, 231] on div "Invoiced amount has reached ordered amount, would you like to close the purchas…" at bounding box center [644, 239] width 386 height 51
click at [774, 300] on div "Close order" at bounding box center [774, 295] width 60 height 19
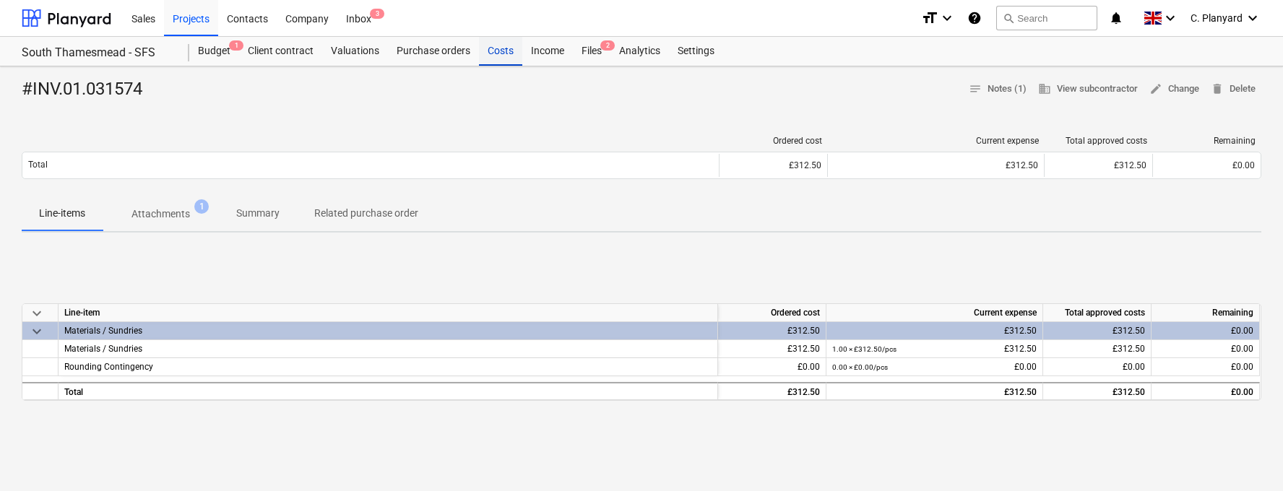
click at [504, 57] on div "Costs" at bounding box center [500, 51] width 43 height 29
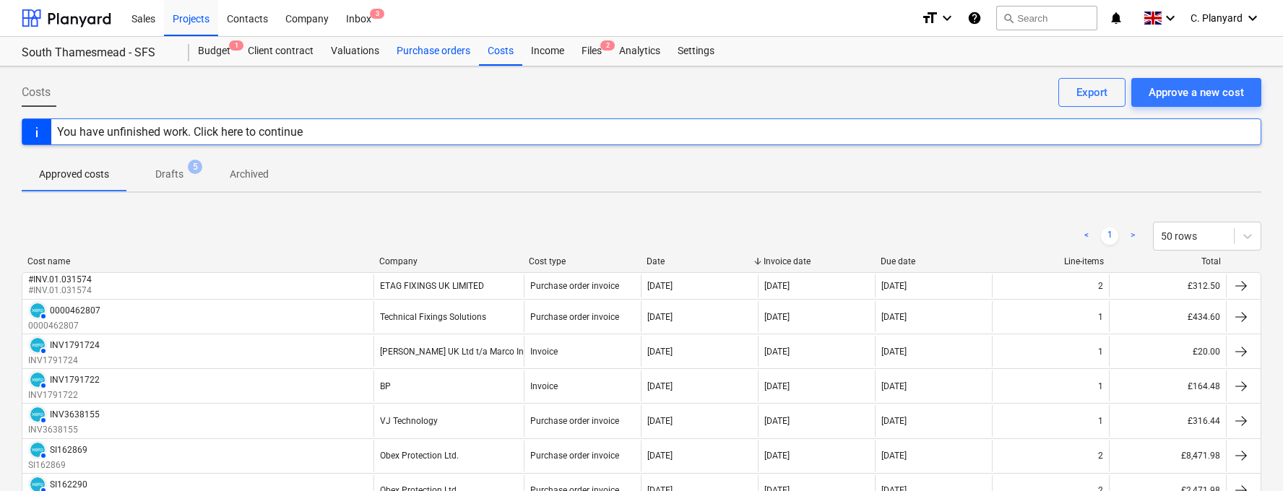
click at [424, 64] on div "Purchase orders" at bounding box center [433, 51] width 91 height 29
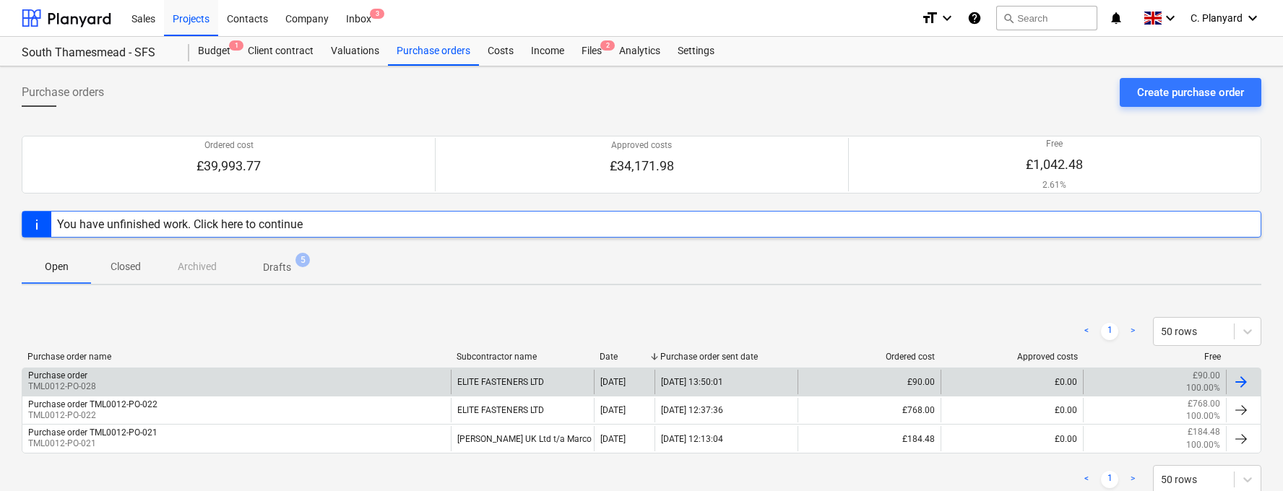
click at [168, 374] on div "Purchase order TML0012-PO-028" at bounding box center [236, 382] width 428 height 25
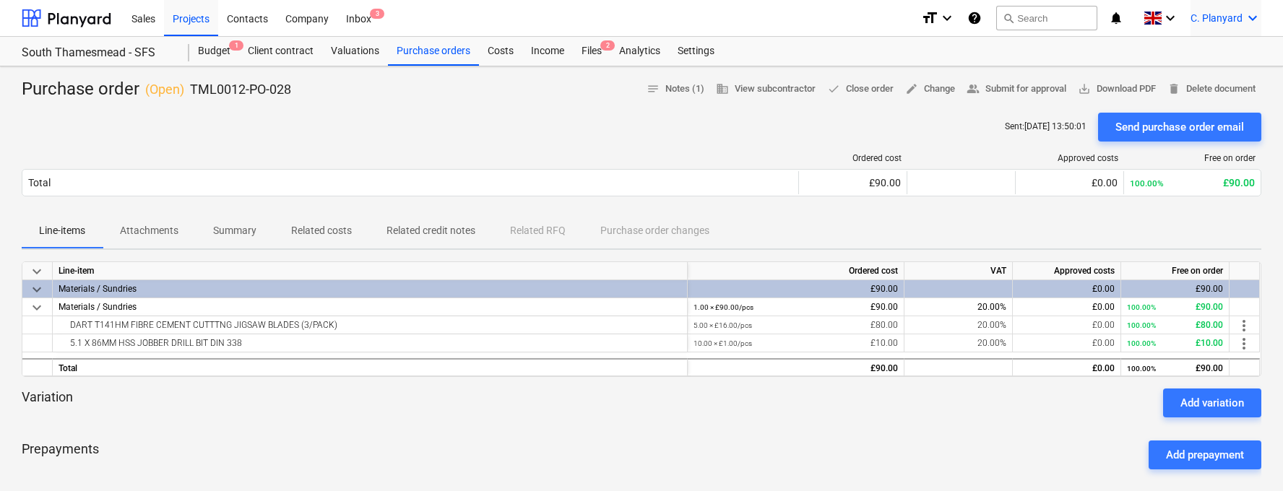
click at [1229, 15] on span "C. Planyard" at bounding box center [1217, 18] width 52 height 12
click at [1193, 73] on div "Log out" at bounding box center [1218, 79] width 87 height 23
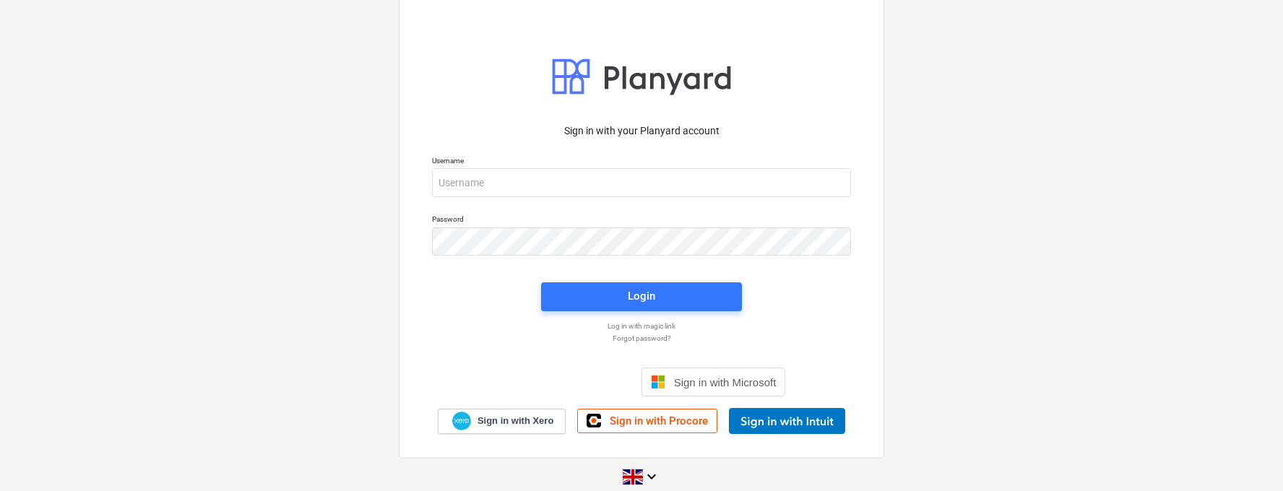
click at [574, 167] on p "Username" at bounding box center [641, 162] width 419 height 12
click at [574, 176] on input "email" at bounding box center [641, 182] width 419 height 29
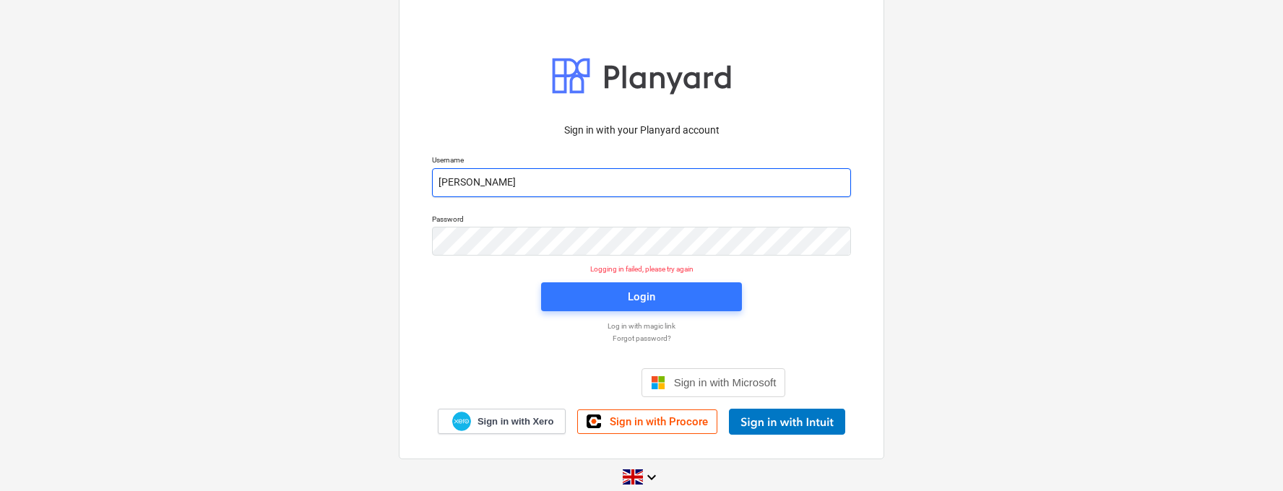
click at [611, 195] on input "carl" at bounding box center [641, 182] width 419 height 29
type input "carl@planyard.com"
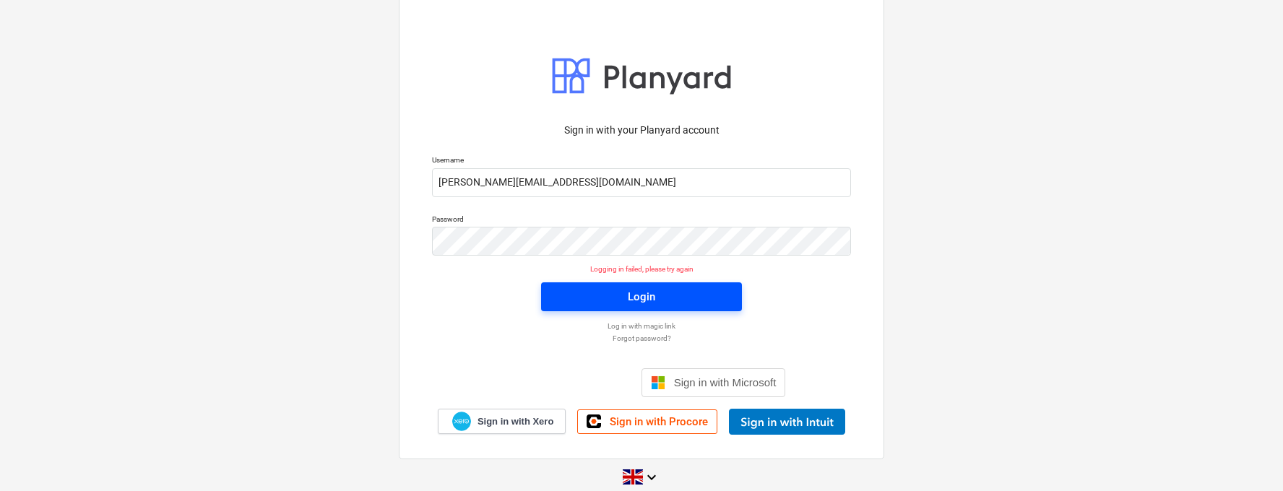
click at [608, 296] on span "Login" at bounding box center [641, 297] width 166 height 19
